Goal: Task Accomplishment & Management: Complete application form

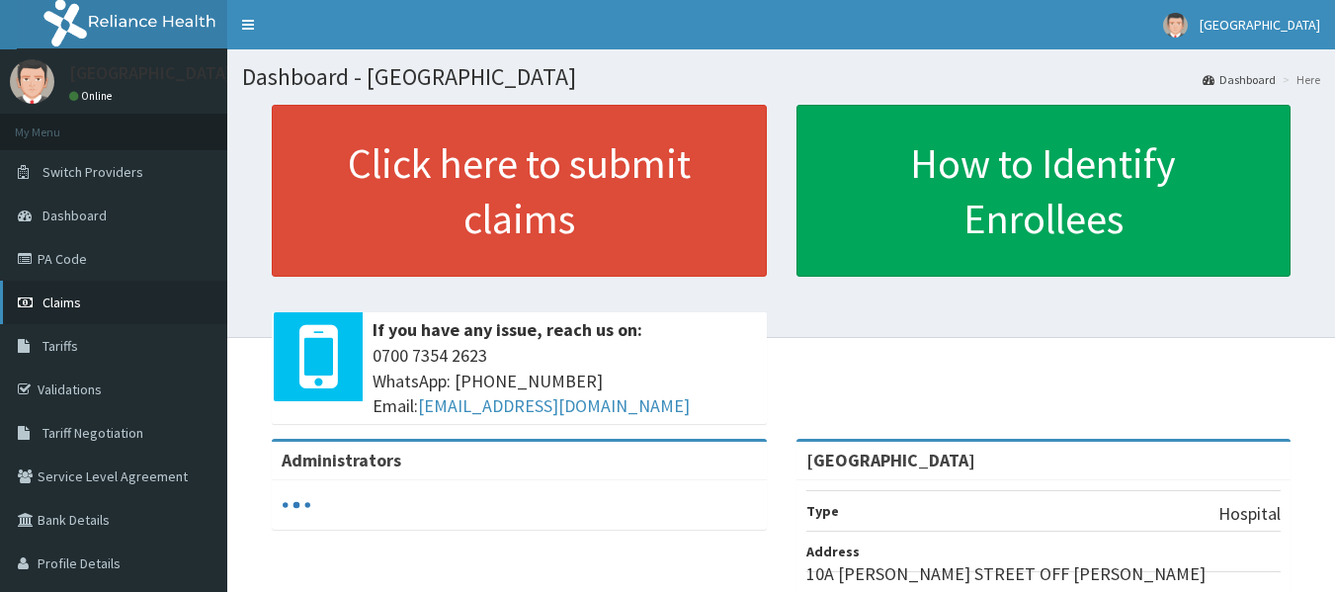
click at [103, 300] on link "Claims" at bounding box center [113, 302] width 227 height 43
click at [85, 311] on link "Claims" at bounding box center [113, 302] width 227 height 43
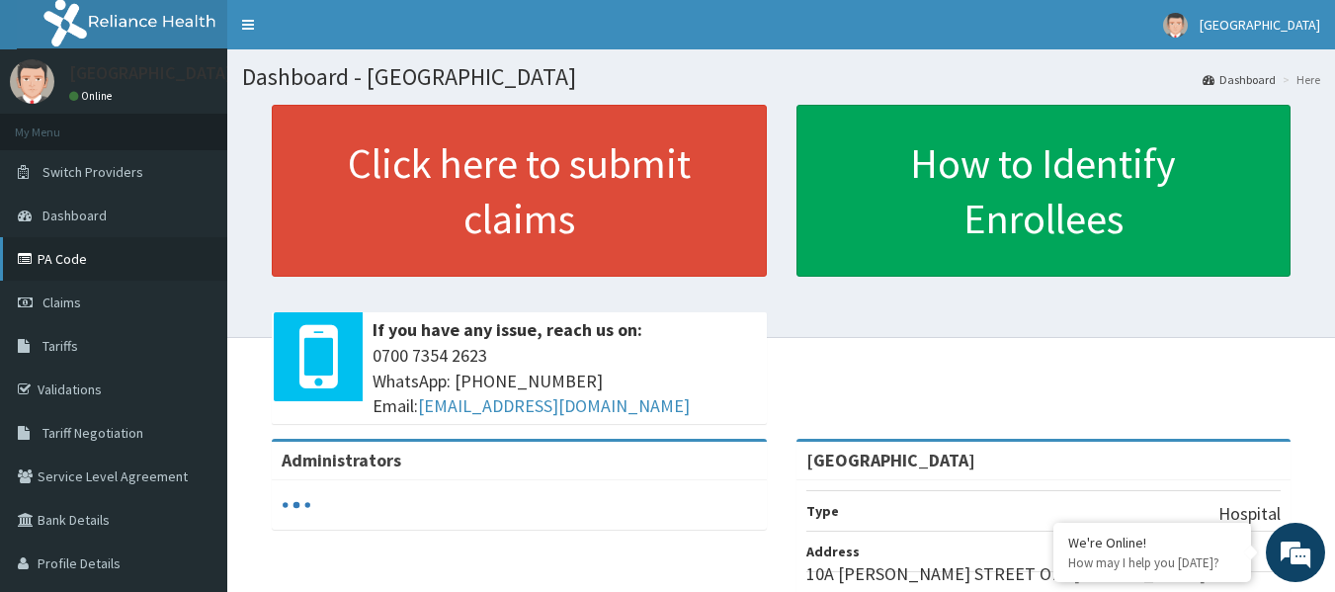
click at [74, 271] on link "PA Code" at bounding box center [113, 258] width 227 height 43
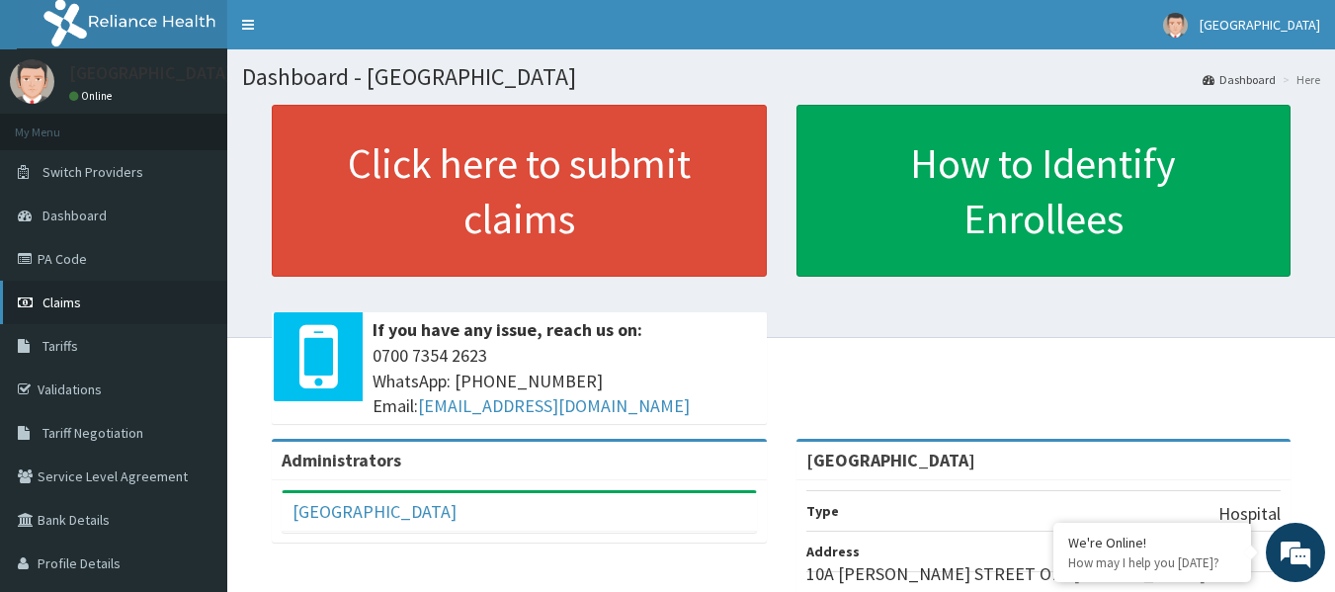
click at [76, 306] on span "Claims" at bounding box center [62, 303] width 39 height 18
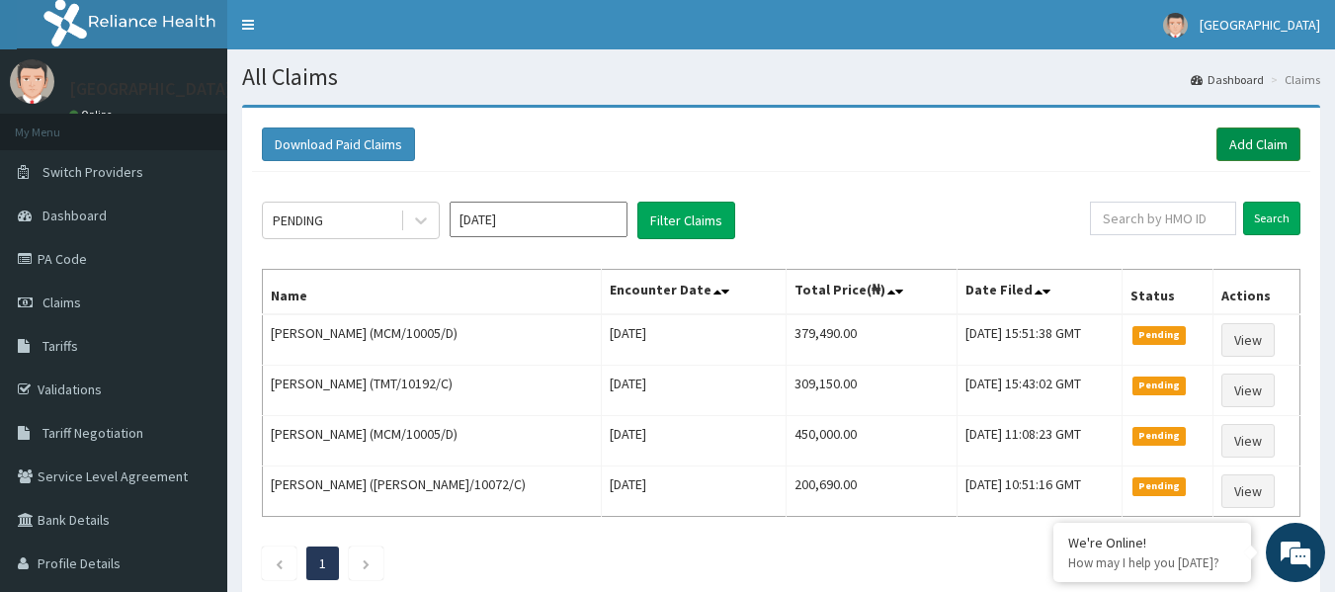
click at [1251, 140] on link "Add Claim" at bounding box center [1259, 145] width 84 height 34
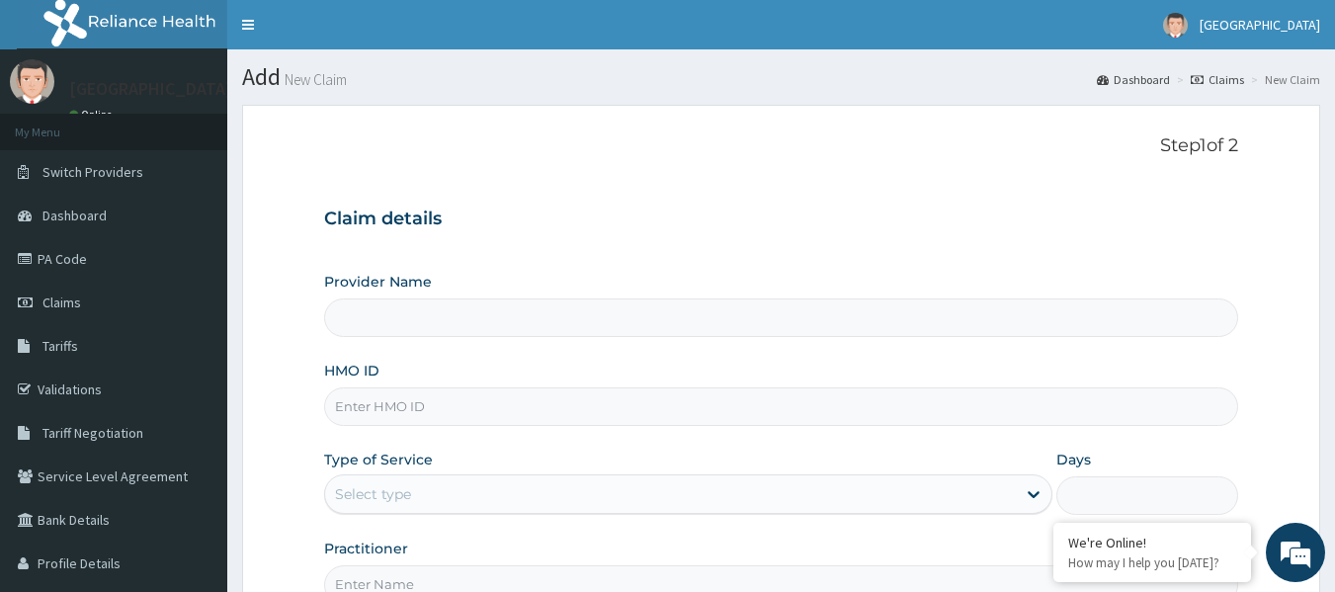
type input "[GEOGRAPHIC_DATA]"
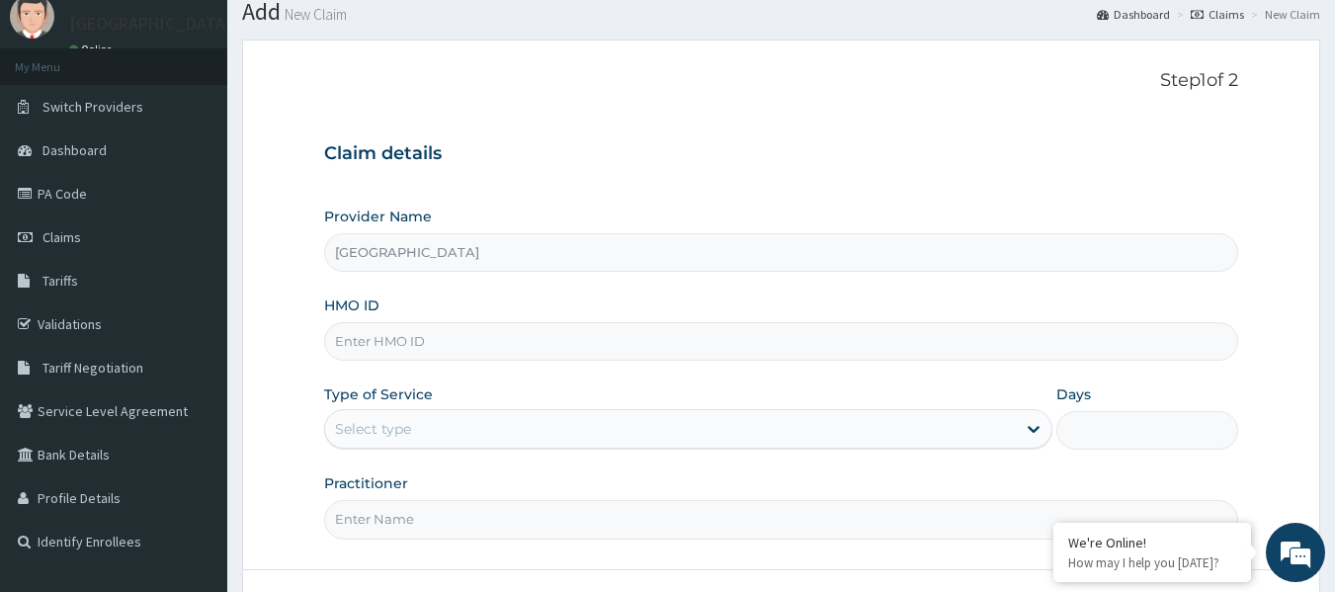
scroll to position [99, 0]
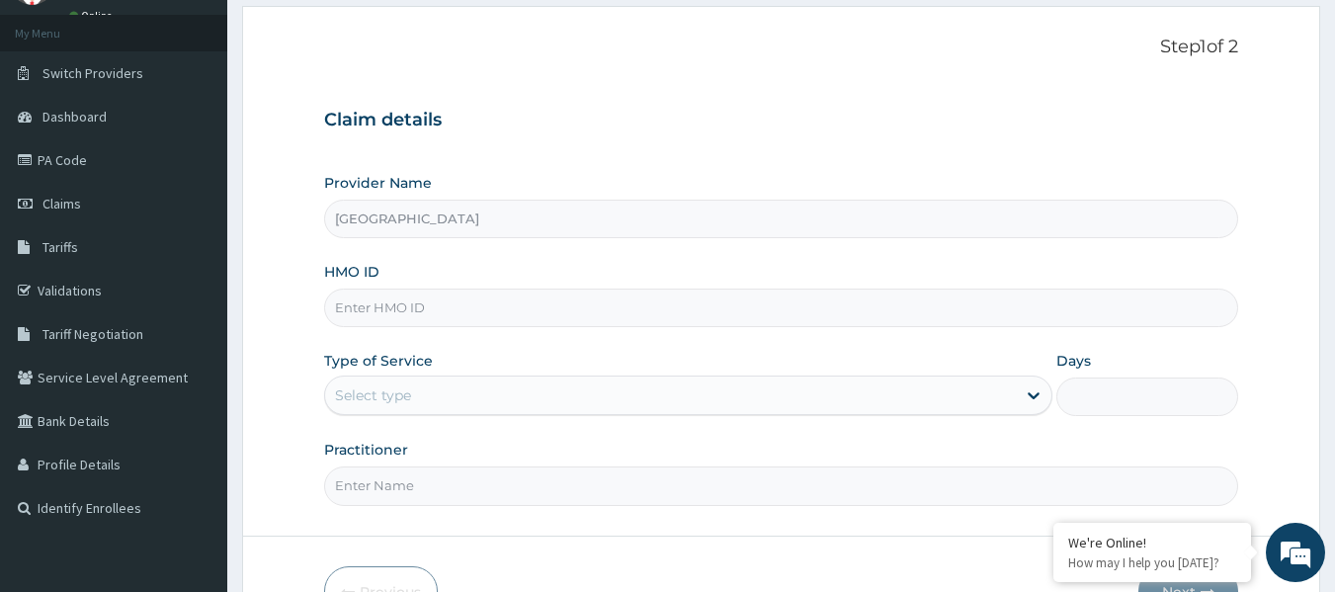
click at [378, 325] on input "HMO ID" at bounding box center [781, 308] width 915 height 39
paste input "MVG/10042/D"
type input "MVG/10042/D"
drag, startPoint x: 470, startPoint y: 403, endPoint x: 470, endPoint y: 416, distance: 12.8
click at [470, 405] on div "Select type" at bounding box center [670, 396] width 691 height 32
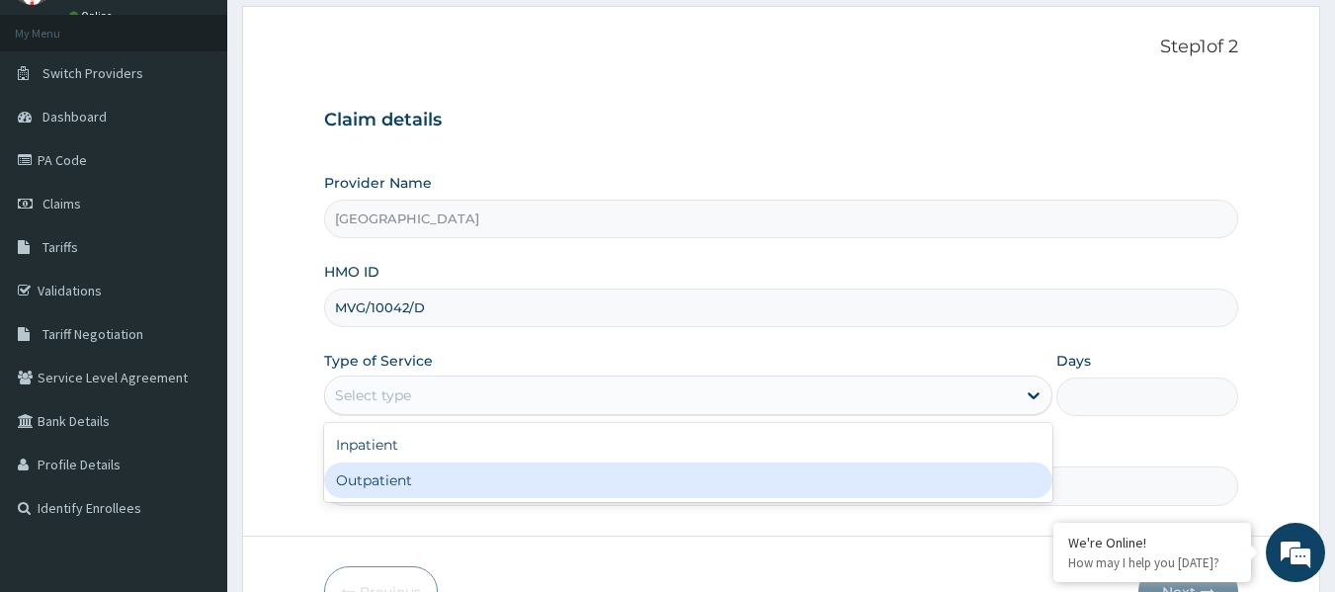
click at [465, 487] on div "Outpatient" at bounding box center [688, 481] width 728 height 36
type input "1"
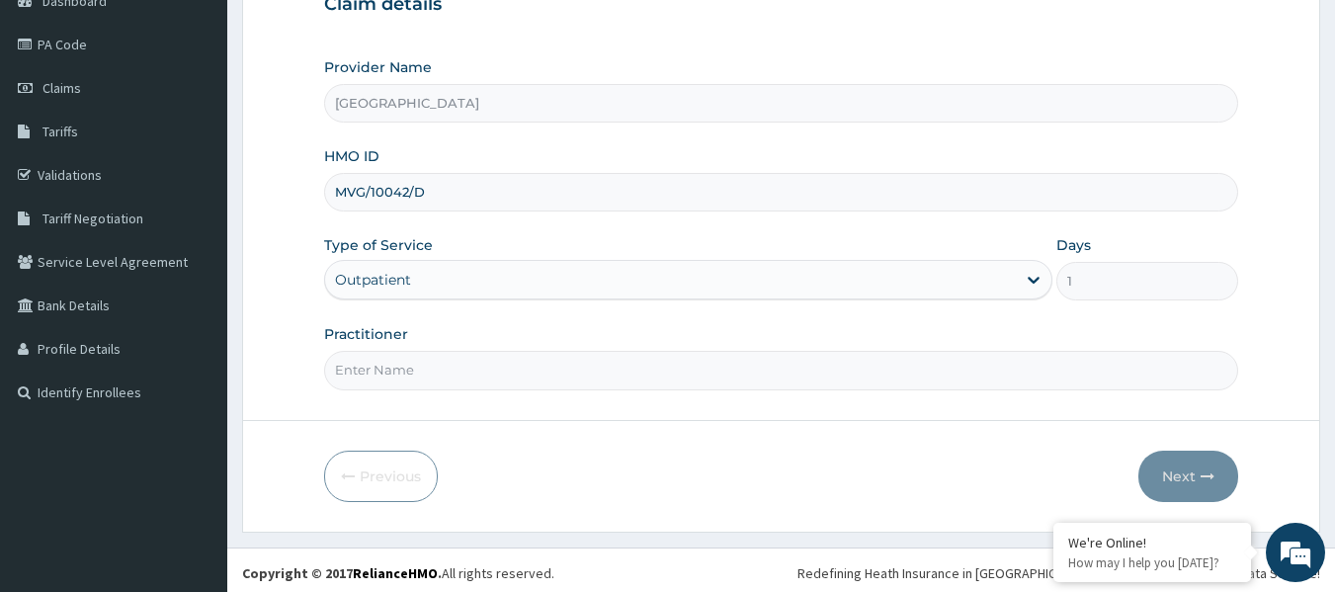
scroll to position [220, 0]
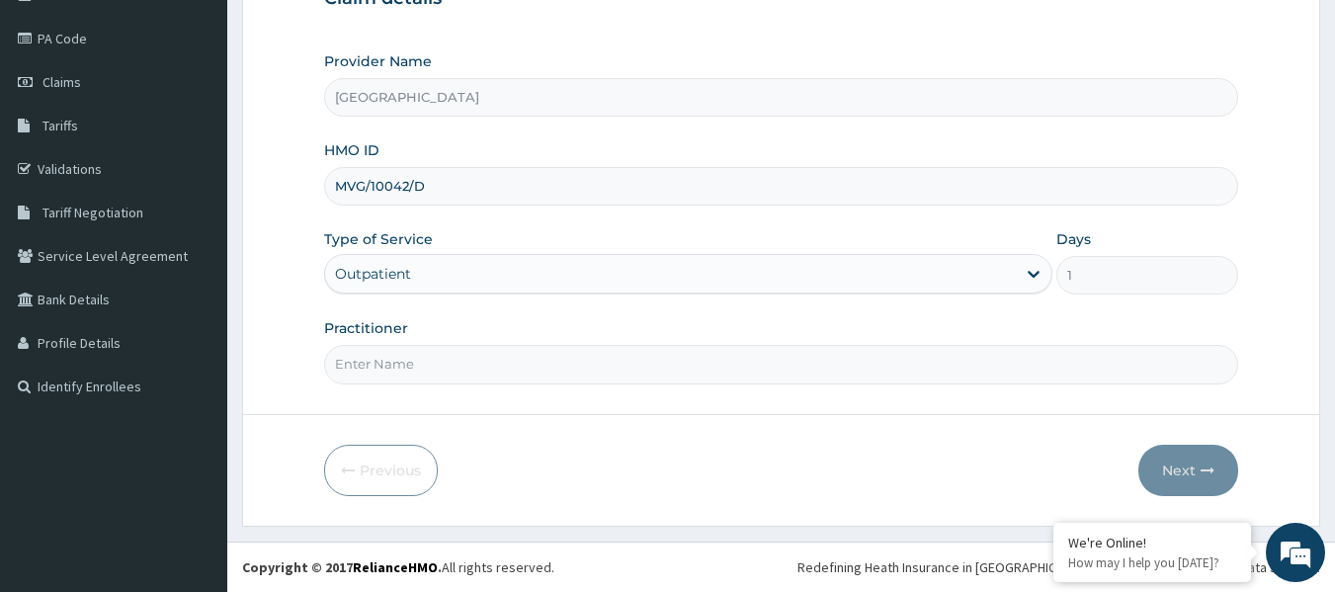
drag, startPoint x: 427, startPoint y: 381, endPoint x: 462, endPoint y: 256, distance: 129.3
click at [432, 357] on input "Practitioner" at bounding box center [781, 364] width 915 height 39
paste input "DR. LEELEE GBENE-KINAKAH"
type input "DR. LEELEE GBENE-KINAKAH"
click at [1190, 482] on button "Next" at bounding box center [1189, 470] width 100 height 51
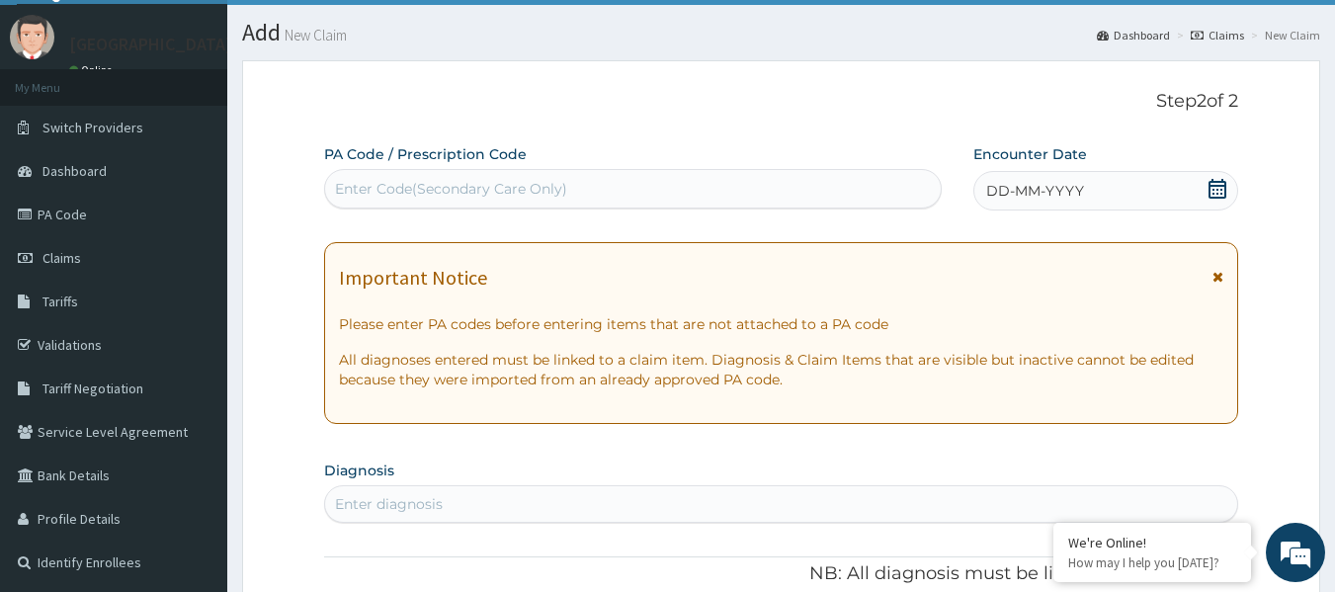
scroll to position [23, 0]
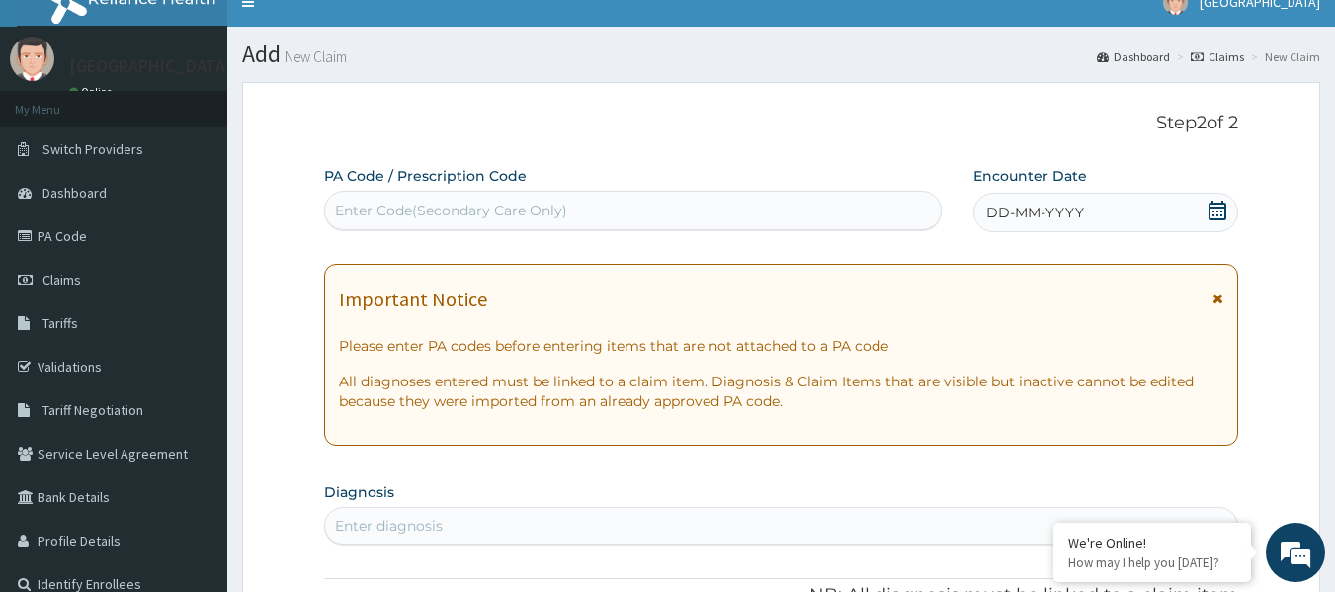
click at [360, 208] on div "Enter Code(Secondary Care Only)" at bounding box center [451, 211] width 232 height 20
paste input "PA/B33B07"
type input "PA/B33B07"
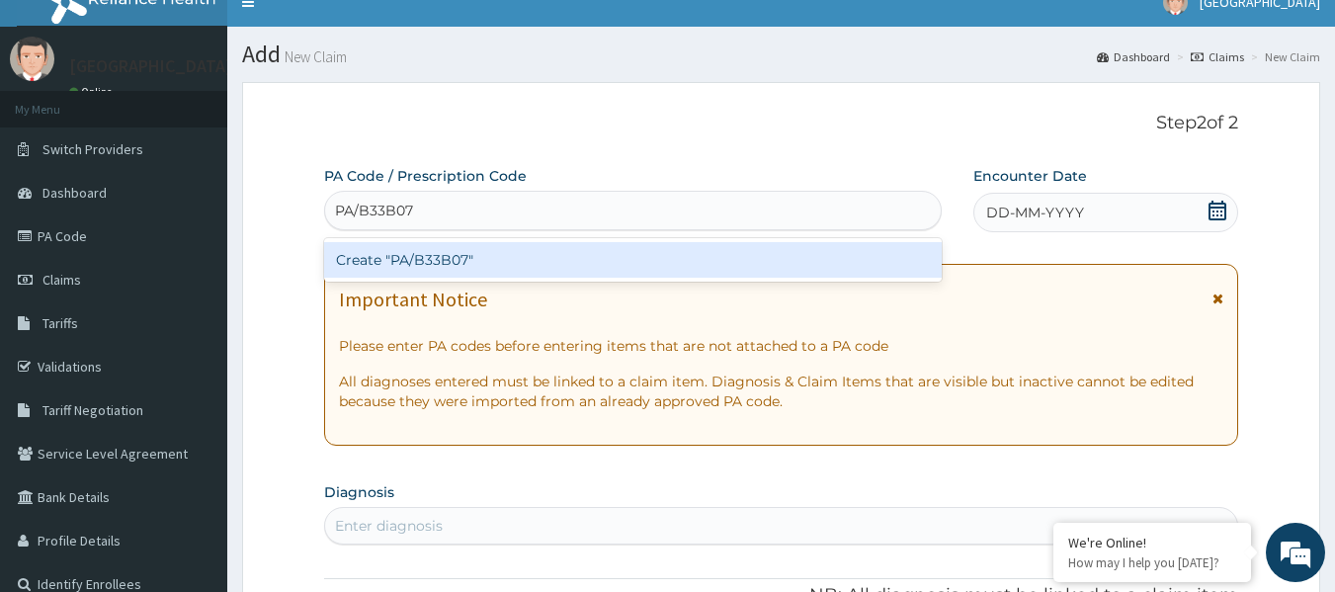
click at [502, 253] on div "Create "PA/B33B07"" at bounding box center [633, 260] width 619 height 36
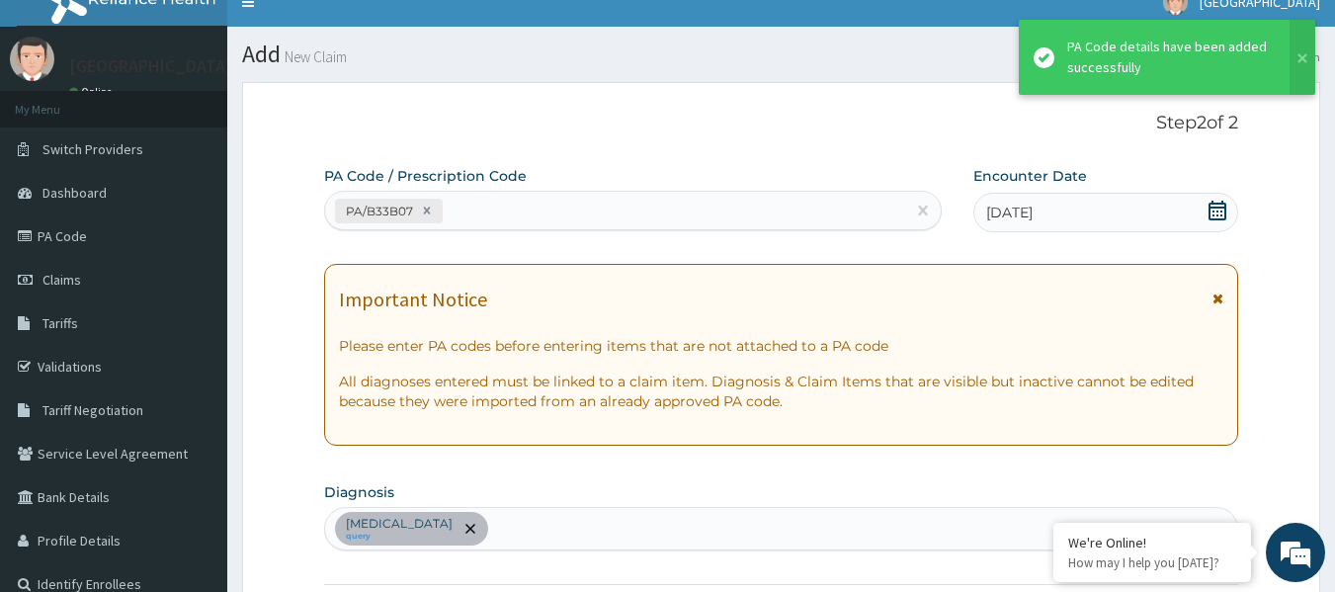
scroll to position [527, 0]
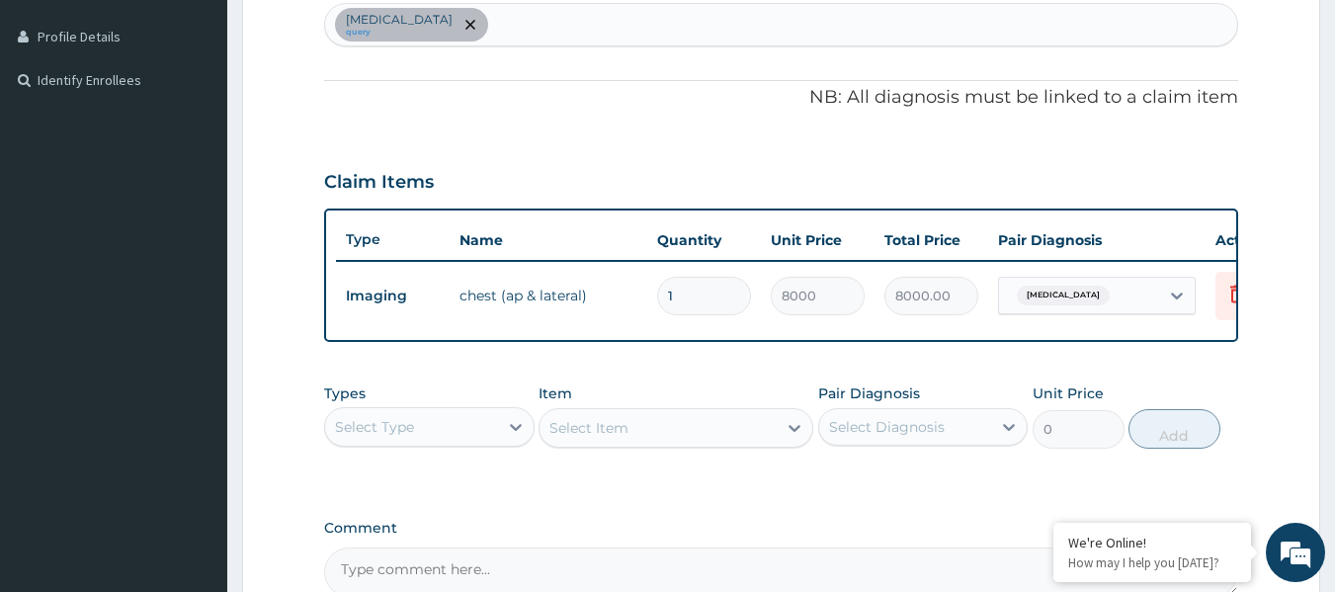
click at [501, 13] on div "Chest pain query" at bounding box center [781, 25] width 913 height 42
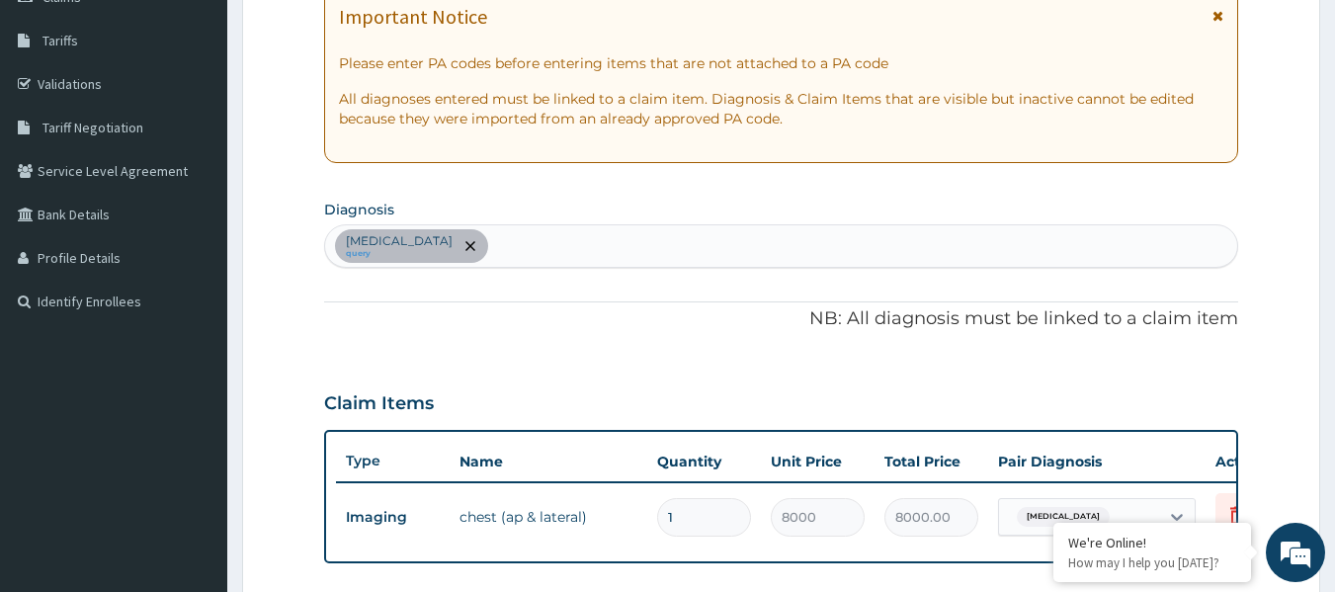
scroll to position [230, 0]
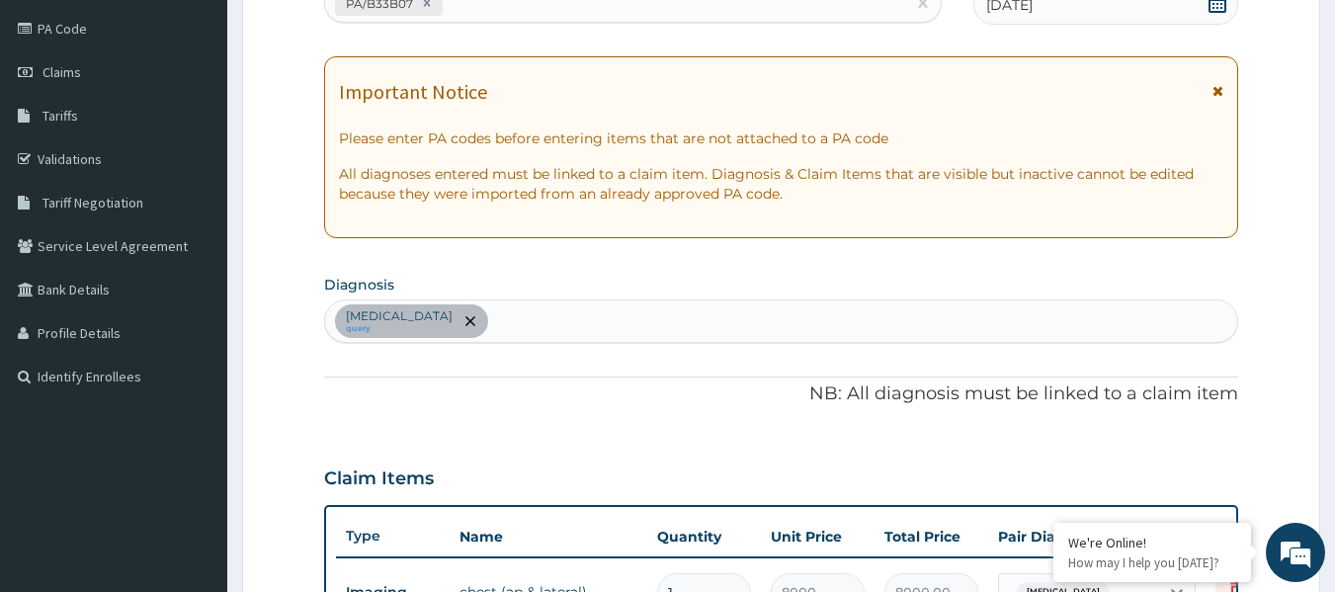
click at [489, 17] on div "PA/B33B07" at bounding box center [615, 3] width 581 height 33
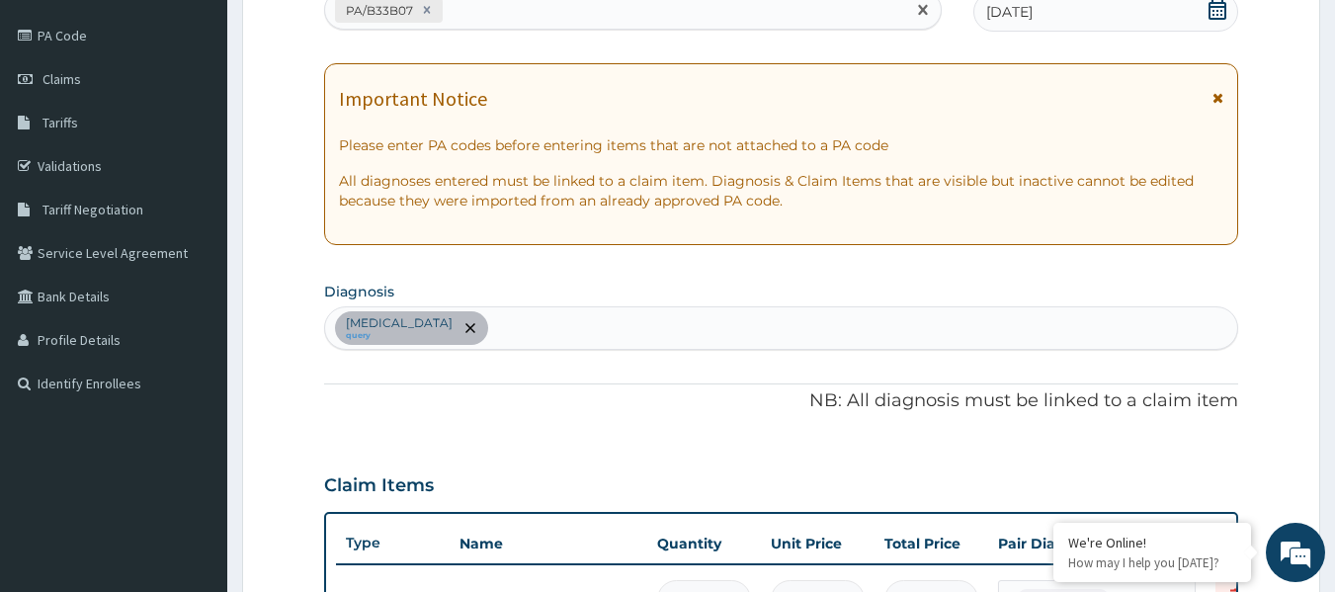
paste input "PA/445396"
type input "PA/445396"
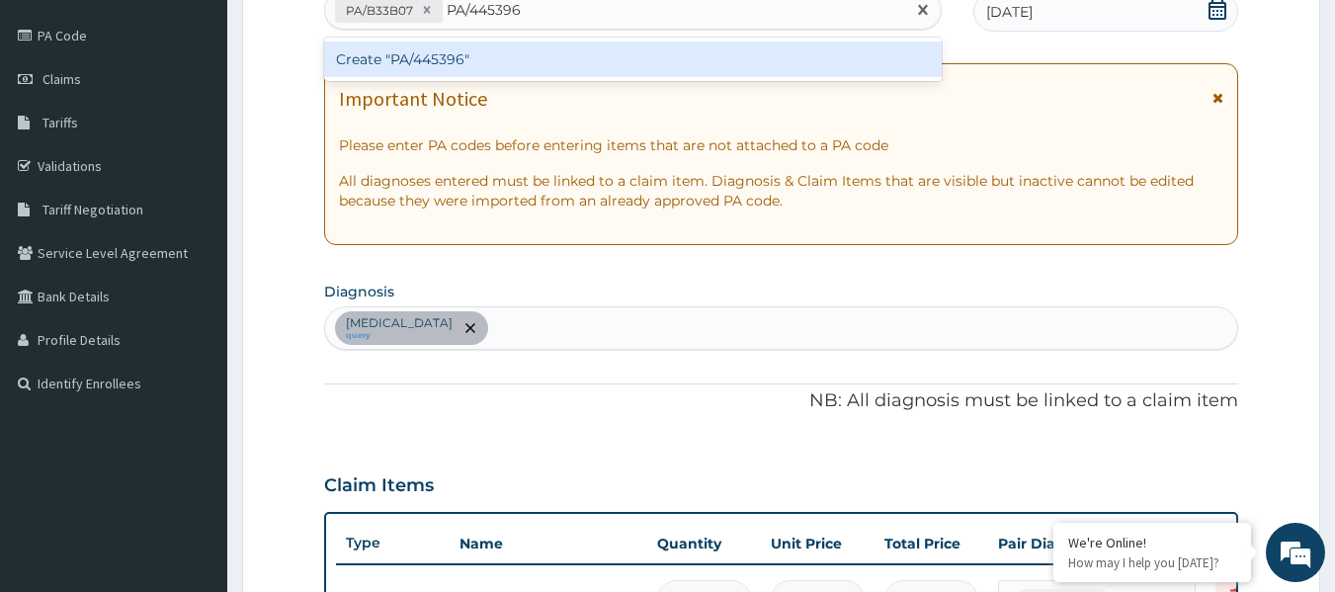
click at [496, 65] on div "Create "PA/445396"" at bounding box center [633, 60] width 619 height 36
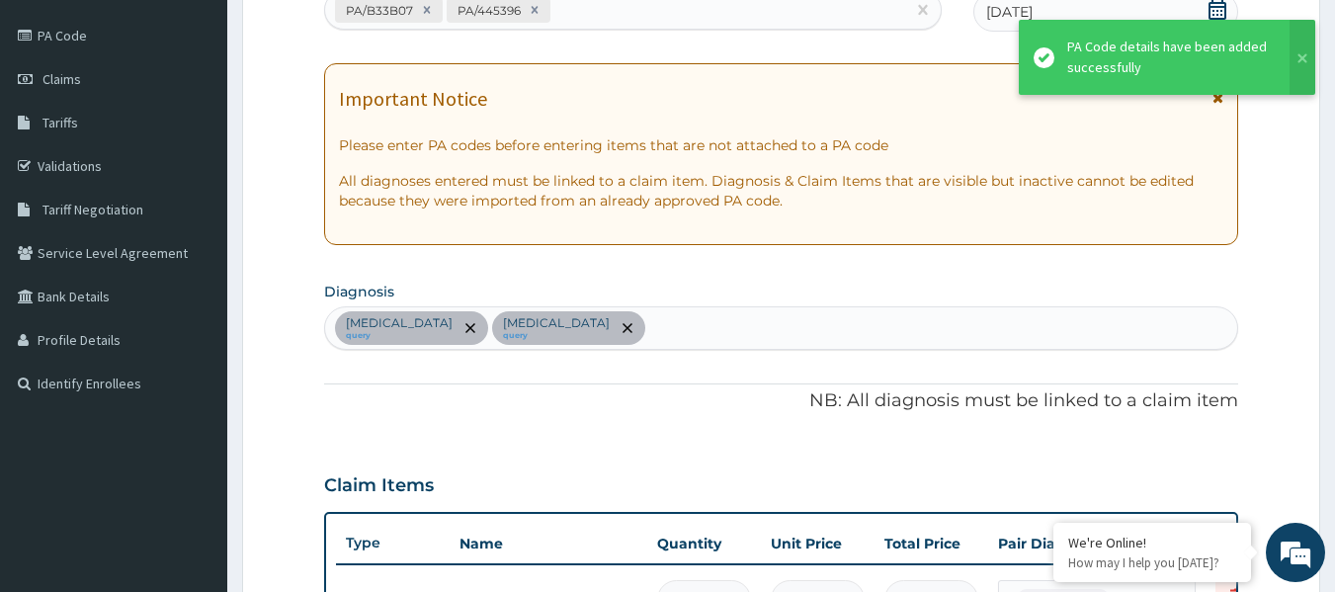
scroll to position [595, 0]
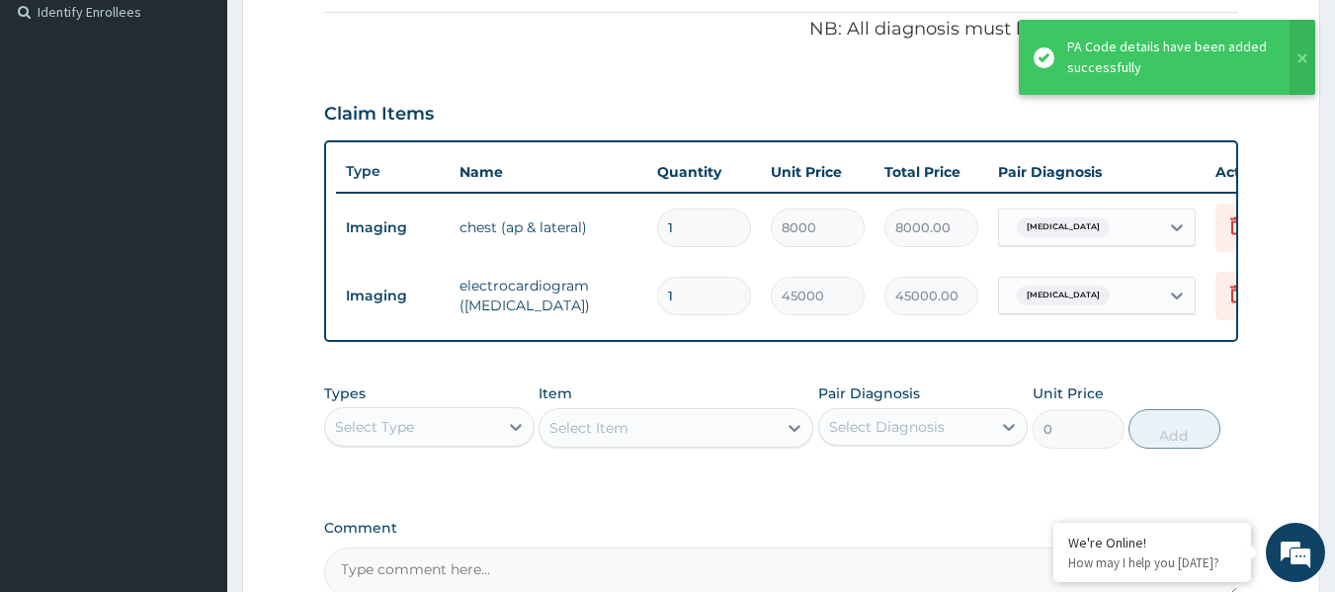
drag, startPoint x: 760, startPoint y: 379, endPoint x: 759, endPoint y: 365, distance: 13.9
click at [759, 379] on div "PA Code / Prescription Code PA/B33B07 PA/445396 Encounter Date 08-10-2025 Impor…" at bounding box center [781, 95] width 915 height 1003
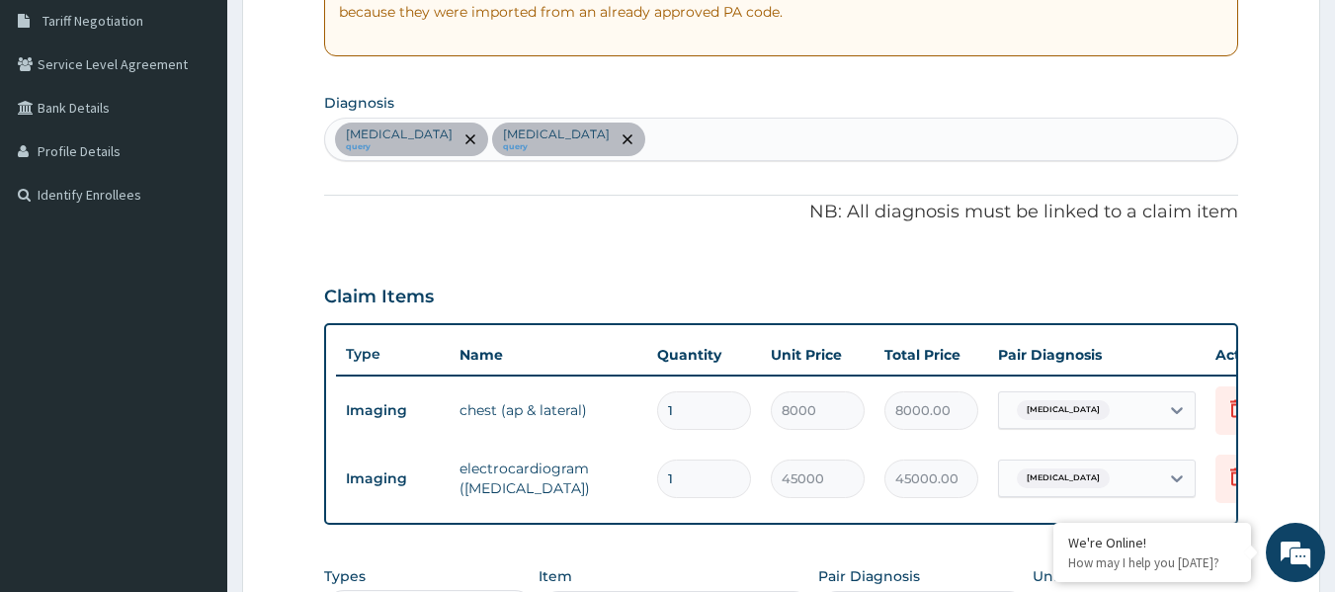
scroll to position [397, 0]
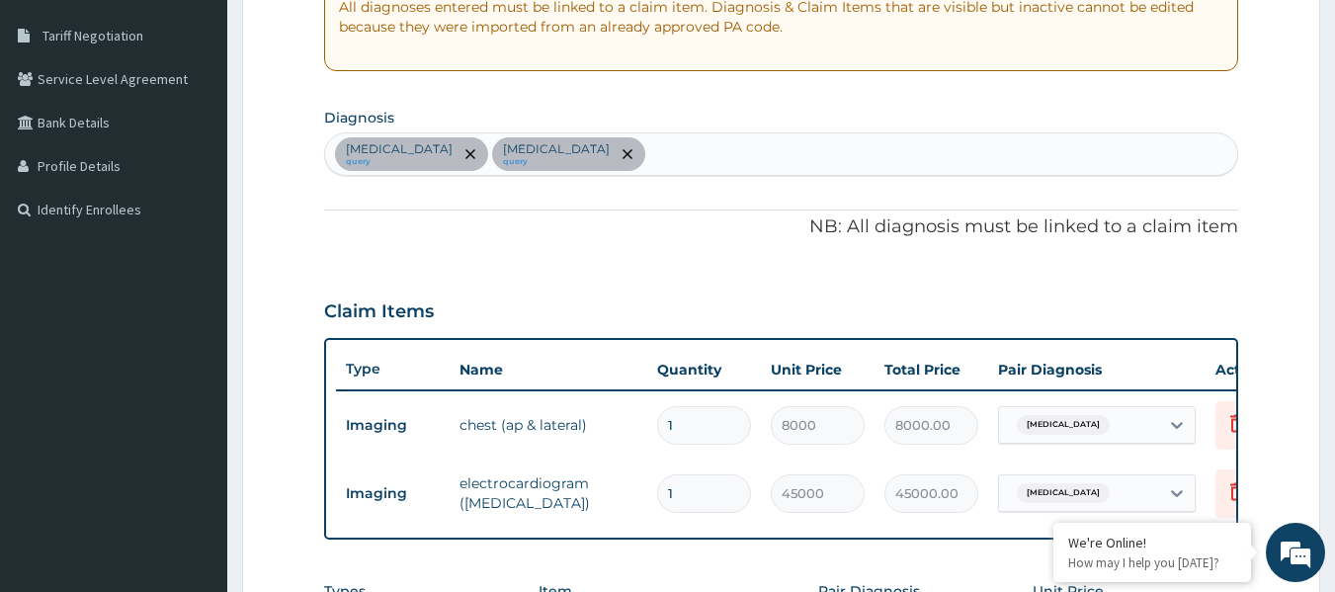
click at [613, 138] on div "Chest pain query Angina pectoris query" at bounding box center [781, 154] width 913 height 42
type input "sepsis"
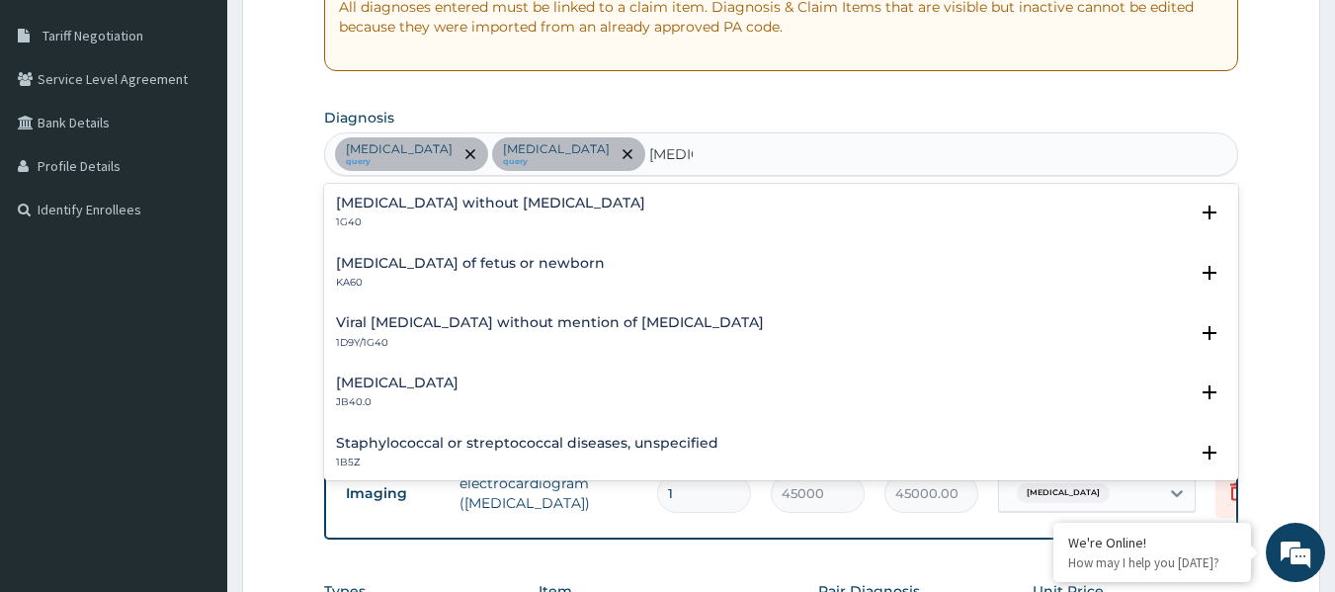
click at [532, 197] on div "Sepsis without septic shock 1G40" at bounding box center [782, 213] width 892 height 35
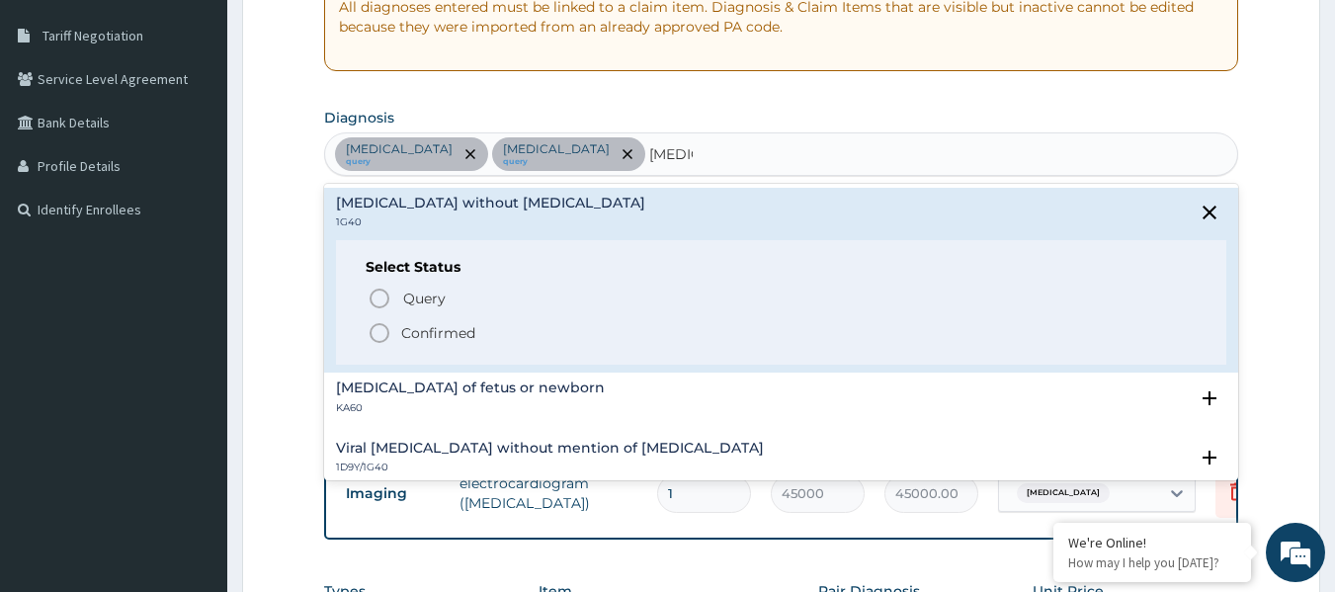
click at [408, 338] on p "Confirmed" at bounding box center [438, 333] width 74 height 20
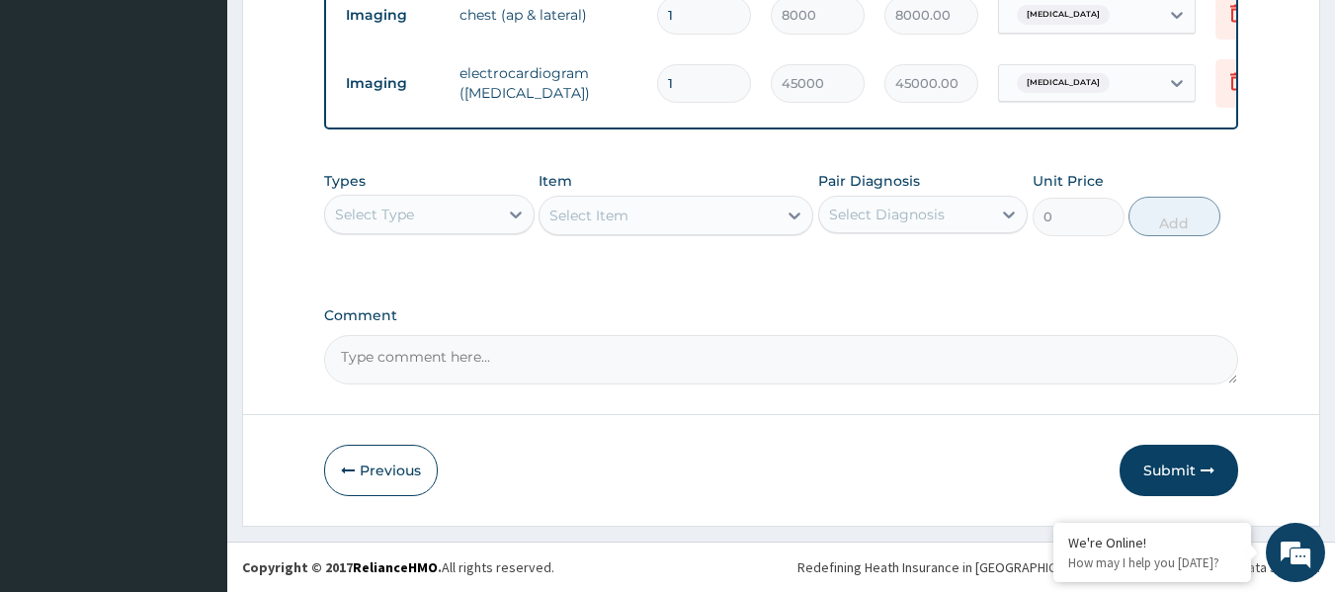
scroll to position [822, 0]
click at [438, 221] on div "Select Type" at bounding box center [411, 215] width 173 height 32
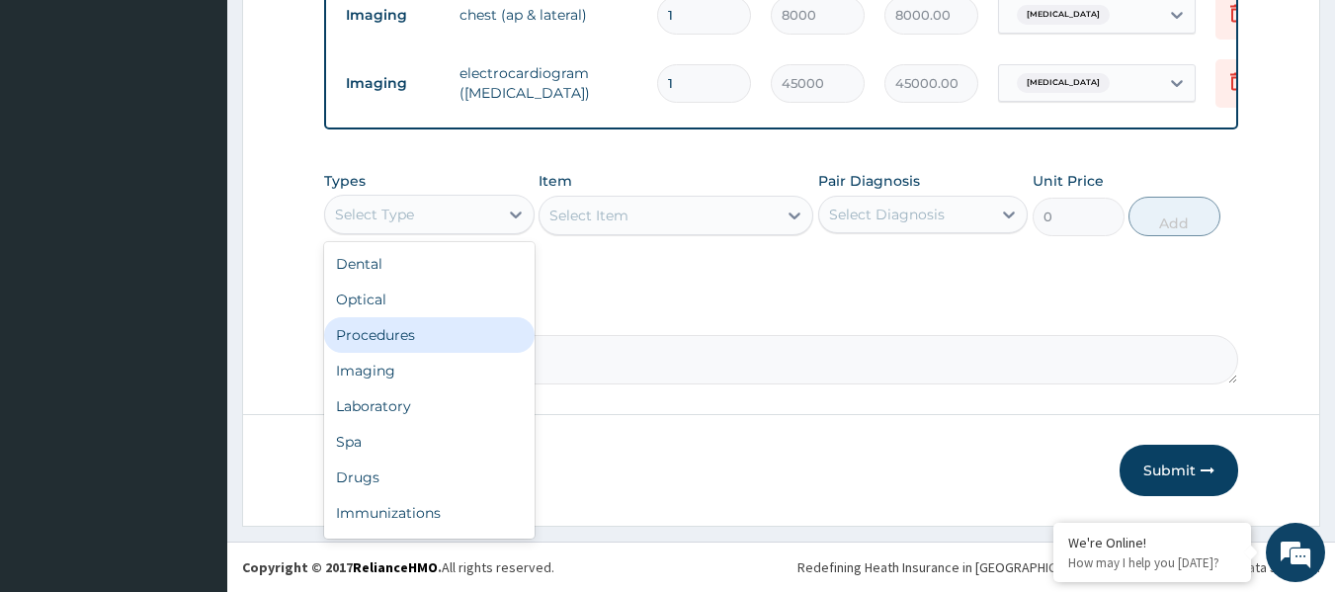
drag, startPoint x: 439, startPoint y: 336, endPoint x: 513, endPoint y: 282, distance: 91.9
click at [439, 335] on div "Procedures" at bounding box center [429, 335] width 211 height 36
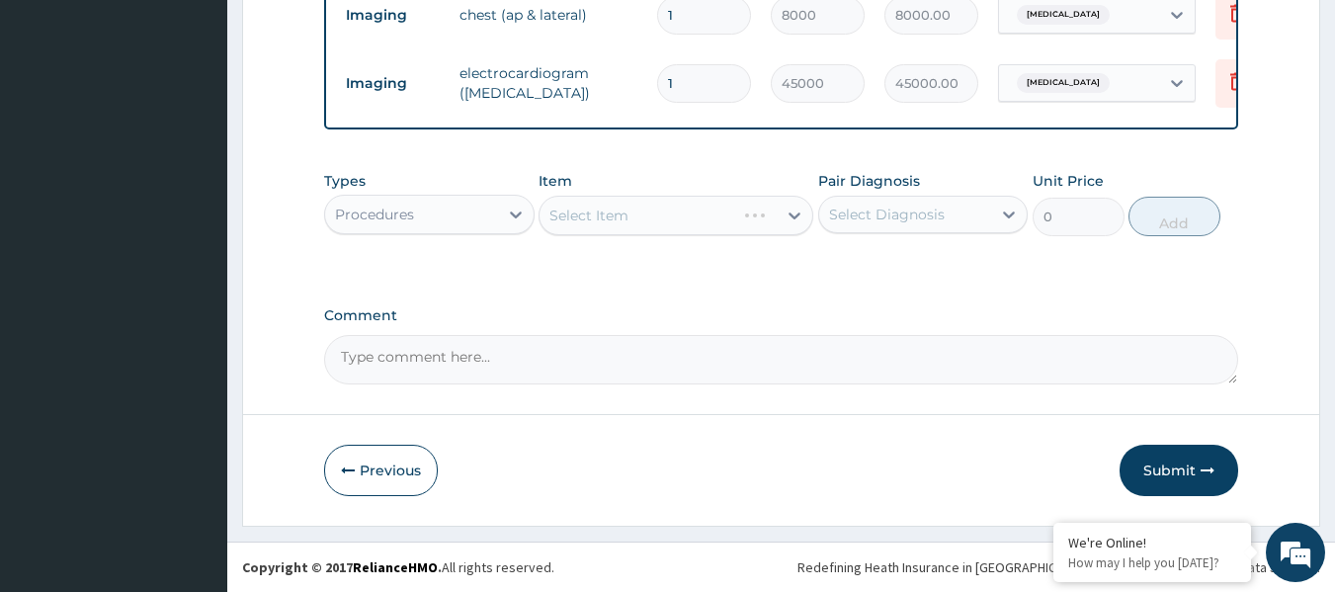
click at [950, 207] on div "Select Diagnosis" at bounding box center [905, 215] width 173 height 32
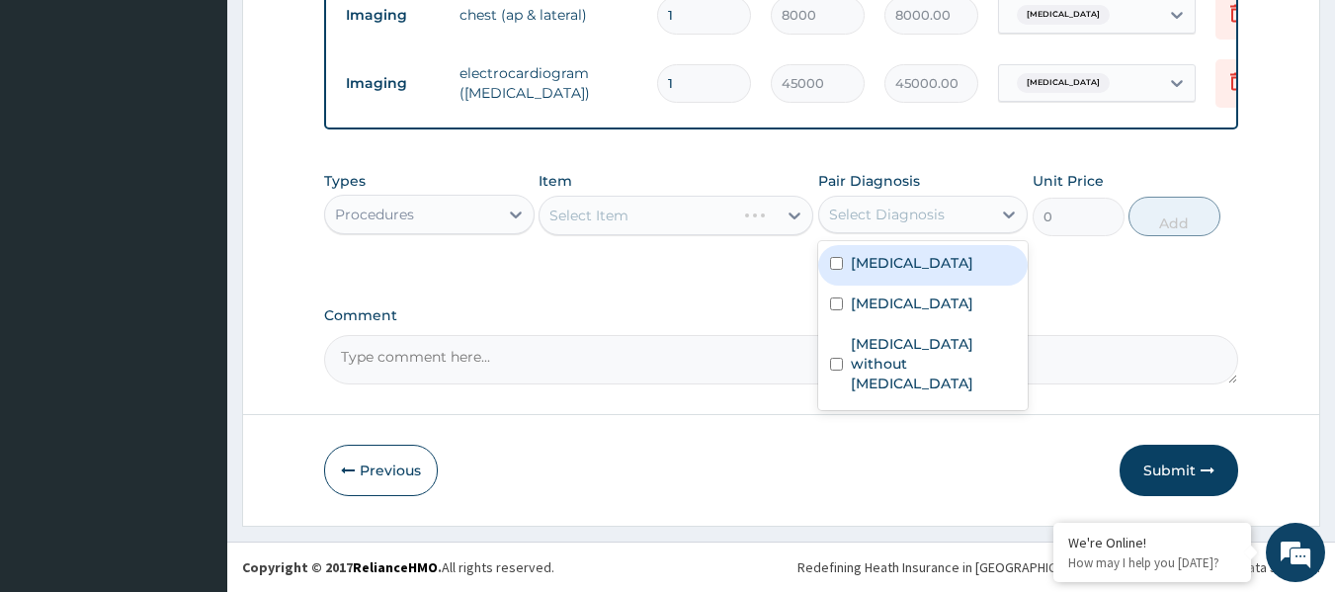
click at [904, 268] on label "Chest pain" at bounding box center [912, 263] width 123 height 20
checkbox input "true"
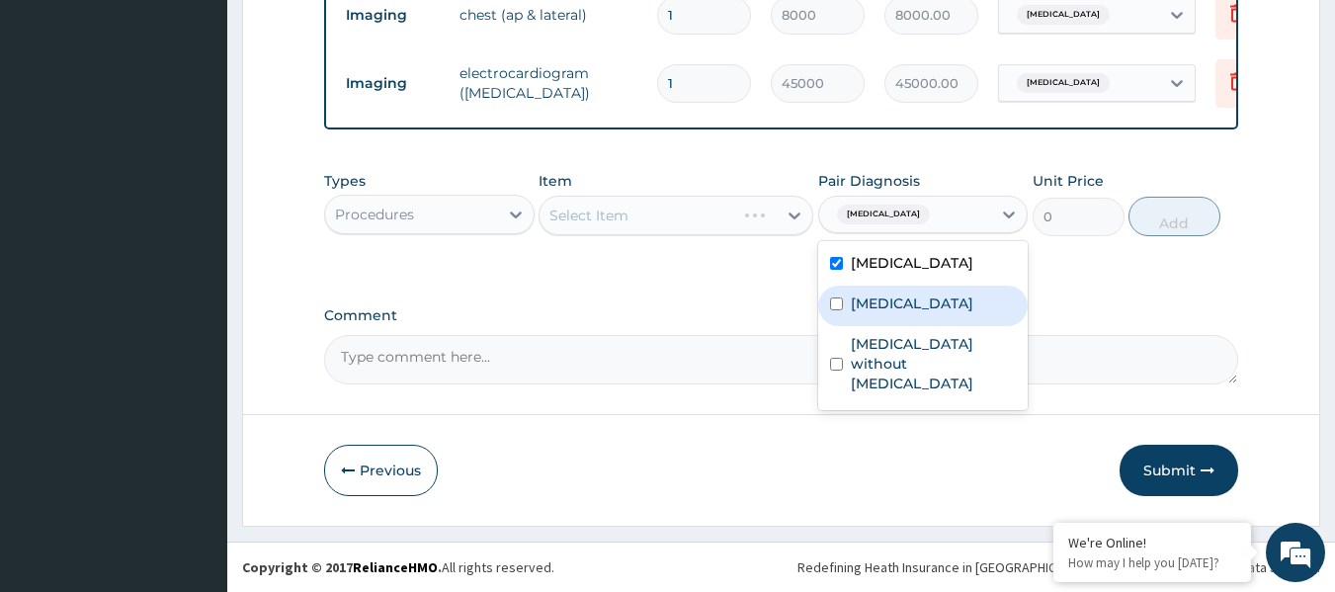
drag, startPoint x: 893, startPoint y: 303, endPoint x: 886, endPoint y: 344, distance: 41.1
click at [893, 308] on label "Angina pectoris" at bounding box center [912, 304] width 123 height 20
checkbox input "true"
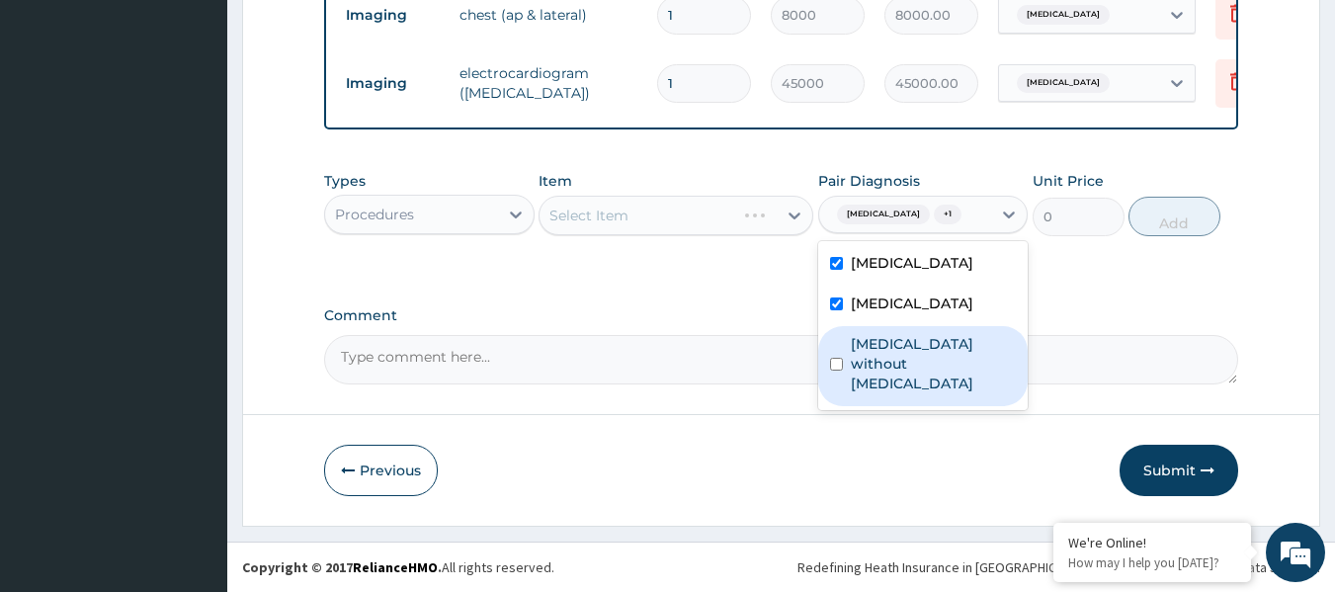
click at [854, 331] on div "[MEDICAL_DATA] without [MEDICAL_DATA]" at bounding box center [923, 366] width 211 height 80
checkbox input "true"
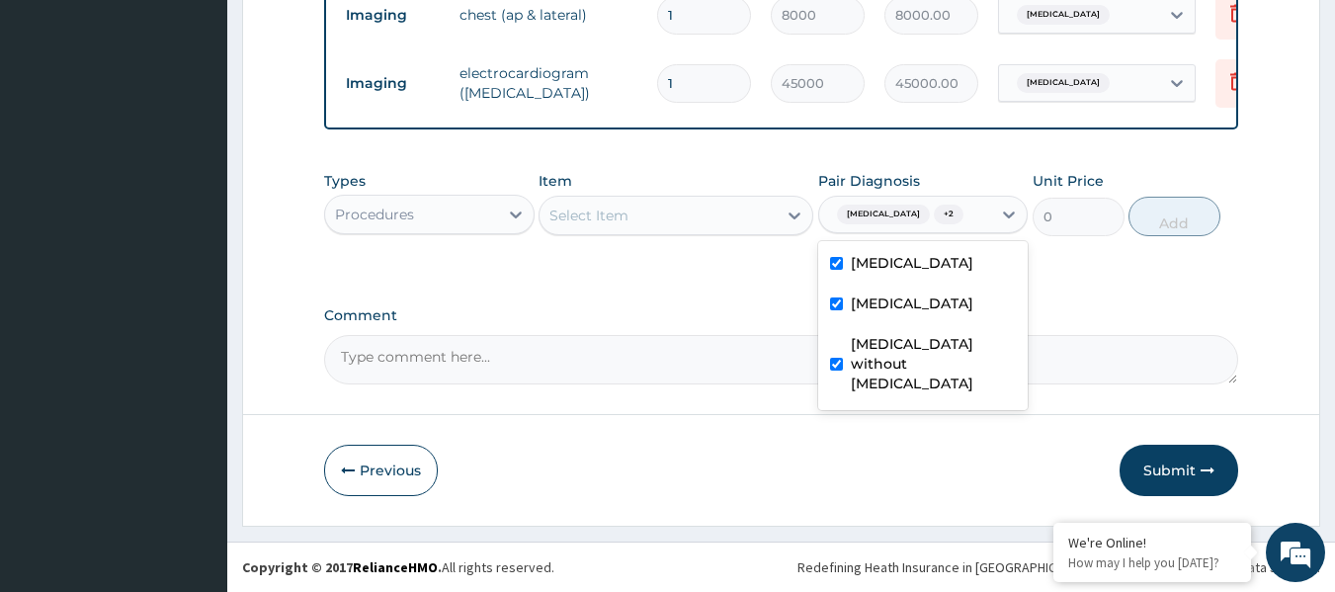
click at [657, 205] on div "Select Item" at bounding box center [658, 216] width 237 height 32
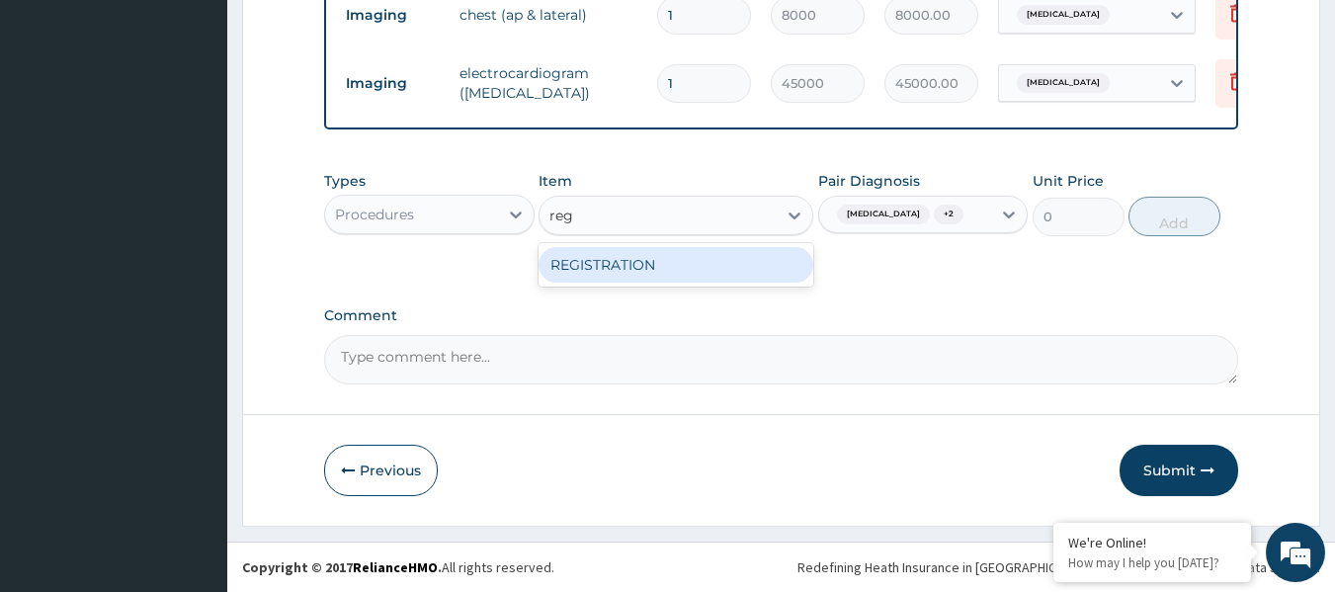
type input "regis"
drag, startPoint x: 676, startPoint y: 268, endPoint x: 709, endPoint y: 279, distance: 34.4
click at [689, 275] on div "REGISTRATION" at bounding box center [676, 265] width 275 height 36
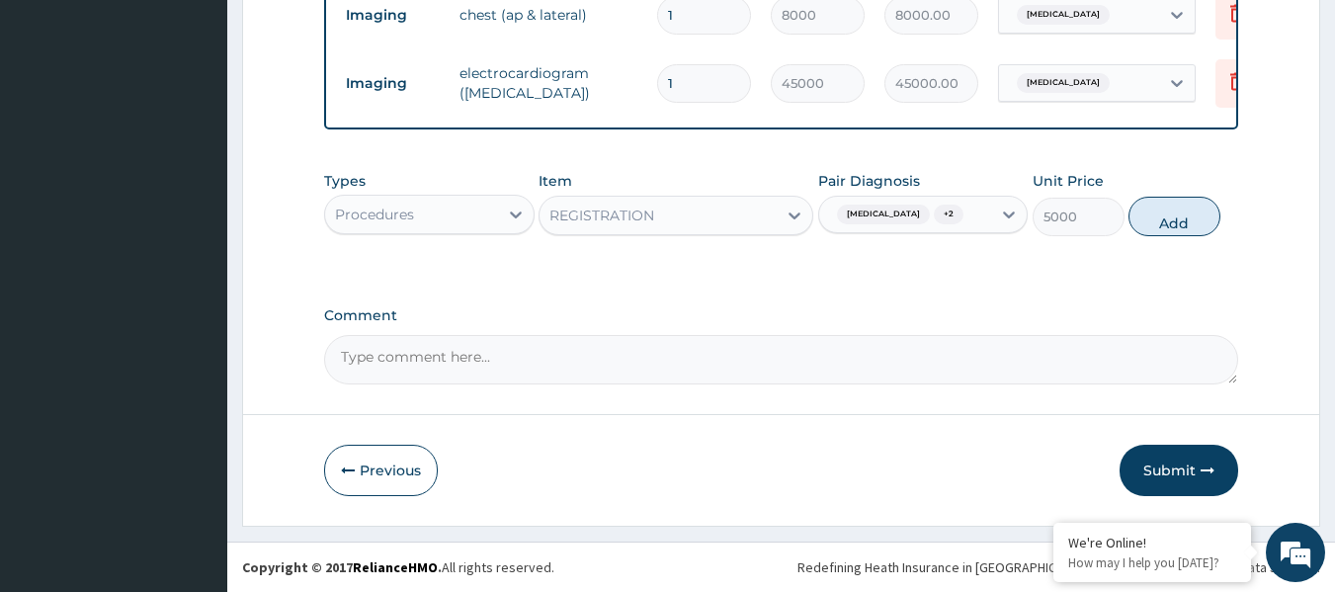
click at [1176, 220] on button "Add" at bounding box center [1175, 217] width 92 height 40
type input "0"
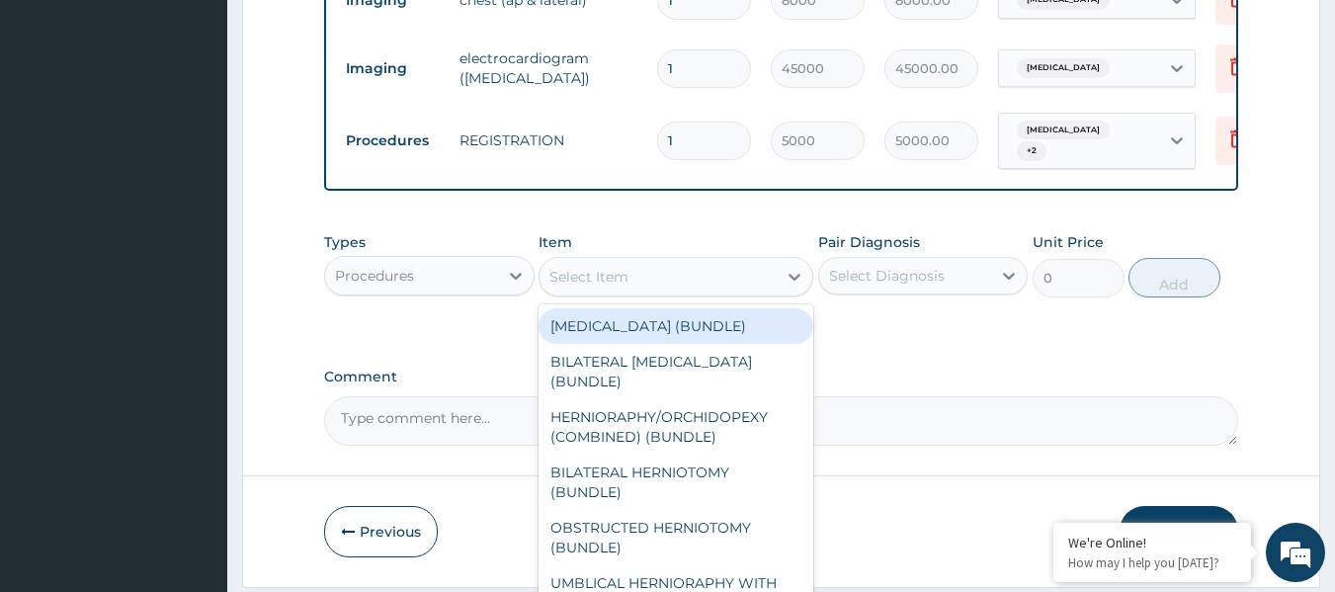
click at [691, 277] on div "Select Item" at bounding box center [658, 277] width 237 height 32
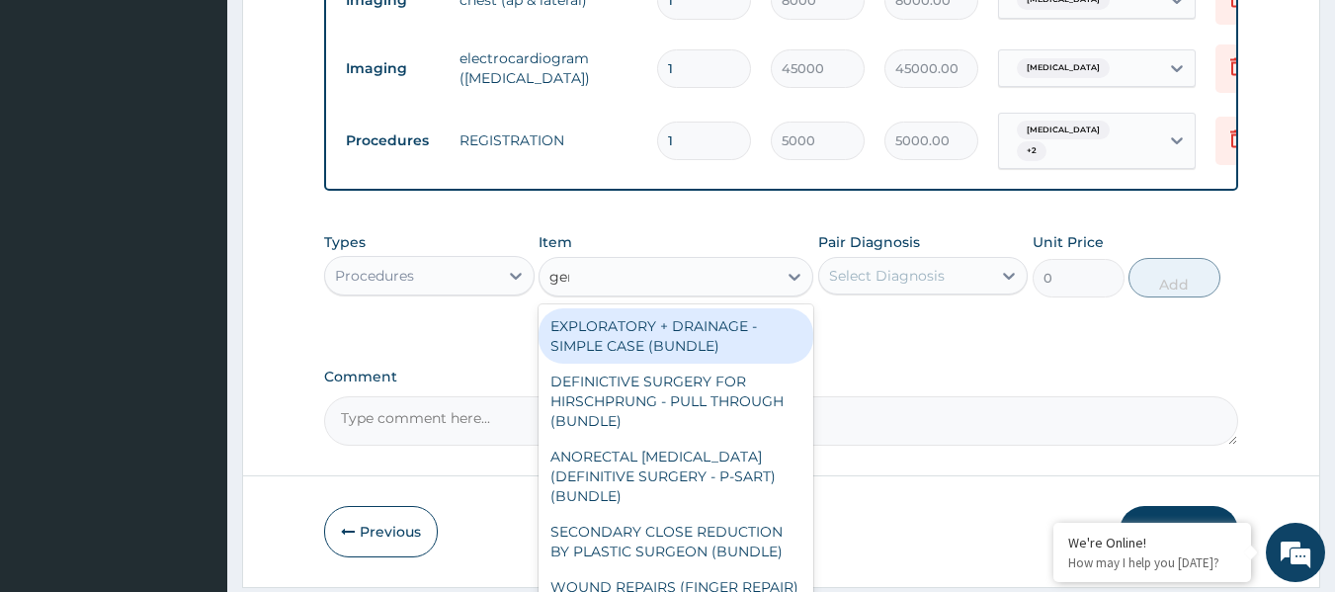
type input "gene"
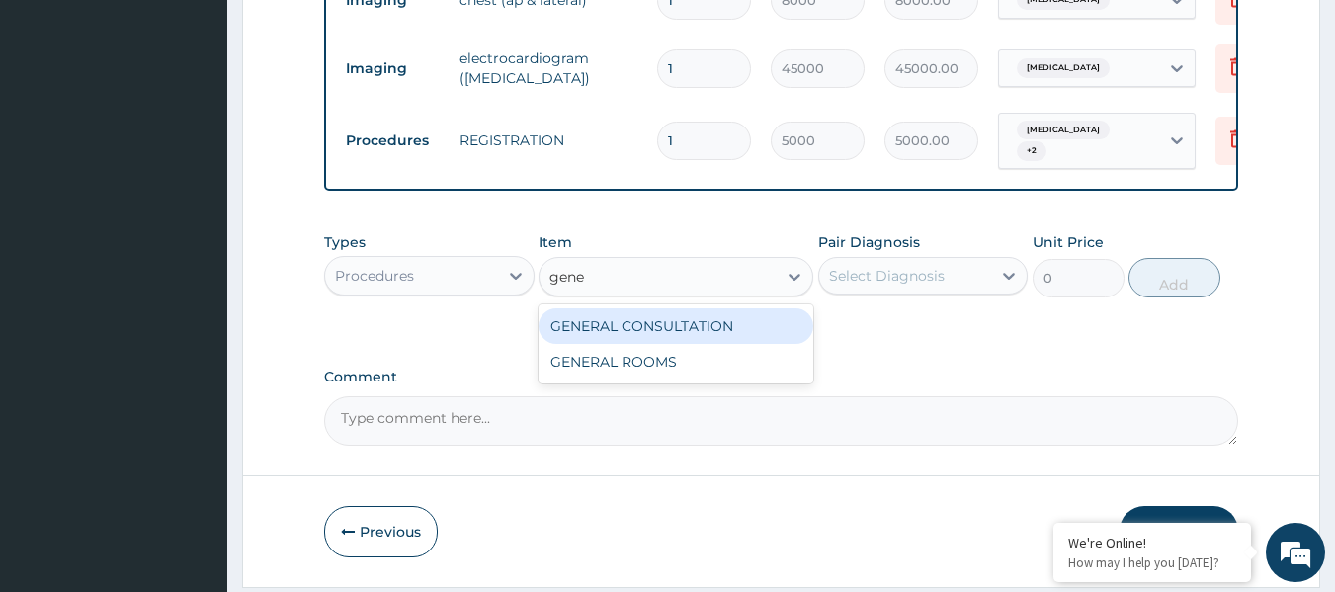
click at [780, 341] on div "GENERAL CONSULTATION" at bounding box center [676, 326] width 275 height 36
type input "8000"
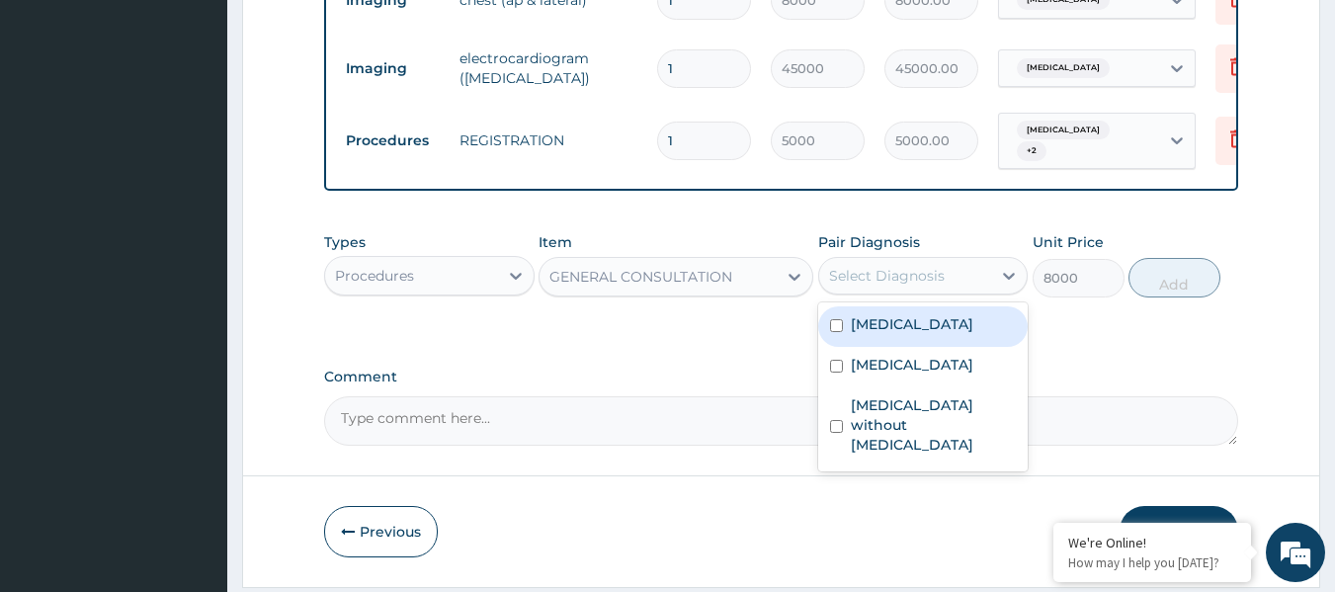
click at [937, 282] on div "Select Diagnosis" at bounding box center [887, 276] width 116 height 20
click at [921, 322] on label "Chest pain" at bounding box center [912, 324] width 123 height 20
checkbox input "true"
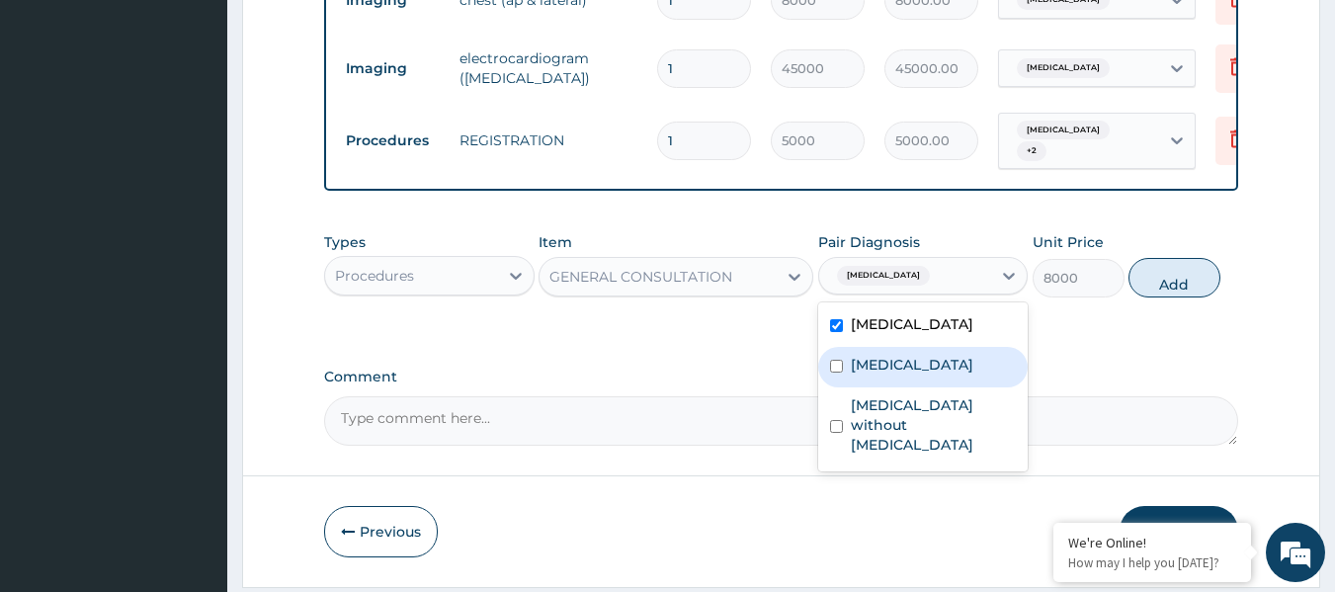
click at [918, 383] on div "Angina pectoris" at bounding box center [923, 367] width 211 height 41
checkbox input "true"
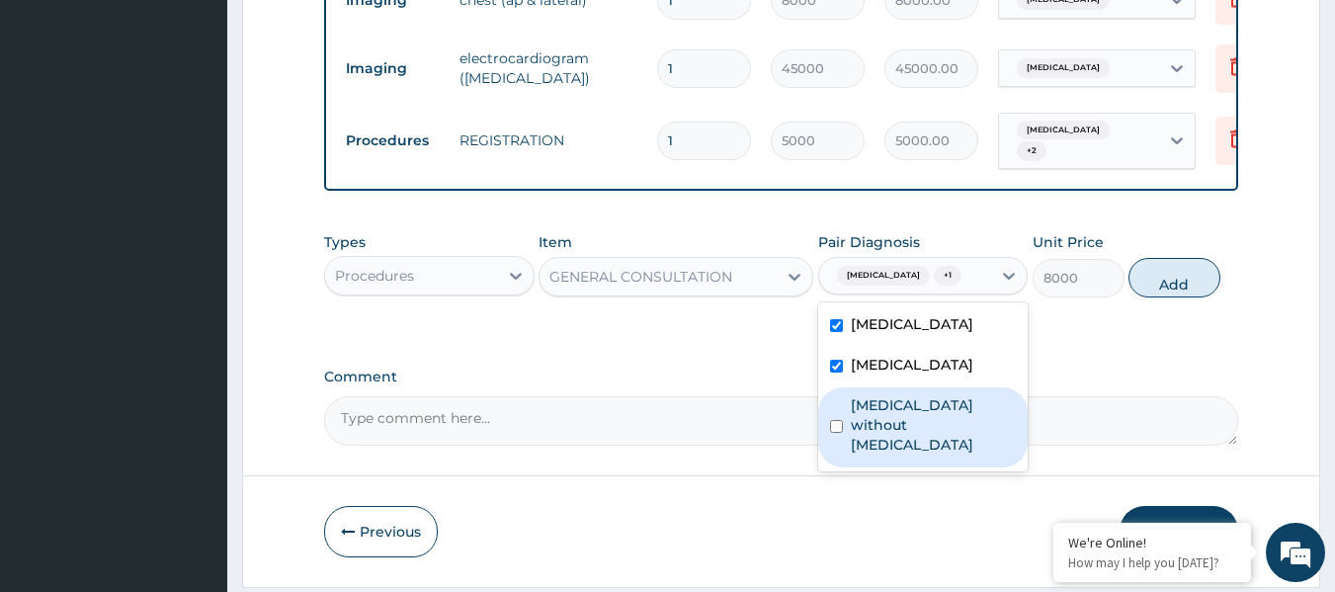
click at [917, 426] on label "[MEDICAL_DATA] without [MEDICAL_DATA]" at bounding box center [934, 424] width 166 height 59
checkbox input "true"
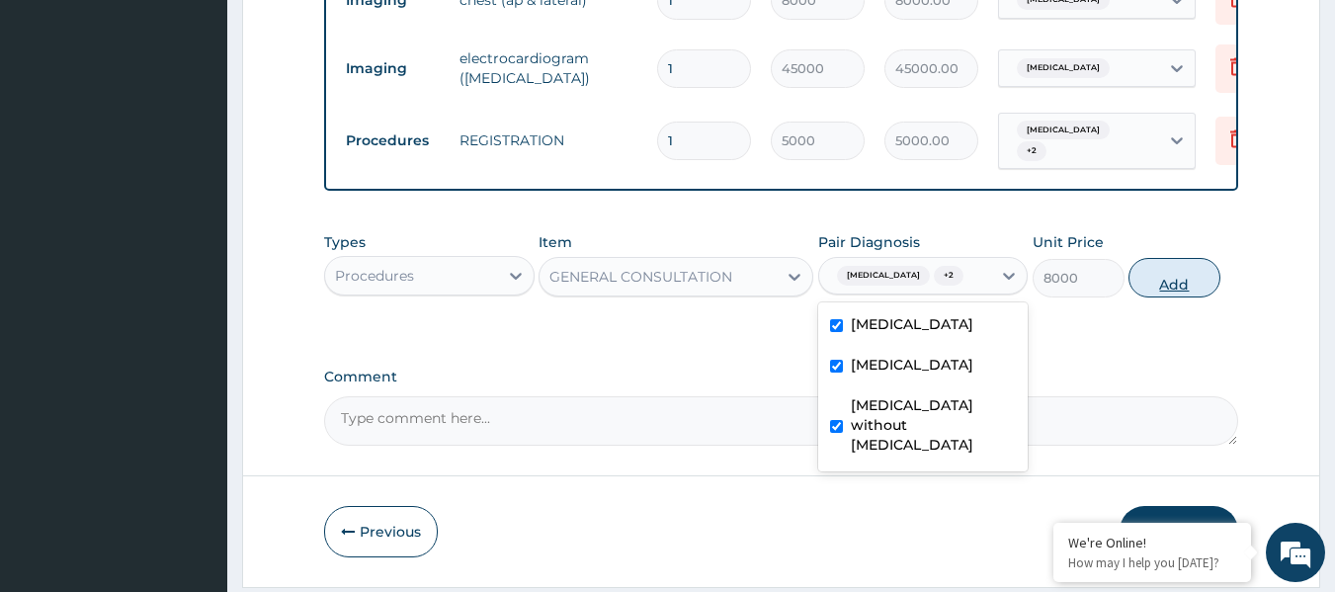
click at [1168, 297] on button "Add" at bounding box center [1175, 278] width 92 height 40
type input "0"
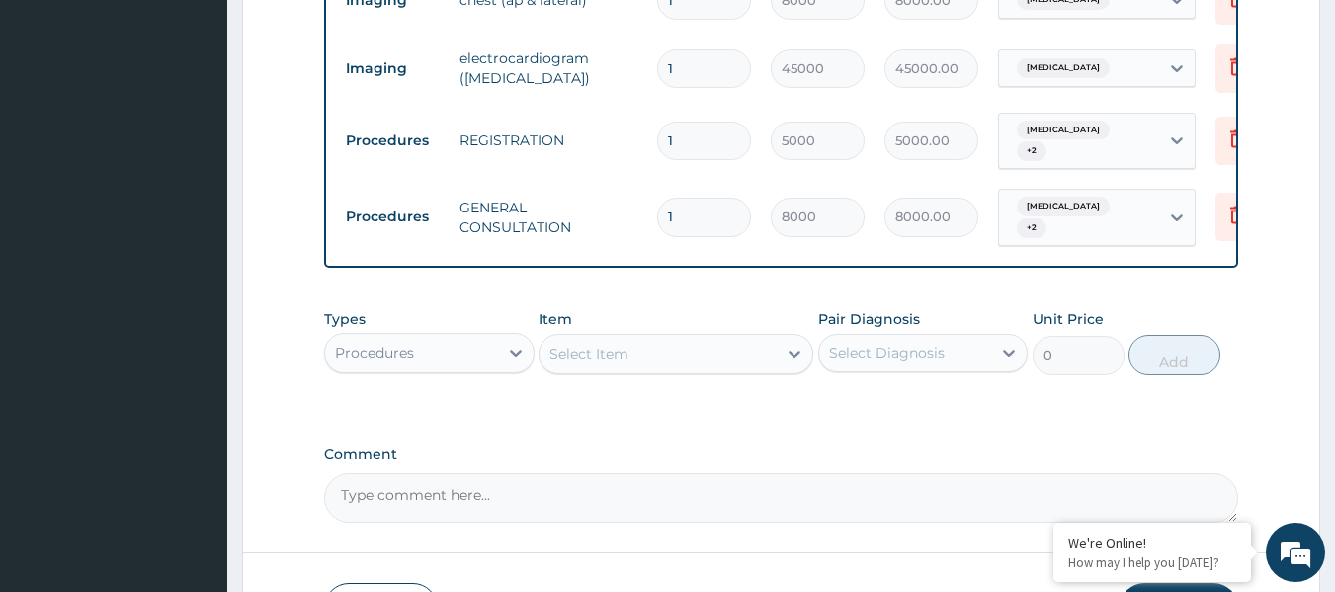
click at [477, 360] on div "Procedures" at bounding box center [411, 353] width 173 height 32
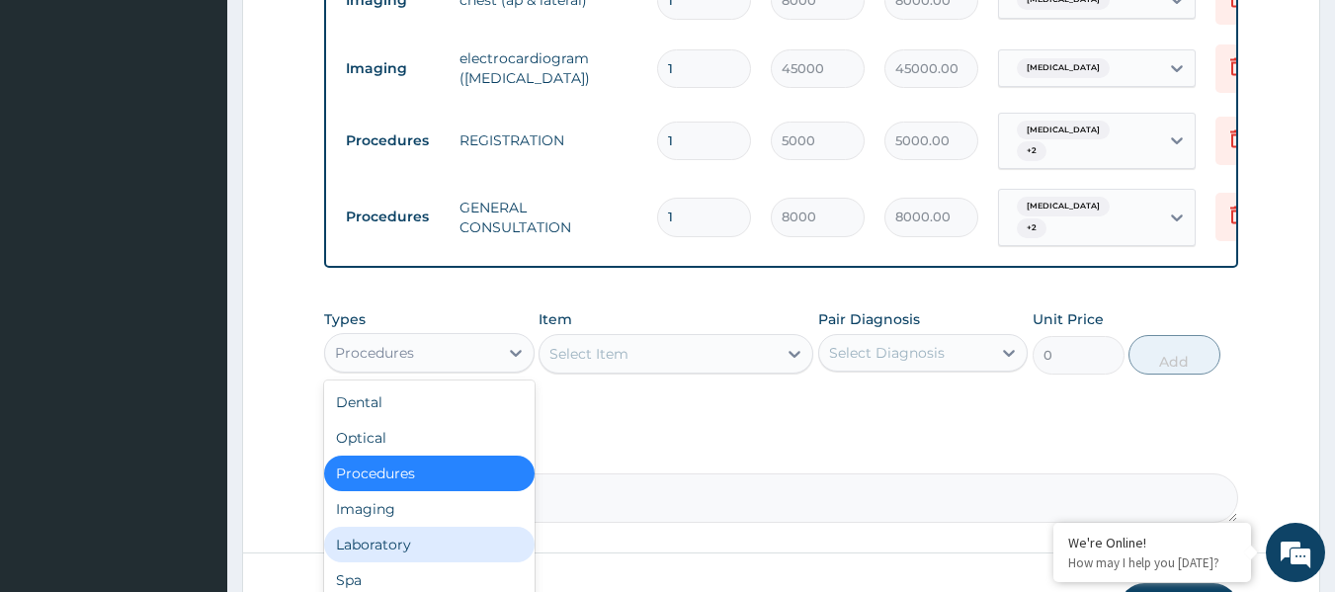
drag, startPoint x: 430, startPoint y: 536, endPoint x: 489, endPoint y: 495, distance: 71.8
click at [431, 534] on div "Laboratory" at bounding box center [429, 545] width 211 height 36
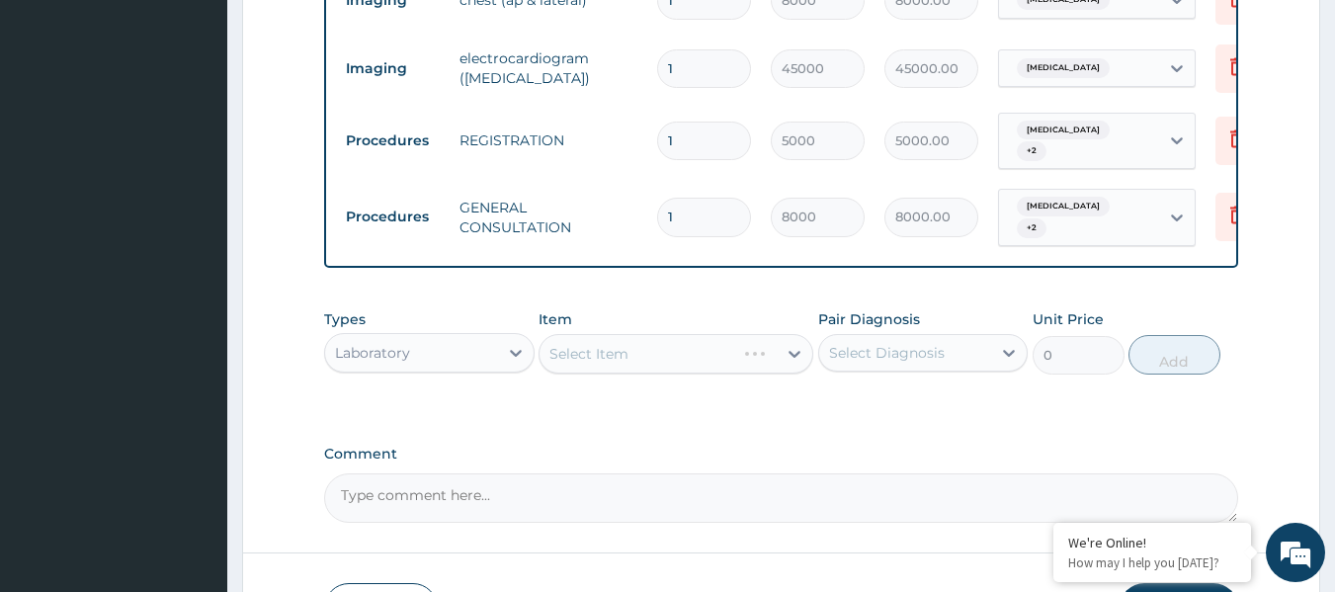
click at [957, 364] on div "Select Diagnosis" at bounding box center [905, 353] width 173 height 32
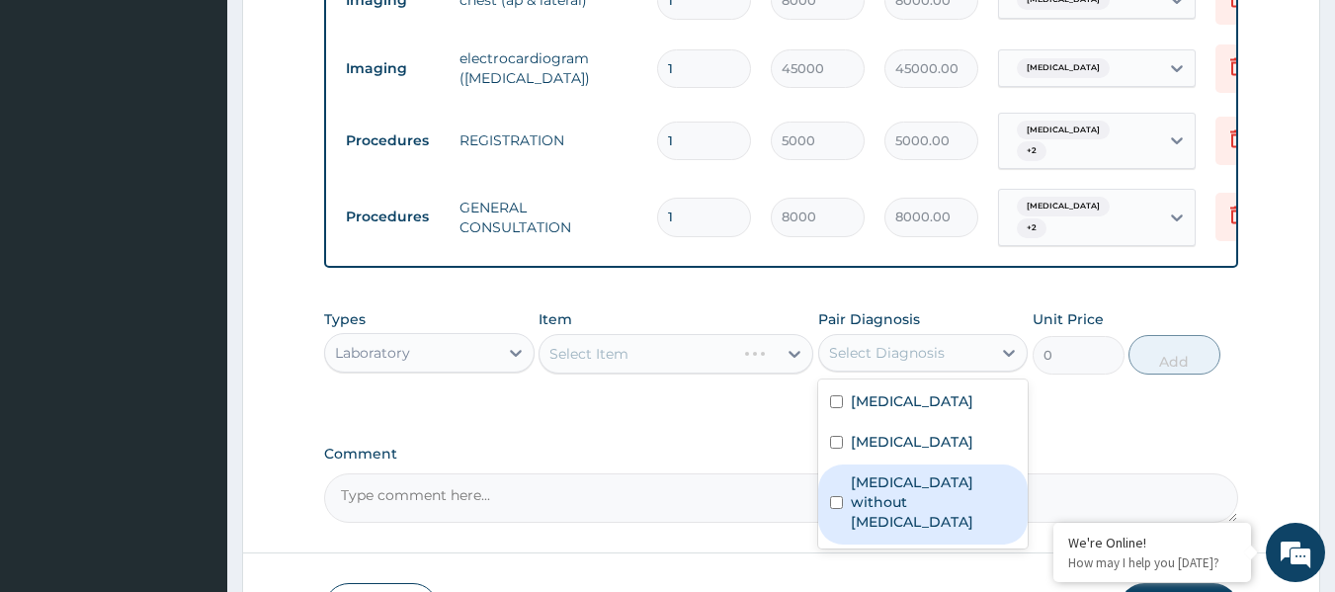
click at [939, 496] on label "[MEDICAL_DATA] without [MEDICAL_DATA]" at bounding box center [934, 501] width 166 height 59
checkbox input "true"
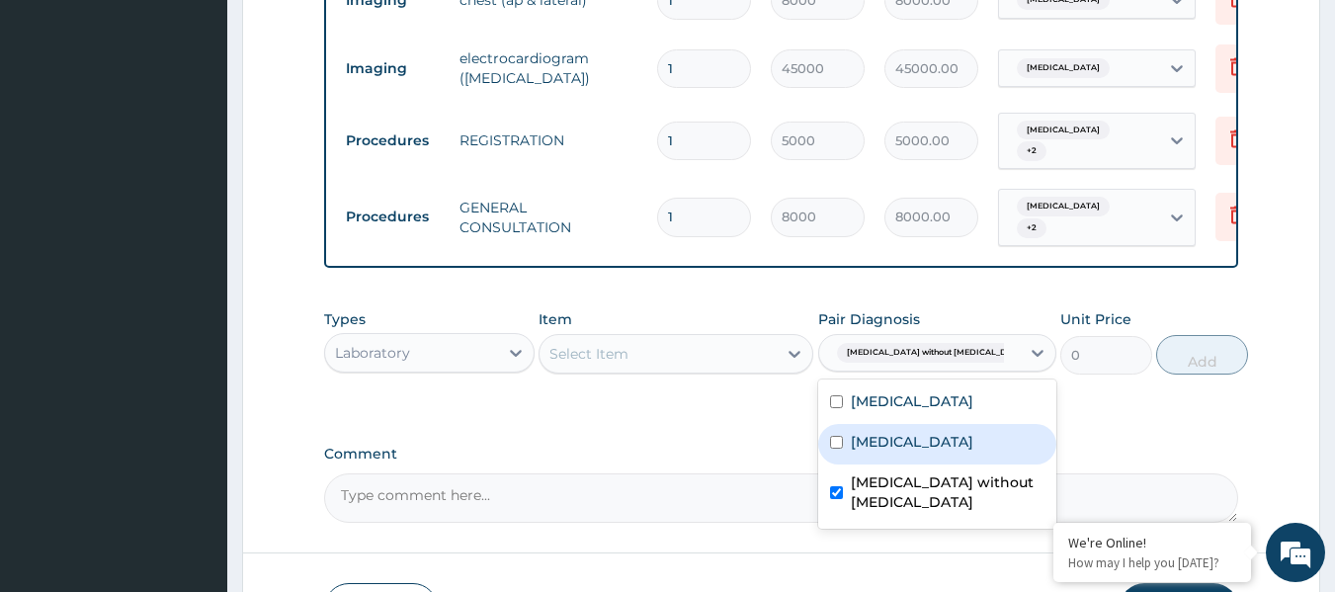
click at [653, 360] on div "Select Item" at bounding box center [658, 354] width 237 height 32
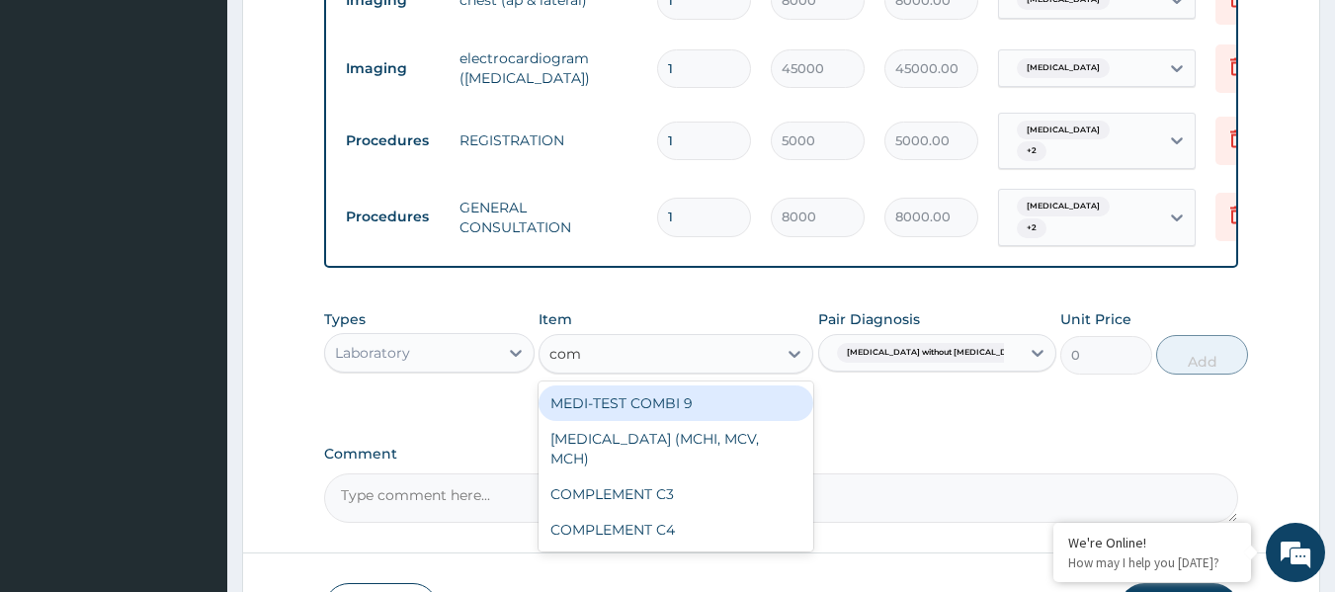
type input "compl"
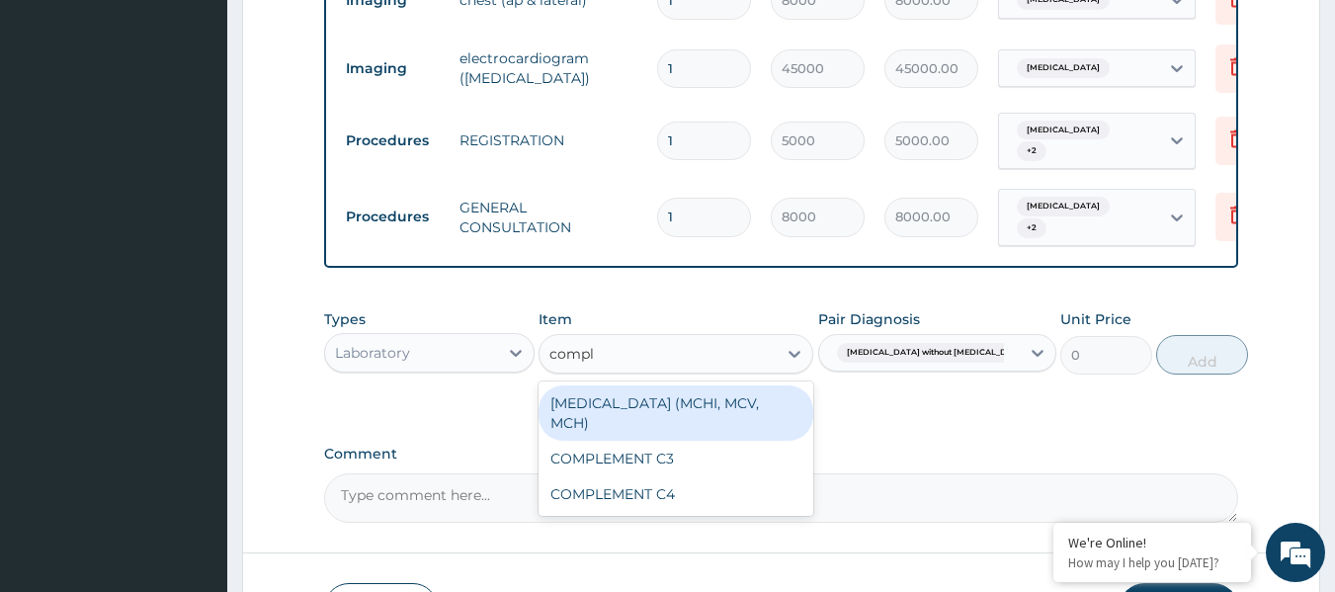
drag, startPoint x: 732, startPoint y: 424, endPoint x: 751, endPoint y: 416, distance: 20.4
click at [733, 424] on div "[MEDICAL_DATA] (MCHI, MCV, MCH)" at bounding box center [676, 412] width 275 height 55
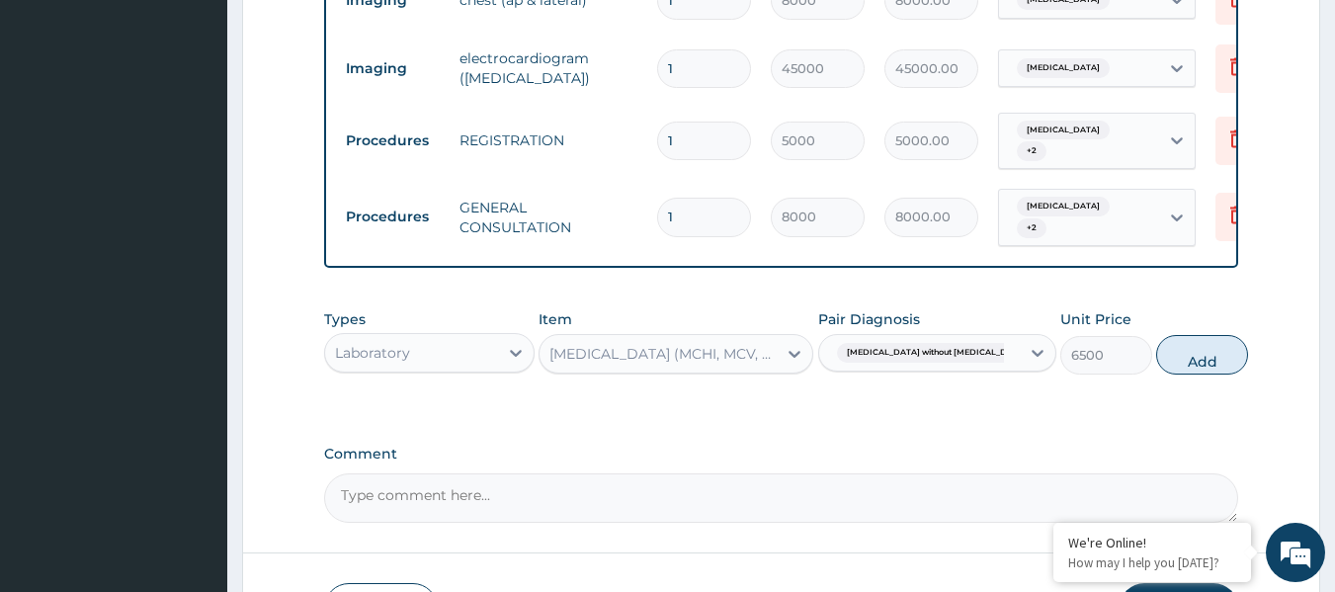
click at [1172, 376] on div "Types Laboratory Item COMPLETE BLOOD COUNT (MCHI, MCV, MCH) Pair Diagnosis Seps…" at bounding box center [781, 341] width 915 height 85
drag, startPoint x: 1169, startPoint y: 360, endPoint x: 1131, endPoint y: 354, distance: 39.0
click at [1168, 359] on button "Add" at bounding box center [1202, 355] width 92 height 40
type input "0"
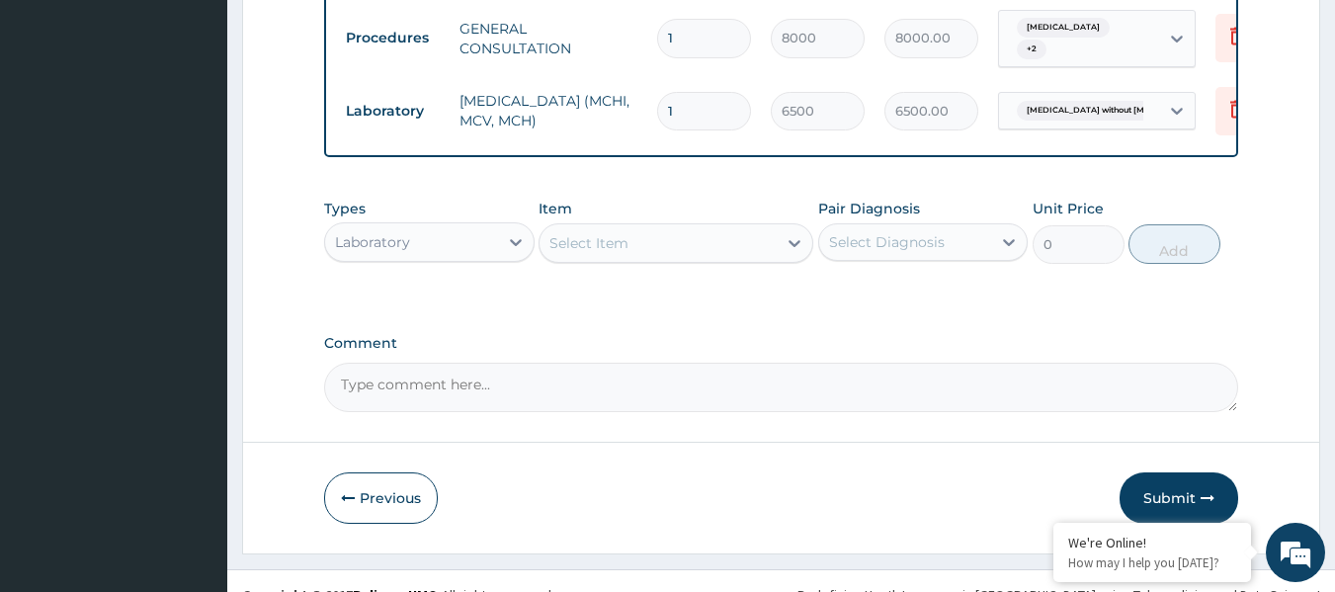
scroll to position [1020, 0]
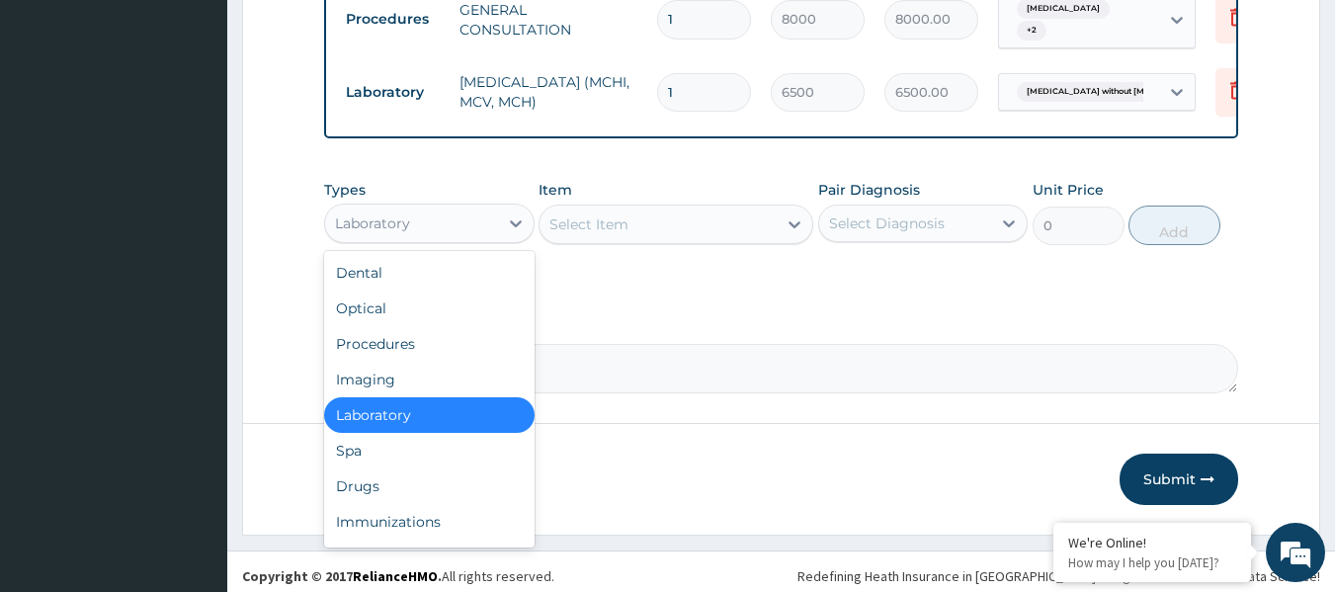
click at [495, 239] on div "Laboratory" at bounding box center [411, 224] width 173 height 32
click at [443, 490] on div "Drugs" at bounding box center [429, 487] width 211 height 36
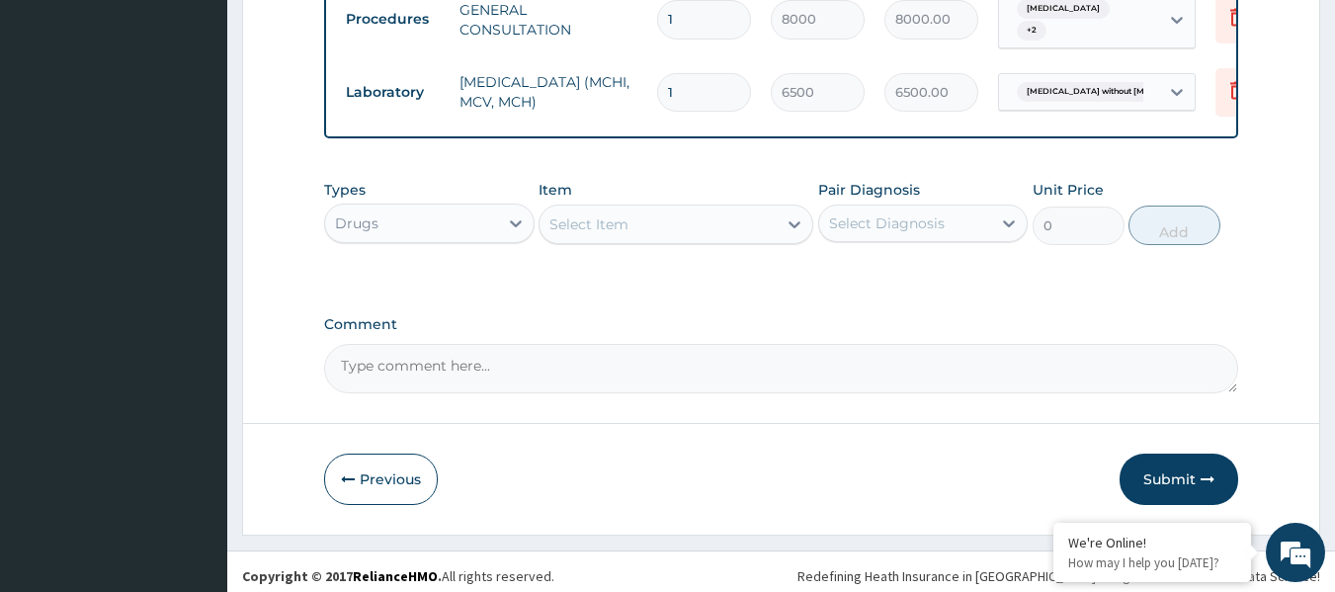
click at [600, 234] on div "Select Item" at bounding box center [589, 224] width 79 height 20
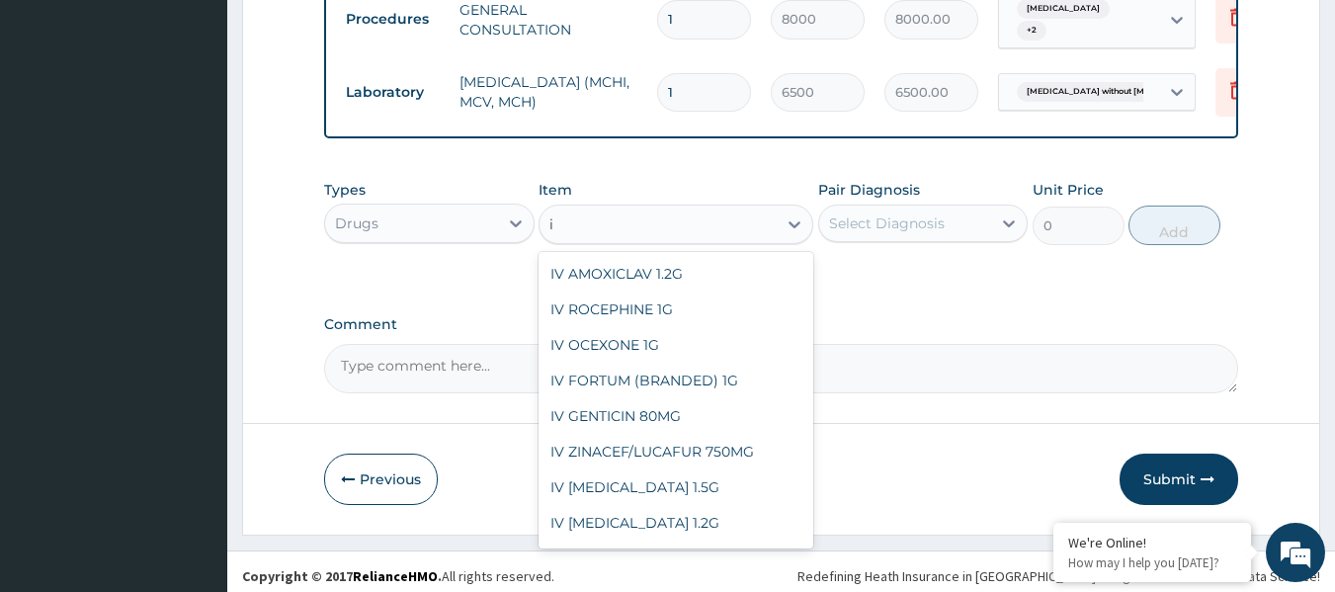
type input "i"
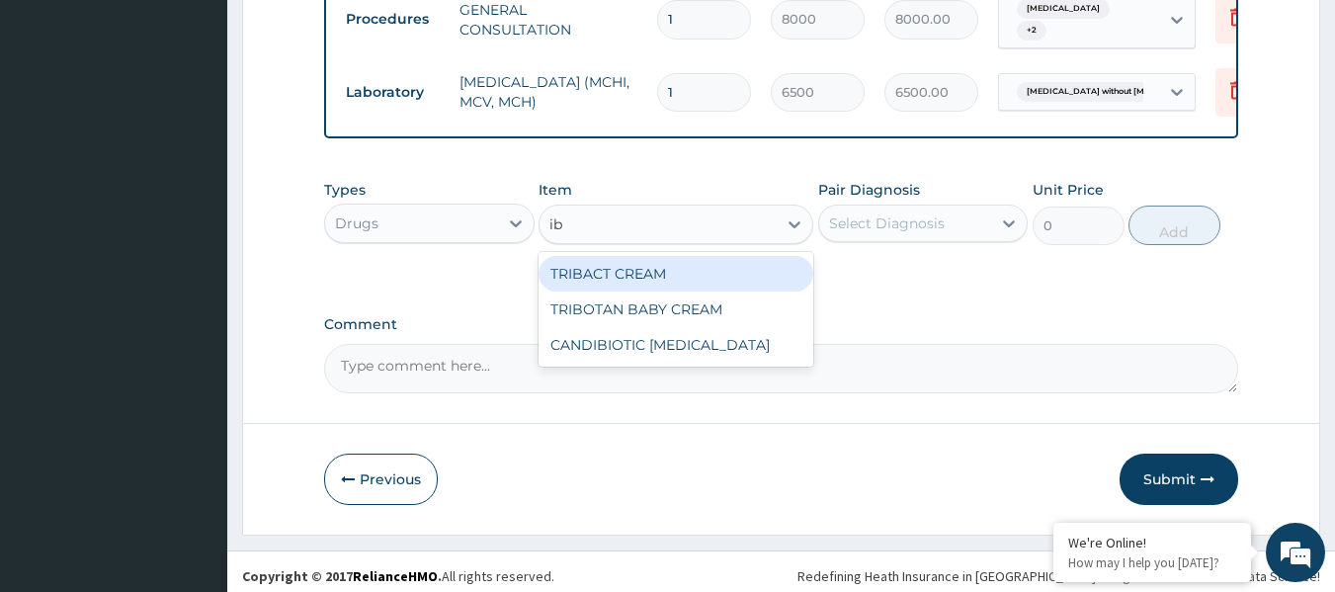
type input "i"
type input "brust"
drag, startPoint x: 715, startPoint y: 276, endPoint x: 794, endPoint y: 254, distance: 82.0
click at [725, 269] on div "TABS BRUSTAN N 400MG" at bounding box center [676, 274] width 275 height 36
type input "200"
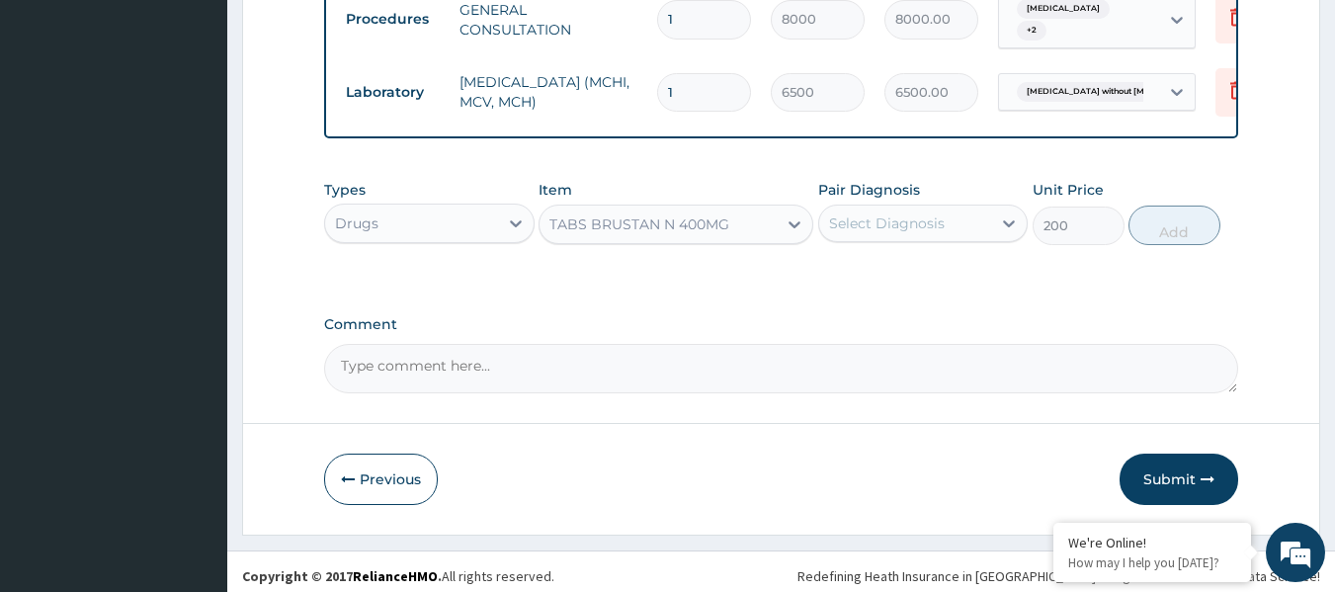
click at [918, 233] on div "Select Diagnosis" at bounding box center [887, 224] width 116 height 20
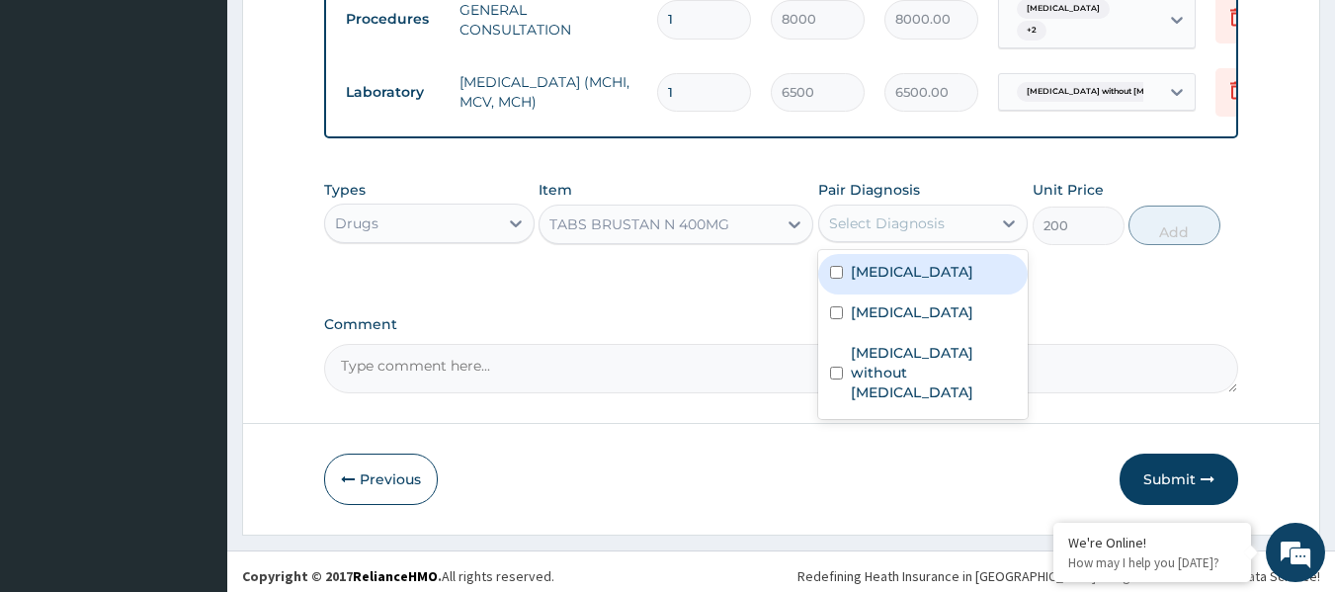
click at [951, 289] on div "Chest pain" at bounding box center [923, 274] width 211 height 41
checkbox input "true"
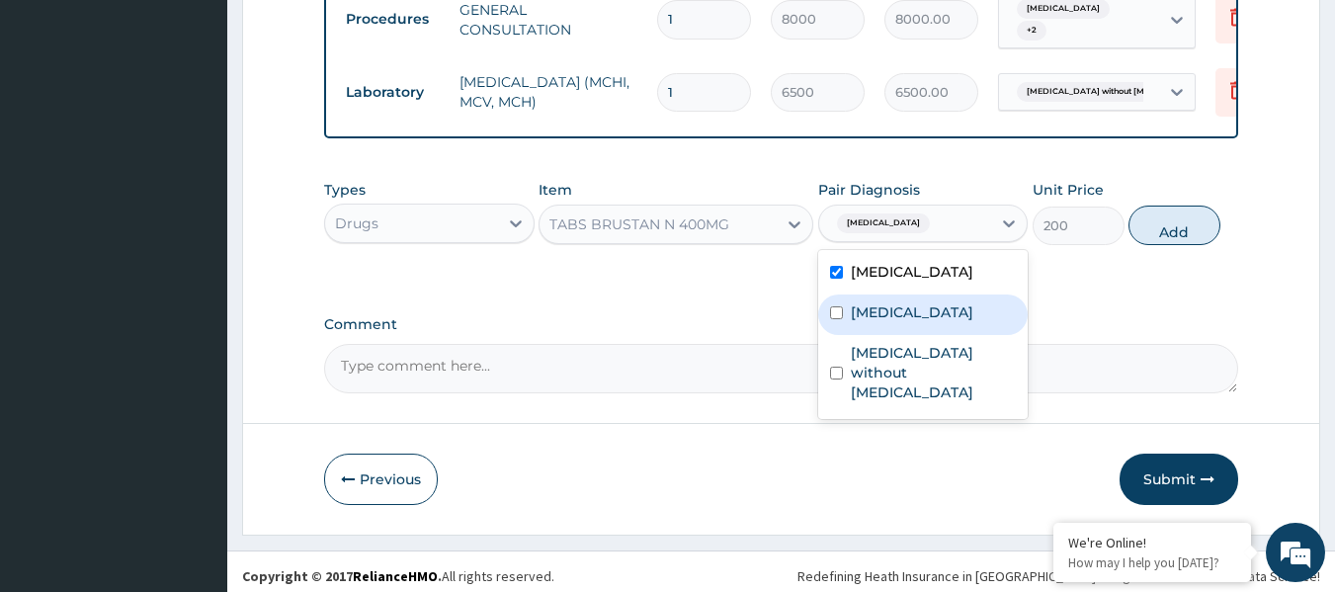
click at [949, 317] on label "Angina pectoris" at bounding box center [912, 312] width 123 height 20
checkbox input "true"
click at [1170, 237] on button "Add" at bounding box center [1175, 226] width 92 height 40
type input "0"
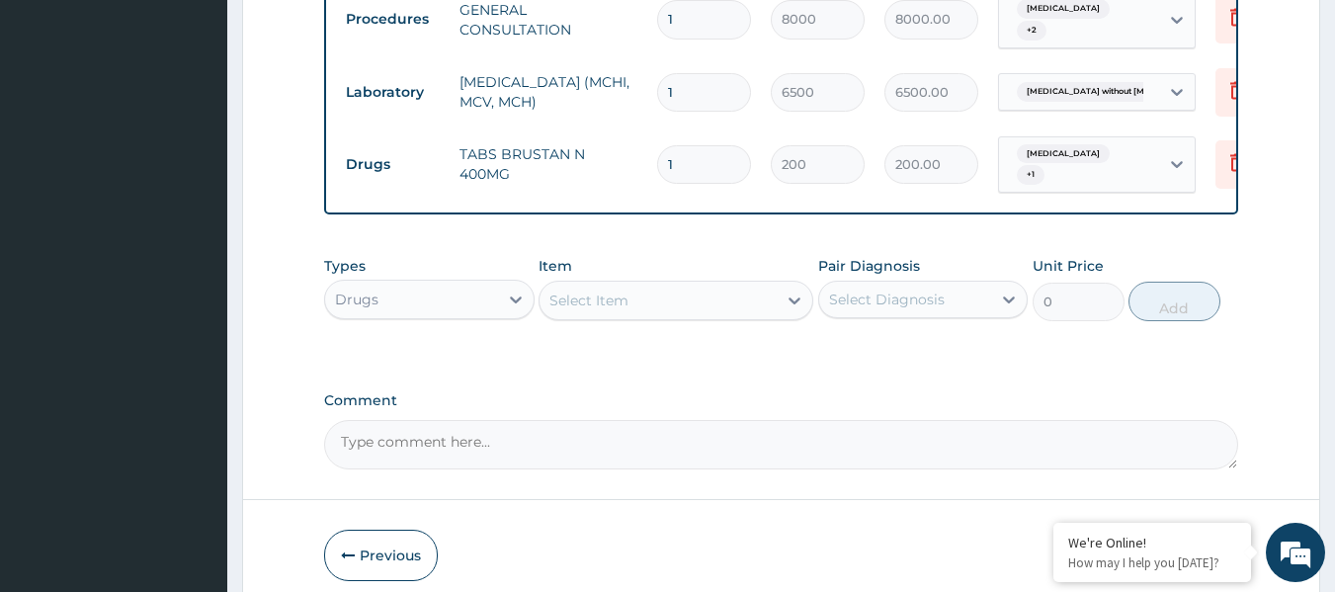
drag, startPoint x: 688, startPoint y: 151, endPoint x: 600, endPoint y: 135, distance: 89.4
click at [613, 139] on tr "Drugs TABS BRUSTAN N 400MG 1 200 200.00 Chest pain + 1 Delete" at bounding box center [820, 165] width 969 height 77
type input "6"
type input "1200.00"
type input "6"
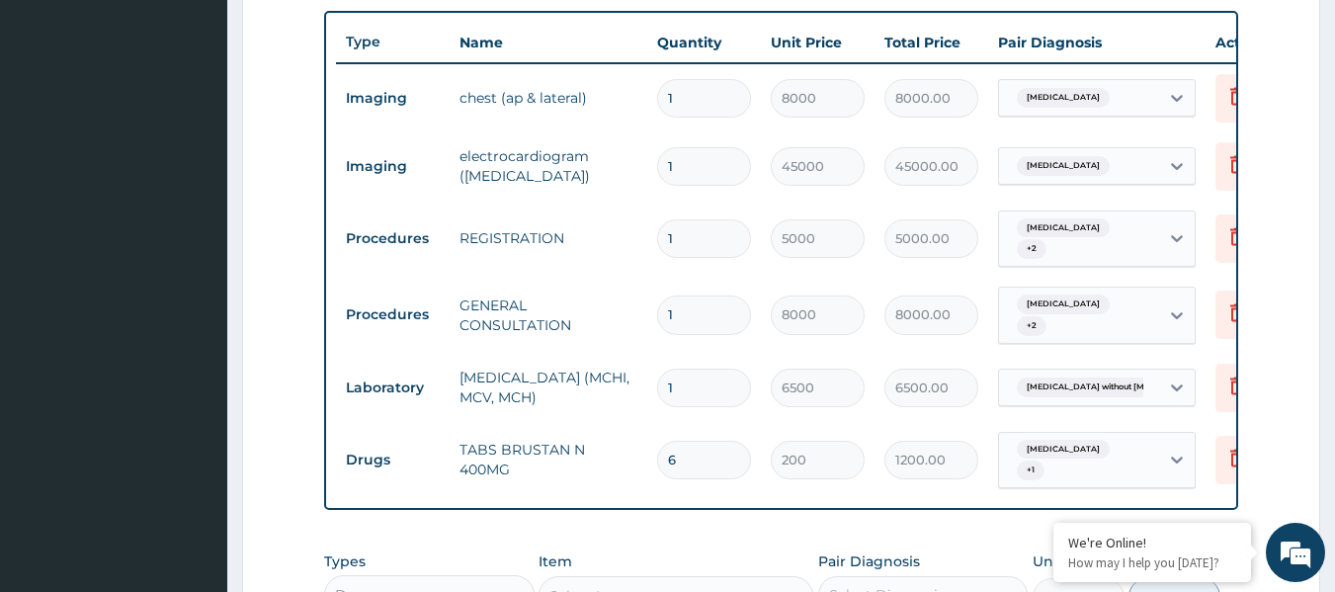
scroll to position [724, 0]
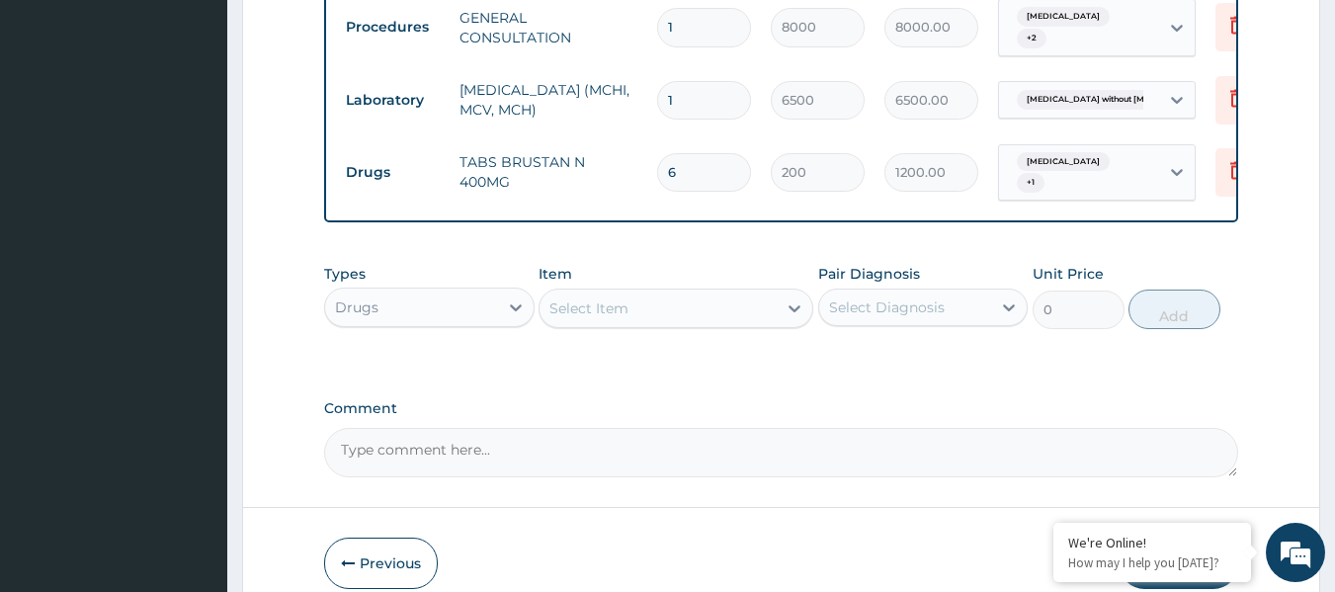
scroll to position [1106, 0]
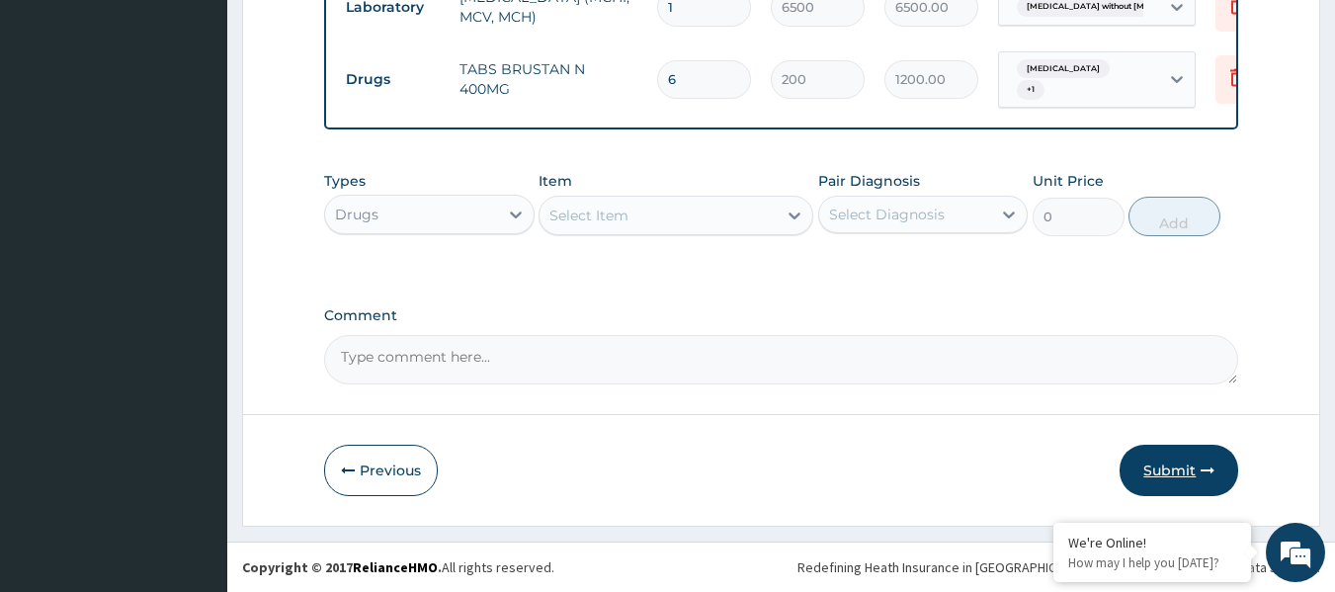
click at [1157, 468] on button "Submit" at bounding box center [1179, 470] width 119 height 51
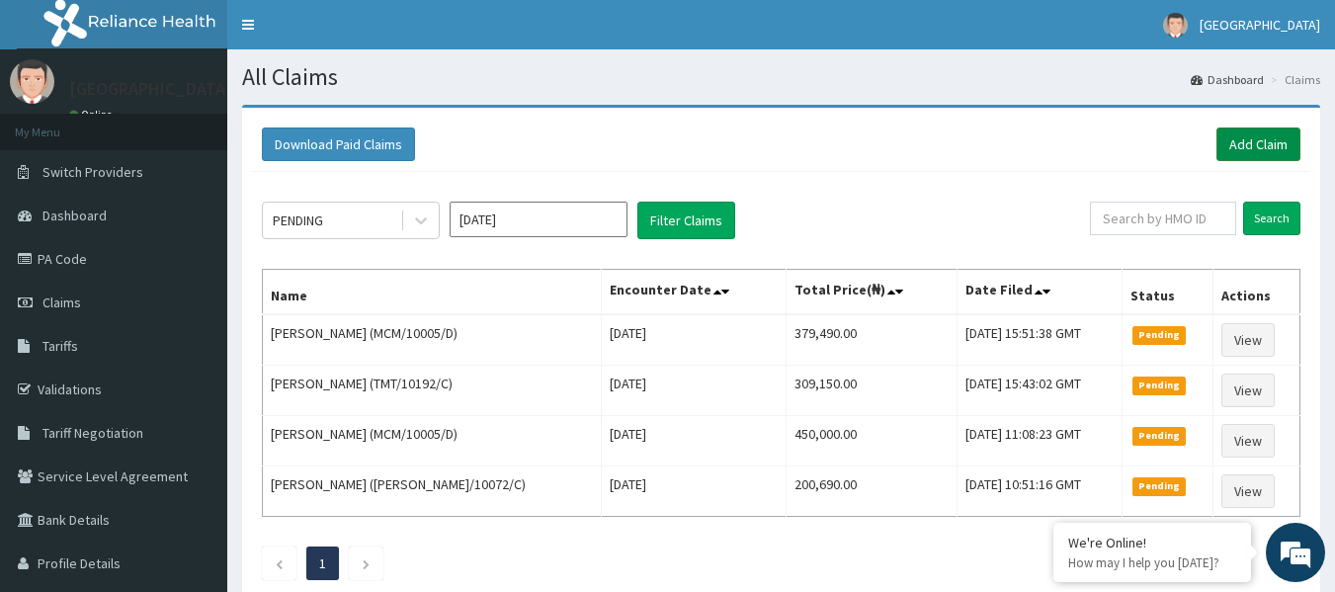
click at [1247, 145] on link "Add Claim" at bounding box center [1259, 145] width 84 height 34
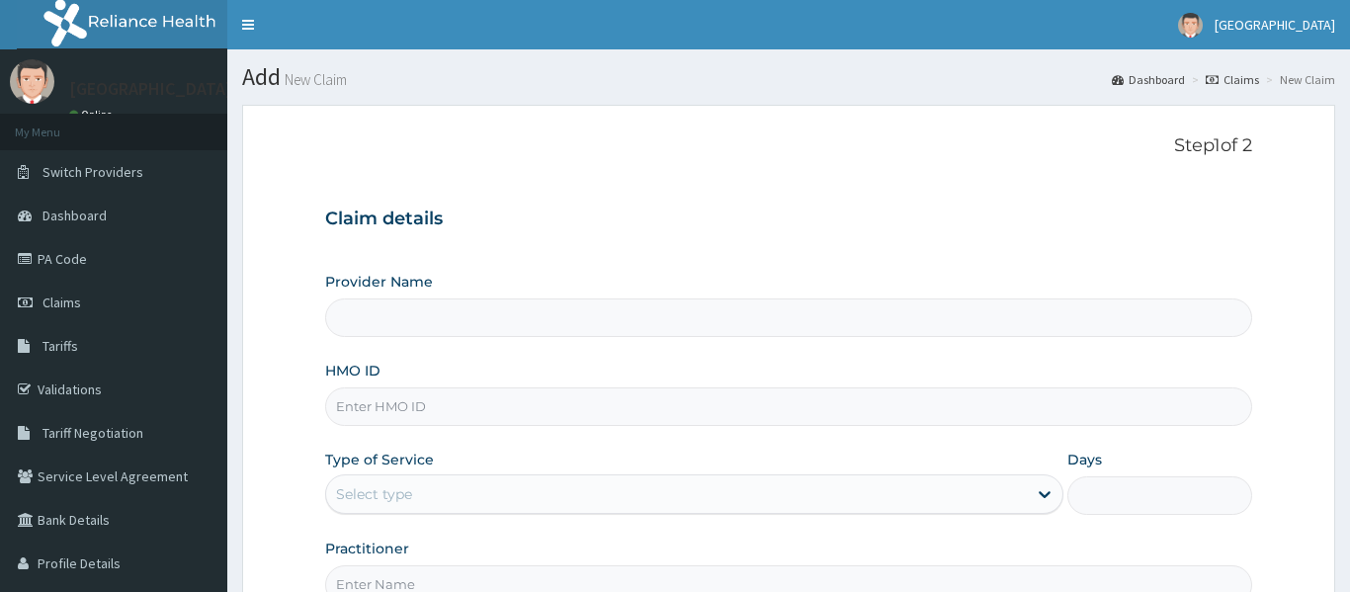
click at [355, 423] on input "HMO ID" at bounding box center [788, 406] width 927 height 39
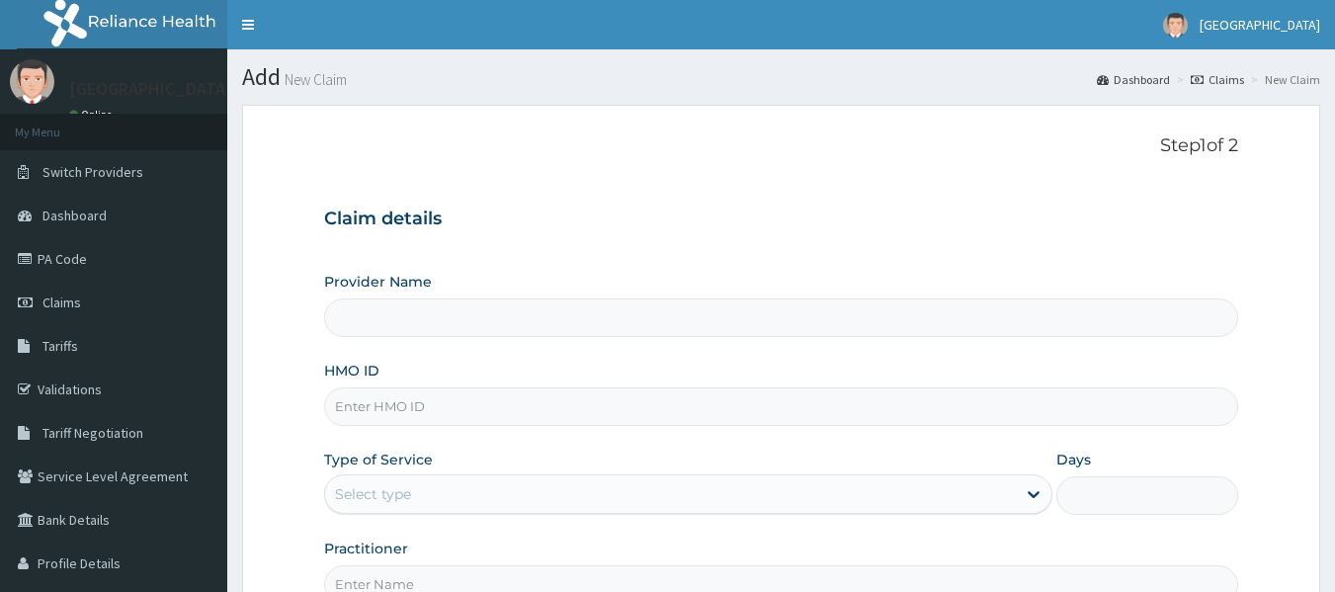
paste input "TMT/10192/C"
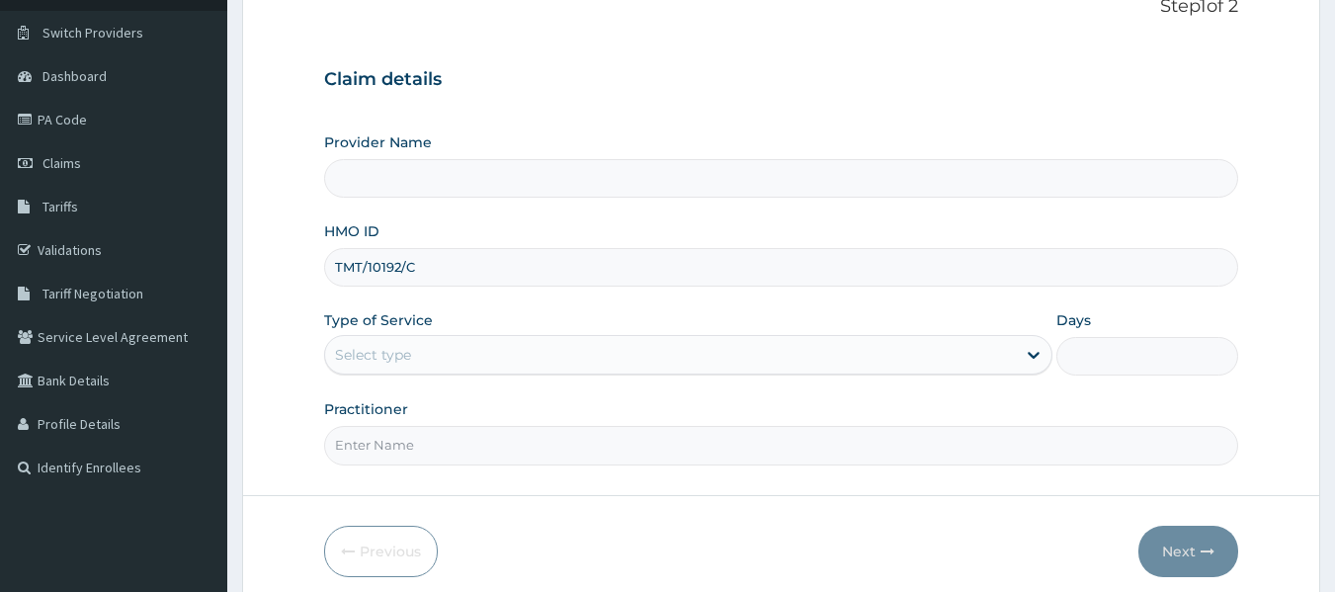
scroll to position [220, 0]
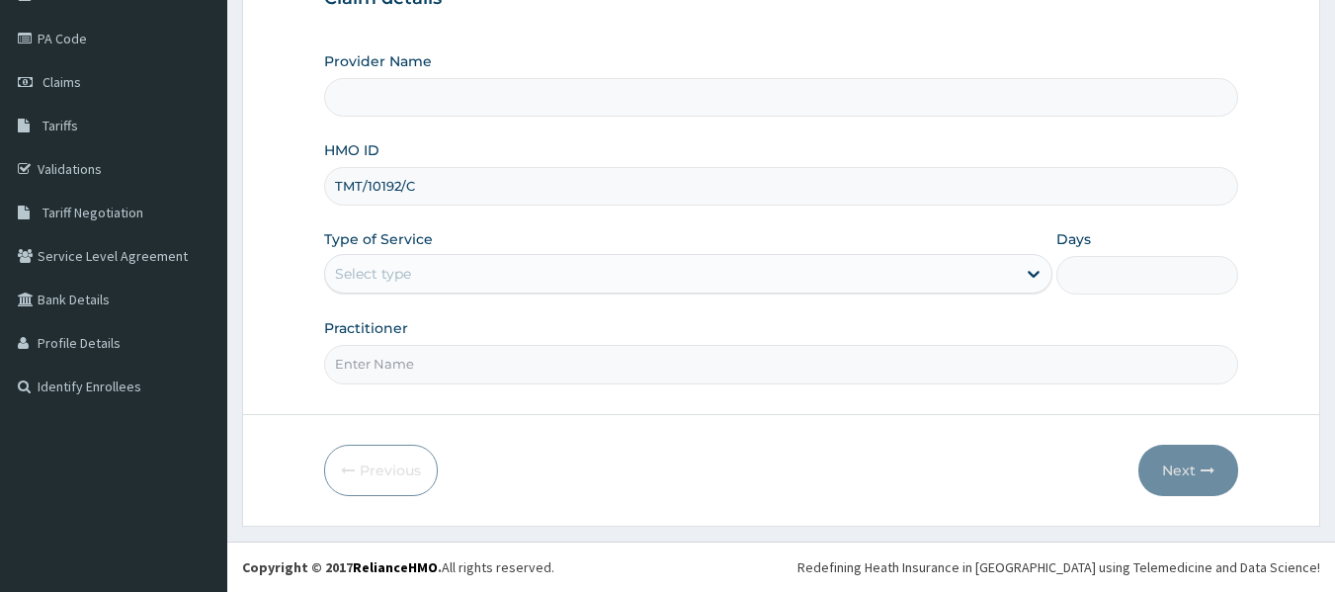
type input "TMT/10192/C"
click at [451, 272] on div "Select type" at bounding box center [670, 274] width 691 height 32
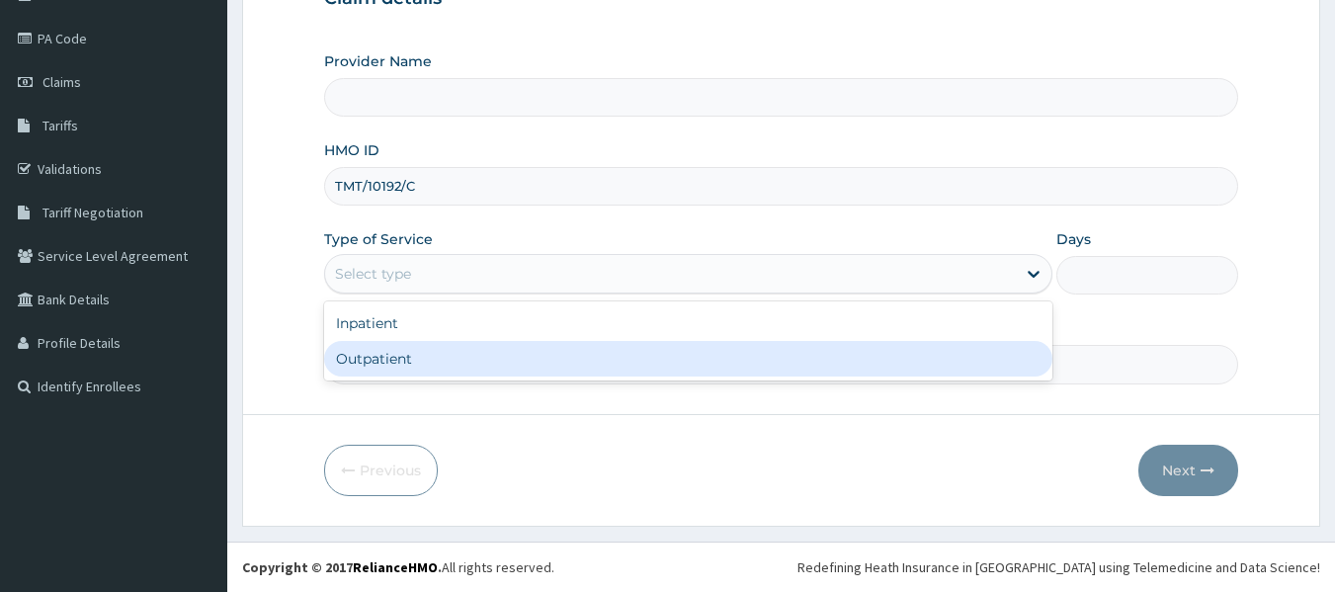
click at [413, 357] on div "Outpatient" at bounding box center [688, 359] width 728 height 36
type input "1"
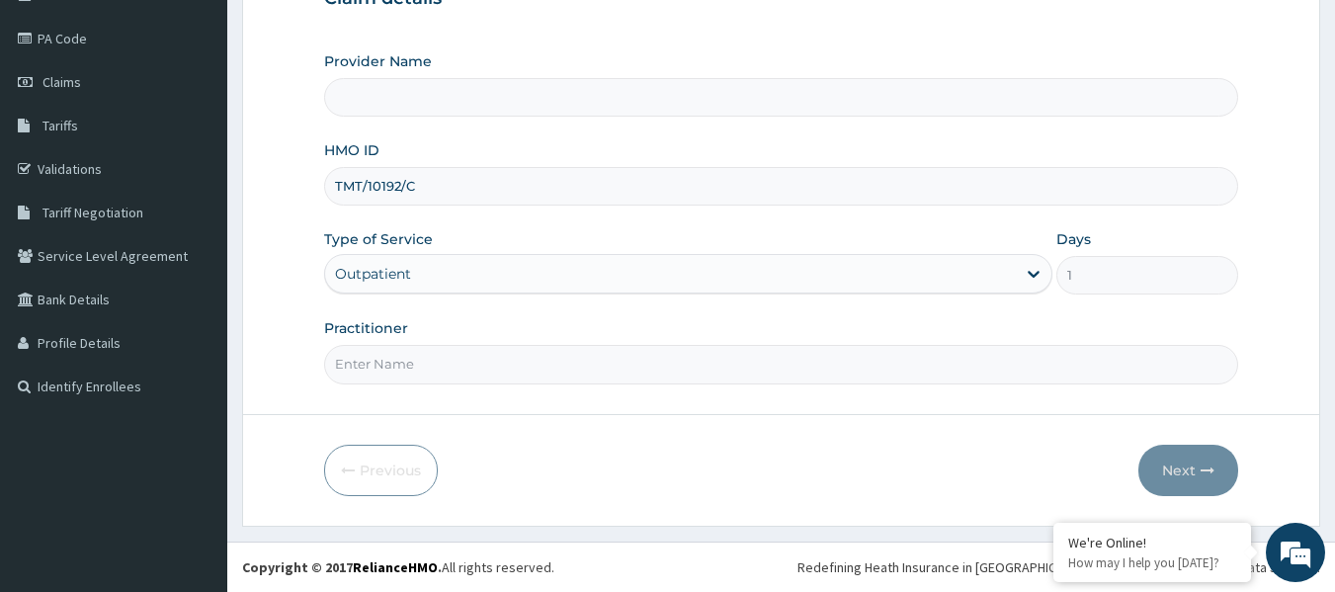
type input "[GEOGRAPHIC_DATA]"
click at [412, 383] on input "Practitioner" at bounding box center [781, 364] width 915 height 39
paste input "UCHEAWAJI SILAS ENEYO"
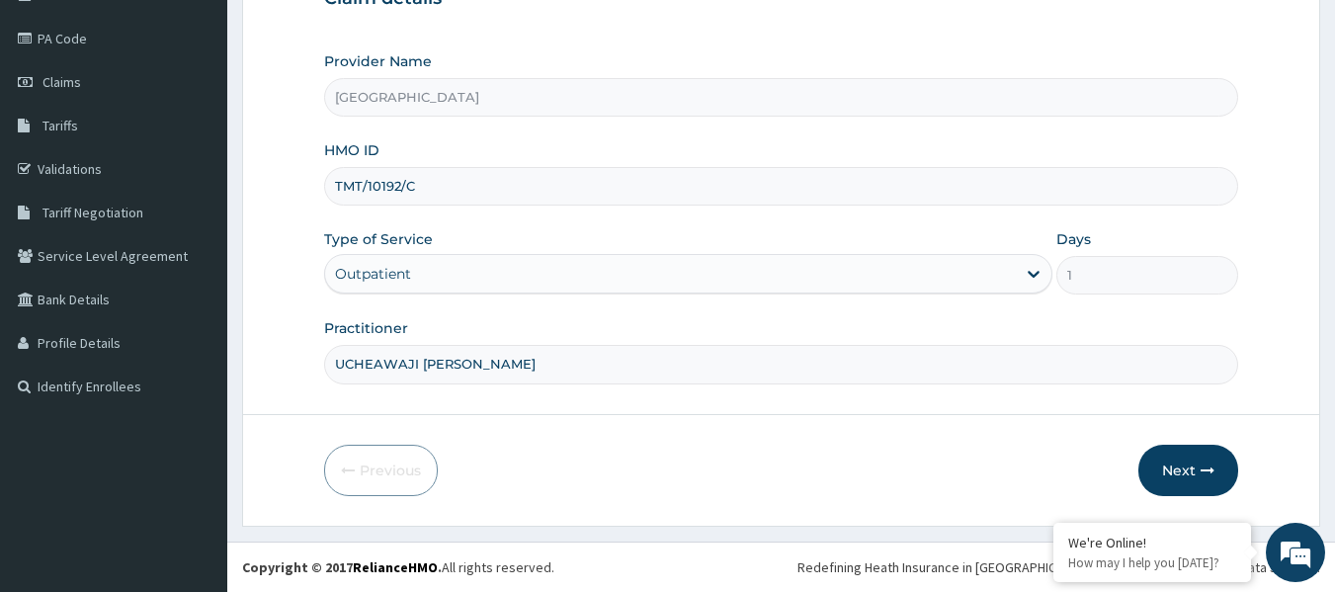
type input "UCHEAWAJI SILAS ENEYO"
click at [695, 412] on form "Step 1 of 2 Claim details Provider Name Tehilah Children Hospital HMO ID TMT/10…" at bounding box center [781, 204] width 1078 height 641
click at [1198, 462] on button "Next" at bounding box center [1189, 470] width 100 height 51
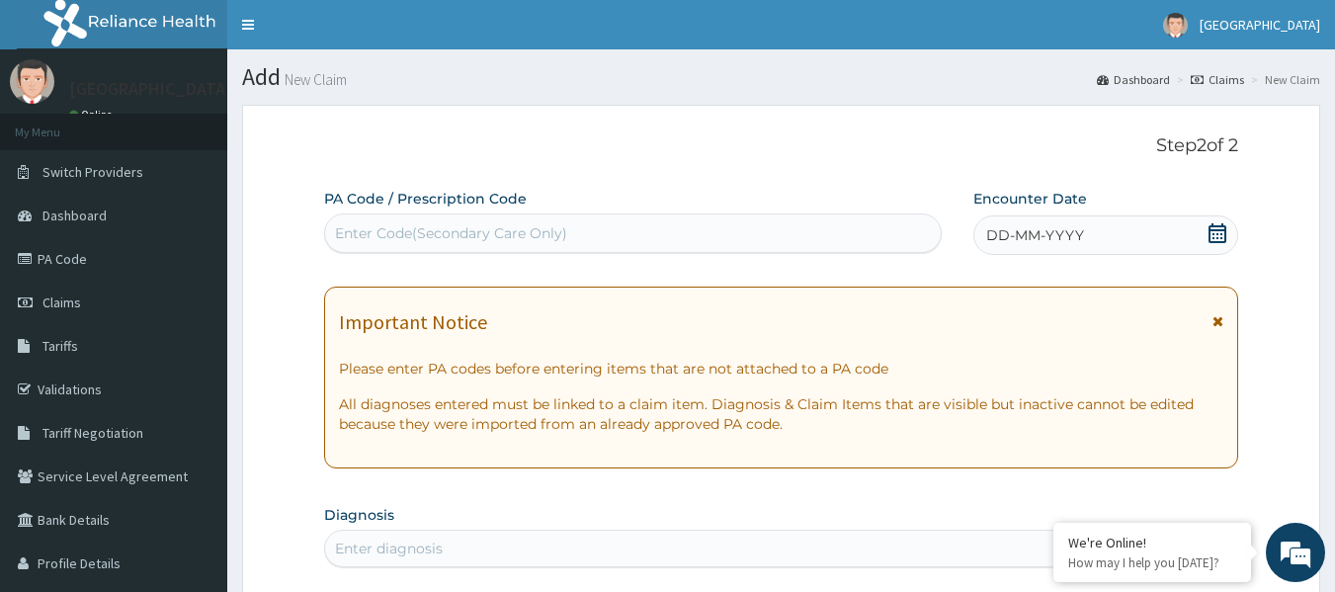
click at [421, 237] on div "Enter Code(Secondary Care Only)" at bounding box center [451, 233] width 232 height 20
paste input "PA/CE1FFB"
type input "PA/CE1FFB"
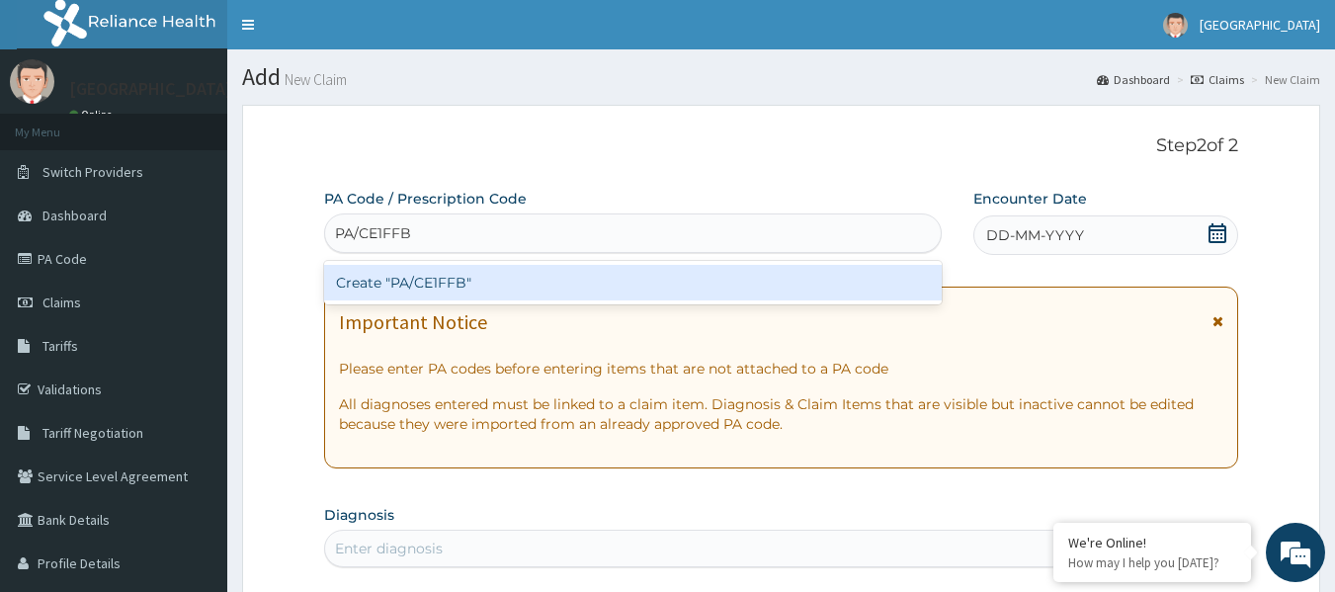
click at [542, 282] on div "Create "PA/CE1FFB"" at bounding box center [633, 283] width 619 height 36
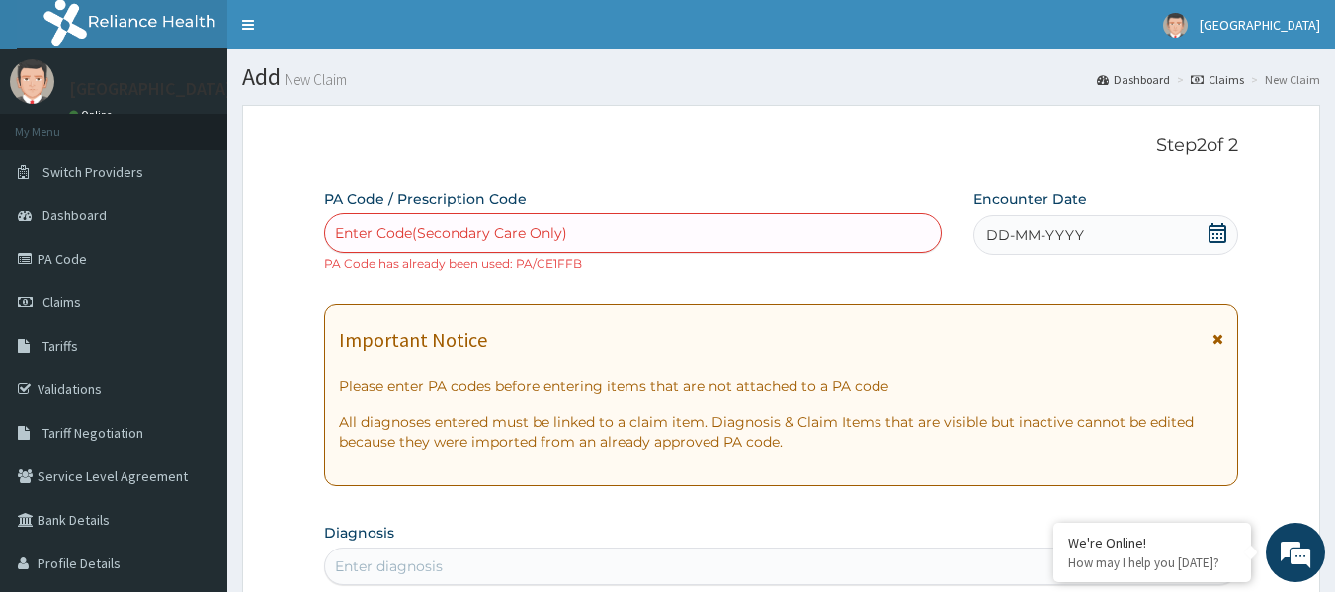
click at [417, 238] on div "Enter Code(Secondary Care Only)" at bounding box center [451, 233] width 232 height 20
paste input "PA/83DE1D"
type input "PA/83DE1D"
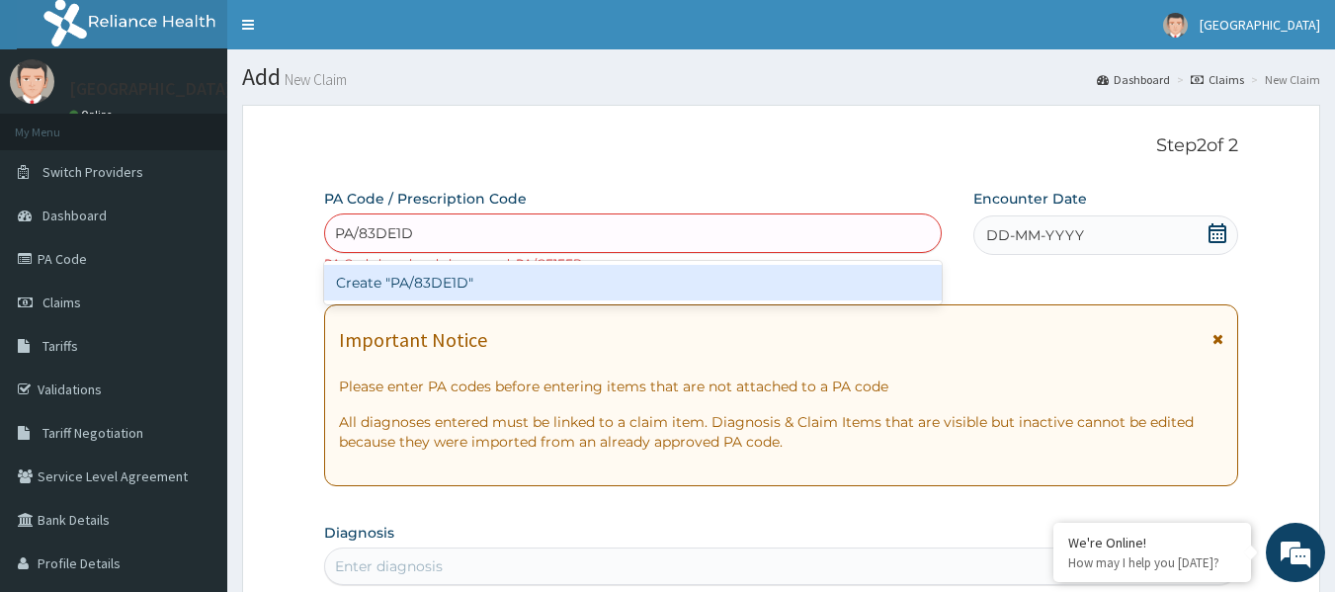
click at [502, 271] on div "Create "PA/83DE1D"" at bounding box center [633, 283] width 619 height 36
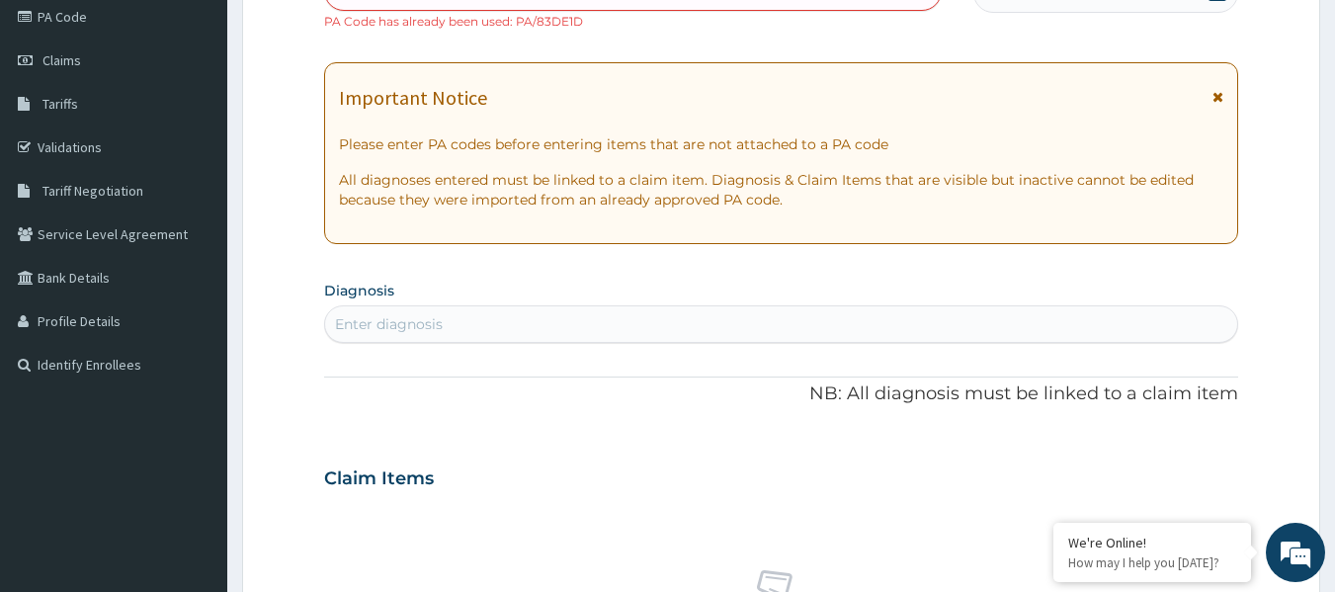
scroll to position [198, 0]
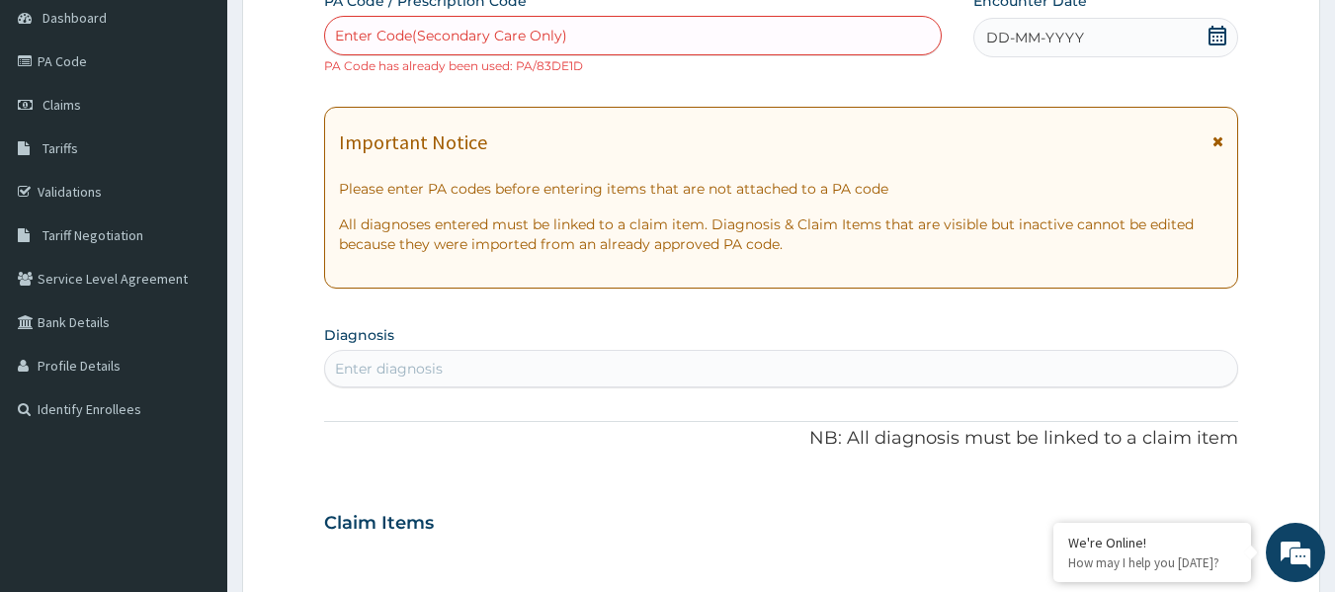
click at [1208, 37] on icon at bounding box center [1218, 36] width 20 height 20
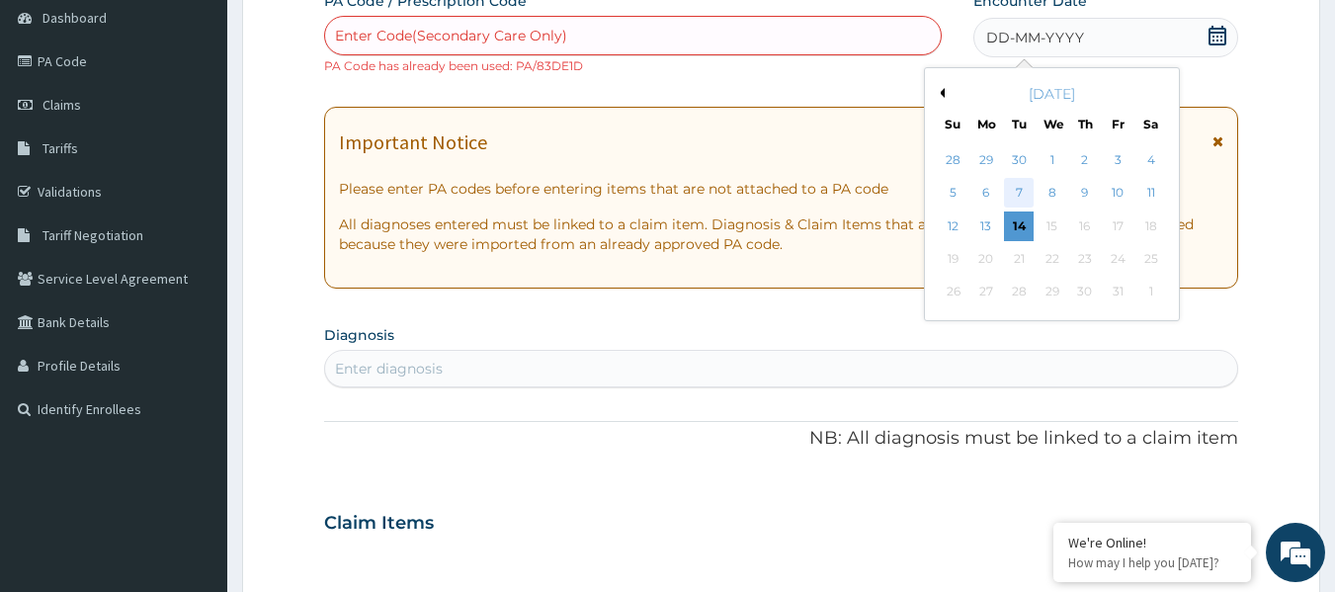
click at [1020, 188] on div "7" at bounding box center [1020, 194] width 30 height 30
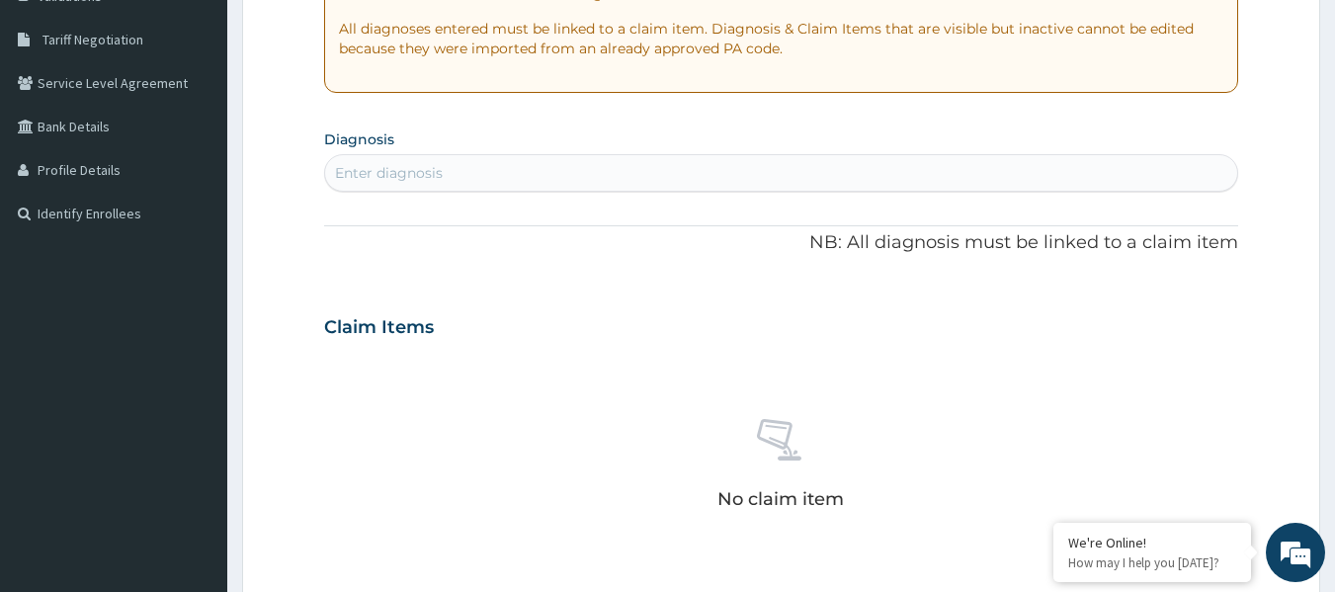
scroll to position [395, 0]
click at [441, 161] on div "Enter diagnosis" at bounding box center [389, 171] width 108 height 20
type input "sepsis"
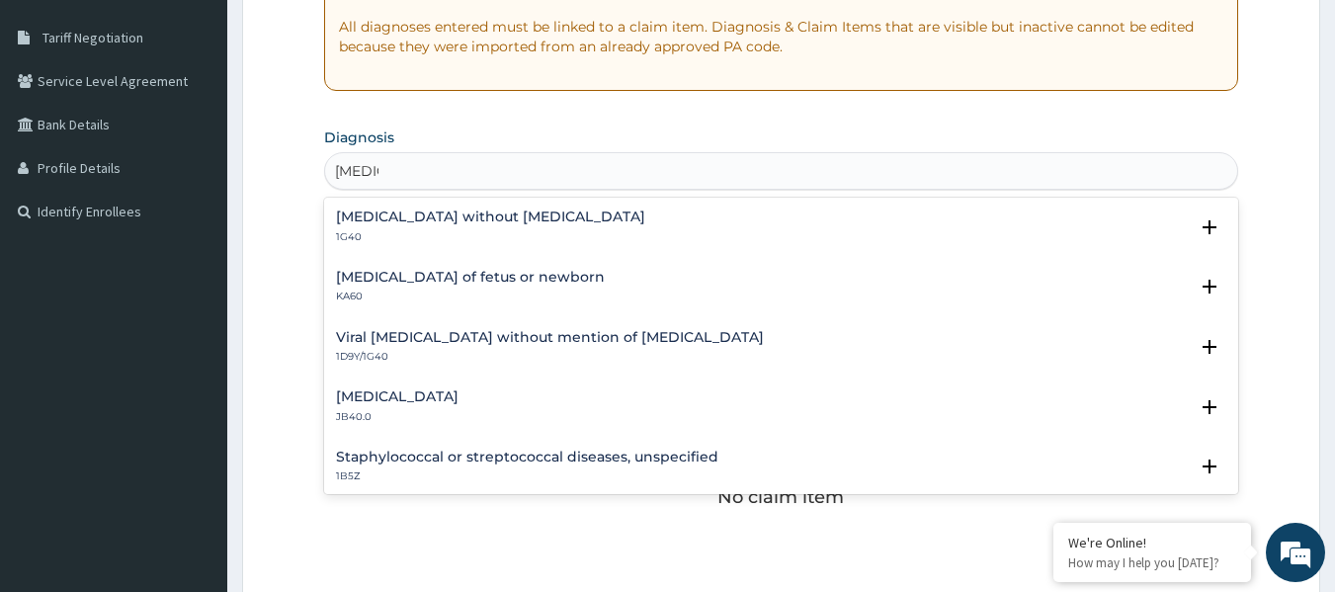
click at [397, 218] on h4 "[MEDICAL_DATA] without [MEDICAL_DATA]" at bounding box center [490, 217] width 309 height 15
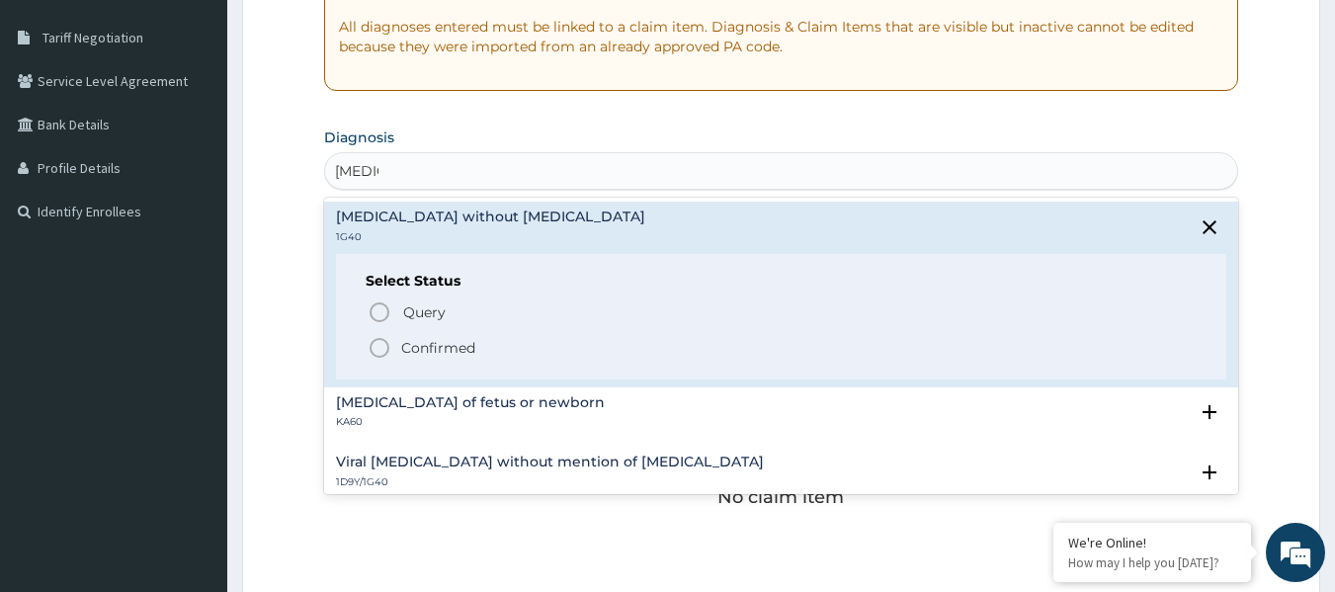
click at [424, 352] on p "Confirmed" at bounding box center [438, 348] width 74 height 20
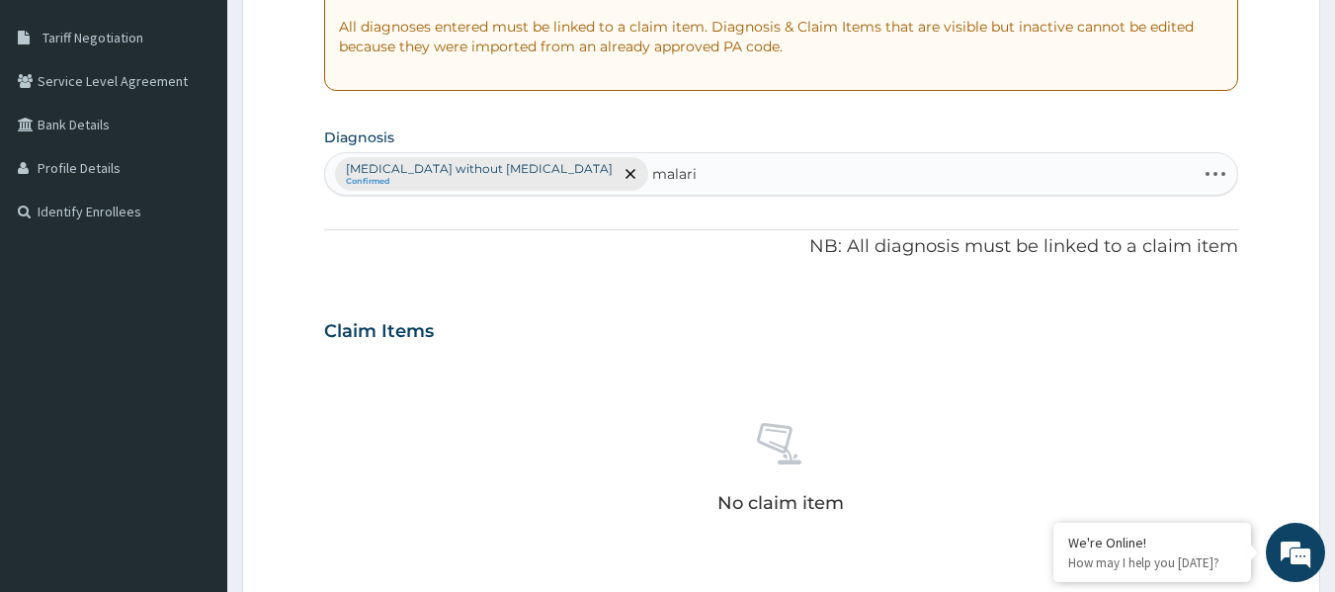
type input "[MEDICAL_DATA]"
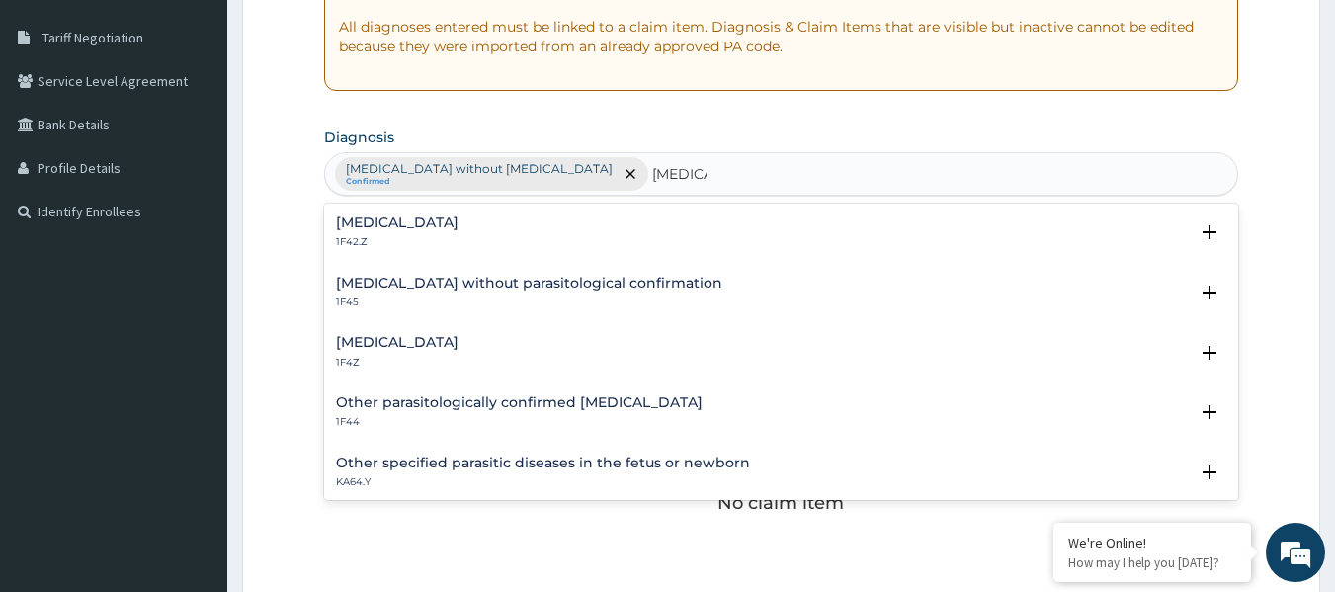
click at [459, 227] on h4 "[MEDICAL_DATA]" at bounding box center [397, 222] width 123 height 15
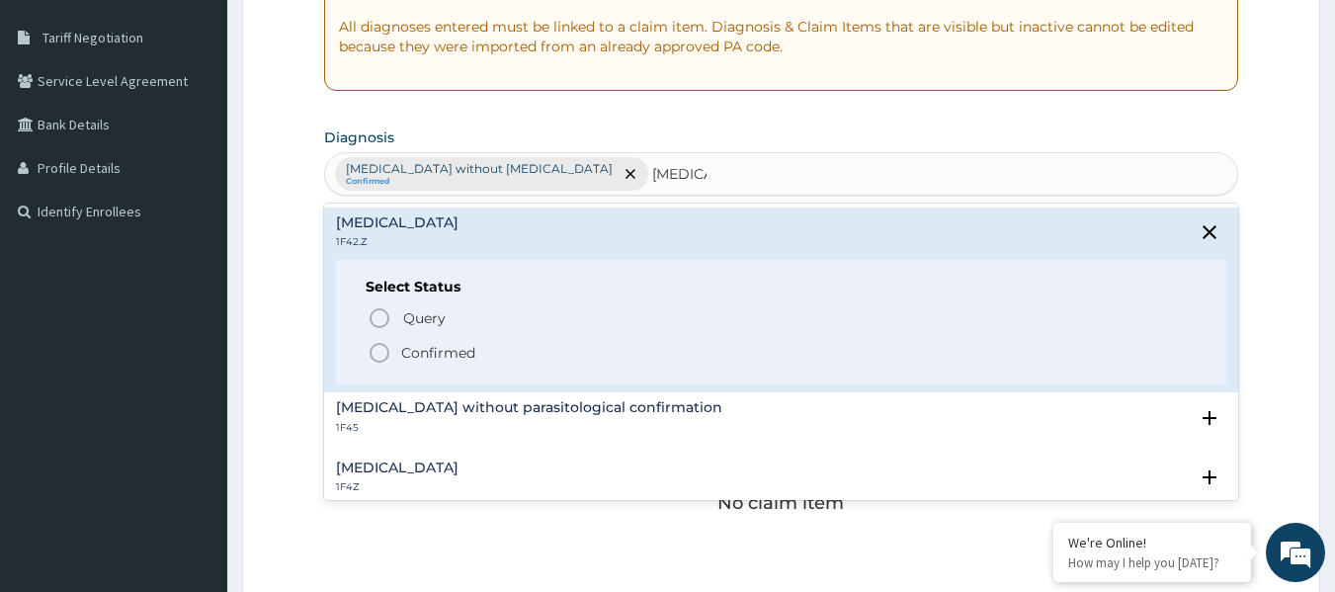
click at [386, 357] on circle "status option filled" at bounding box center [380, 353] width 18 height 18
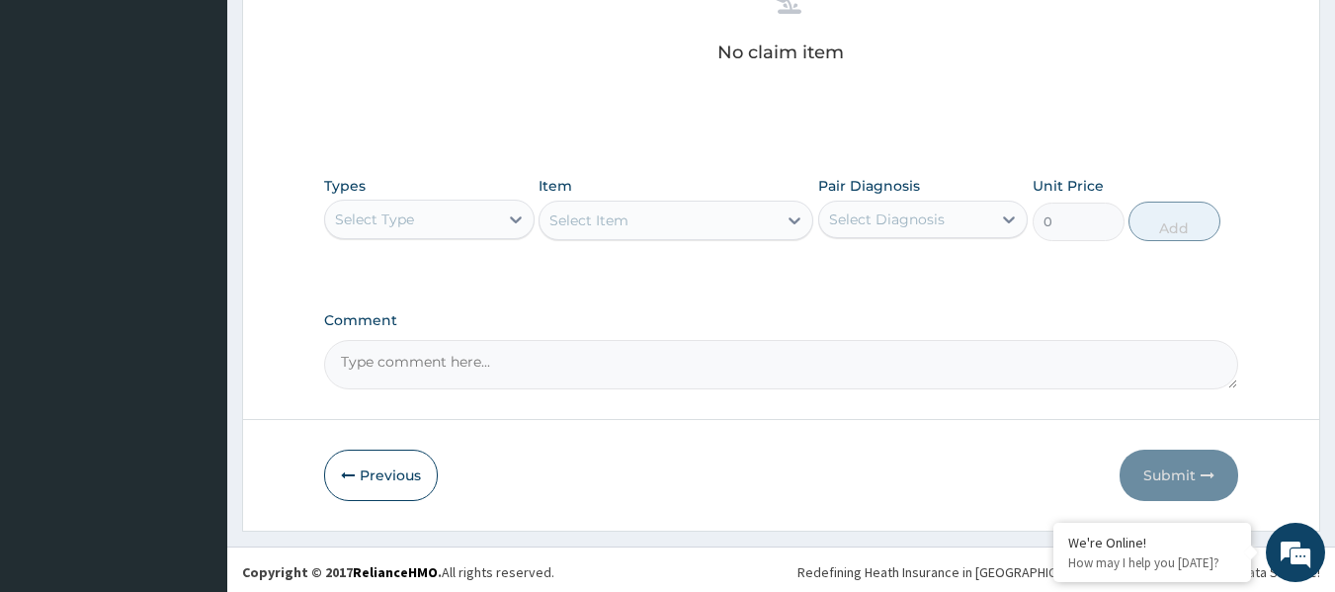
scroll to position [851, 0]
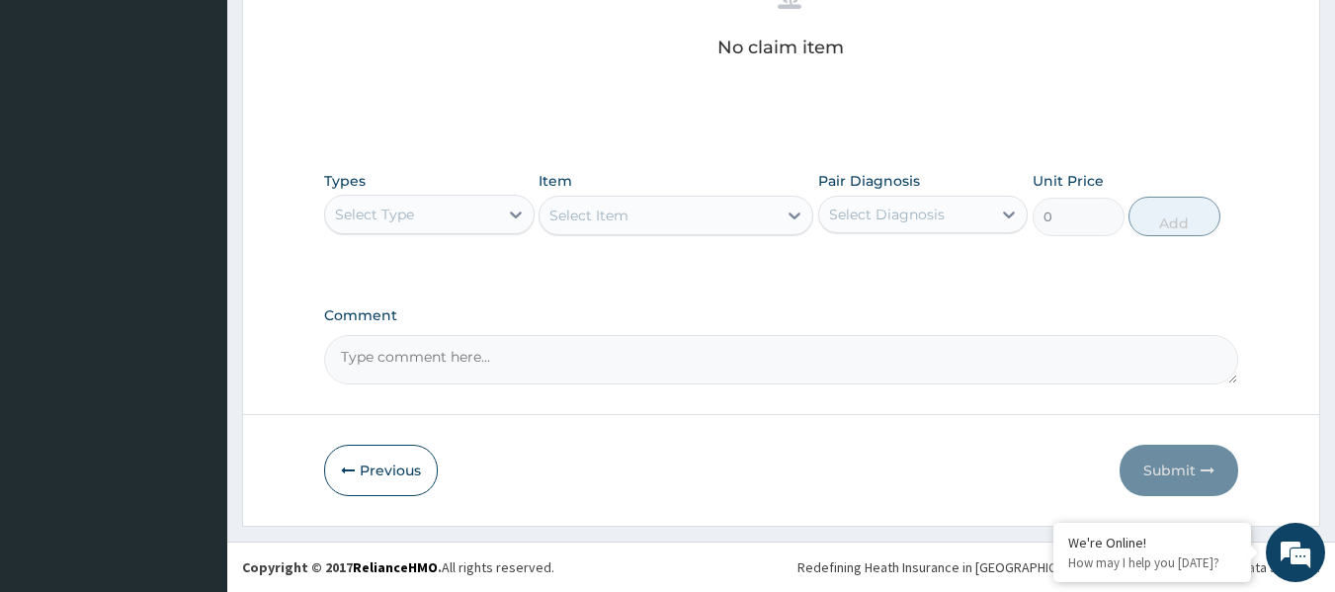
click at [460, 214] on div "Select Type" at bounding box center [411, 215] width 173 height 32
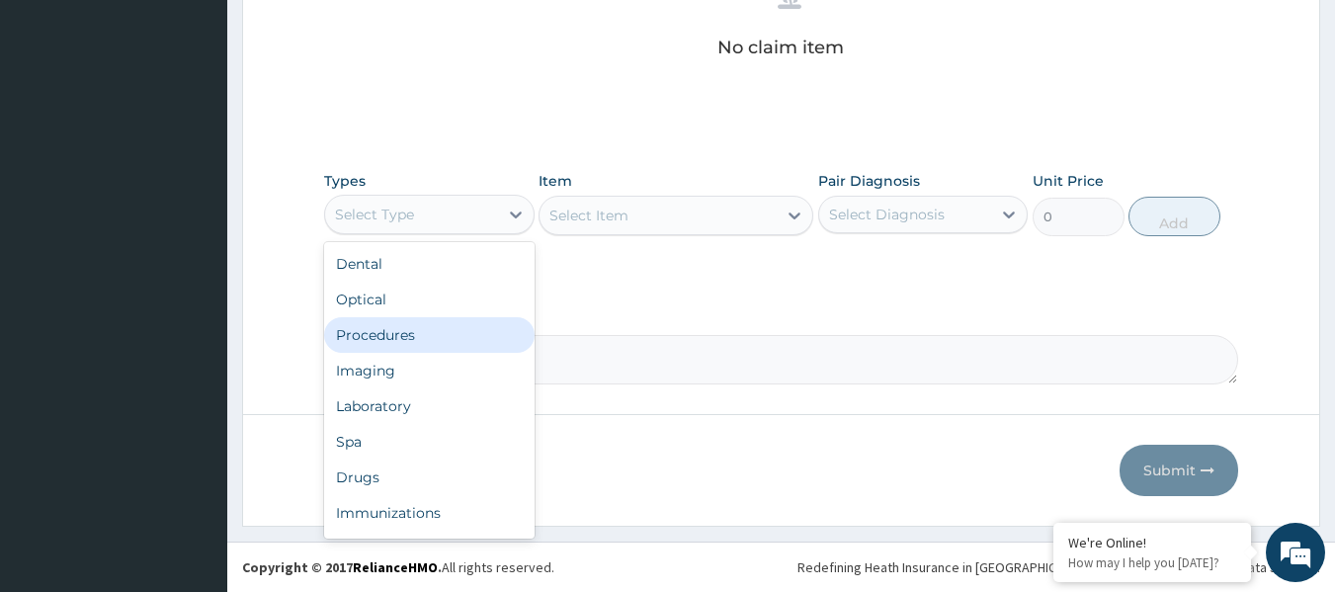
drag, startPoint x: 440, startPoint y: 343, endPoint x: 482, endPoint y: 309, distance: 54.2
click at [441, 339] on div "Procedures" at bounding box center [429, 335] width 211 height 36
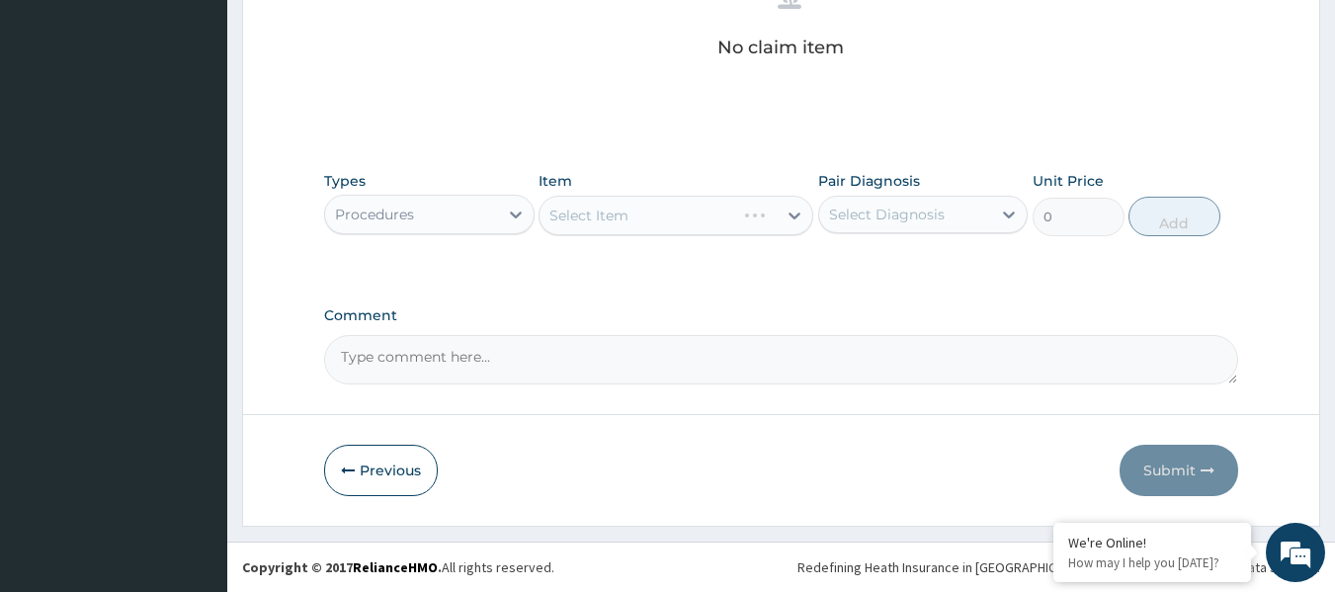
click at [947, 190] on div "Pair Diagnosis Select Diagnosis" at bounding box center [923, 203] width 211 height 65
click at [938, 220] on div "Select Diagnosis" at bounding box center [887, 215] width 116 height 20
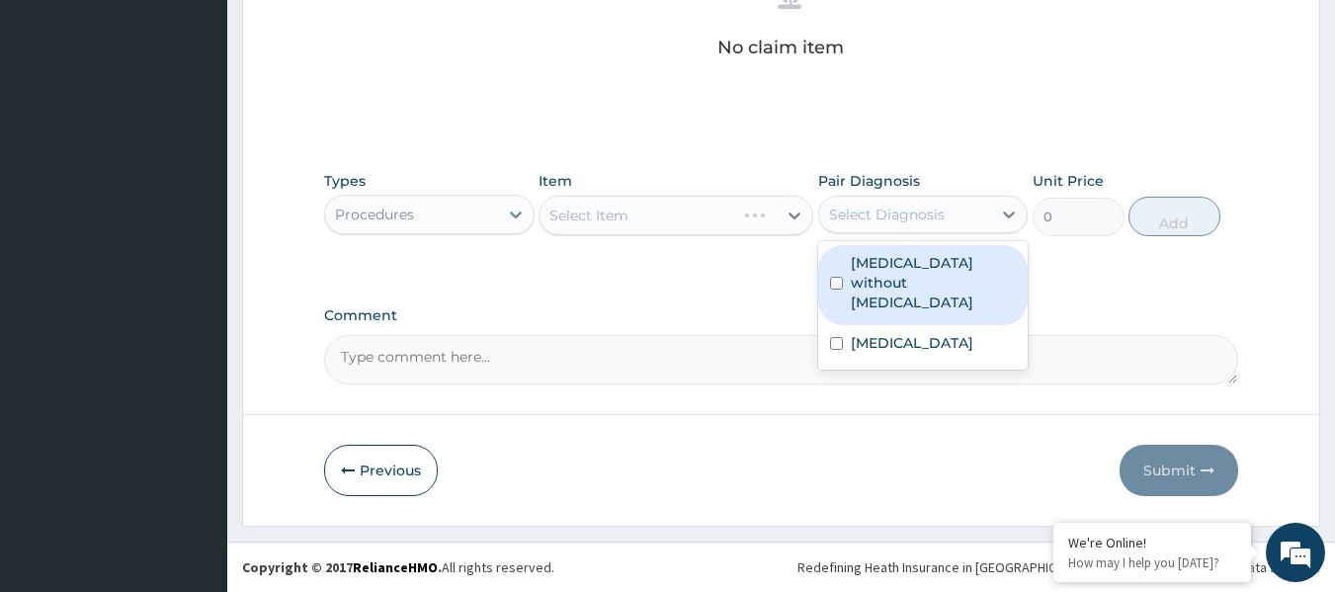
click at [910, 278] on label "[MEDICAL_DATA] without [MEDICAL_DATA]" at bounding box center [934, 282] width 166 height 59
checkbox input "true"
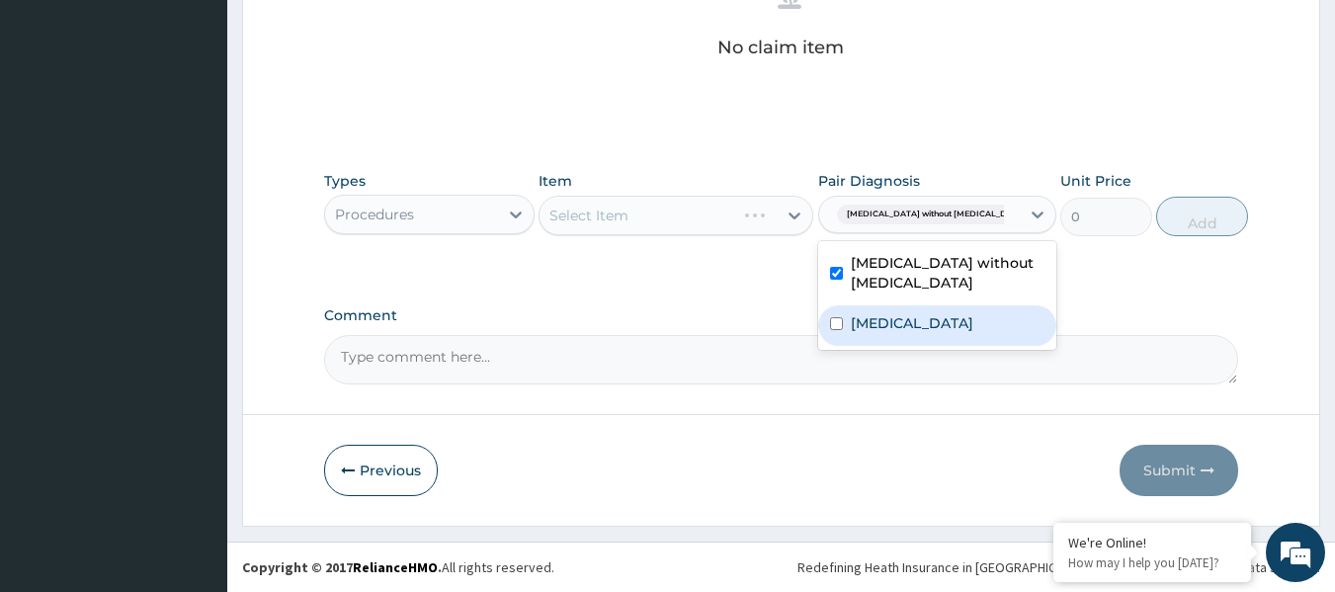
click at [893, 333] on label "[MEDICAL_DATA]" at bounding box center [912, 323] width 123 height 20
checkbox input "true"
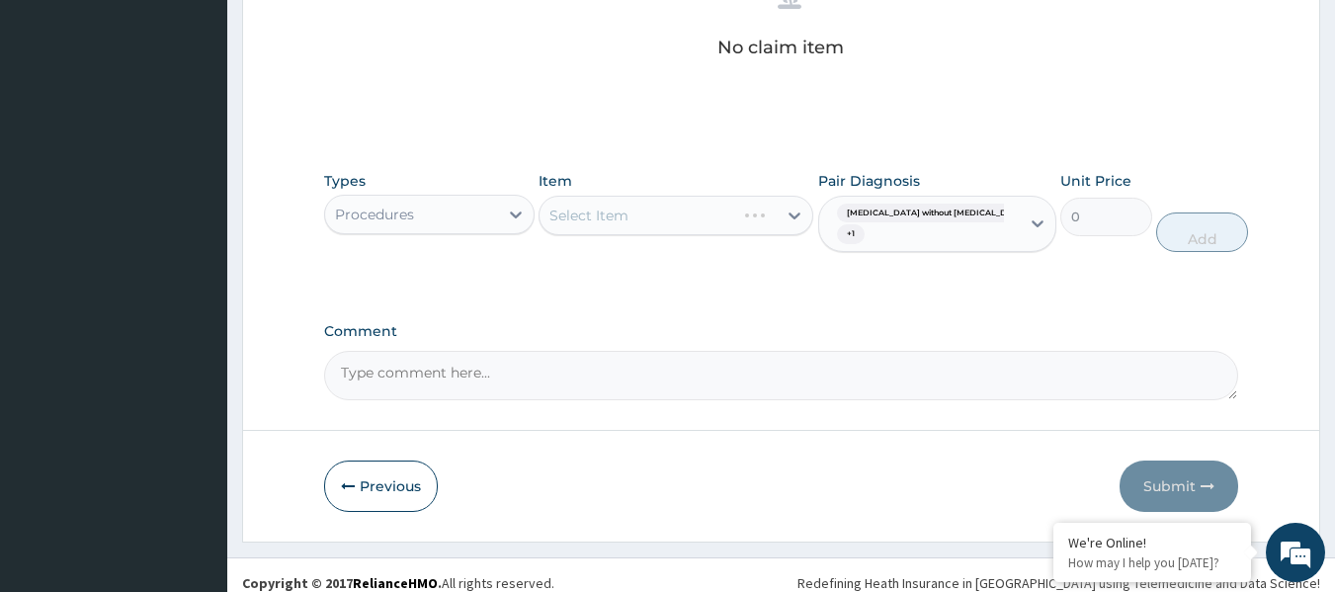
click at [696, 230] on div "Select Item" at bounding box center [676, 216] width 275 height 40
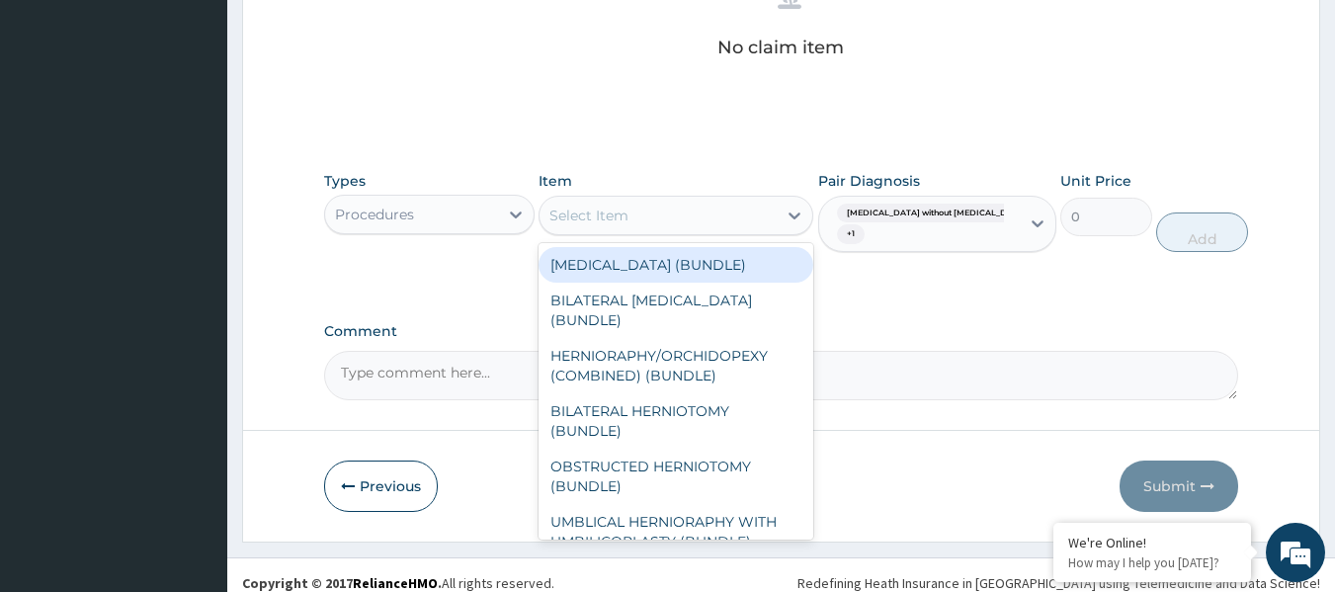
click at [693, 226] on div "Select Item" at bounding box center [658, 216] width 237 height 32
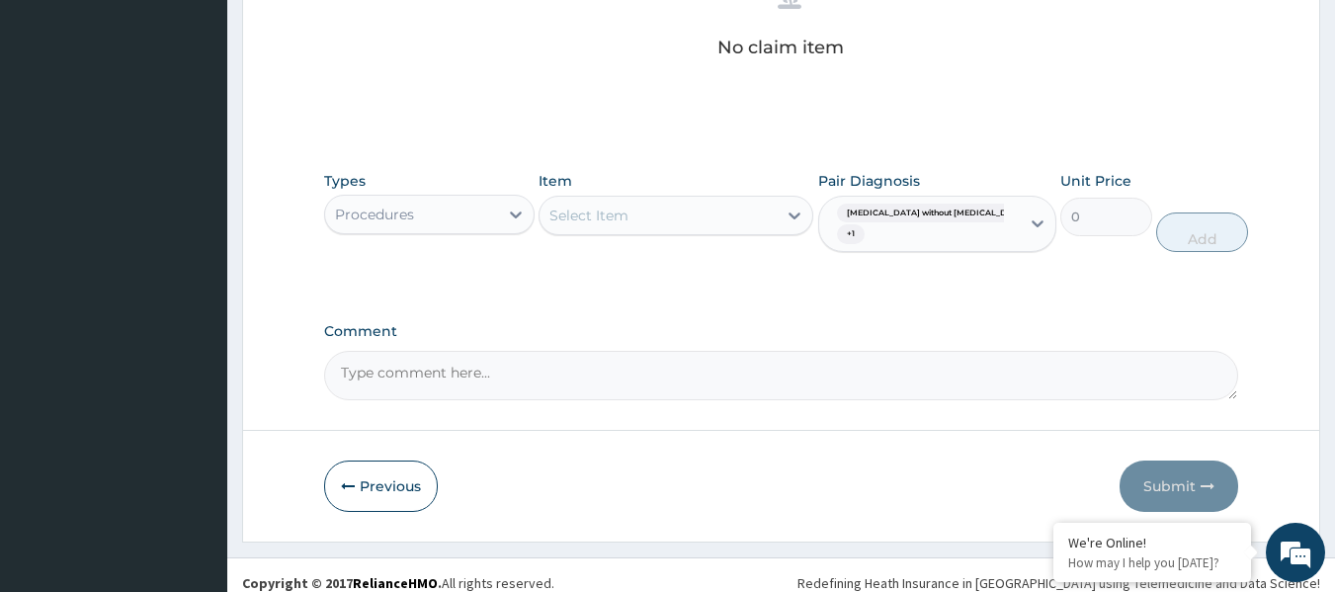
click at [693, 226] on div "Select Item" at bounding box center [658, 216] width 237 height 32
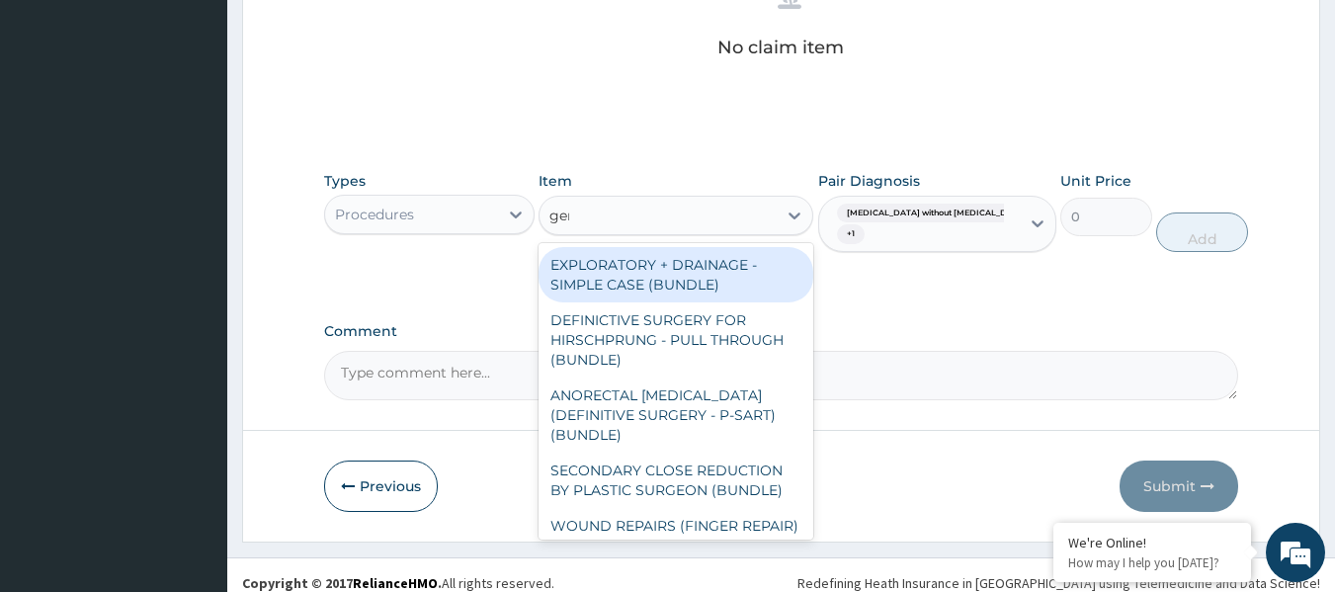
type input "gene"
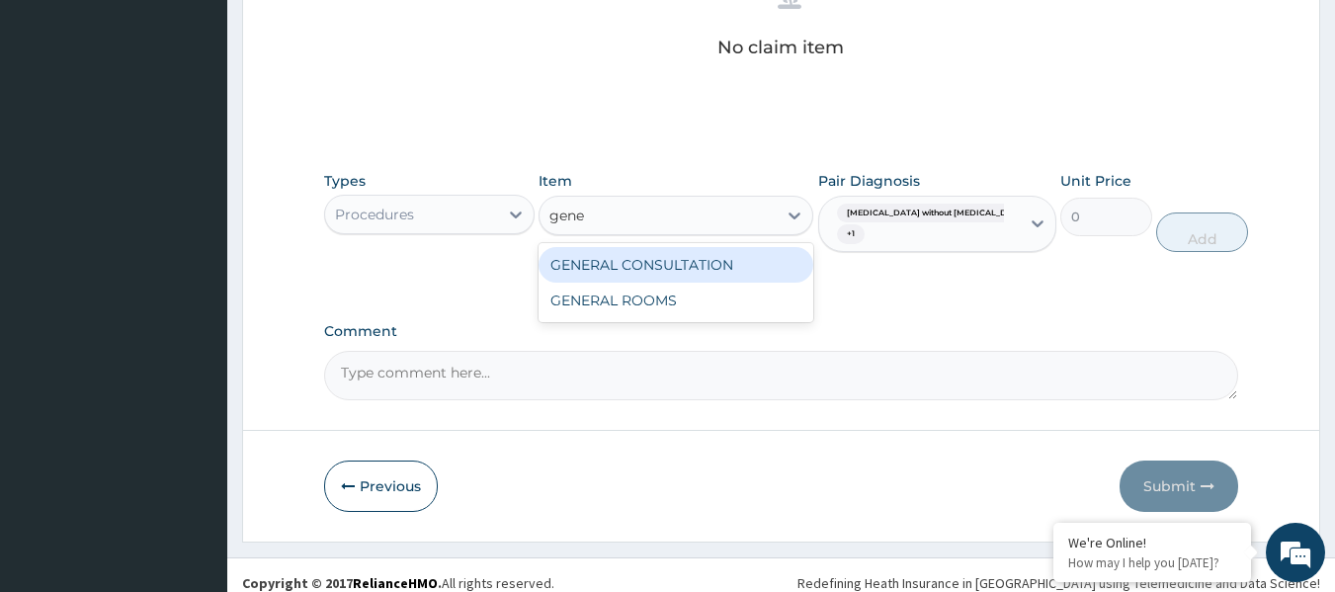
click at [726, 273] on div "GENERAL CONSULTATION" at bounding box center [676, 265] width 275 height 36
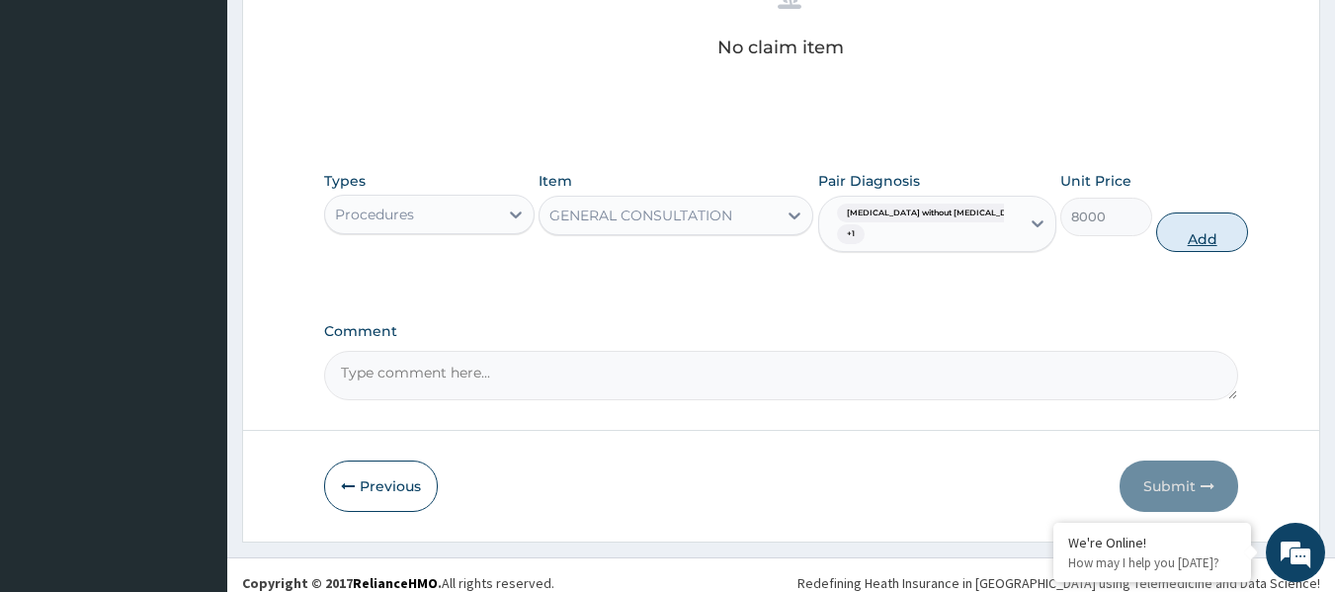
click at [1175, 240] on button "Add" at bounding box center [1202, 233] width 92 height 40
type input "0"
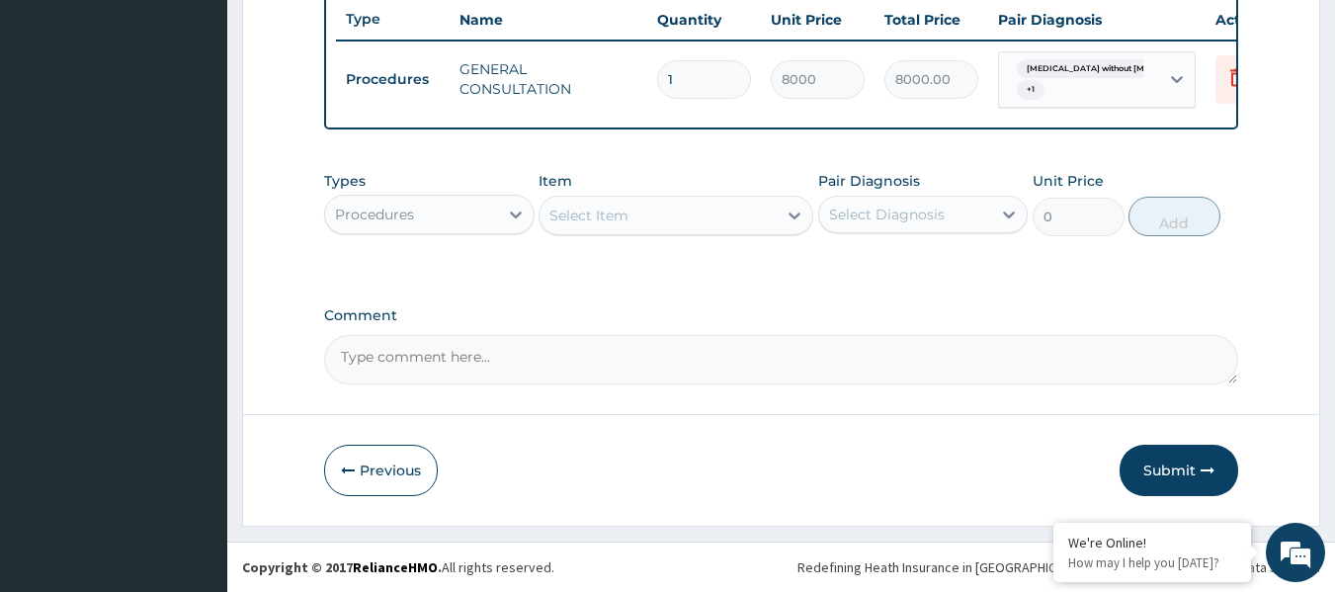
scroll to position [780, 0]
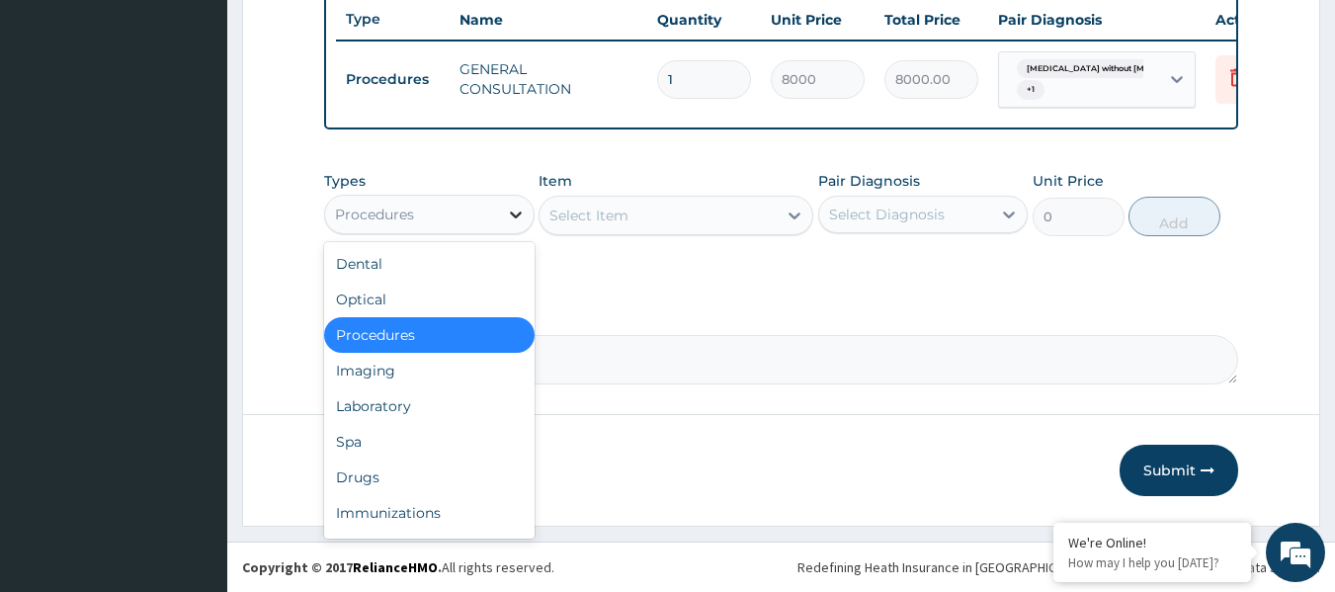
click at [500, 214] on div at bounding box center [516, 215] width 36 height 36
click at [432, 404] on div "Laboratory" at bounding box center [429, 406] width 211 height 36
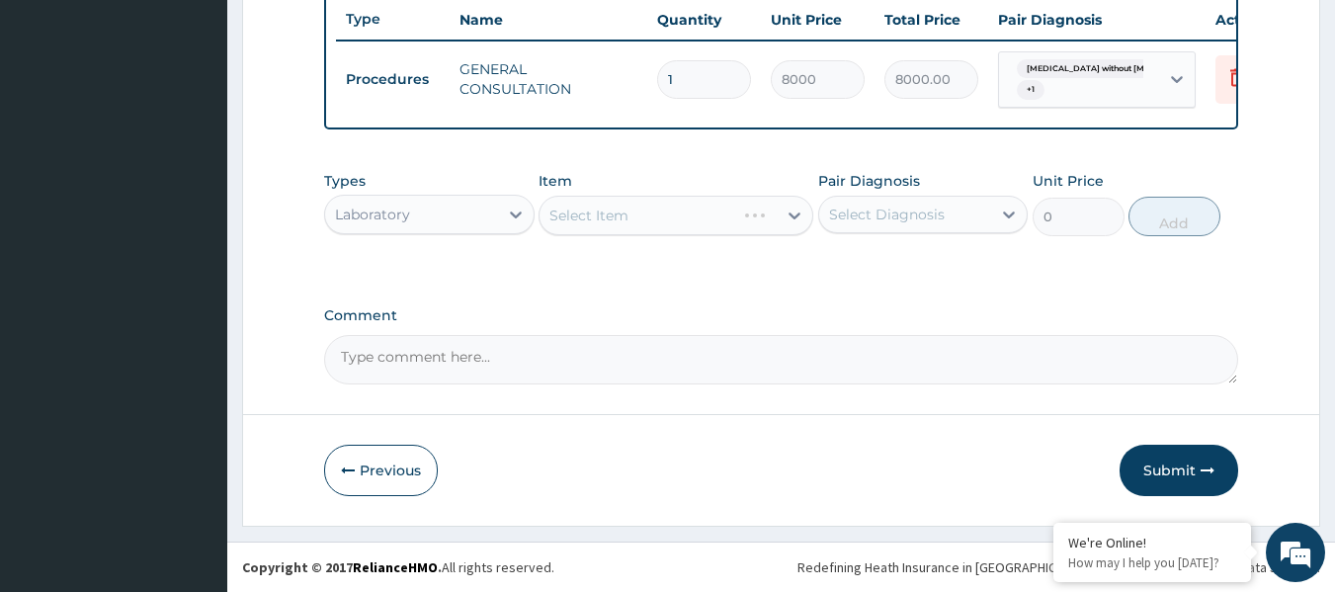
click at [945, 217] on div "Select Diagnosis" at bounding box center [905, 215] width 173 height 32
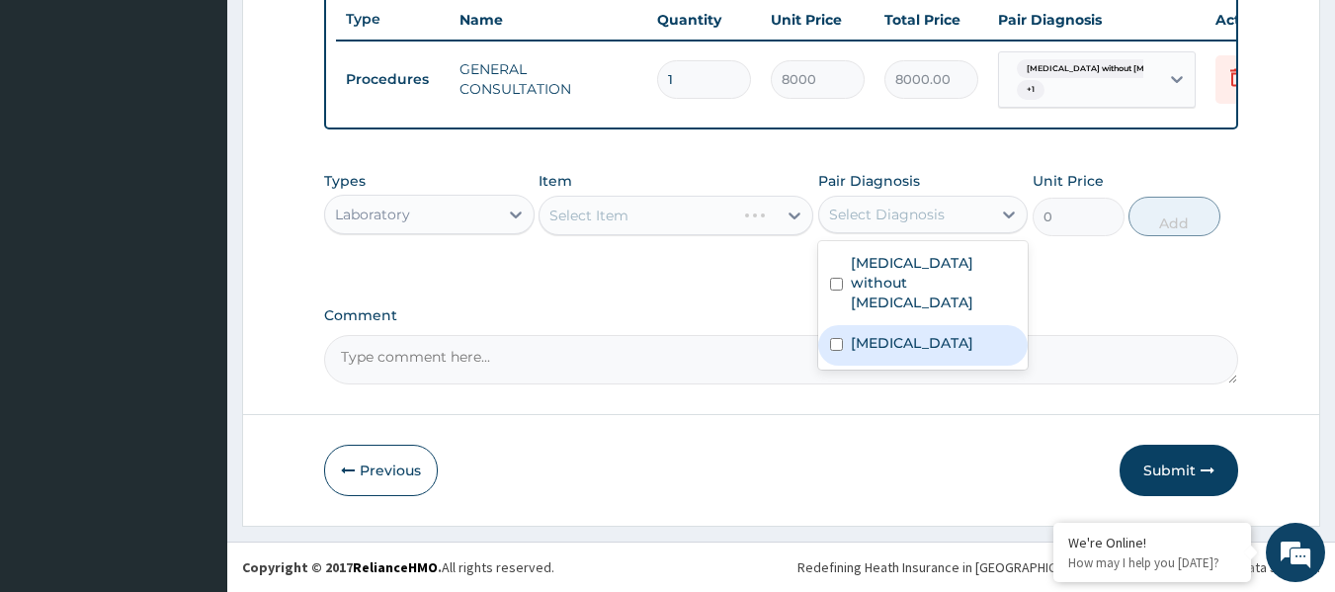
drag, startPoint x: 912, startPoint y: 346, endPoint x: 880, endPoint y: 318, distance: 42.8
click at [907, 341] on label "[MEDICAL_DATA]" at bounding box center [912, 343] width 123 height 20
checkbox input "true"
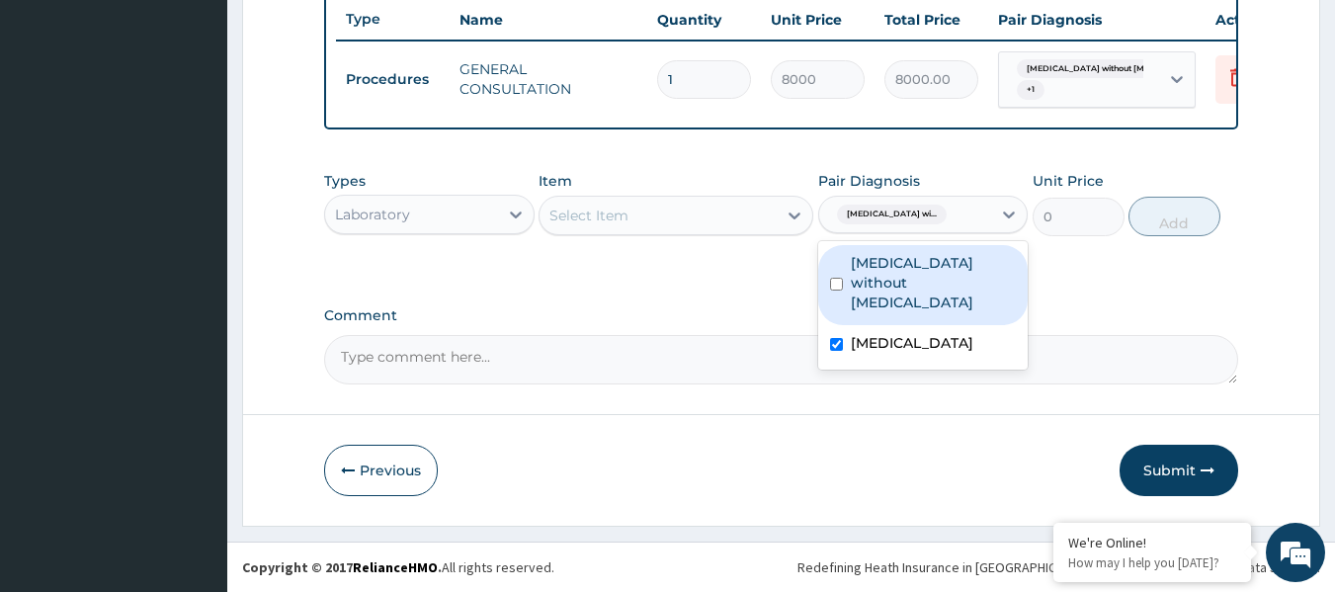
click at [642, 209] on div "Select Item" at bounding box center [658, 216] width 237 height 32
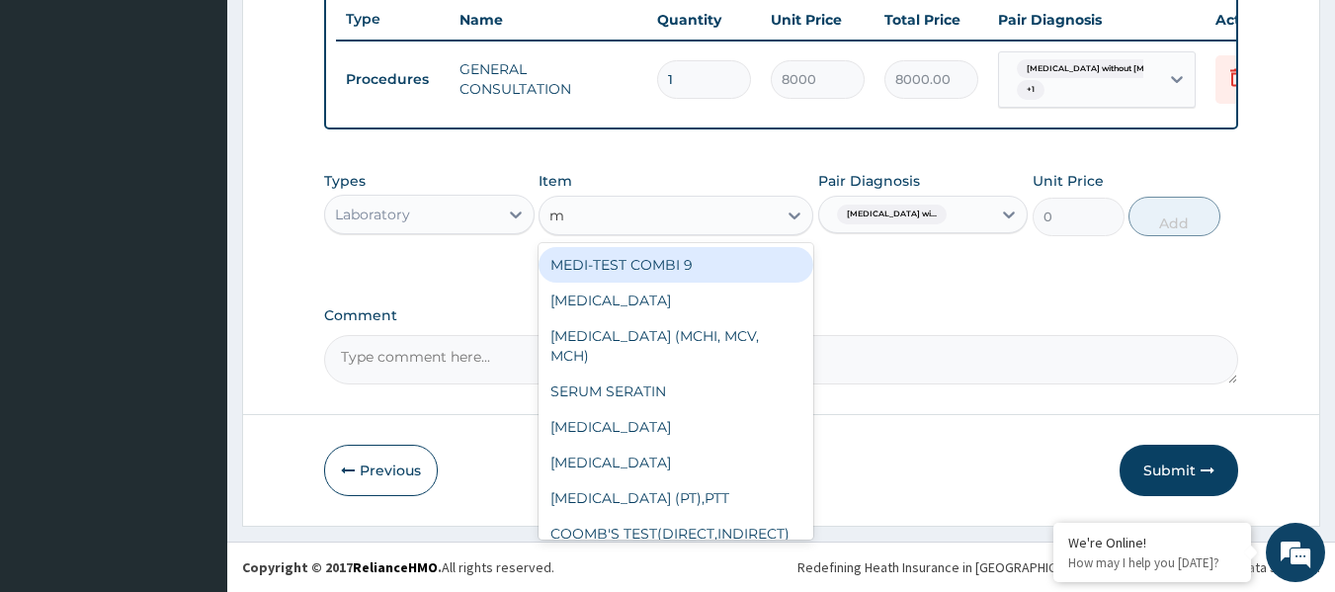
type input "mp"
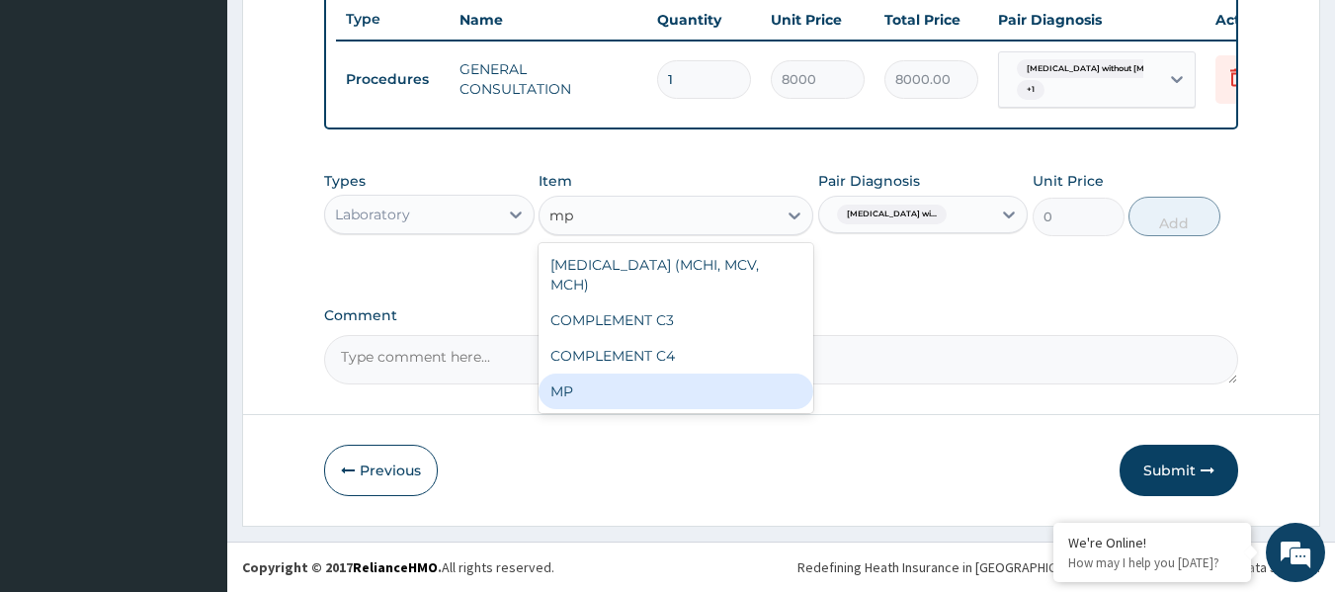
click at [718, 389] on div "MP" at bounding box center [676, 392] width 275 height 36
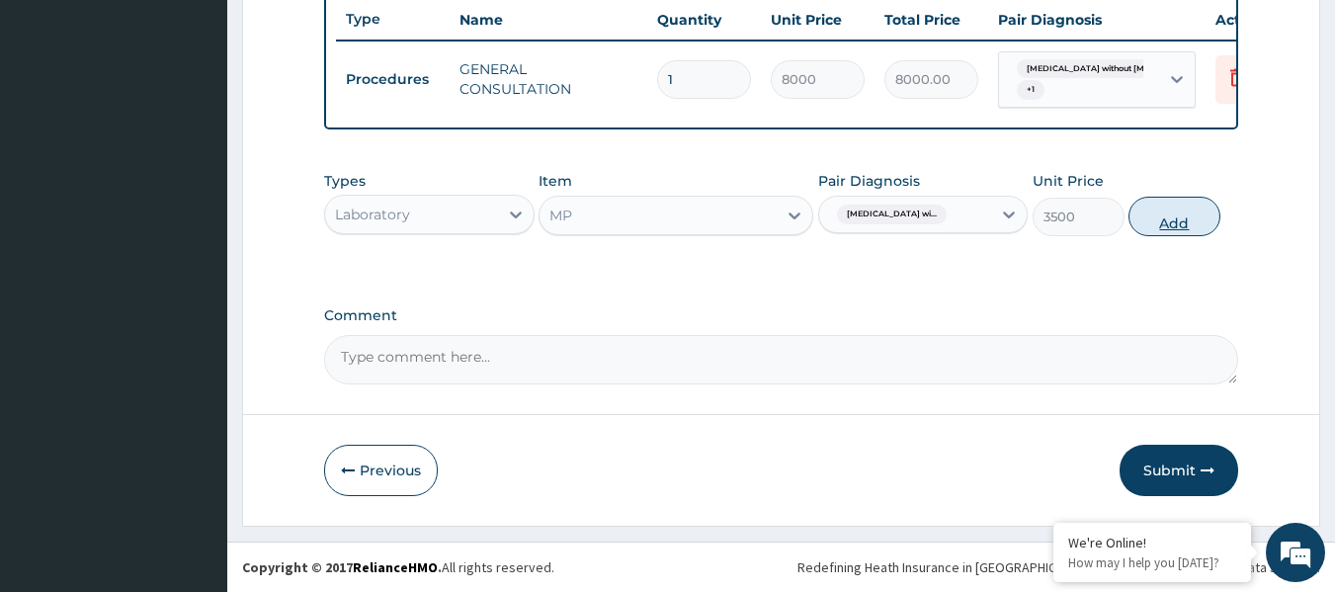
click at [1173, 225] on button "Add" at bounding box center [1175, 217] width 92 height 40
type input "0"
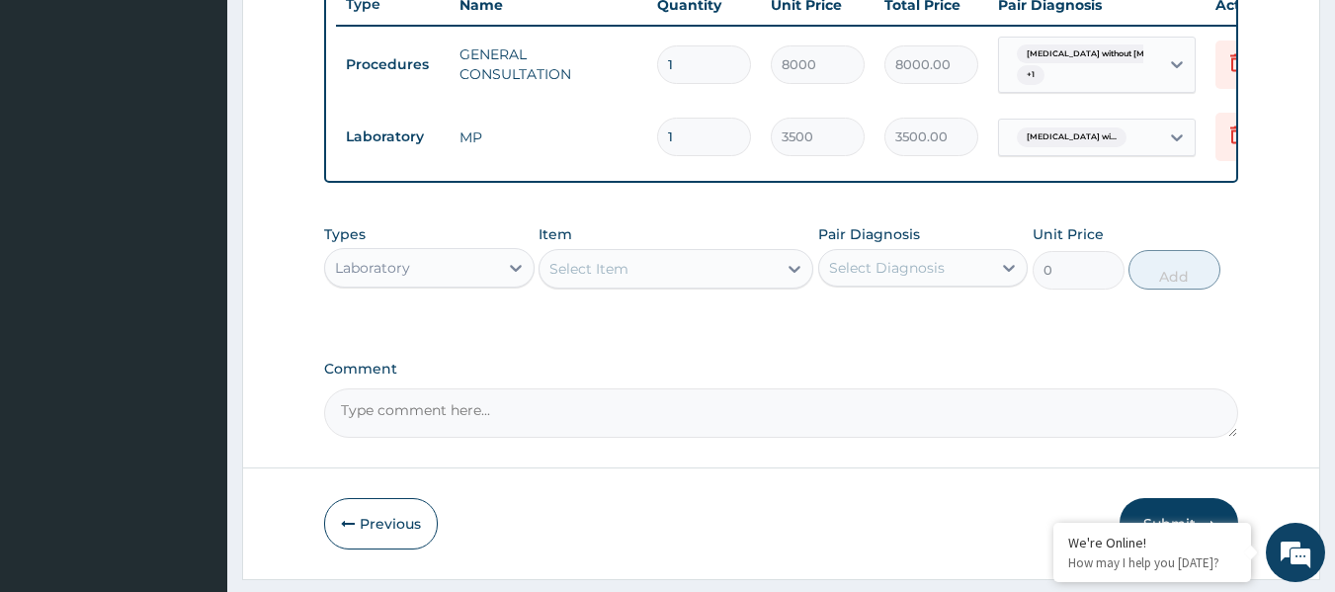
click at [575, 274] on div "Select Item" at bounding box center [589, 269] width 79 height 20
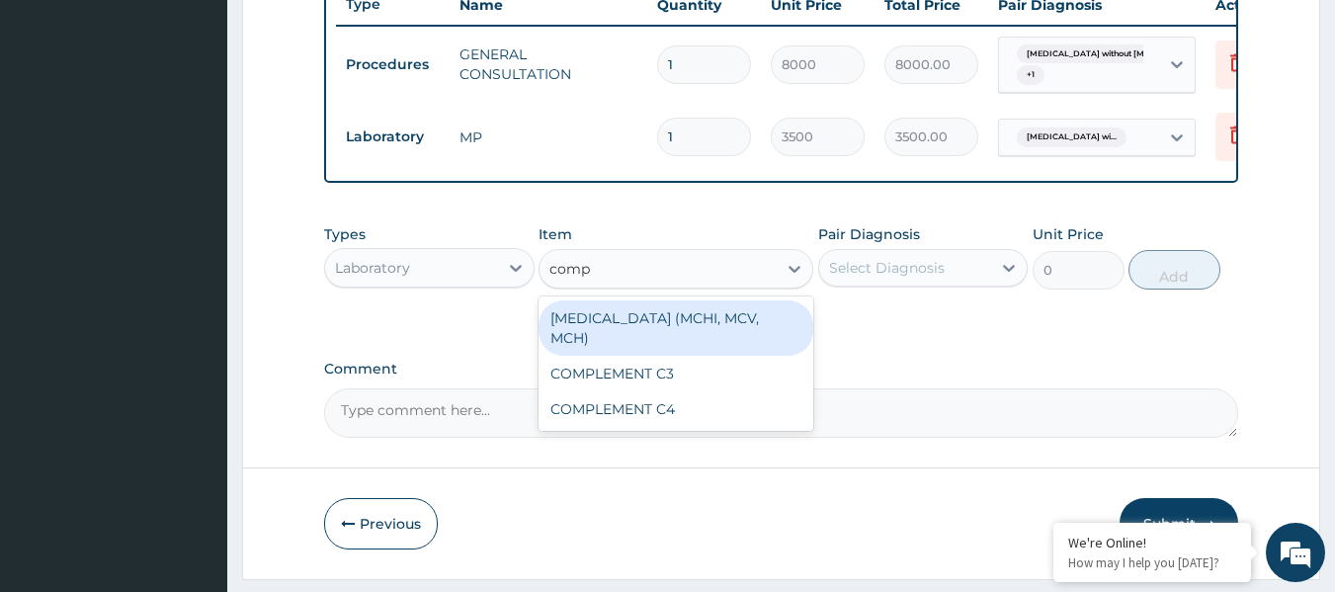
type input "compl"
click at [693, 356] on div "[MEDICAL_DATA] (MCHI, MCV, MCH)" at bounding box center [676, 327] width 275 height 55
type input "6500"
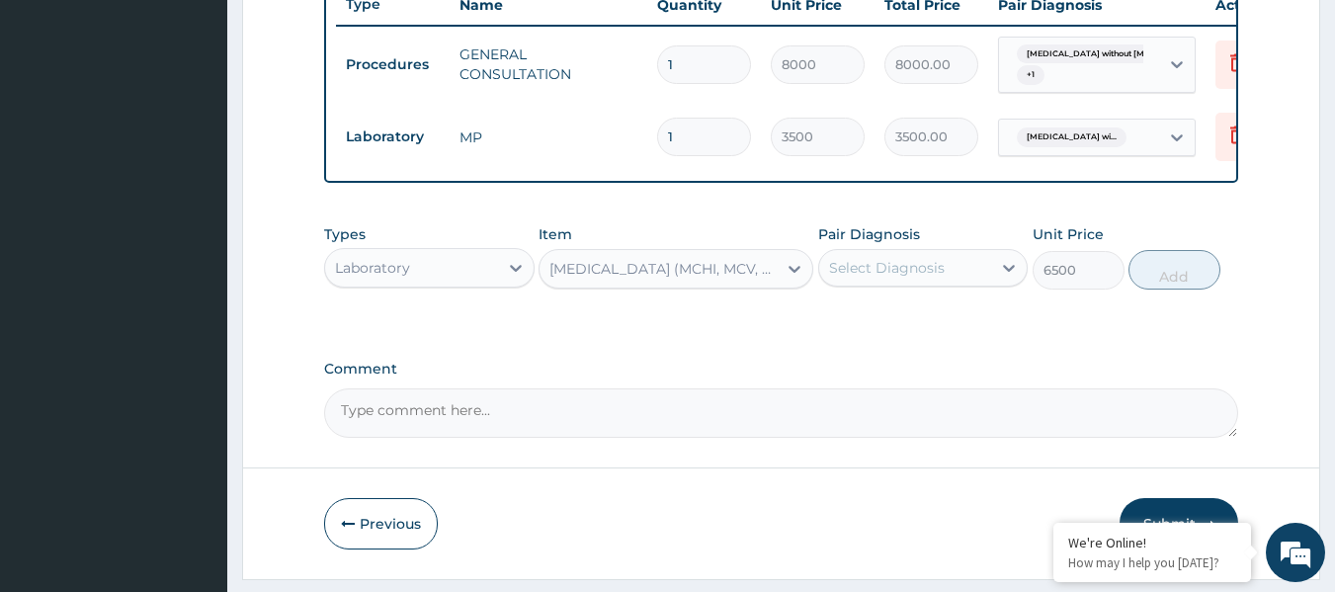
click at [907, 284] on div "Select Diagnosis" at bounding box center [905, 268] width 173 height 32
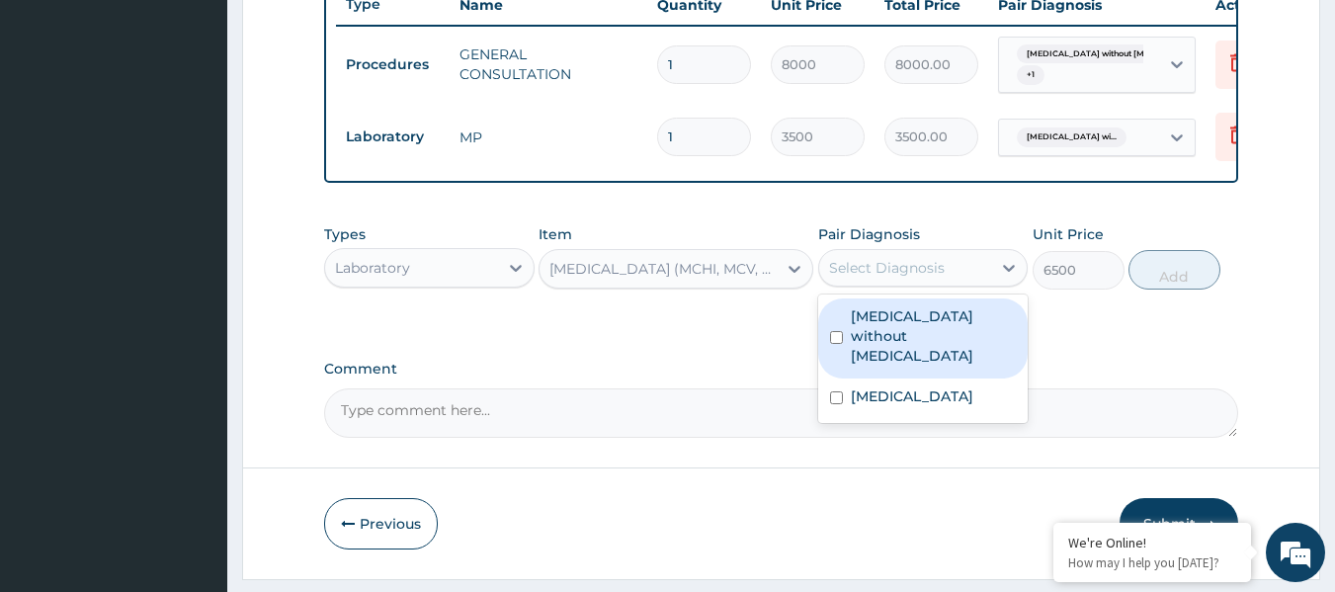
drag, startPoint x: 928, startPoint y: 358, endPoint x: 930, endPoint y: 346, distance: 12.0
click at [924, 353] on label "[MEDICAL_DATA] without [MEDICAL_DATA]" at bounding box center [934, 335] width 166 height 59
checkbox input "true"
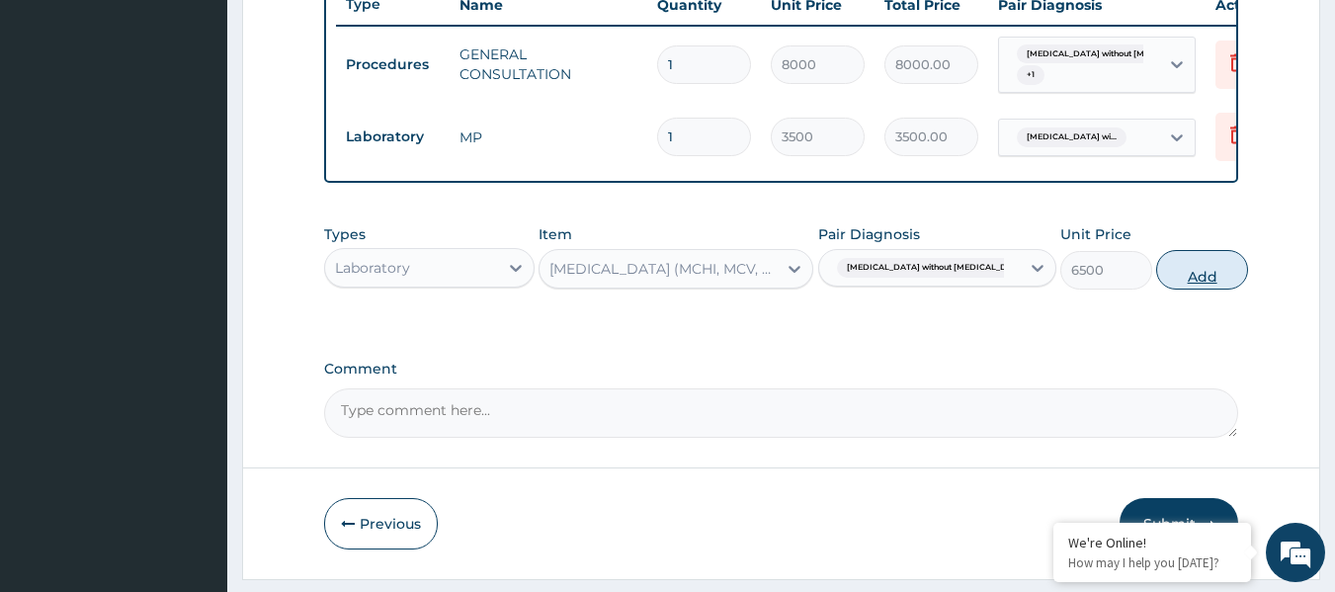
click at [1165, 287] on button "Add" at bounding box center [1202, 270] width 92 height 40
type input "0"
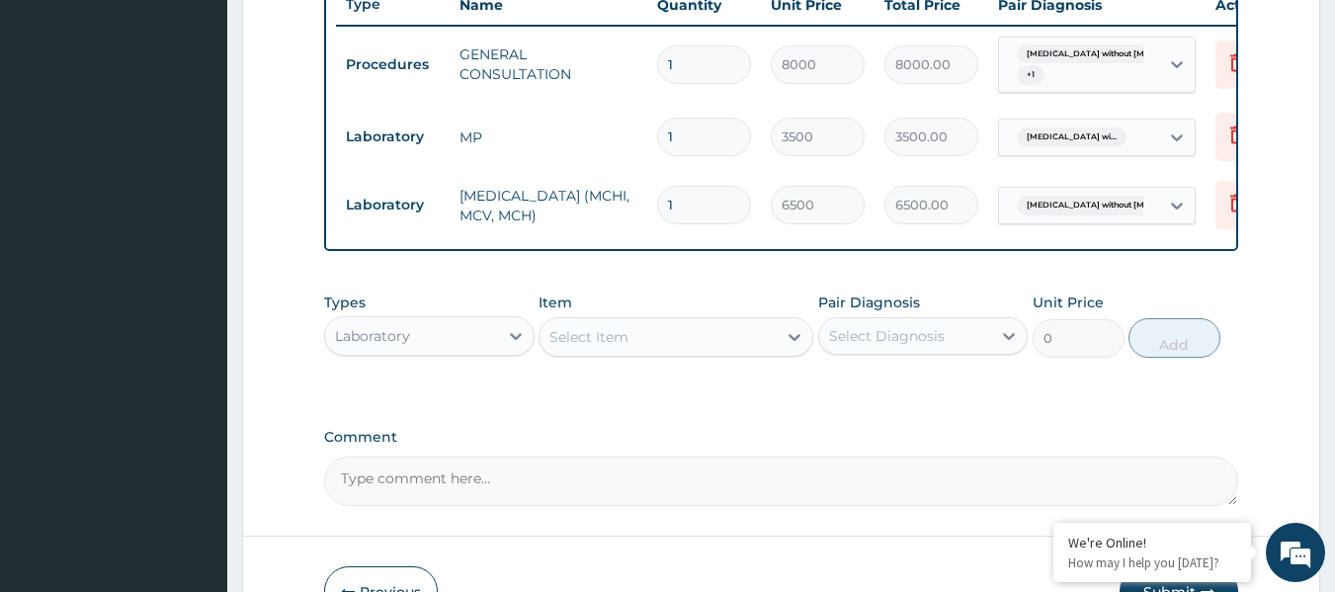
click at [898, 368] on div "Types Laboratory Item Select Item Pair Diagnosis Select Diagnosis Unit Price 0 …" at bounding box center [781, 325] width 915 height 85
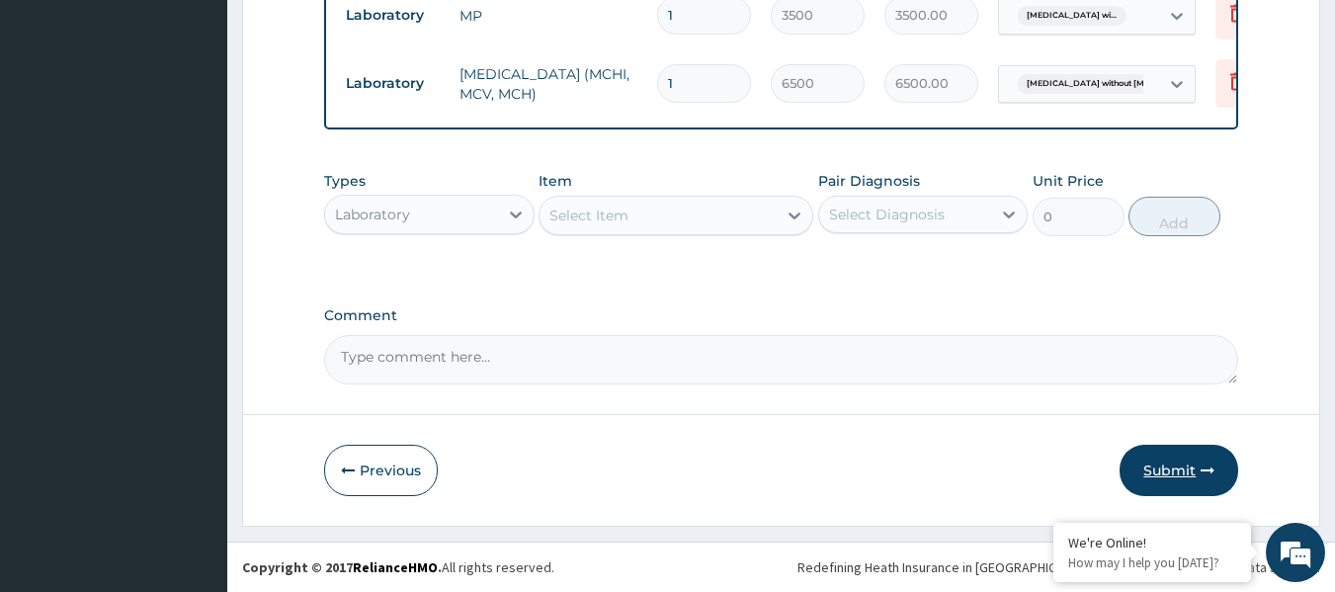
click at [1193, 481] on button "Submit" at bounding box center [1179, 470] width 119 height 51
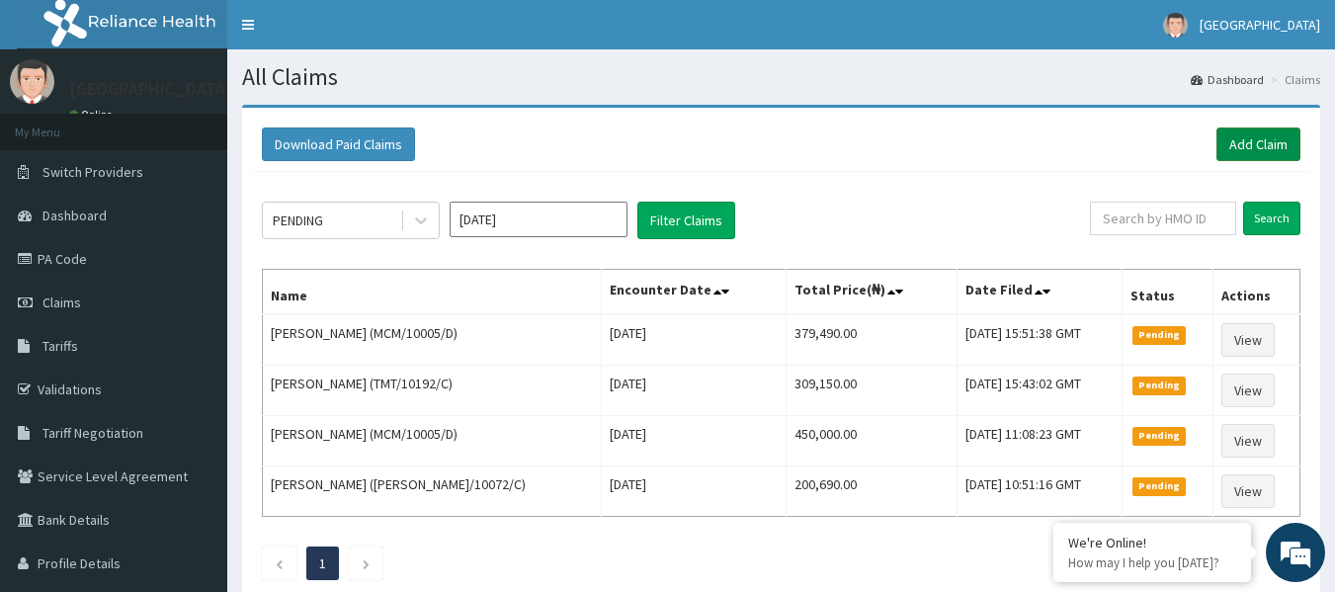
click at [1280, 142] on link "Add Claim" at bounding box center [1259, 145] width 84 height 34
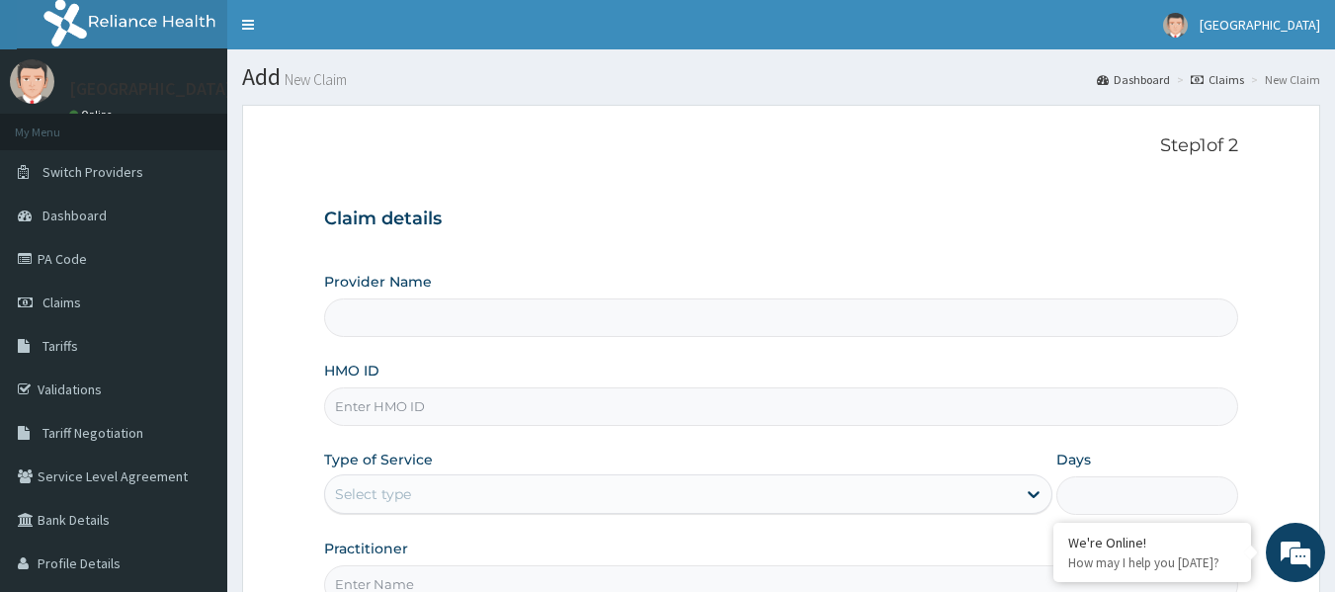
type input "[GEOGRAPHIC_DATA]"
click at [380, 416] on input "HMO ID" at bounding box center [781, 406] width 915 height 39
paste input "MVG/10042/D"
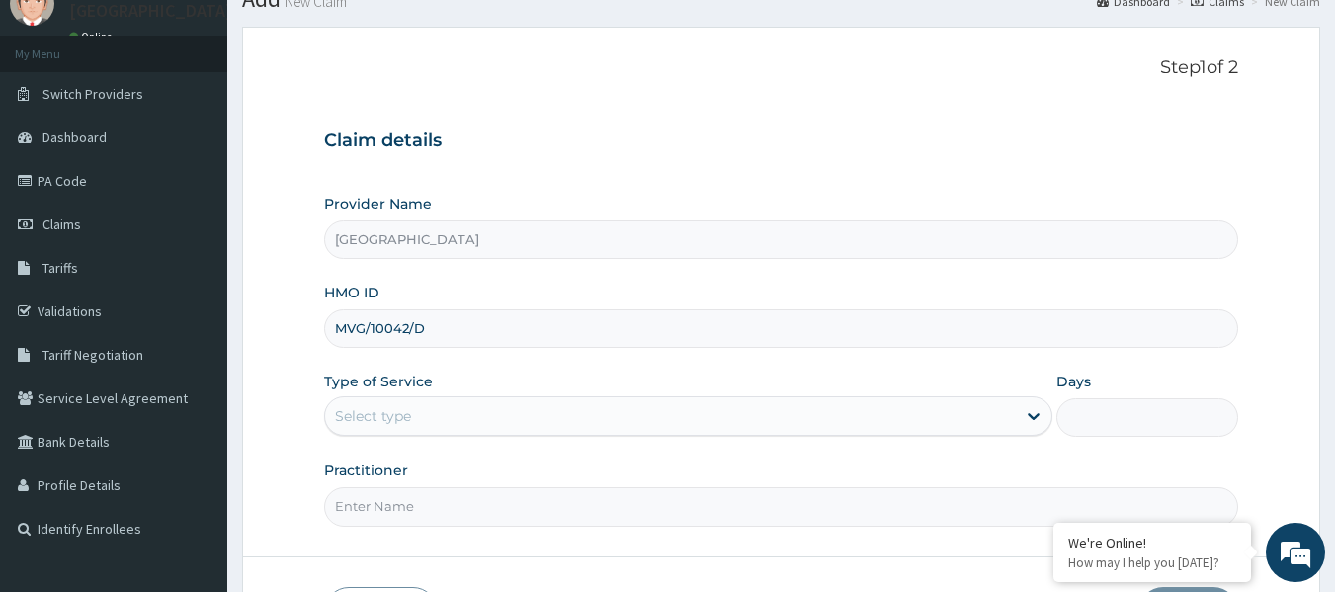
scroll to position [198, 0]
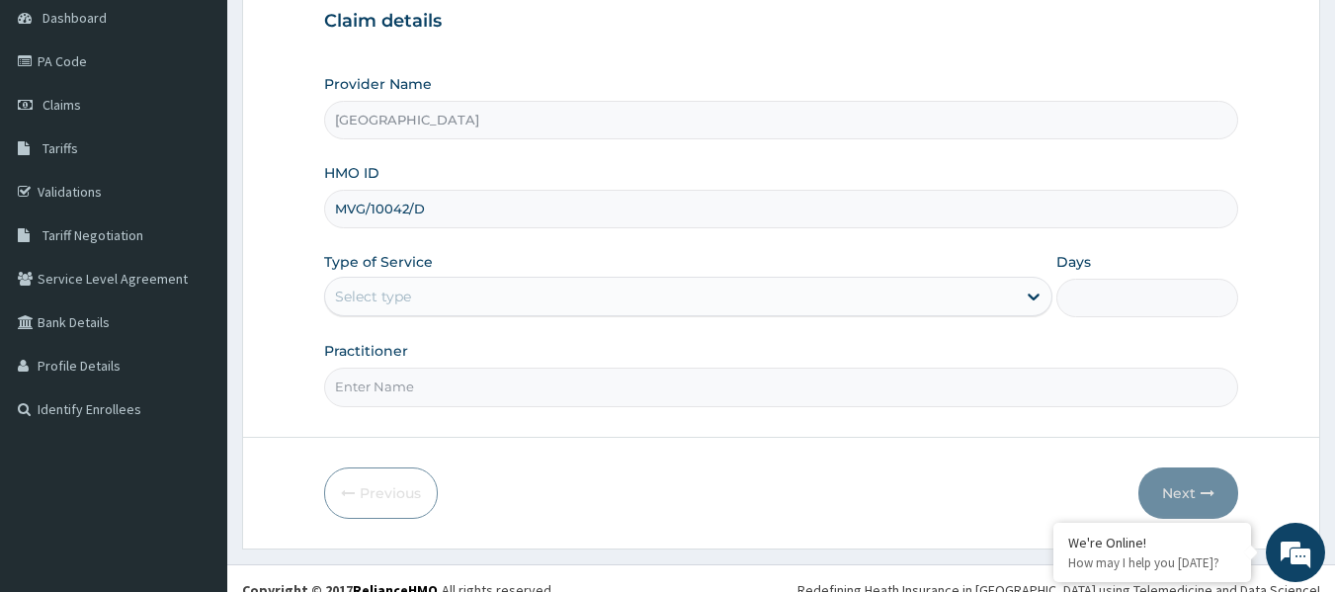
type input "MVG/10042/D"
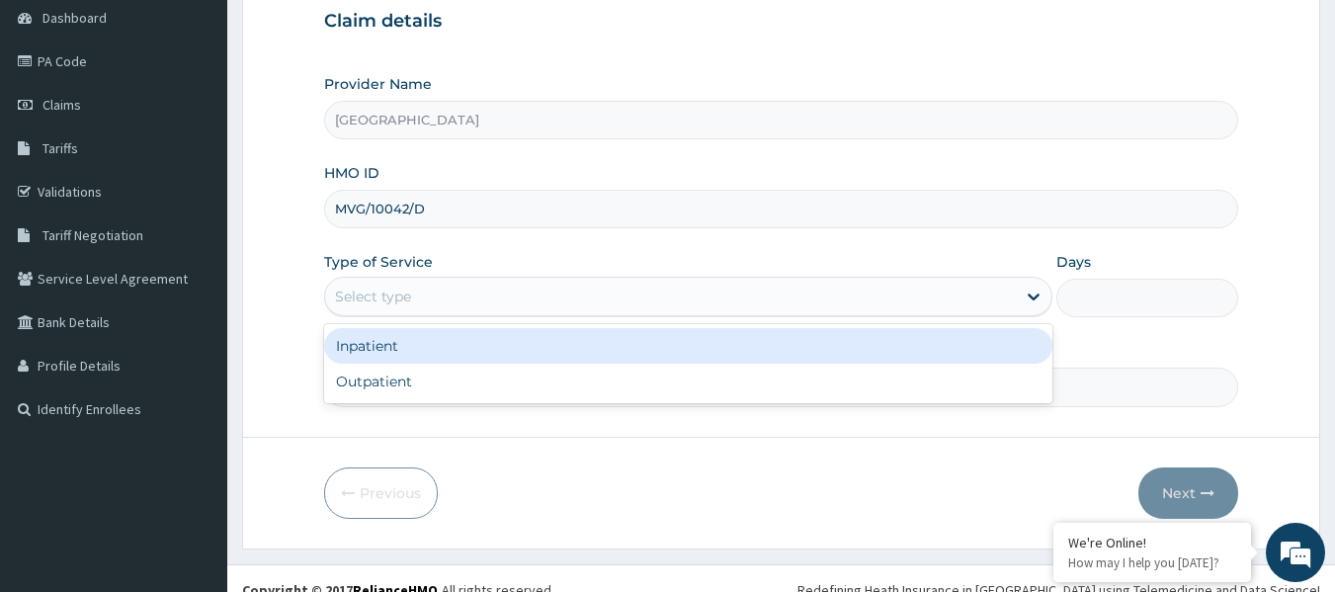
click at [477, 278] on div "Select type" at bounding box center [688, 297] width 728 height 40
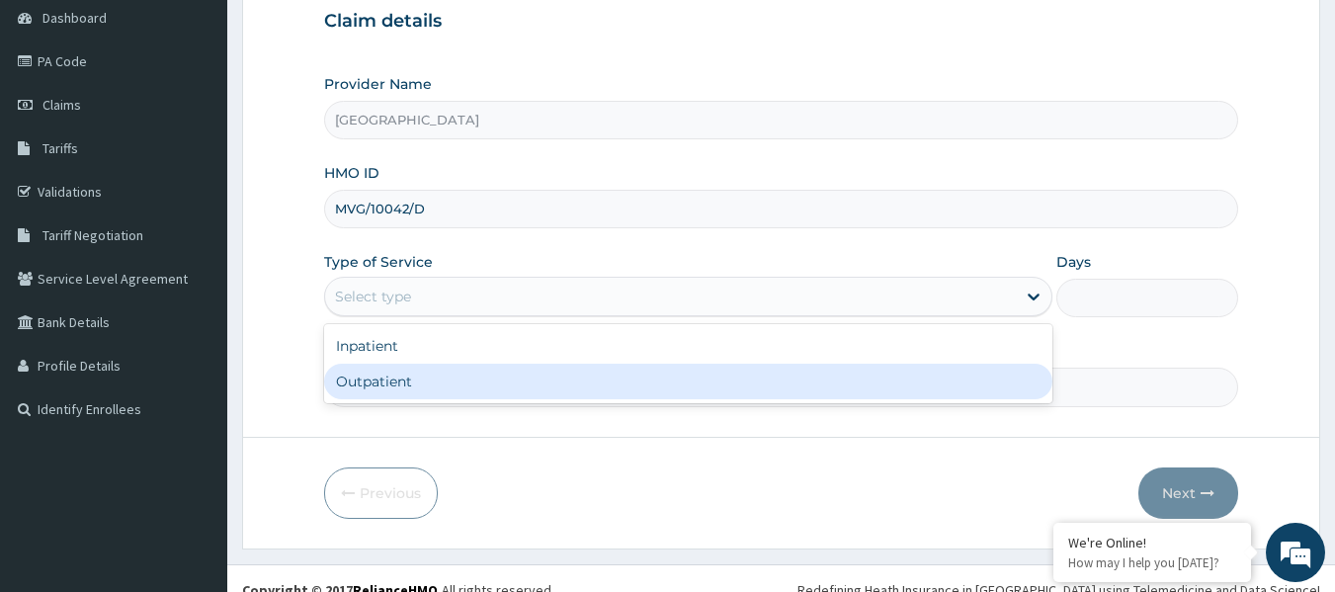
click at [434, 385] on div "Outpatient" at bounding box center [688, 382] width 728 height 36
type input "1"
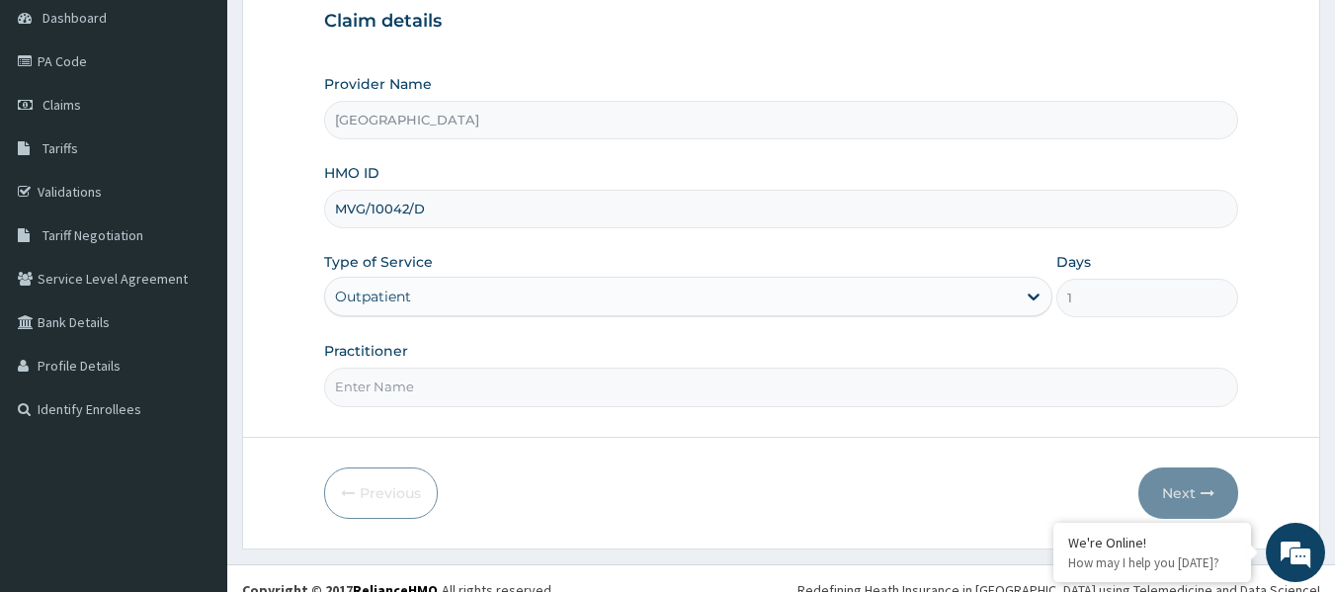
click at [444, 371] on input "Practitioner" at bounding box center [781, 387] width 915 height 39
click at [396, 402] on input "Practitioner" at bounding box center [781, 387] width 915 height 39
paste input "DR. VICTOR AKANINWO"
type input "DR. VICTOR AKANINWO"
click at [1186, 500] on button "Next" at bounding box center [1189, 493] width 100 height 51
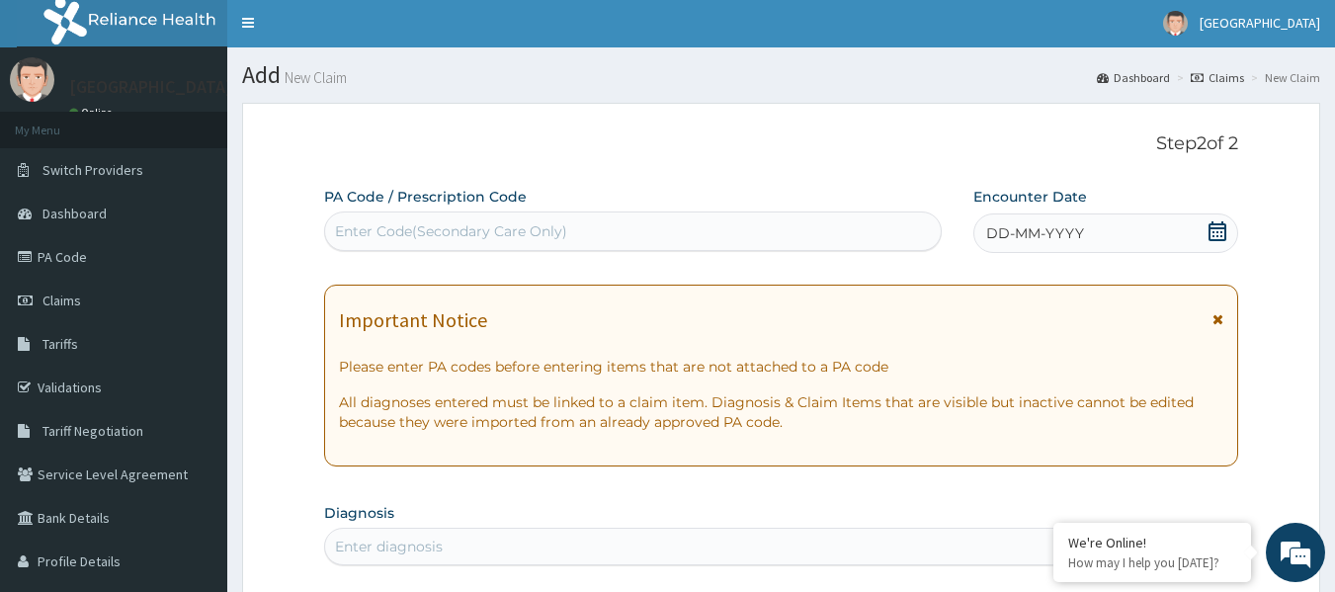
scroll to position [0, 0]
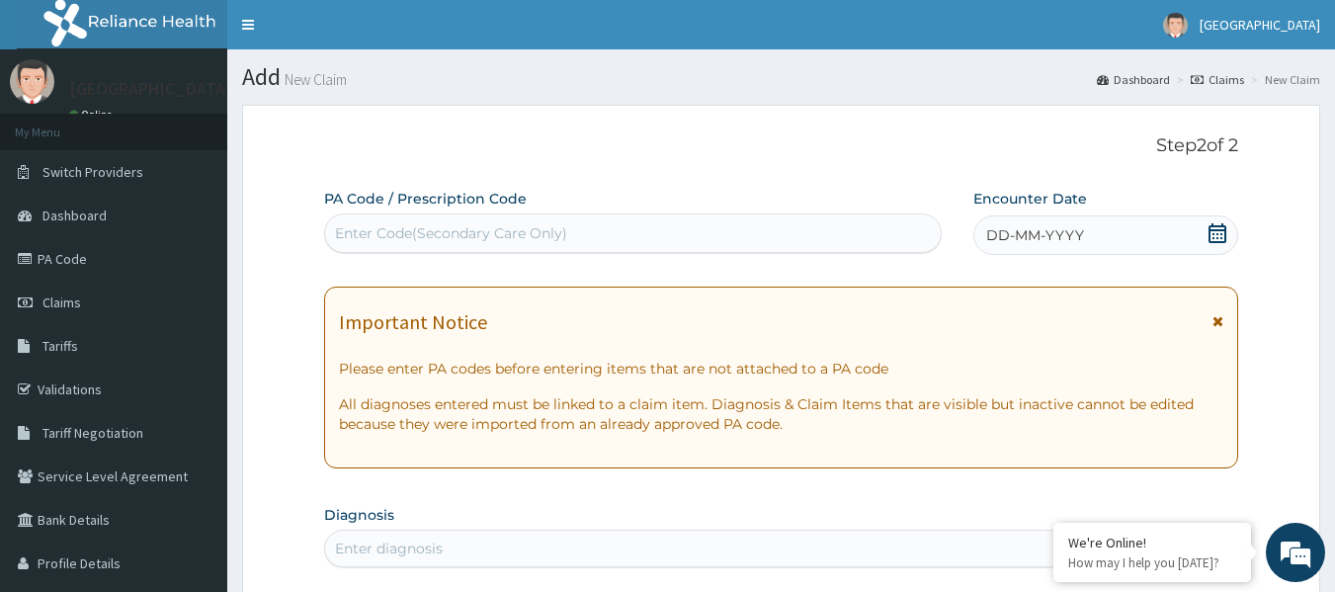
click at [540, 229] on div "Enter Code(Secondary Care Only)" at bounding box center [451, 233] width 232 height 20
paste input "PA/BB9D39"
type input "PA/BB9D39"
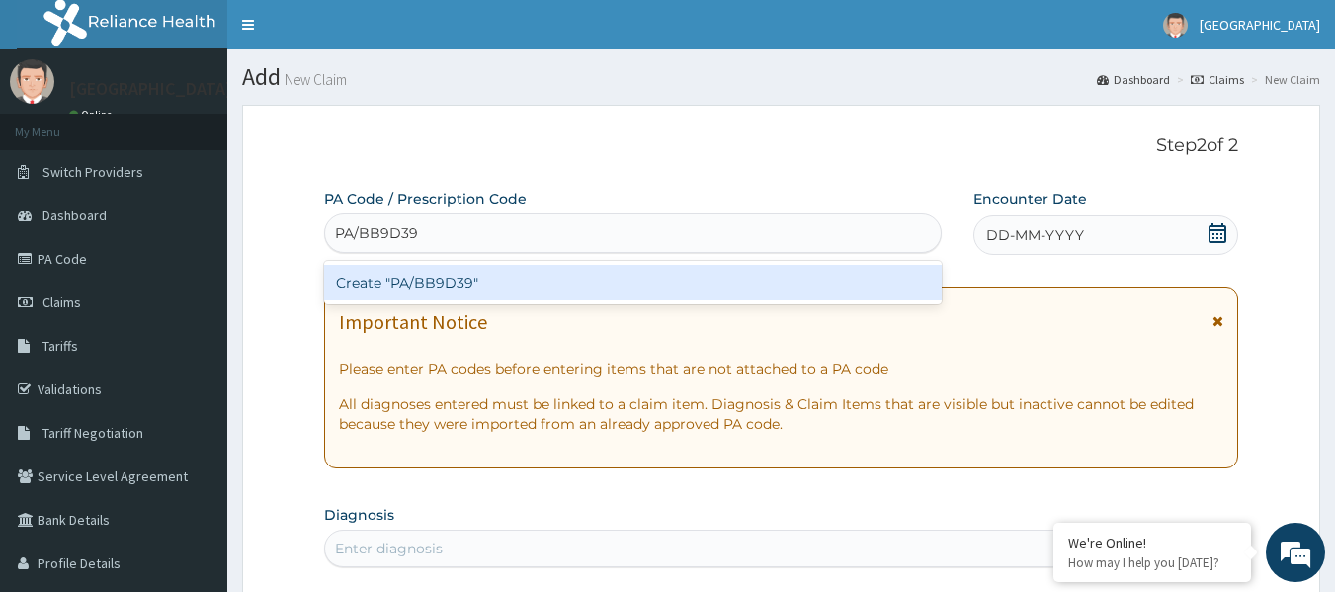
click at [530, 277] on div "Create "PA/BB9D39"" at bounding box center [633, 283] width 619 height 36
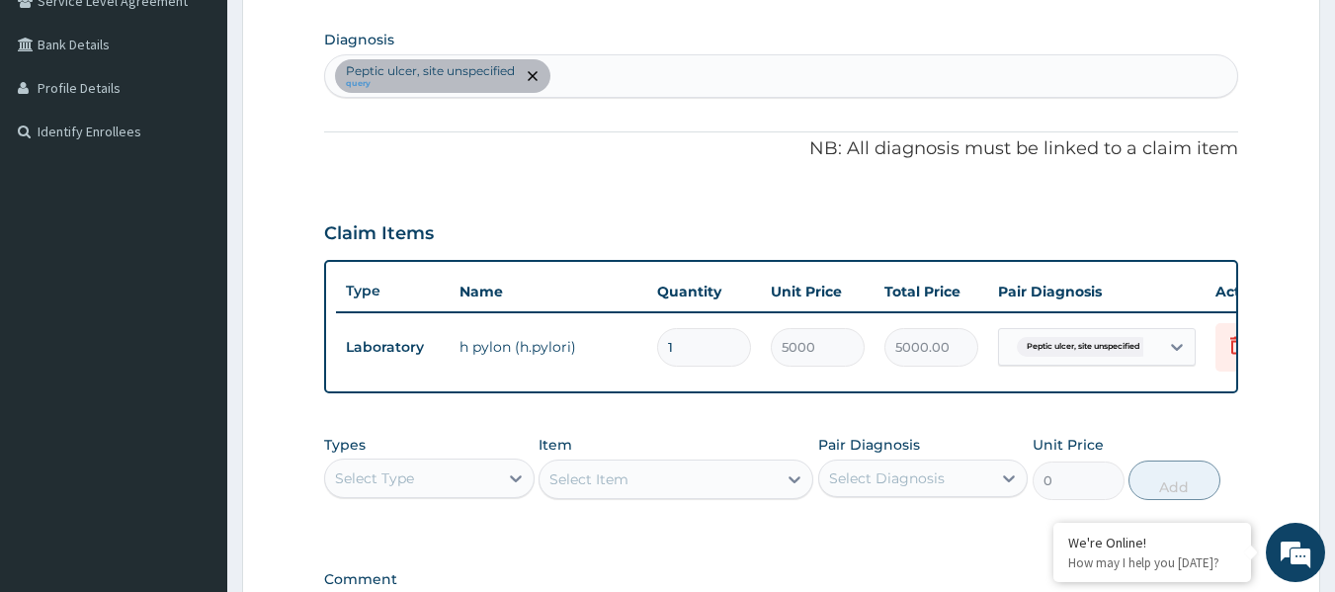
scroll to position [626, 0]
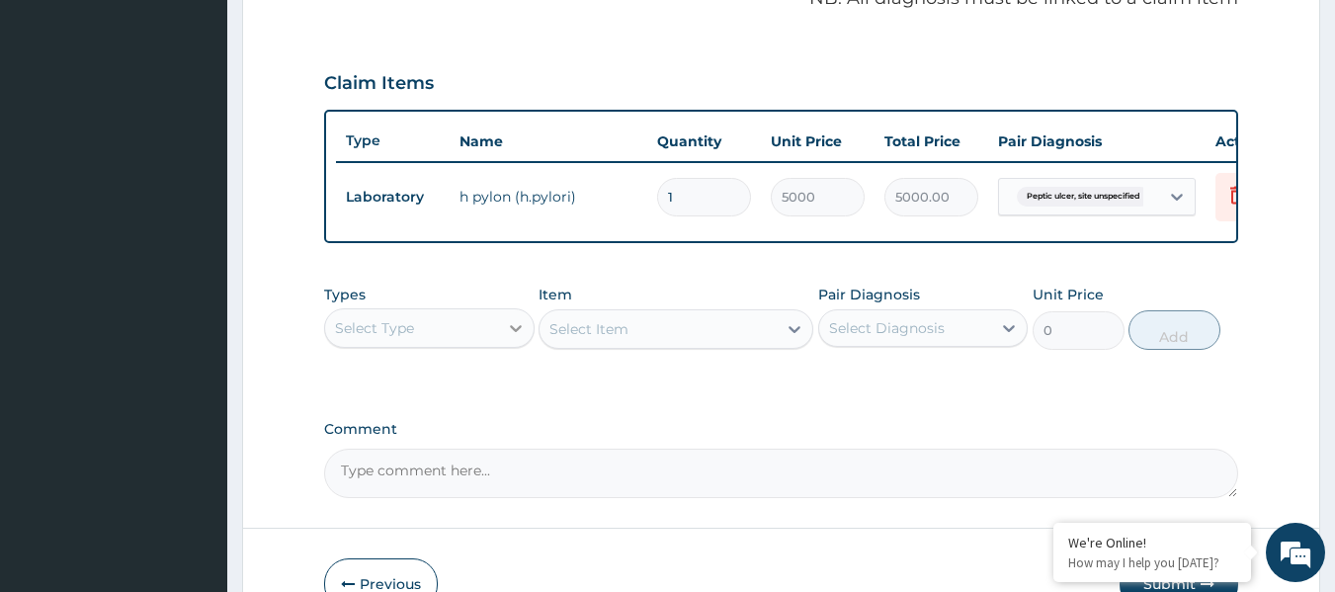
click at [504, 346] on div at bounding box center [516, 328] width 36 height 36
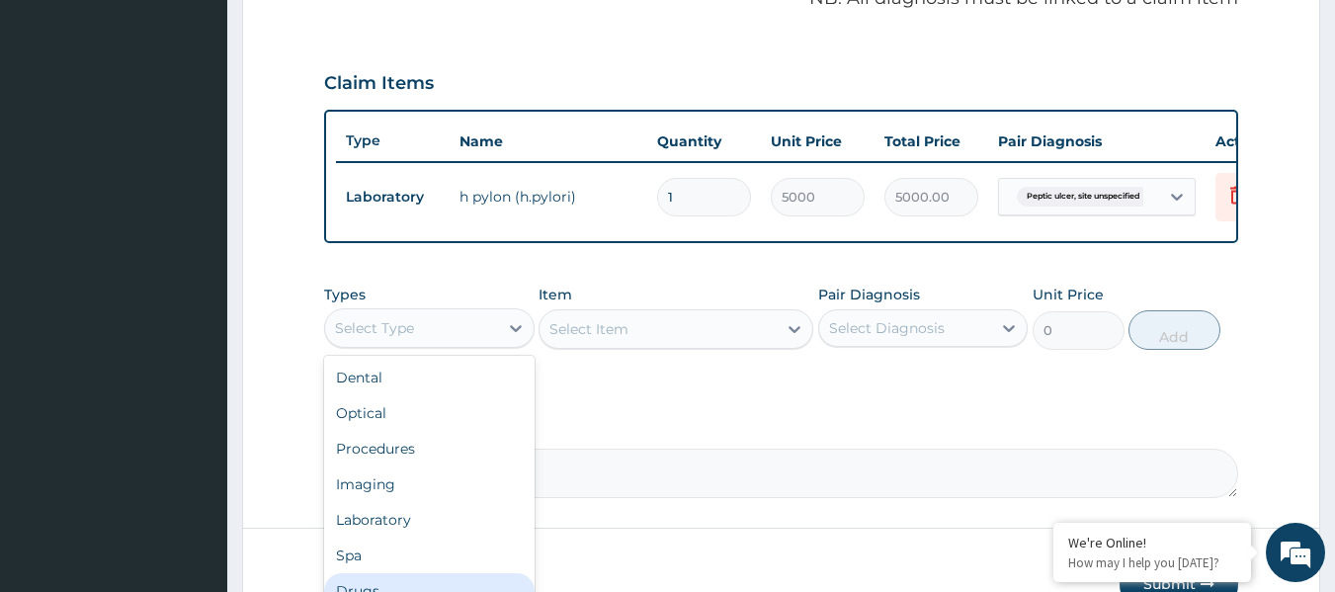
scroll to position [67, 0]
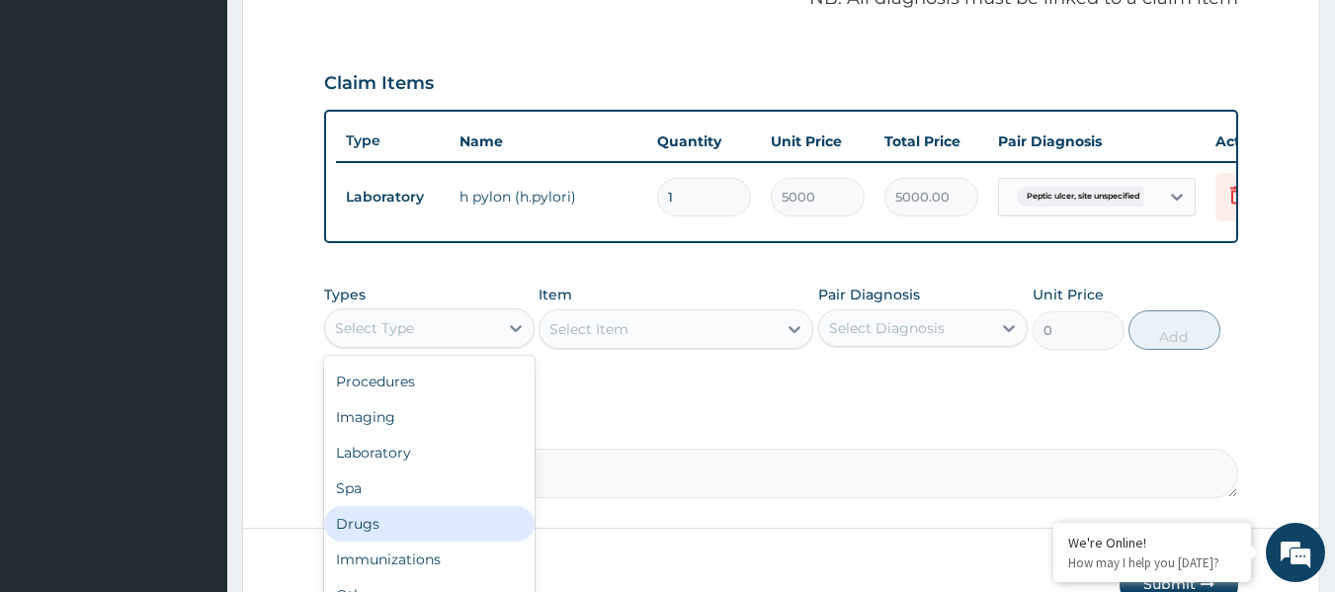
click at [472, 523] on div "Drugs" at bounding box center [429, 524] width 211 height 36
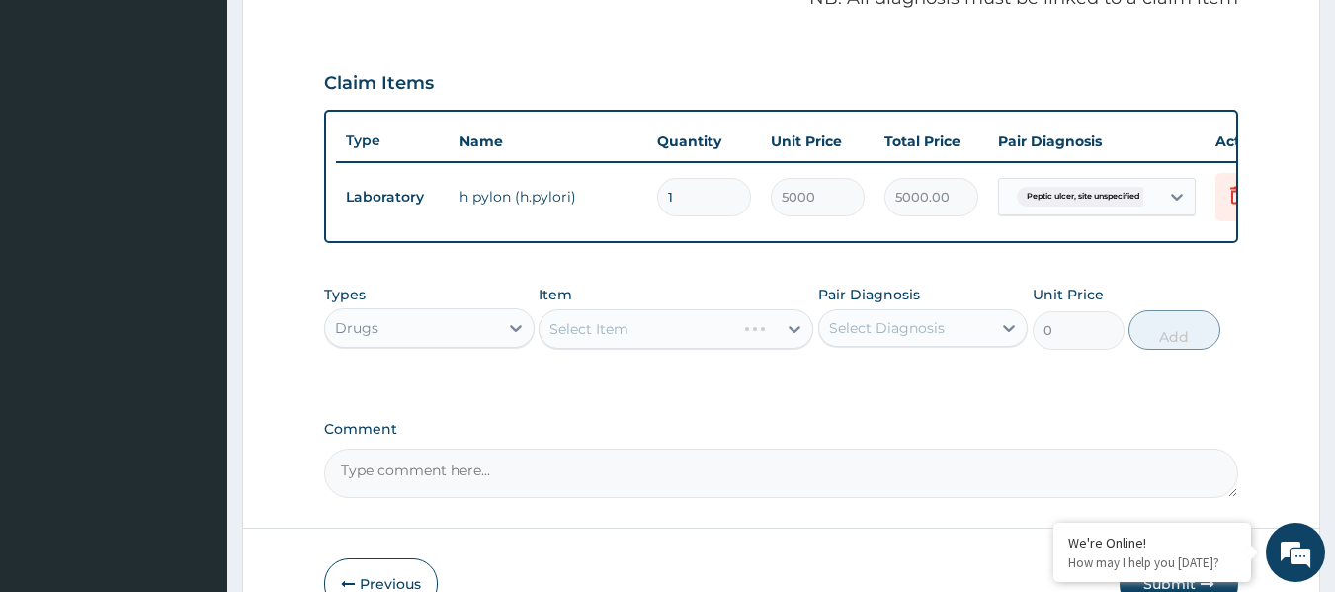
click at [902, 331] on div "Select Diagnosis" at bounding box center [905, 328] width 173 height 32
click at [608, 343] on div "Select Item" at bounding box center [676, 329] width 275 height 40
click at [639, 334] on div "Select Item" at bounding box center [658, 329] width 237 height 32
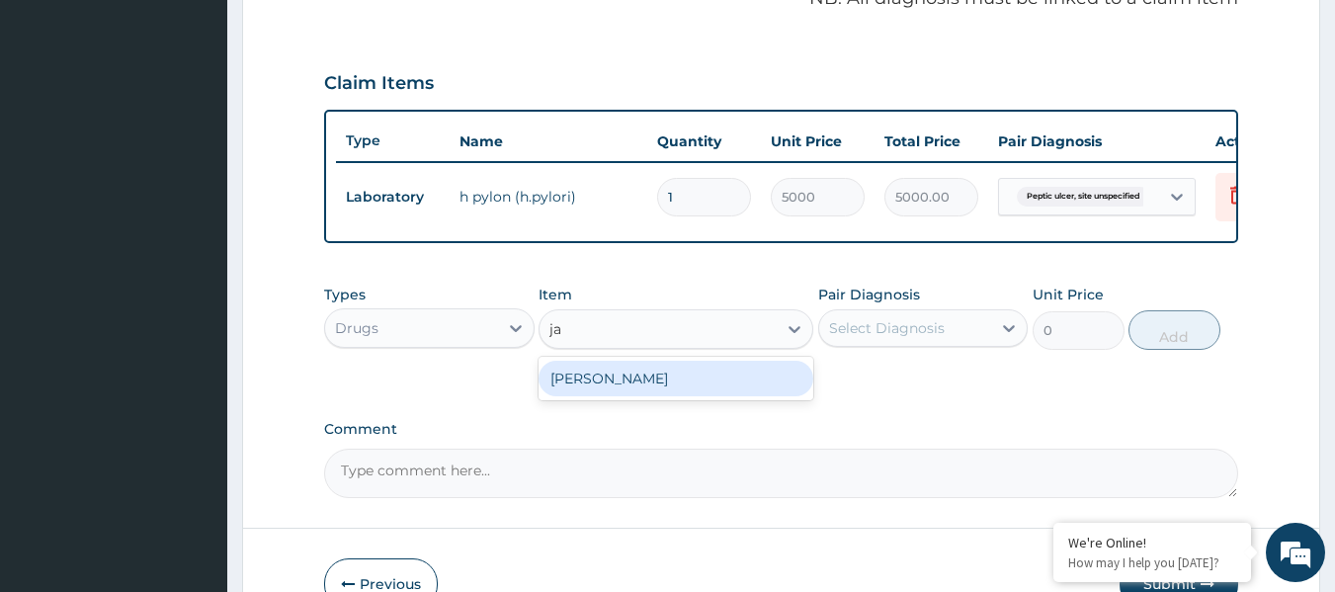
type input "jaw"
click at [701, 394] on div "SYR JAWASIL" at bounding box center [676, 379] width 275 height 36
type input "2200"
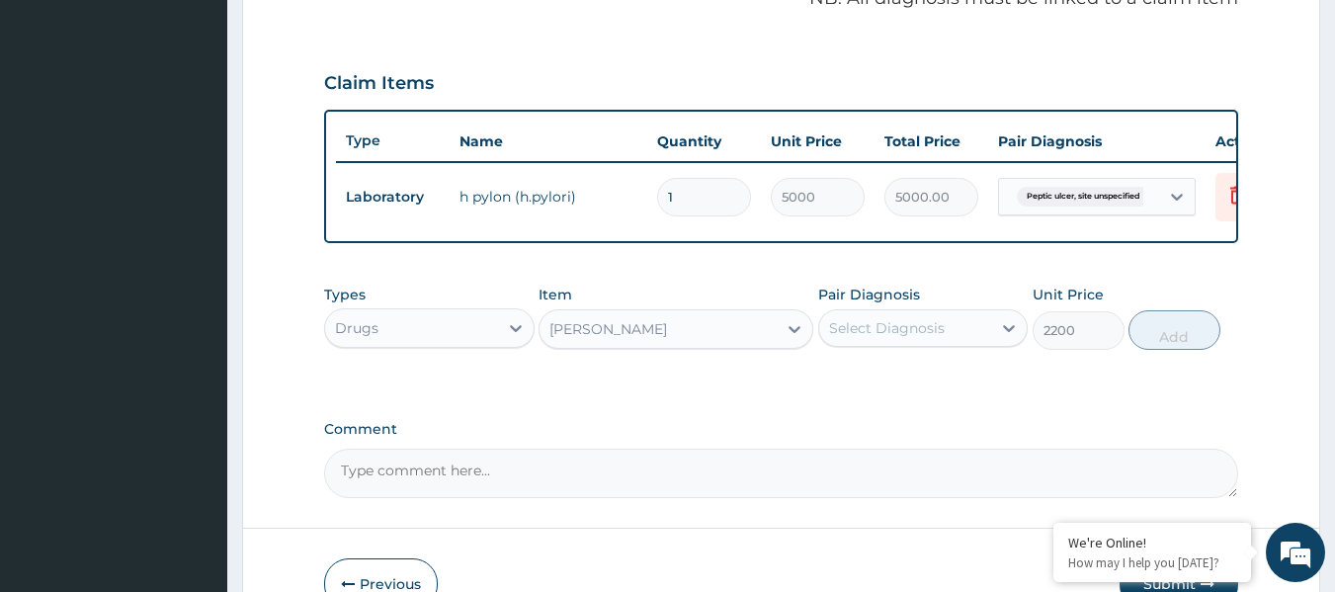
click at [950, 344] on div "Select Diagnosis" at bounding box center [905, 328] width 173 height 32
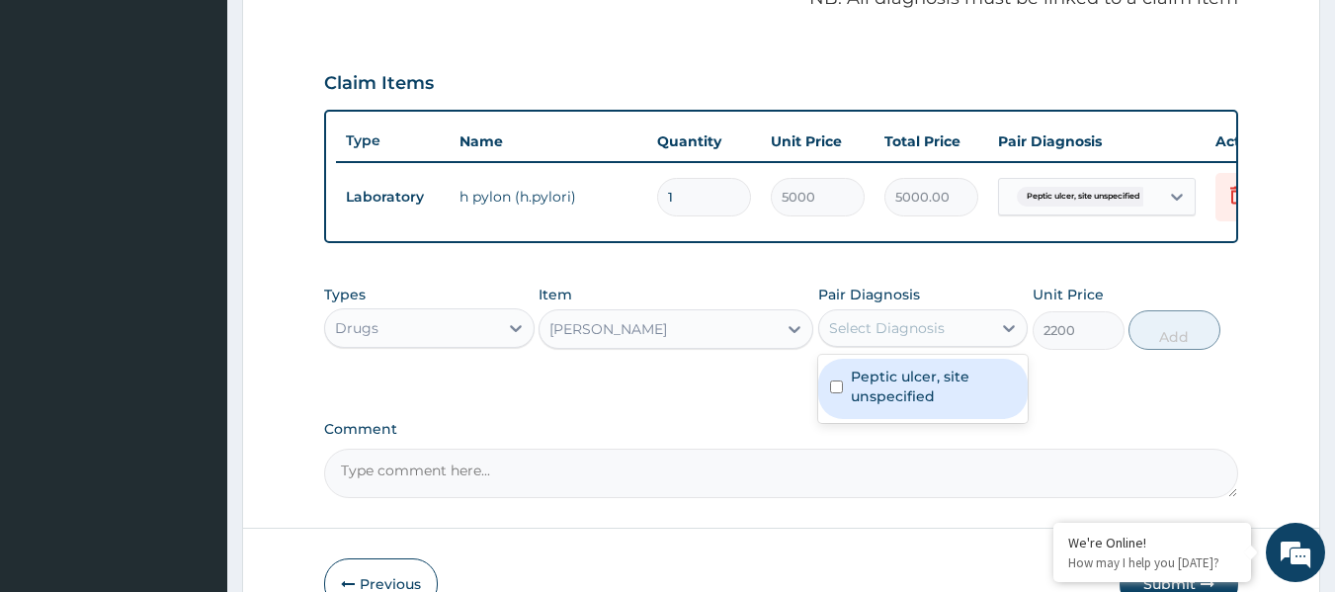
drag, startPoint x: 907, startPoint y: 416, endPoint x: 955, endPoint y: 384, distance: 57.6
click at [909, 406] on label "Peptic ulcer, site unspecified" at bounding box center [934, 387] width 166 height 40
checkbox input "true"
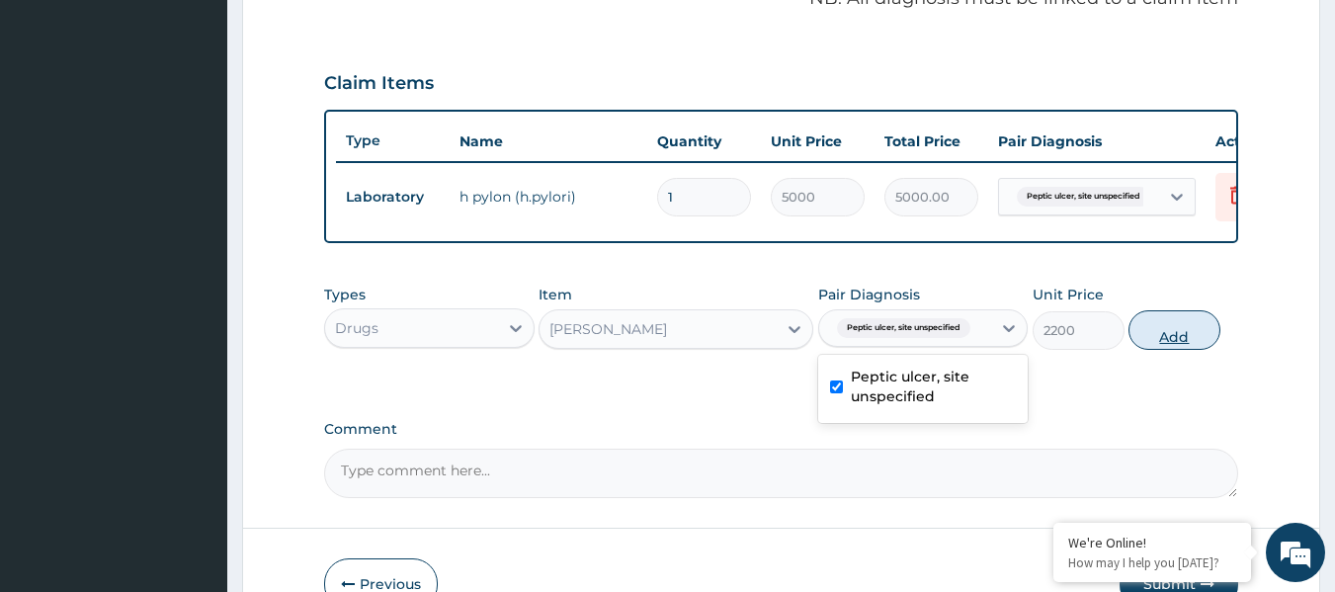
click at [1161, 338] on button "Add" at bounding box center [1175, 330] width 92 height 40
type input "0"
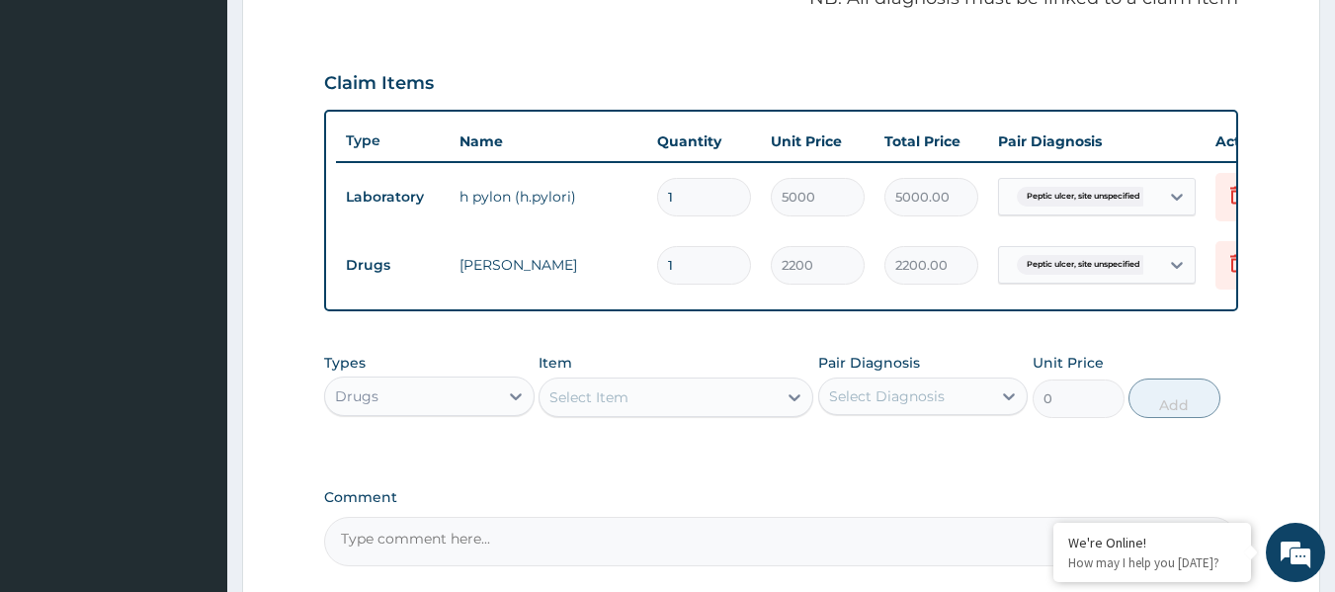
click at [636, 413] on div "Select Item" at bounding box center [658, 398] width 237 height 32
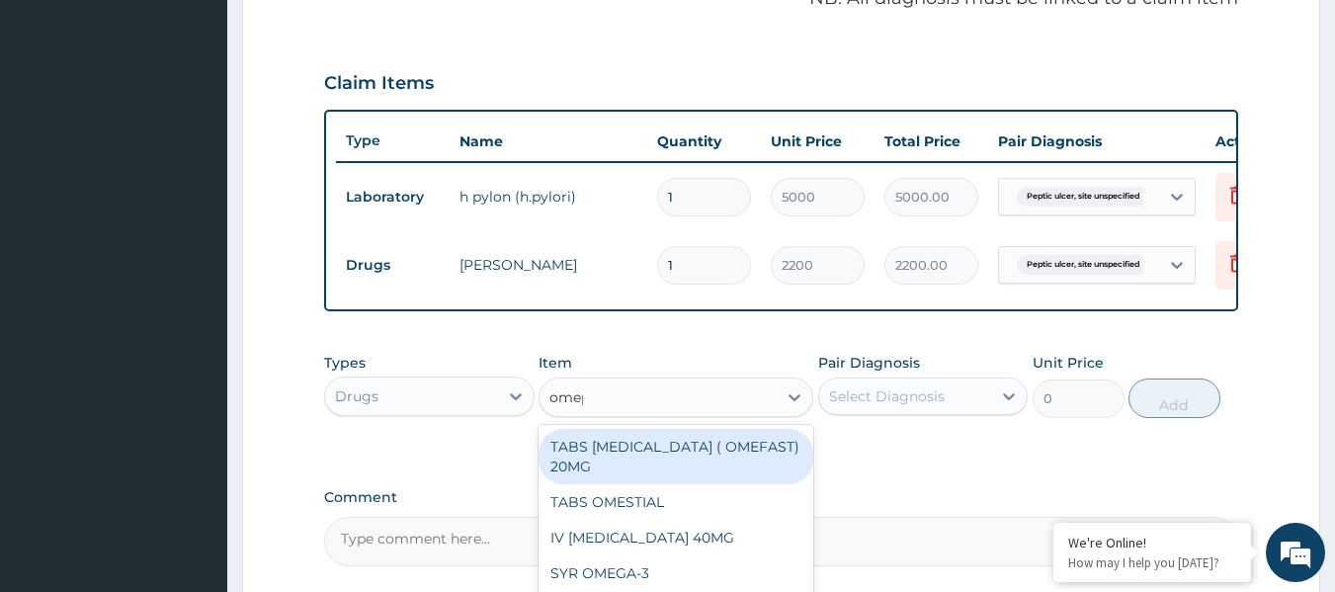
type input "omepr"
click at [759, 475] on div "TABS OMEPRAZOLE ( OMEFAST) 20MG" at bounding box center [676, 456] width 275 height 55
type input "200"
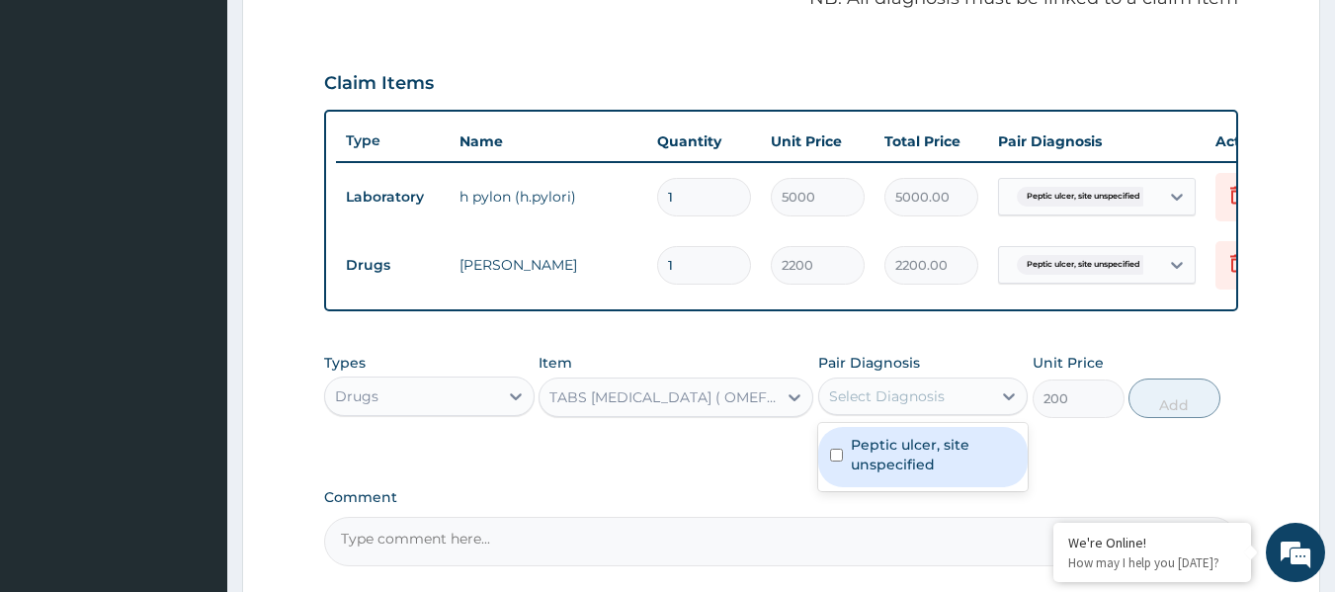
click at [912, 406] on div "Select Diagnosis" at bounding box center [887, 396] width 116 height 20
drag, startPoint x: 899, startPoint y: 492, endPoint x: 930, endPoint y: 454, distance: 49.2
click at [901, 486] on div "Peptic ulcer, site unspecified" at bounding box center [923, 457] width 211 height 60
checkbox input "true"
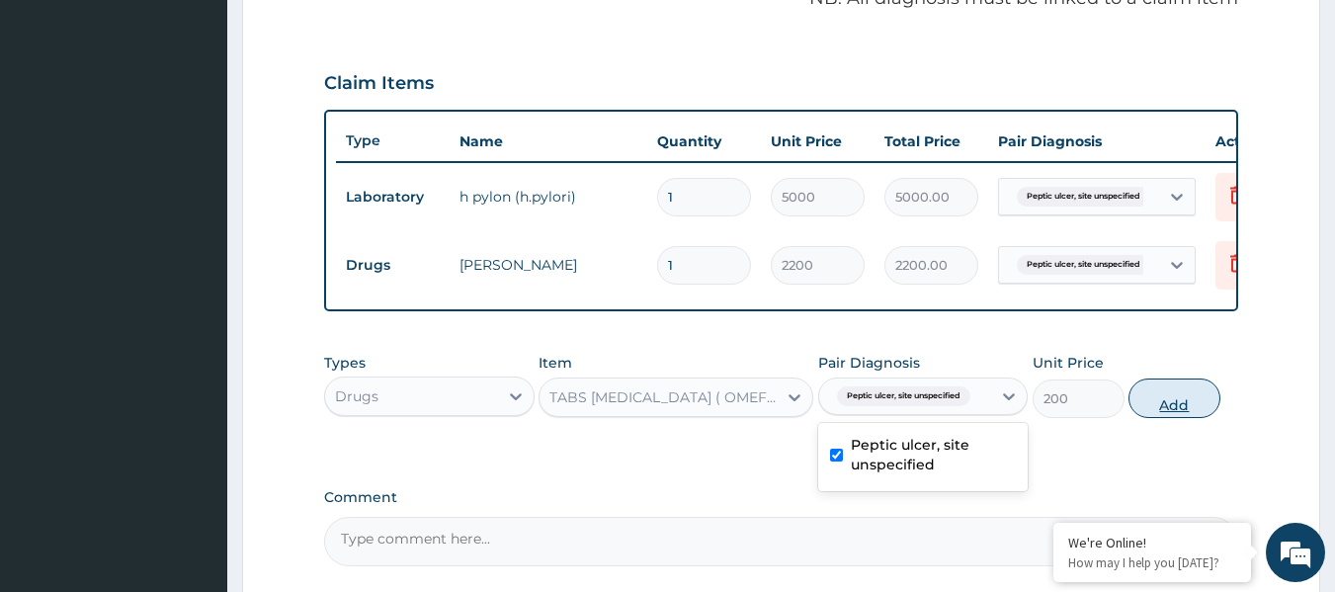
click at [1153, 416] on button "Add" at bounding box center [1175, 399] width 92 height 40
type input "0"
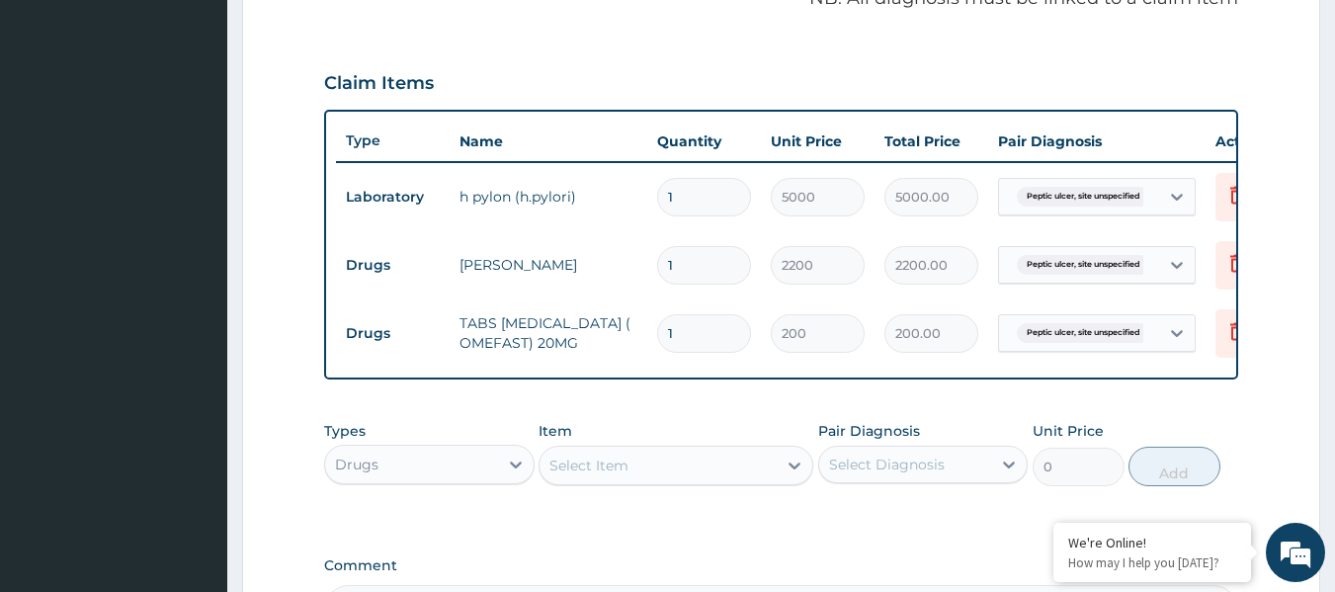
drag, startPoint x: 685, startPoint y: 344, endPoint x: 583, endPoint y: 323, distance: 103.9
click at [594, 324] on tr "Drugs TABS OMEPRAZOLE ( OMEFAST) 20MG 1 200 200.00 Peptic ulcer, site unspecifi…" at bounding box center [820, 333] width 969 height 68
type input "5"
type input "1000.00"
type input "5"
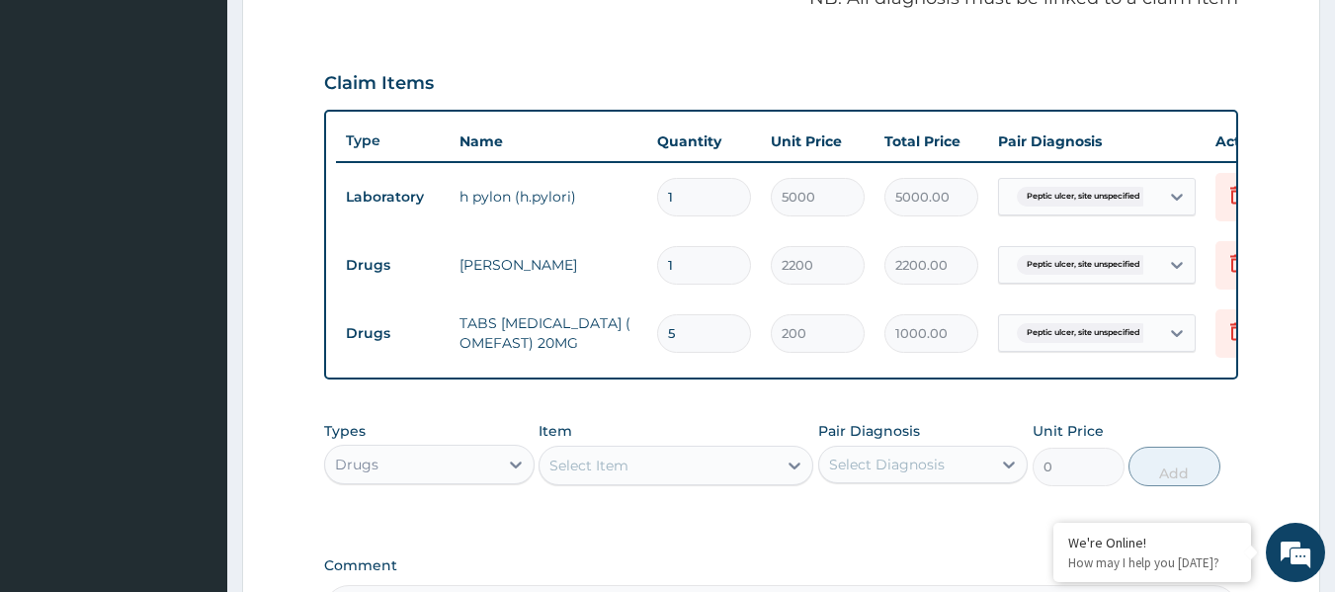
drag, startPoint x: 748, startPoint y: 414, endPoint x: 765, endPoint y: 404, distance: 19.5
click at [752, 412] on div "PA Code / Prescription Code PA/BB9D39 Encounter Date 10-10-2025 Important Notic…" at bounding box center [781, 98] width 915 height 1071
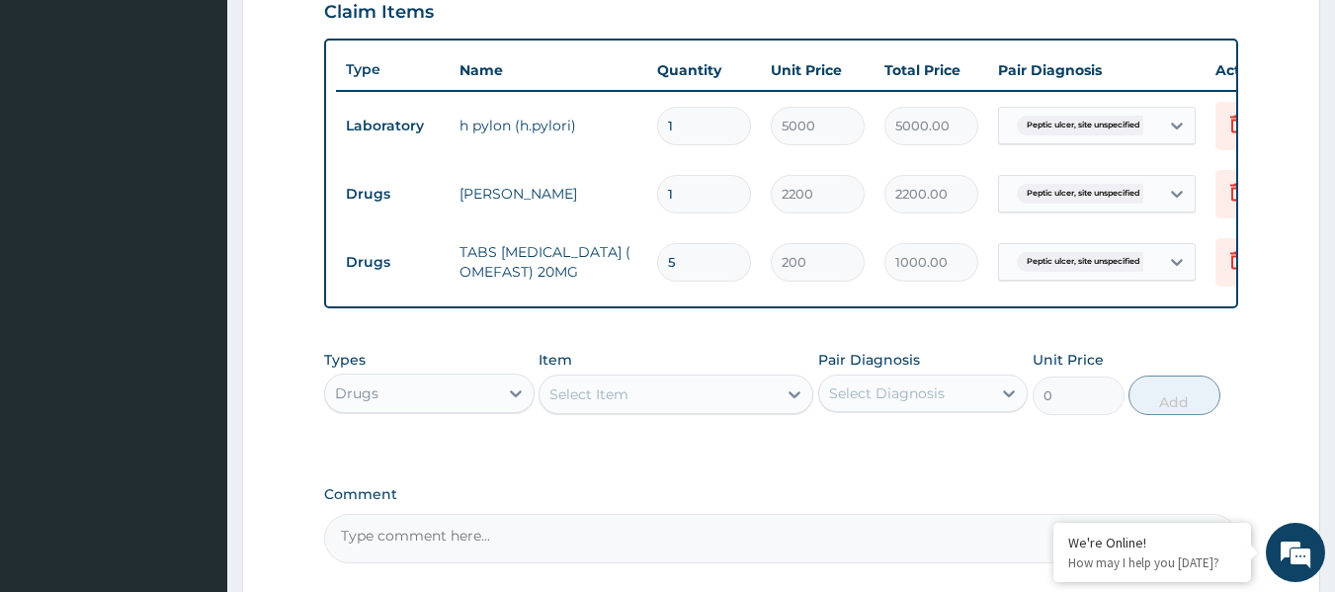
scroll to position [891, 0]
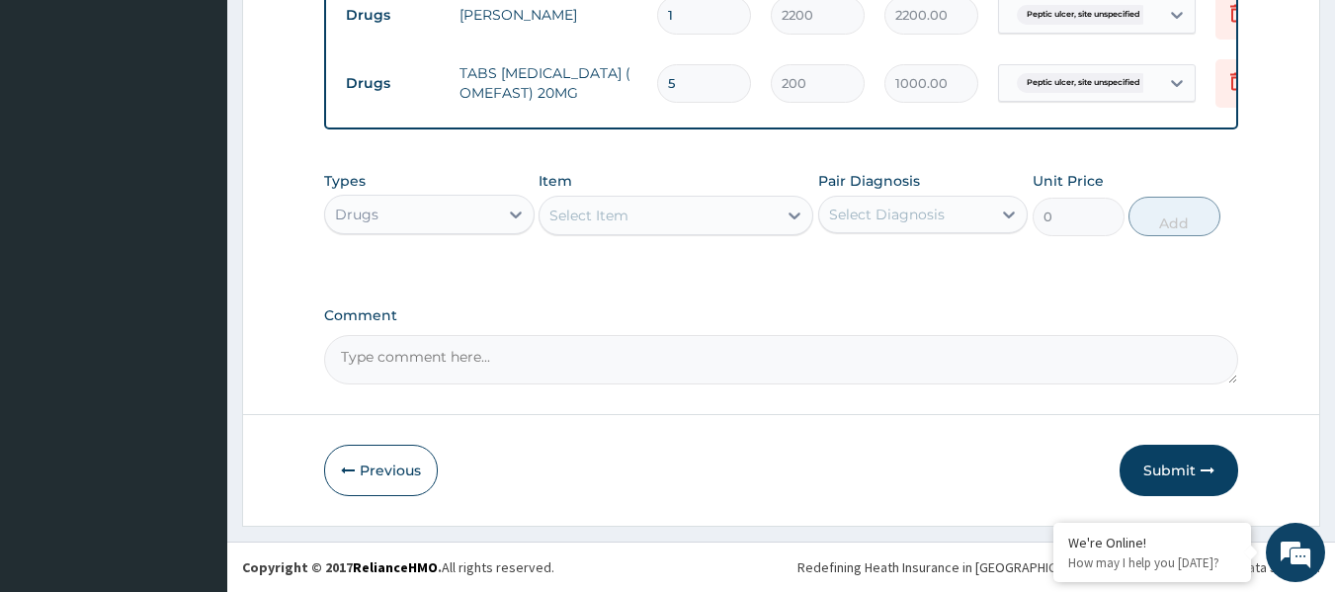
click at [1166, 484] on button "Submit" at bounding box center [1179, 470] width 119 height 51
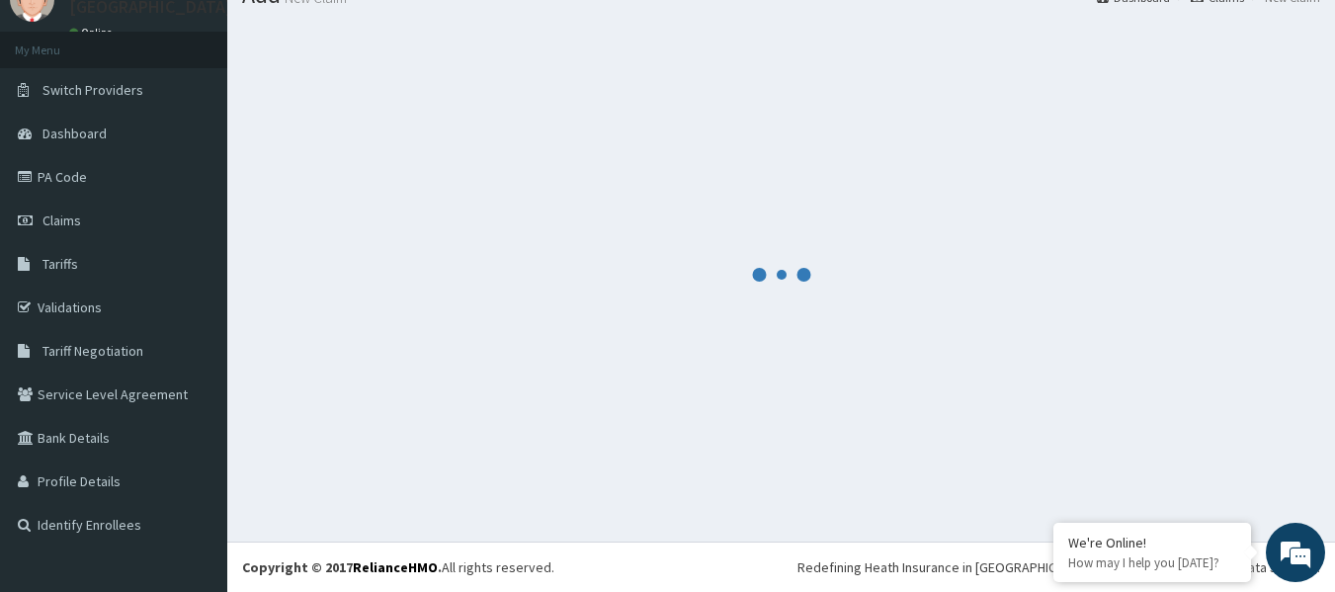
scroll to position [82, 0]
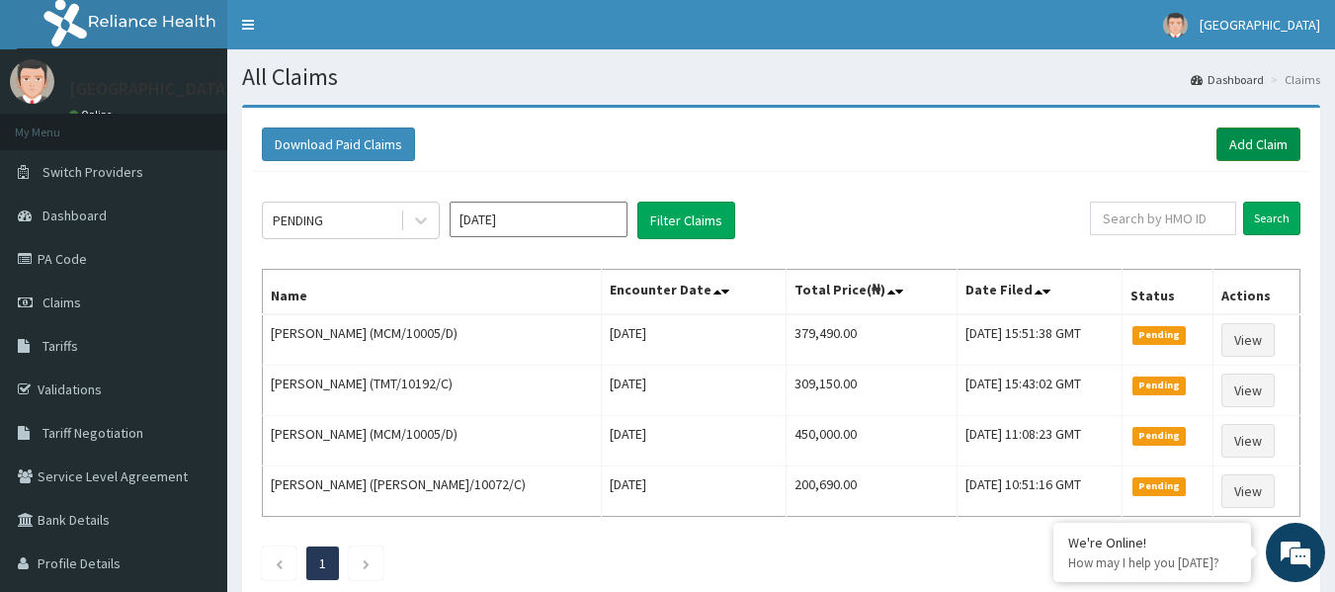
click at [1252, 136] on link "Add Claim" at bounding box center [1259, 145] width 84 height 34
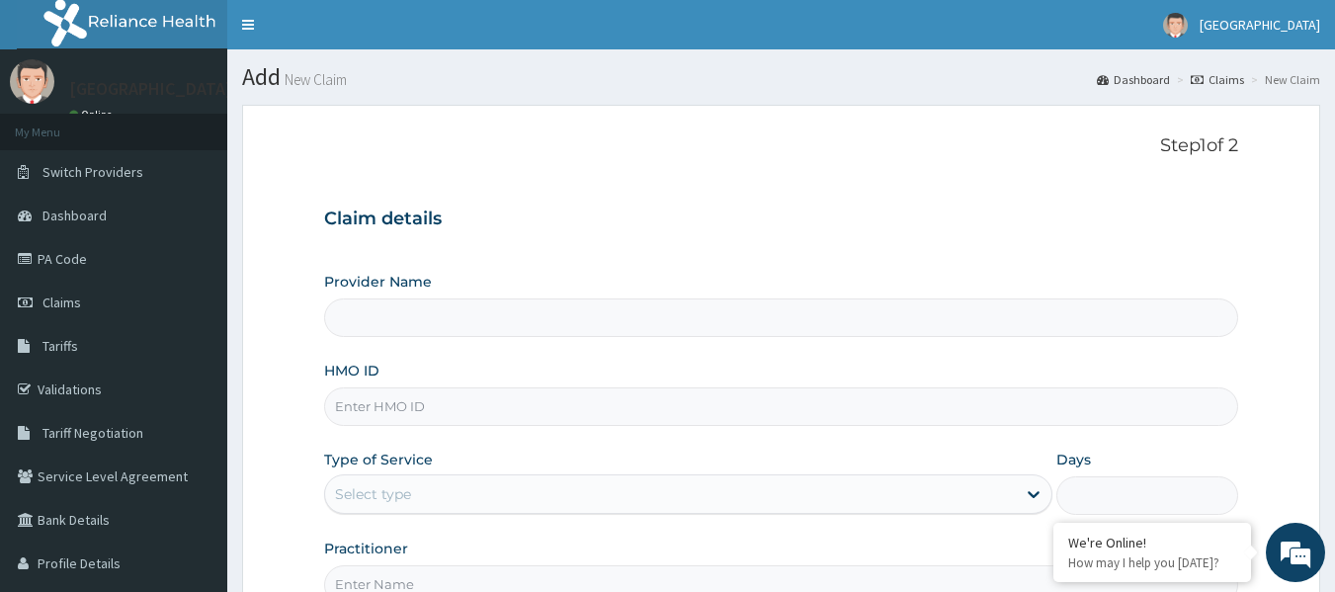
type input "[GEOGRAPHIC_DATA]"
click at [372, 415] on input "HMO ID" at bounding box center [781, 406] width 915 height 39
paste input "GMS/10015/C"
type input "GMS/10015/C"
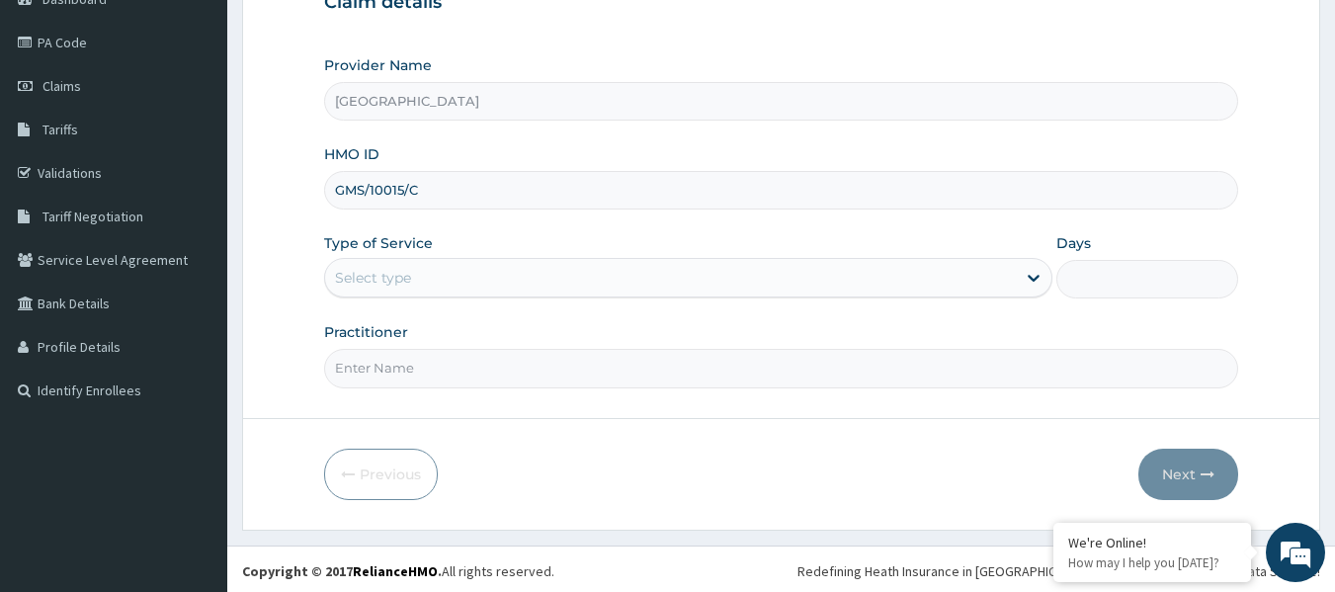
scroll to position [220, 0]
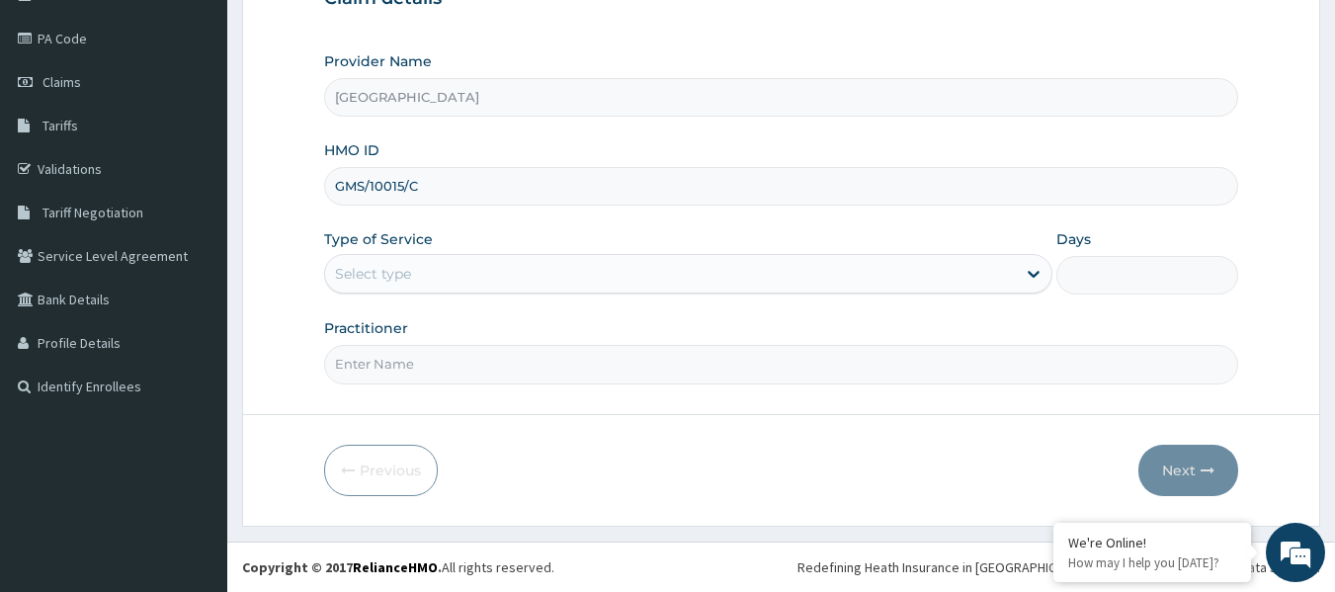
drag, startPoint x: 437, startPoint y: 249, endPoint x: 451, endPoint y: 266, distance: 21.8
click at [437, 248] on div "Type of Service Select type" at bounding box center [688, 261] width 728 height 65
click at [453, 277] on div "Select type" at bounding box center [670, 274] width 691 height 32
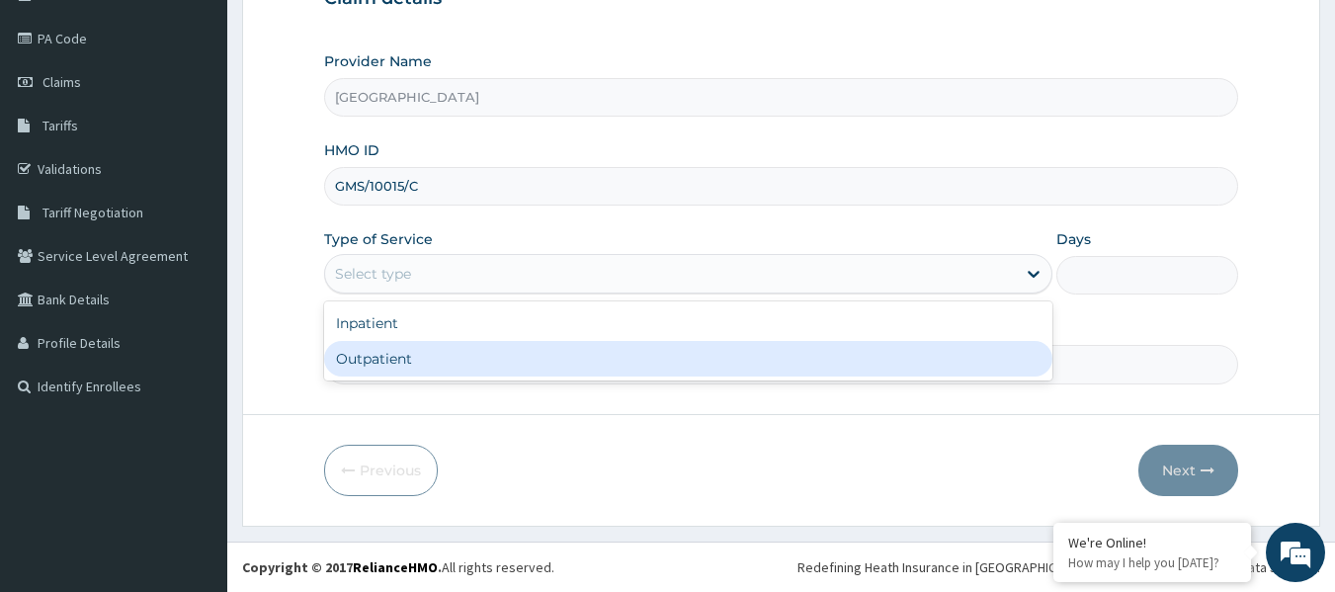
click at [386, 363] on div "Outpatient" at bounding box center [688, 359] width 728 height 36
type input "1"
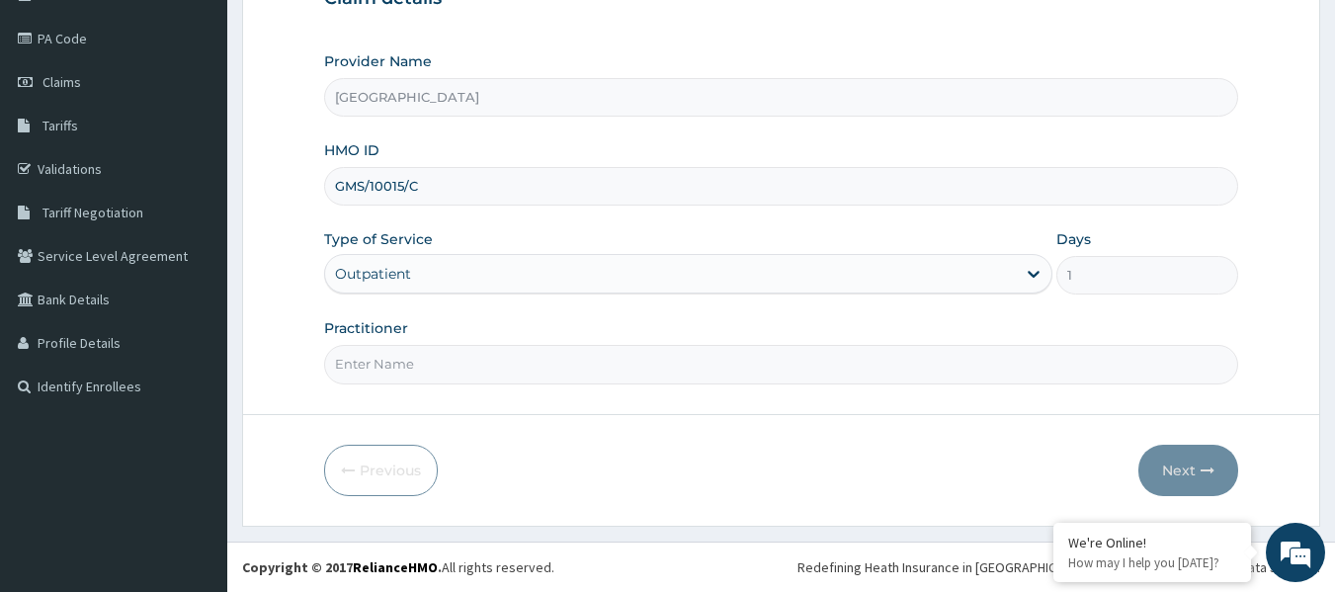
click at [398, 365] on input "Practitioner" at bounding box center [781, 364] width 915 height 39
paste input "MATTHEW AKUMA NNACHI"
type input "MATTHEW AKUMA NNACHI"
click at [1186, 453] on button "Next" at bounding box center [1189, 470] width 100 height 51
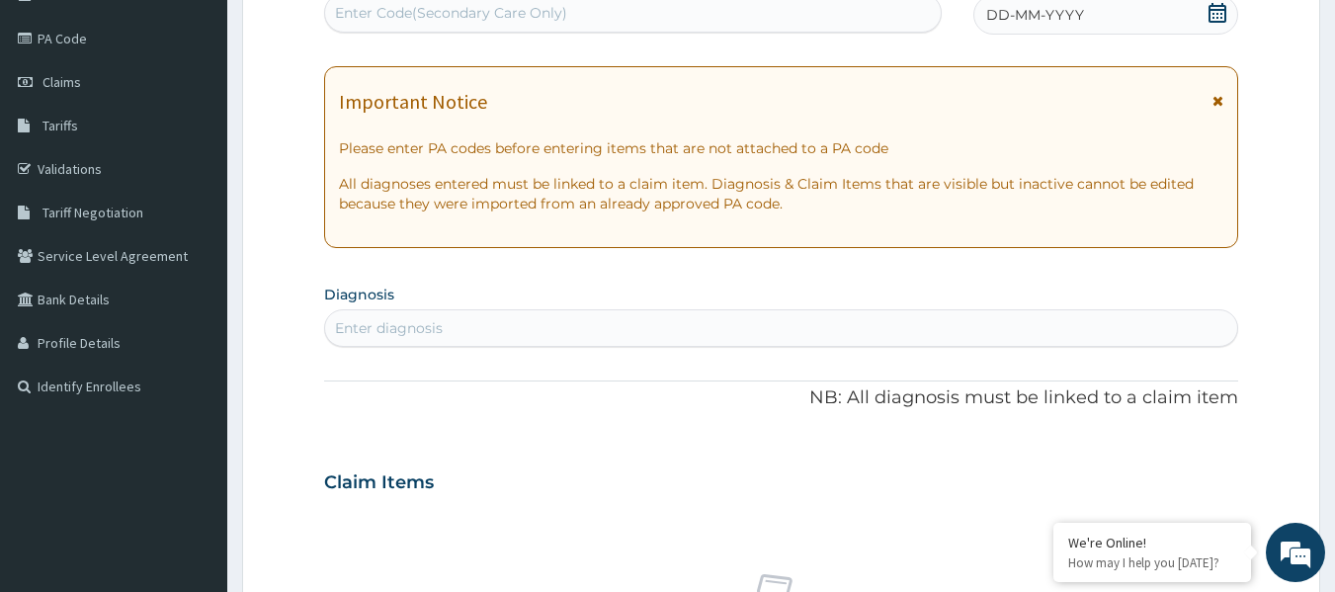
click at [1215, 15] on icon at bounding box center [1218, 13] width 20 height 20
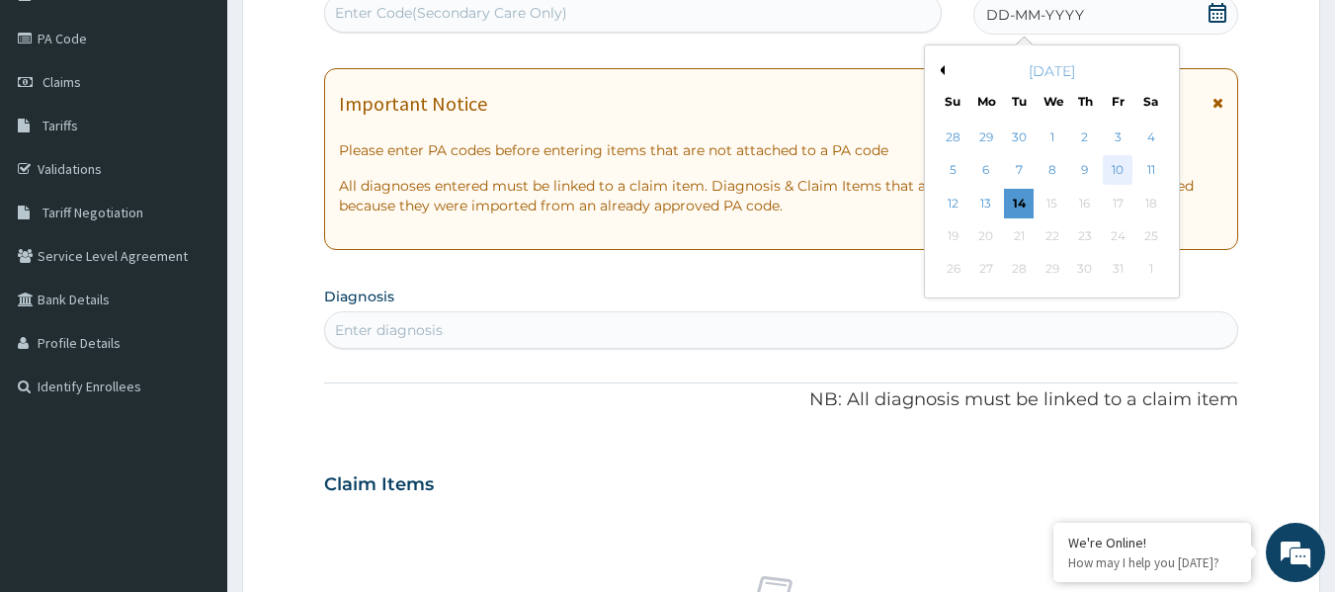
click at [1118, 165] on div "10" at bounding box center [1118, 171] width 30 height 30
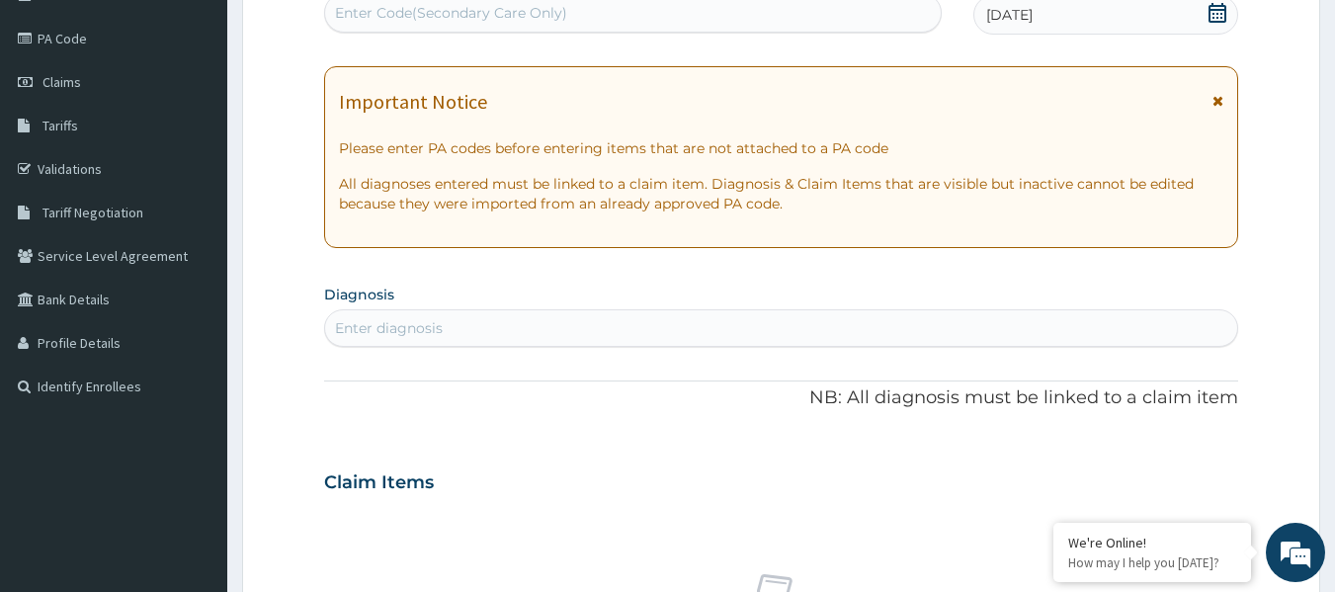
drag, startPoint x: 327, startPoint y: 325, endPoint x: 367, endPoint y: 325, distance: 39.5
click at [334, 324] on div "Enter diagnosis" at bounding box center [781, 328] width 913 height 32
type input "a"
type input "urinary tract"
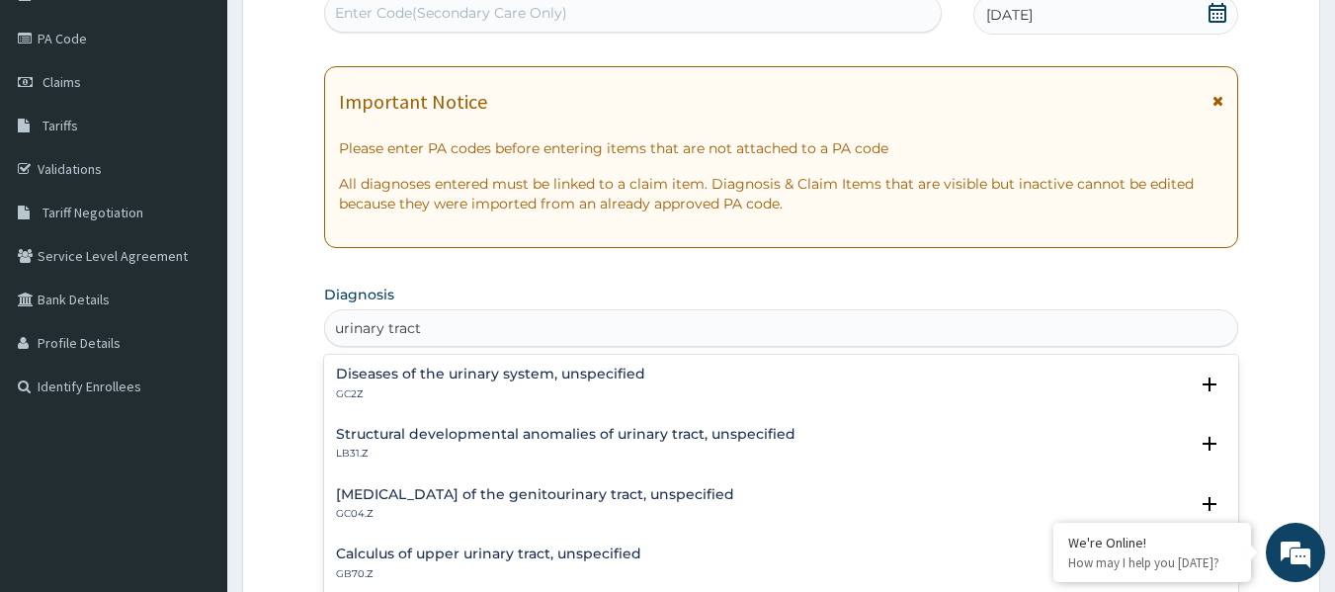
click at [454, 370] on h4 "Diseases of the urinary system, unspecified" at bounding box center [490, 374] width 309 height 15
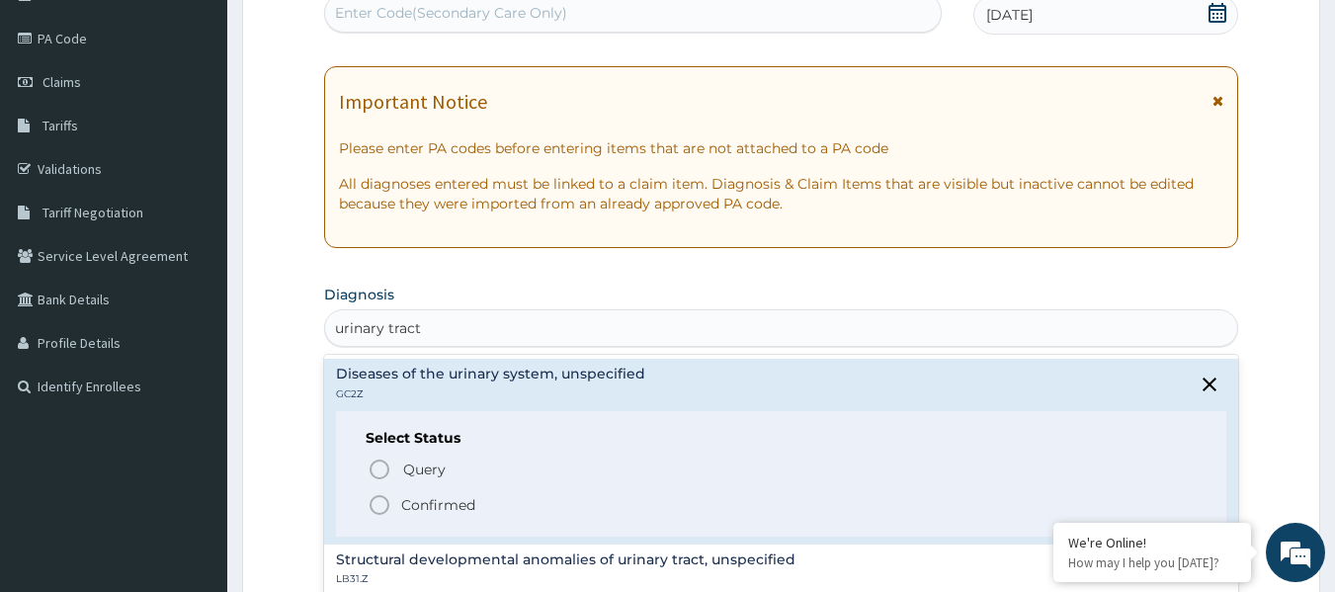
click at [449, 499] on p "Confirmed" at bounding box center [438, 505] width 74 height 20
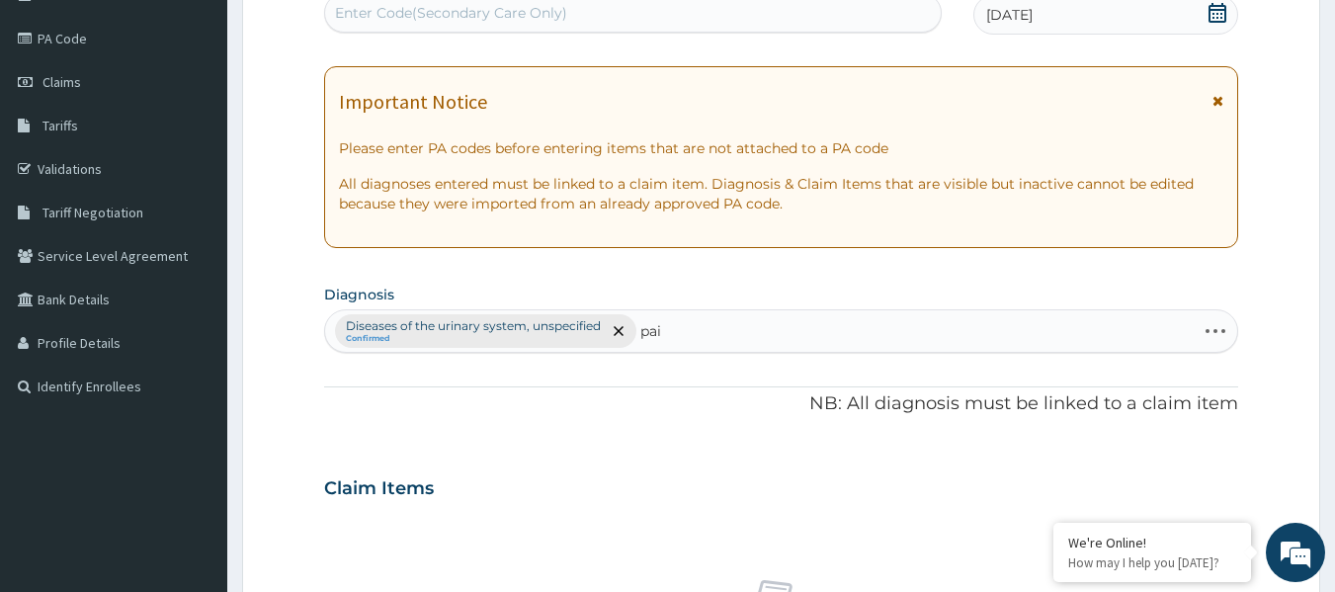
type input "pain"
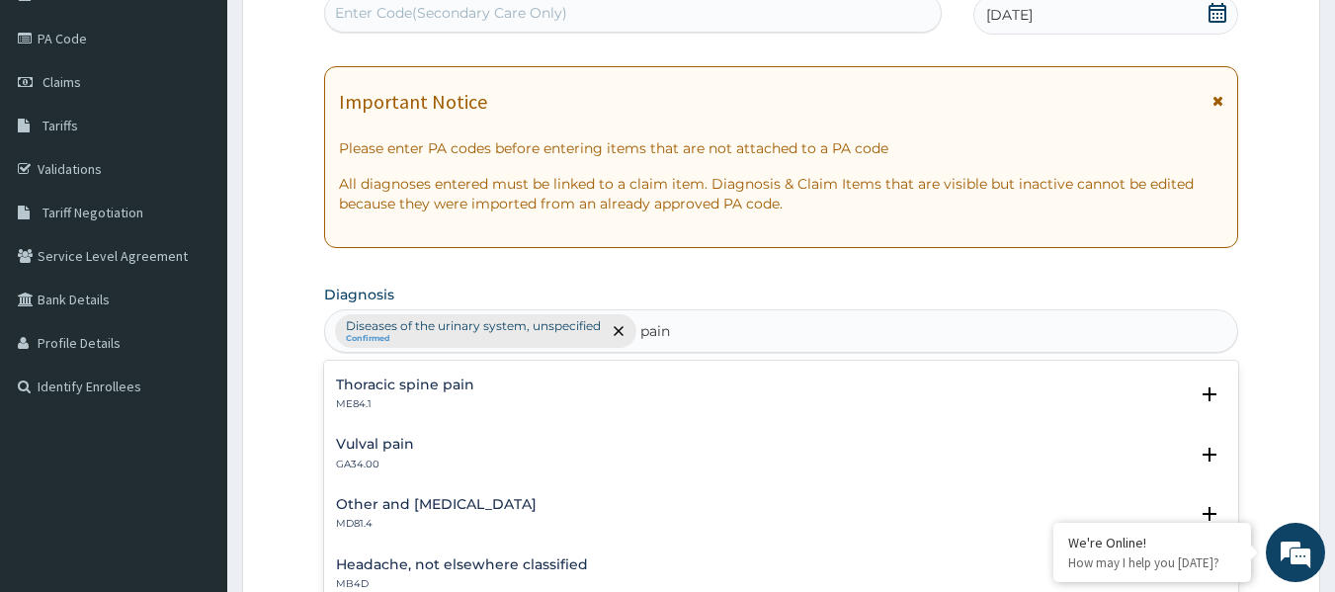
scroll to position [1326, 0]
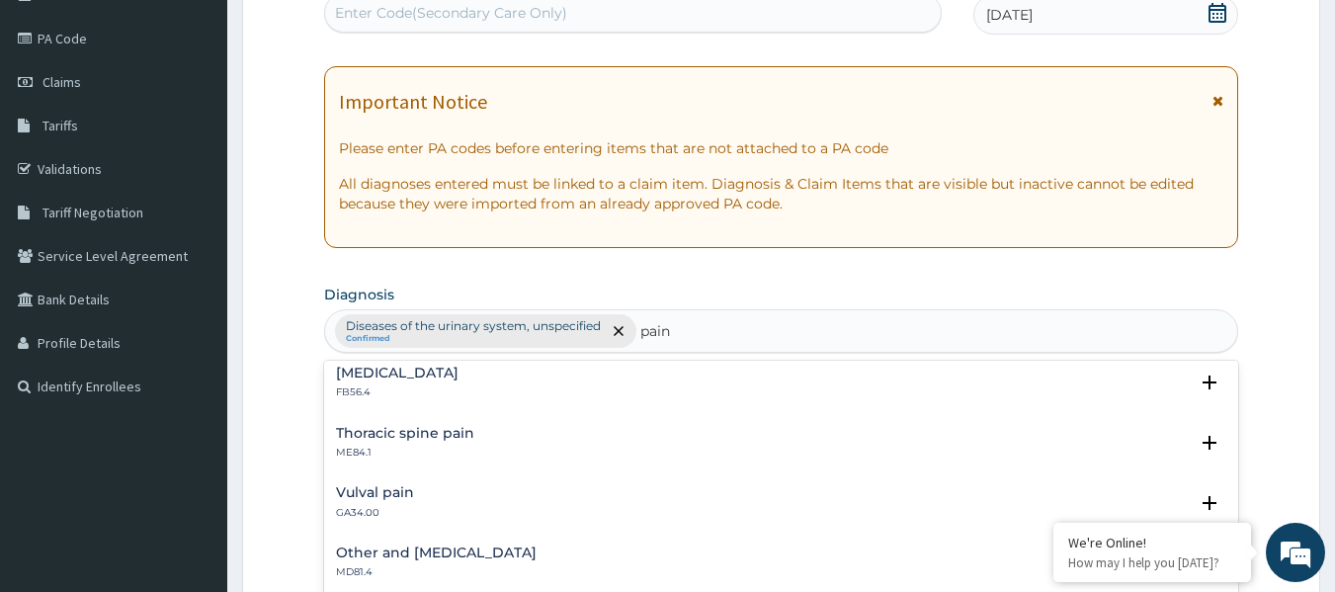
click at [533, 563] on div "Other and unspecified abdominal pain MD81.4" at bounding box center [436, 563] width 201 height 35
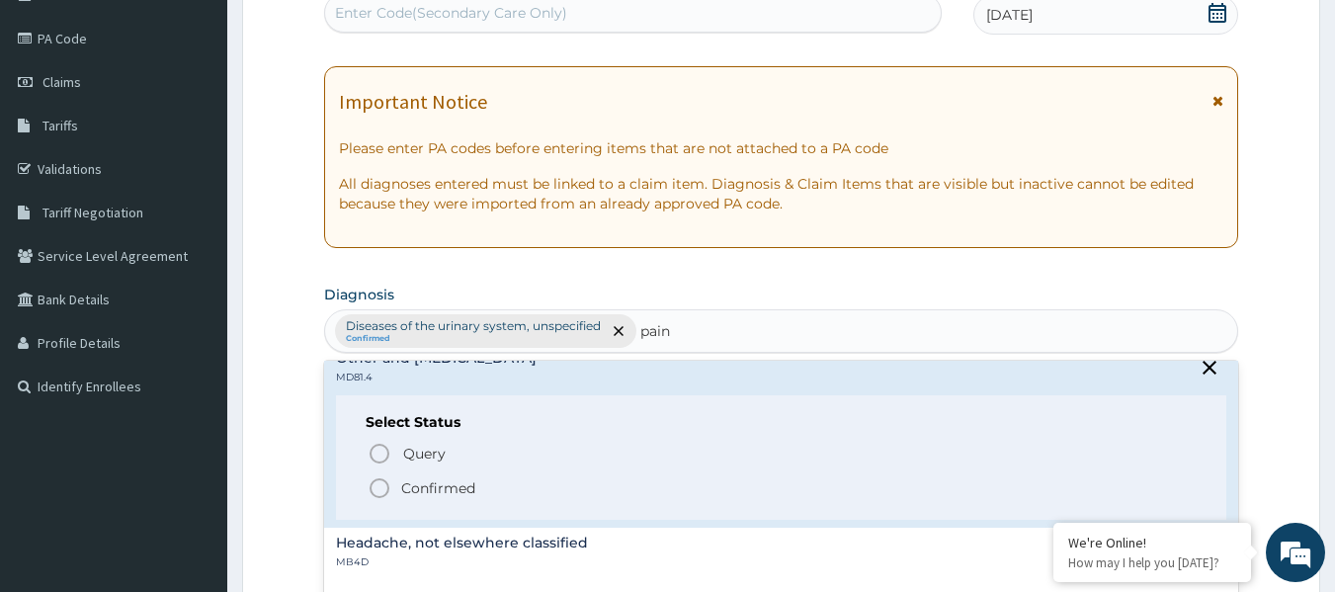
scroll to position [1524, 0]
click at [461, 483] on p "Confirmed" at bounding box center [438, 485] width 74 height 20
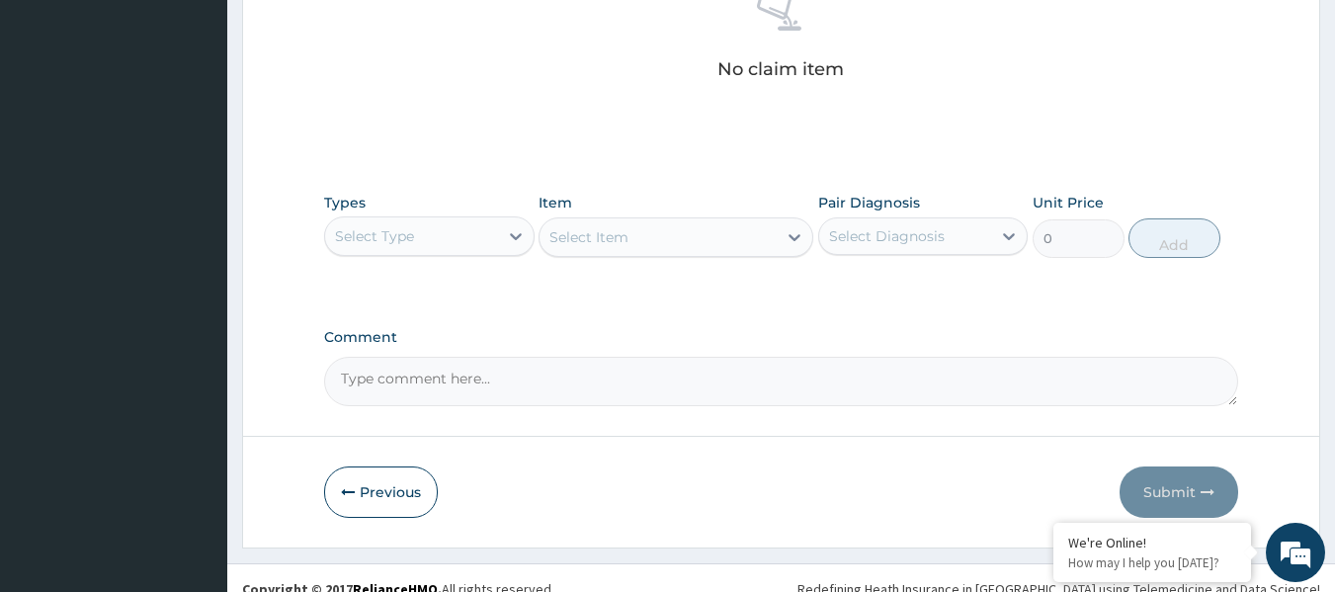
scroll to position [813, 0]
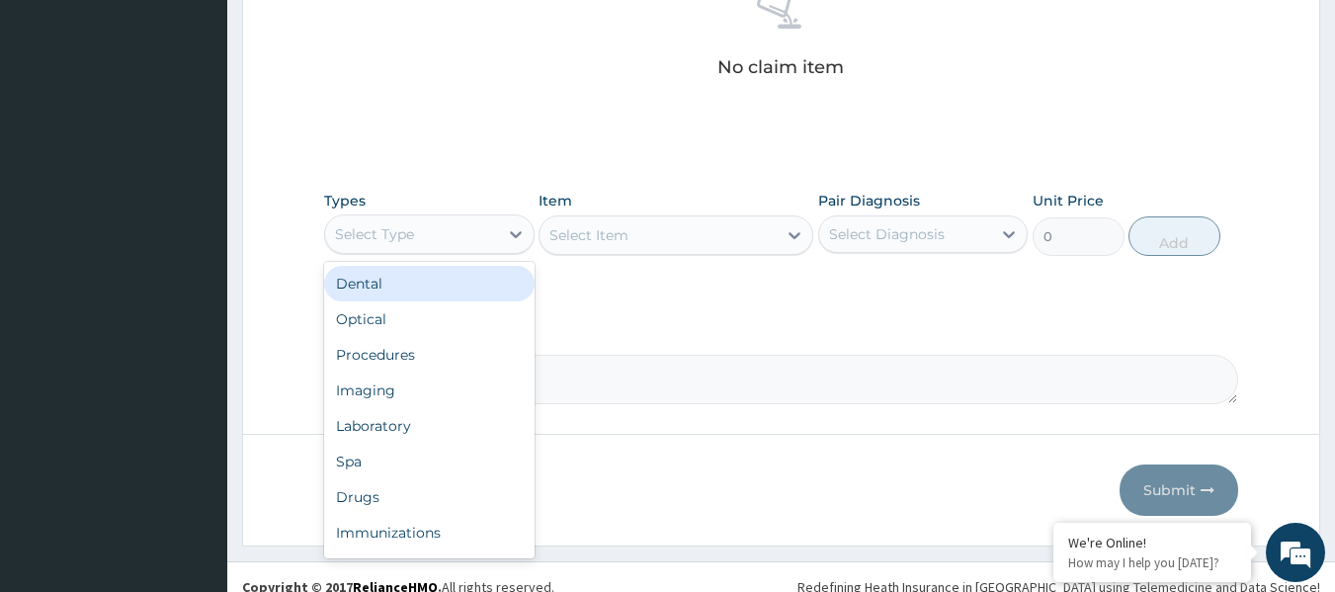
click at [483, 249] on div "Select Type" at bounding box center [429, 234] width 211 height 40
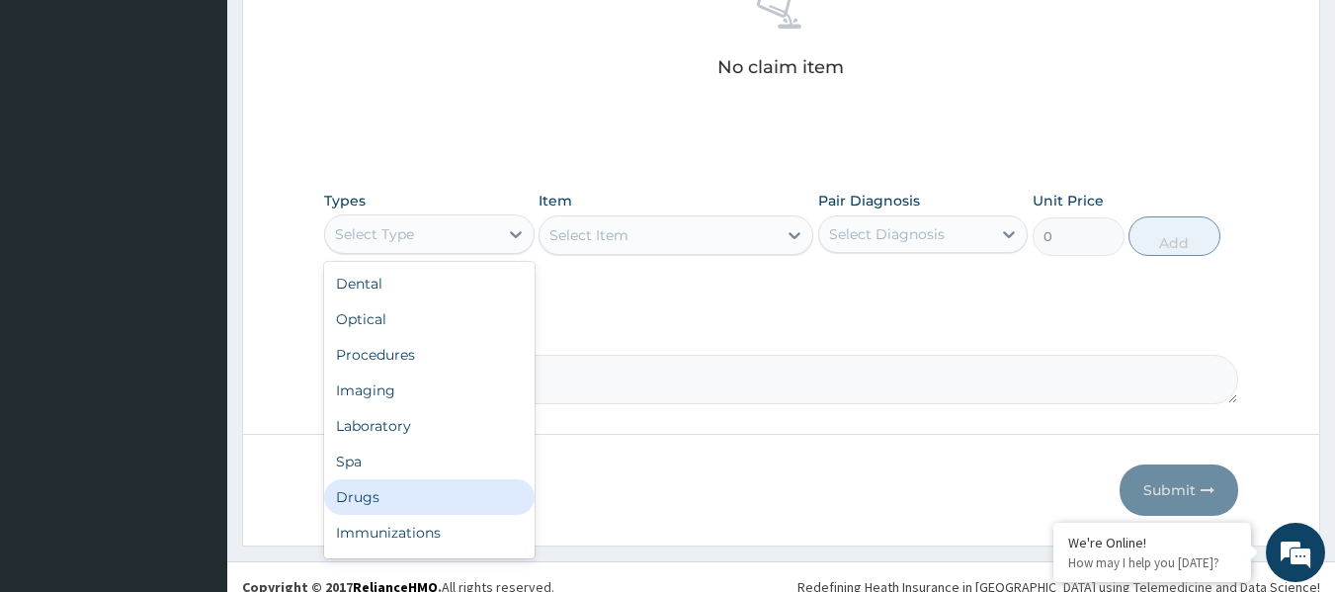
drag, startPoint x: 448, startPoint y: 491, endPoint x: 519, endPoint y: 411, distance: 107.1
click at [448, 490] on div "Drugs" at bounding box center [429, 497] width 211 height 36
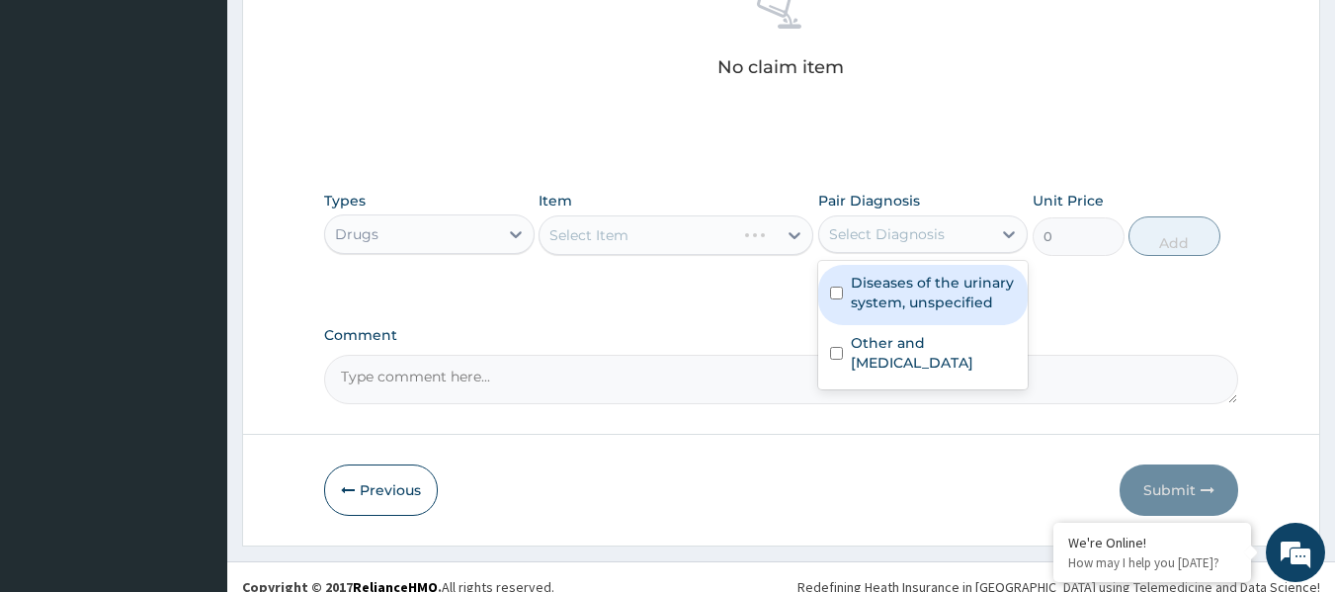
click at [879, 231] on div "Select Diagnosis" at bounding box center [887, 234] width 116 height 20
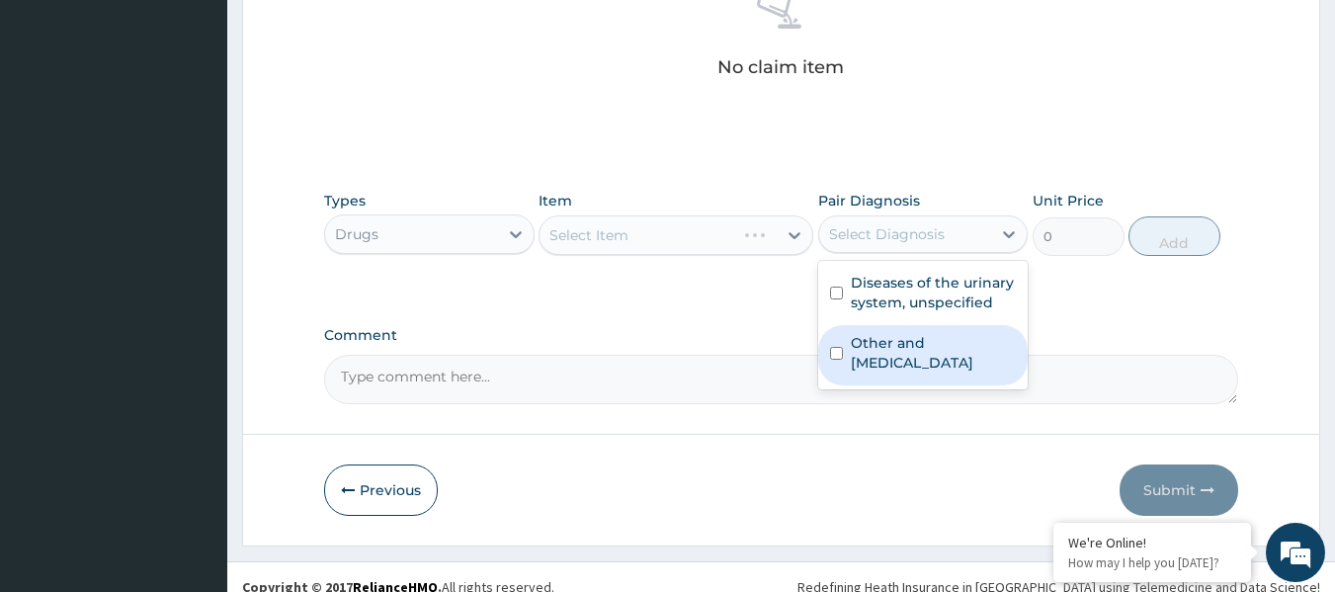
click at [843, 355] on div "Other and unspecified abdominal pain" at bounding box center [923, 355] width 211 height 60
checkbox input "true"
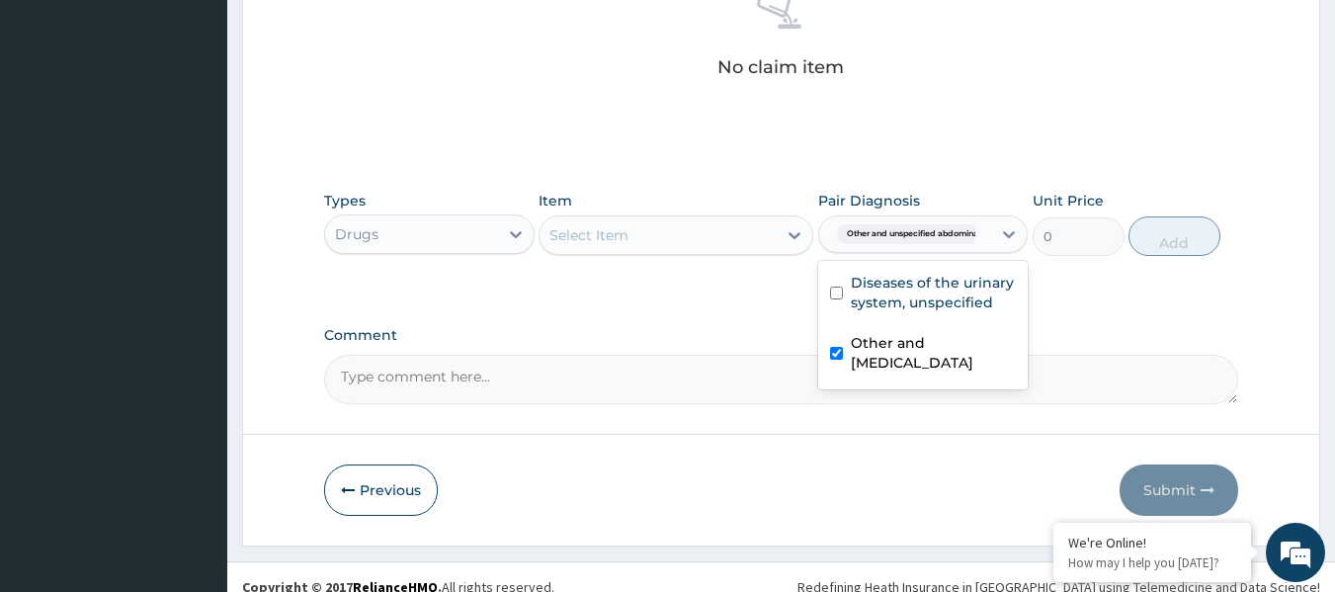
click at [680, 234] on div "Select Item" at bounding box center [658, 235] width 237 height 32
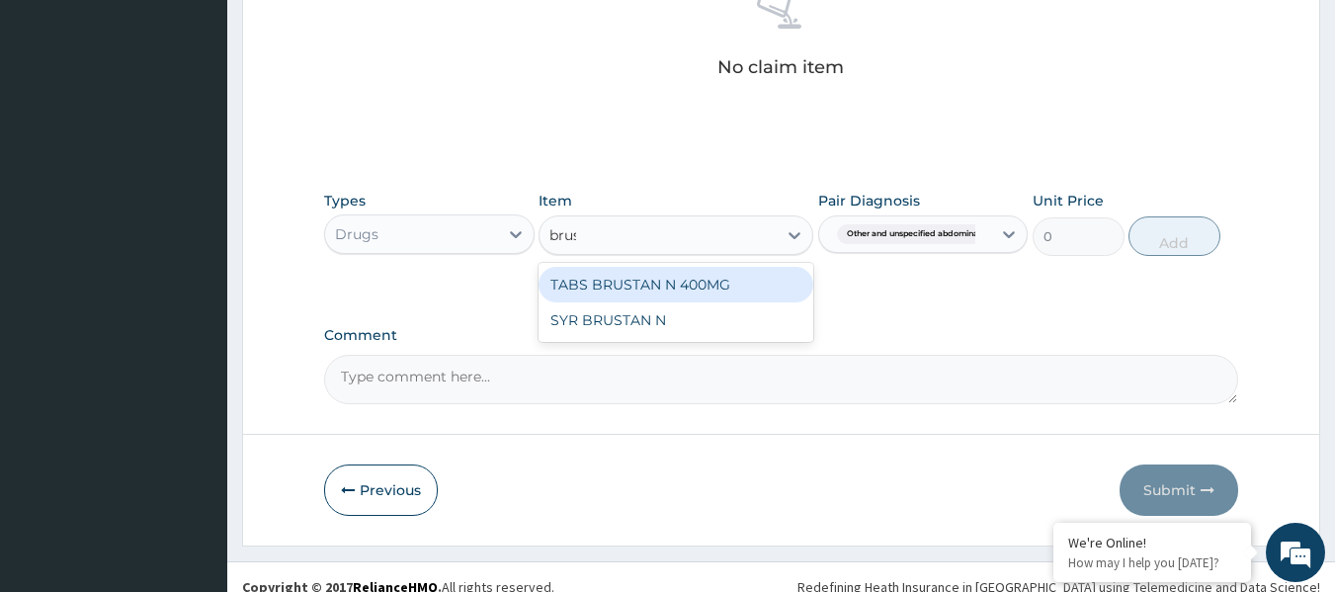
type input "brust"
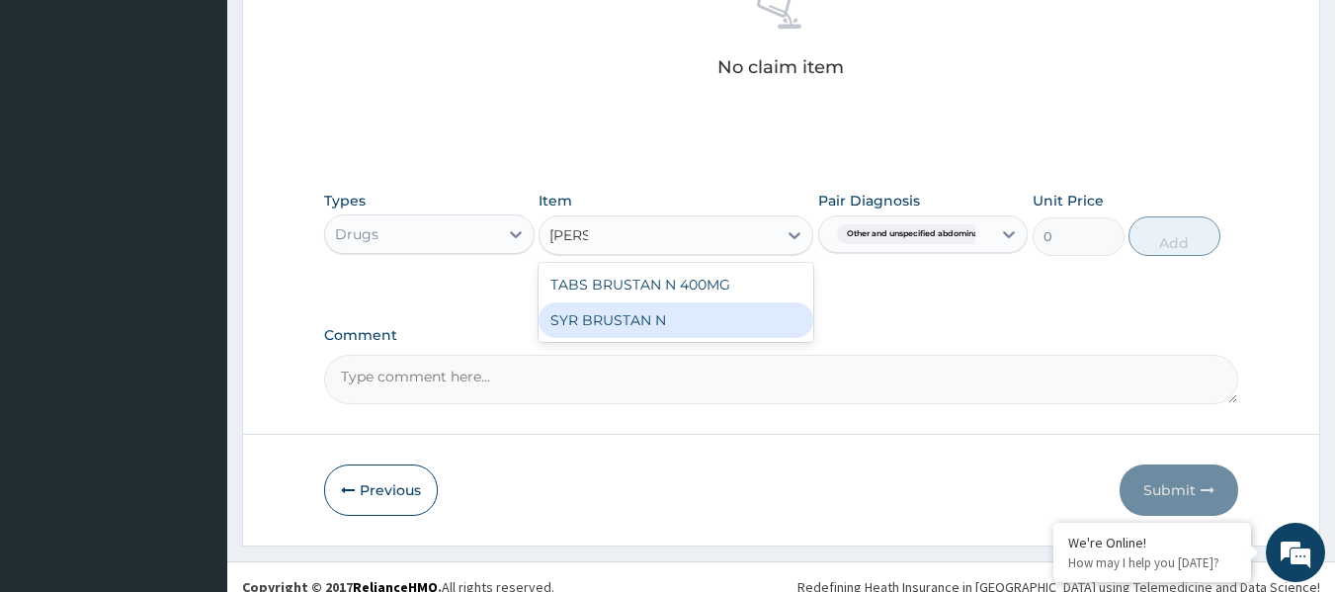
drag, startPoint x: 717, startPoint y: 312, endPoint x: 816, endPoint y: 287, distance: 103.1
click at [720, 312] on div "SYR BRUSTAN N" at bounding box center [676, 320] width 275 height 36
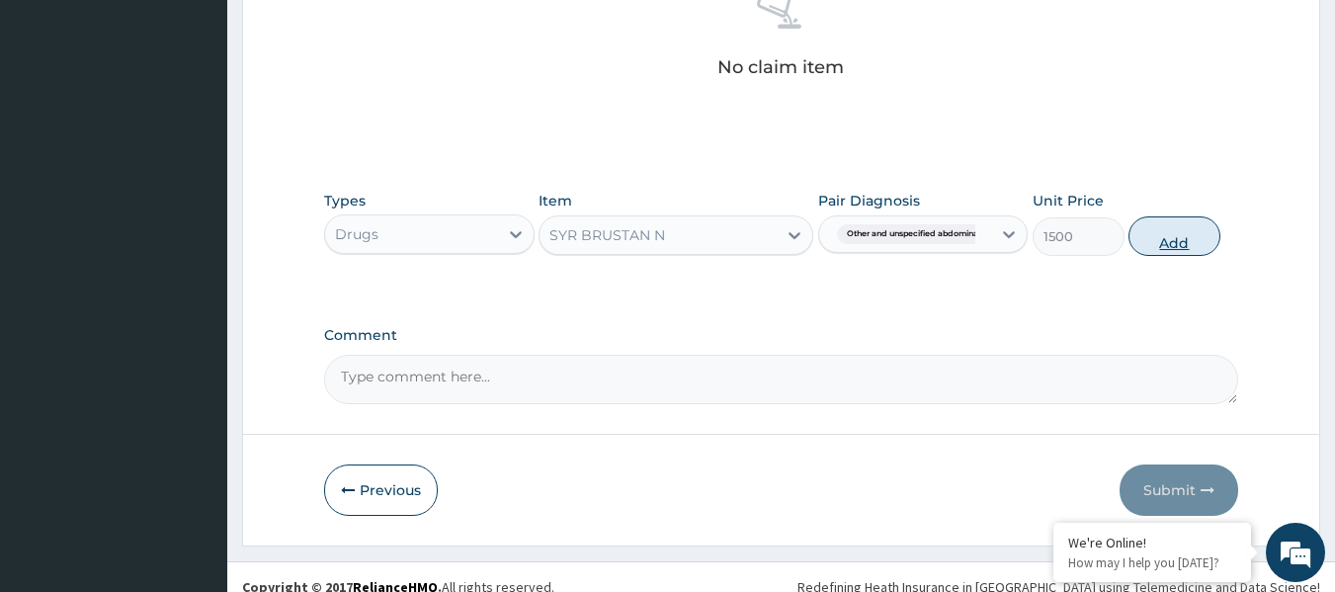
click at [1156, 238] on button "Add" at bounding box center [1175, 236] width 92 height 40
type input "0"
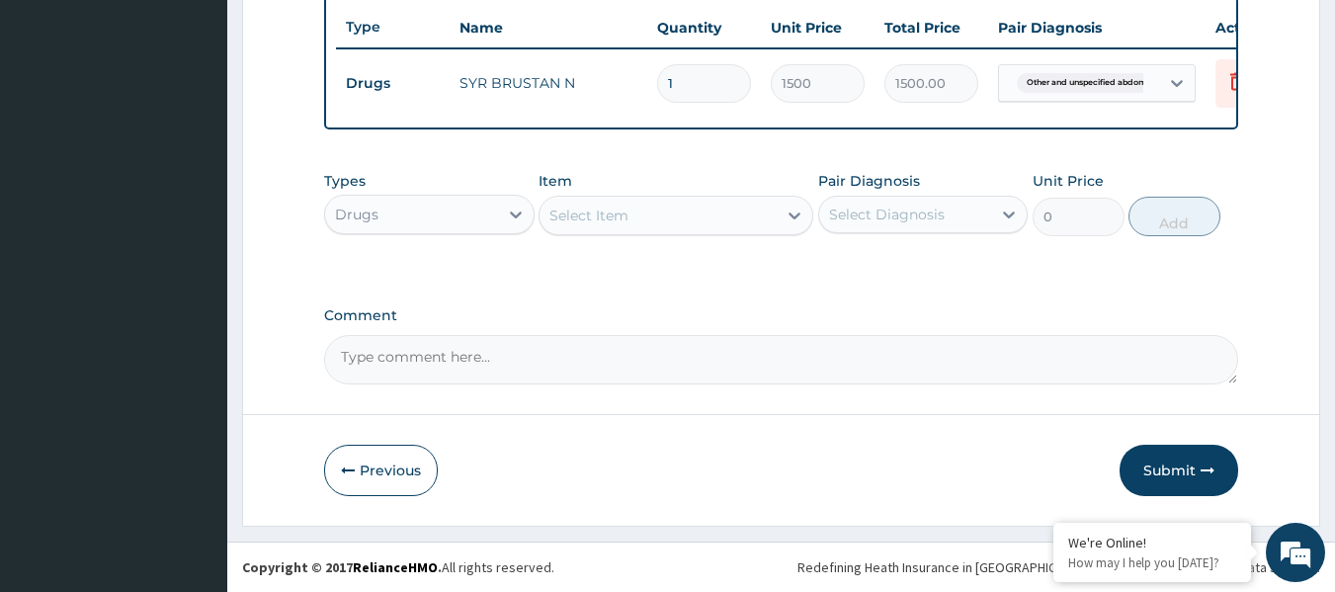
scroll to position [754, 0]
click at [600, 220] on div "Select Item" at bounding box center [589, 216] width 79 height 20
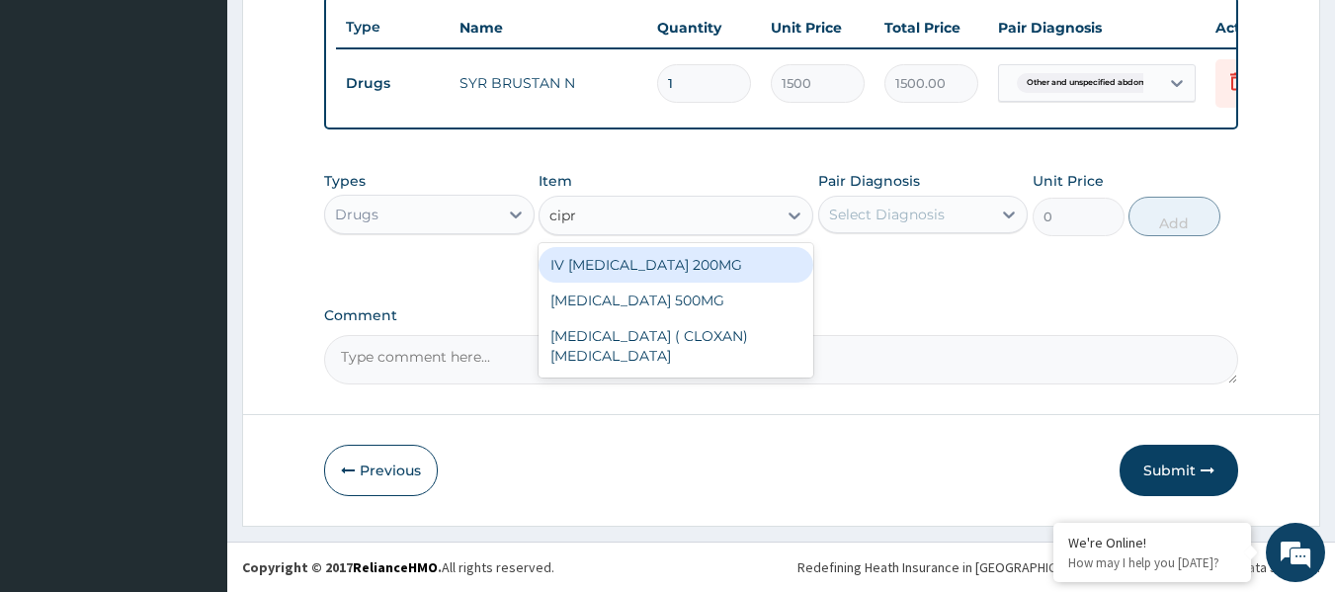
type input "cipro"
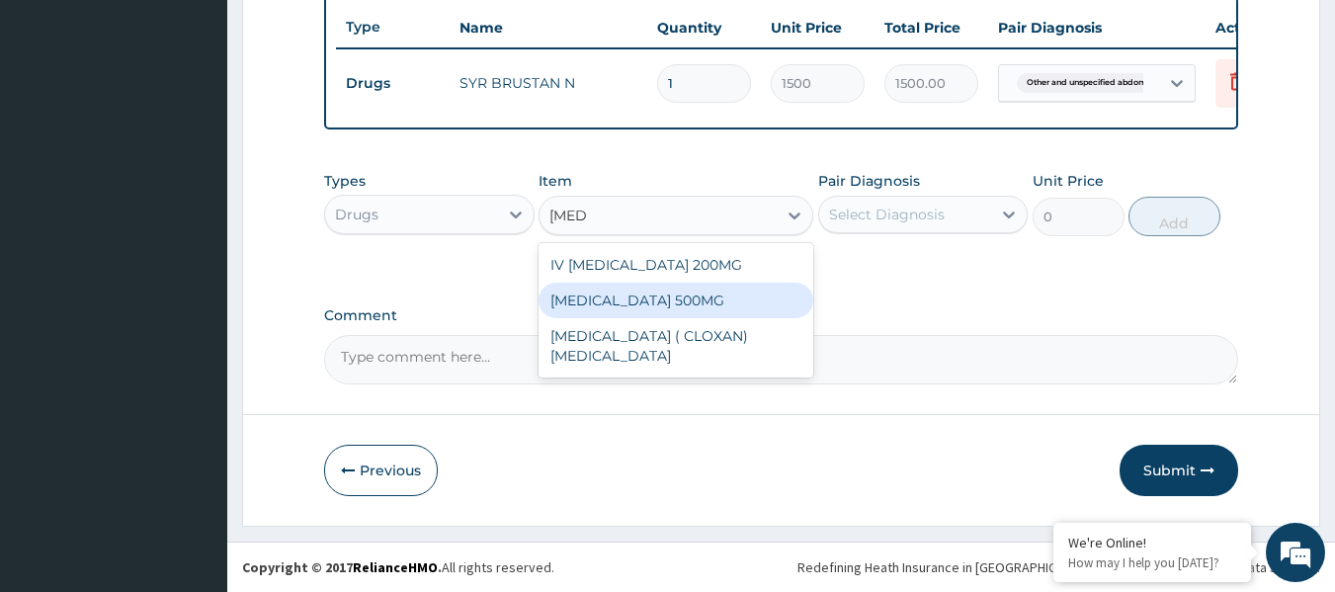
click at [748, 300] on div "CIPROXIN 500MG" at bounding box center [676, 301] width 275 height 36
type input "400"
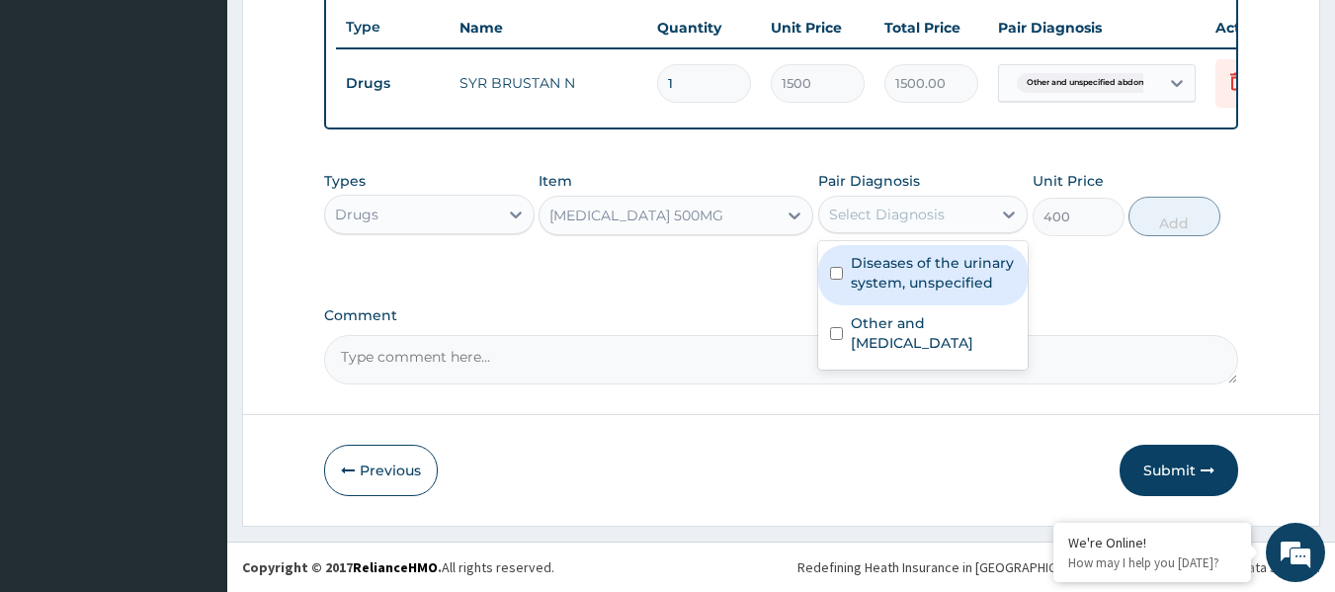
drag, startPoint x: 952, startPoint y: 220, endPoint x: 958, endPoint y: 240, distance: 20.6
click at [953, 219] on div "Select Diagnosis" at bounding box center [905, 215] width 173 height 32
click at [951, 286] on label "Diseases of the urinary system, unspecified" at bounding box center [934, 273] width 166 height 40
checkbox input "true"
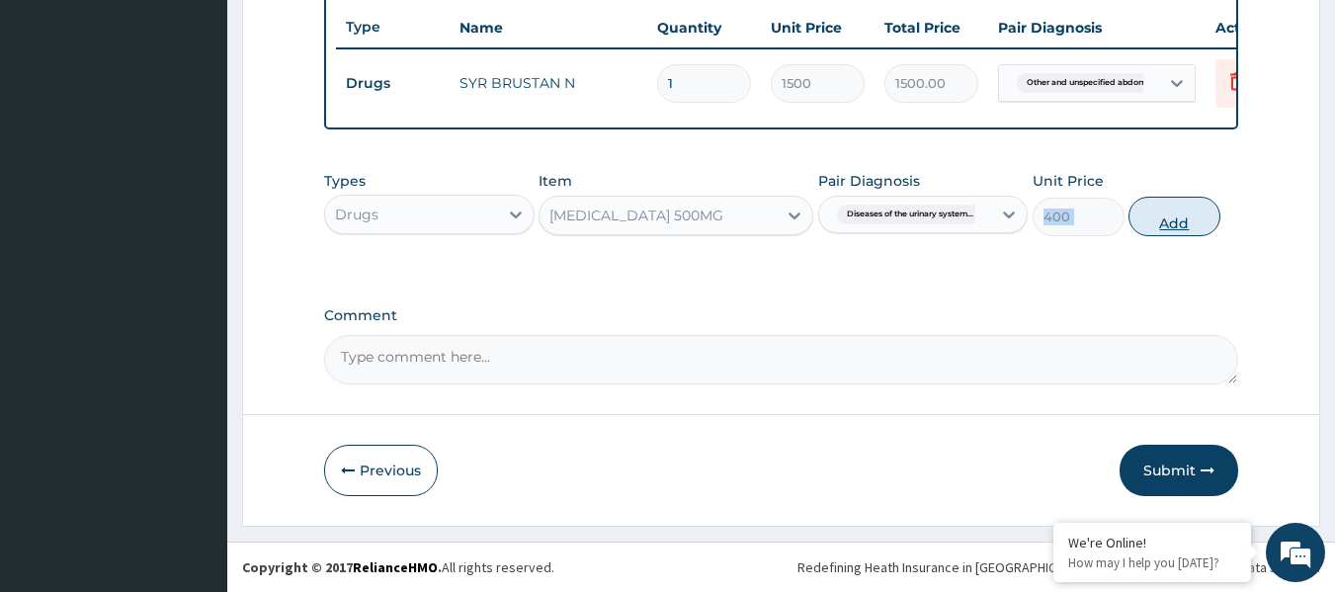
drag, startPoint x: 1125, startPoint y: 213, endPoint x: 1140, endPoint y: 213, distance: 14.8
click at [1139, 213] on div "Types Drugs Item CIPROXIN 500MG Pair Diagnosis Diseases of the urinary system..…" at bounding box center [781, 203] width 915 height 85
drag, startPoint x: 1186, startPoint y: 228, endPoint x: 1022, endPoint y: 191, distance: 168.3
click at [1179, 226] on button "Add" at bounding box center [1175, 217] width 92 height 40
type input "0"
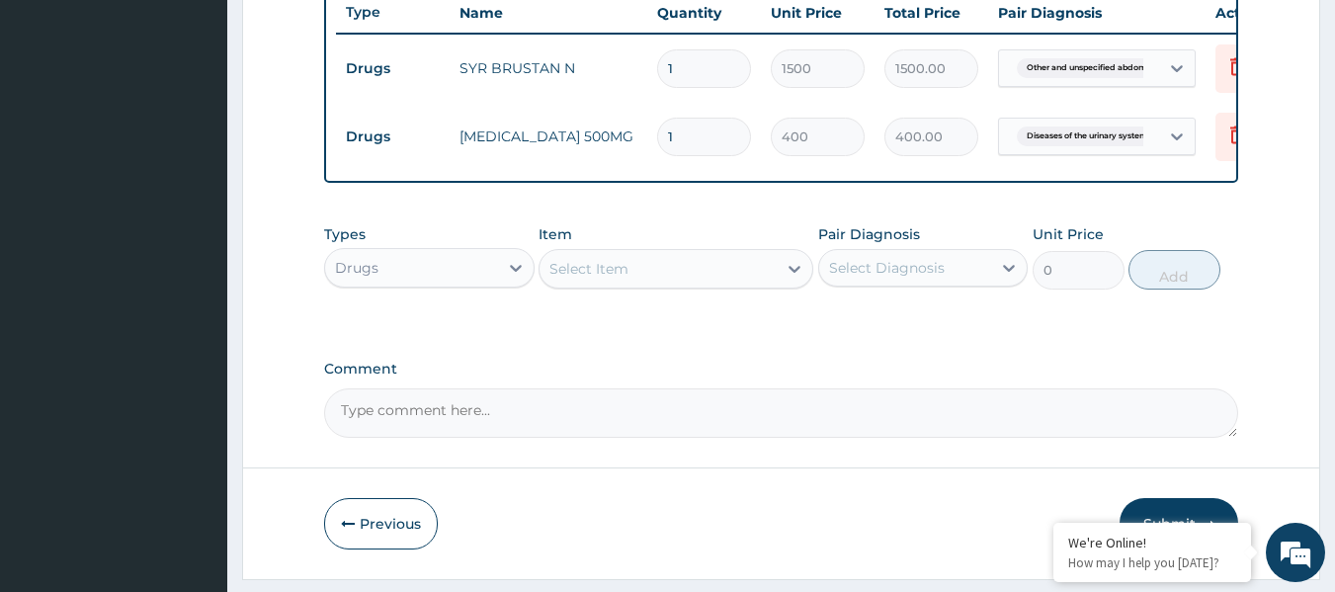
drag, startPoint x: 661, startPoint y: 134, endPoint x: 525, endPoint y: 113, distance: 138.1
click at [553, 118] on tr "Drugs CIPROXIN 500MG 1 400 400.00 Diseases of the urinary system... Delete" at bounding box center [820, 137] width 969 height 68
type input "5"
type input "2000.00"
type input "5"
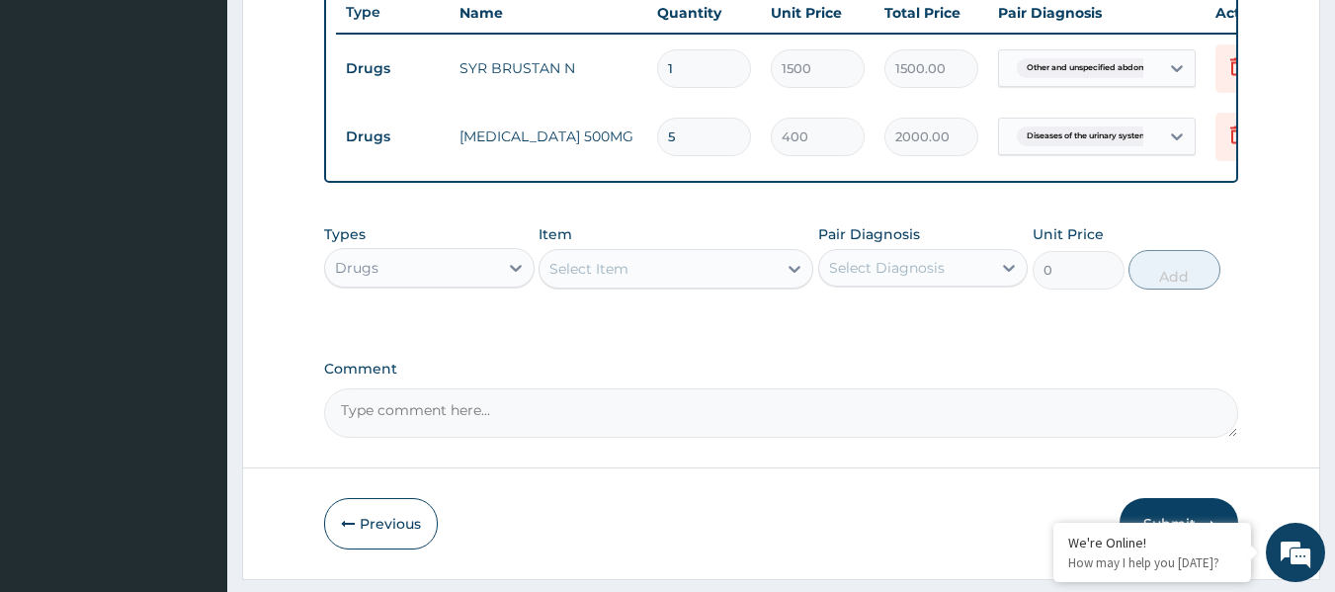
drag, startPoint x: 697, startPoint y: 214, endPoint x: 689, endPoint y: 160, distance: 54.9
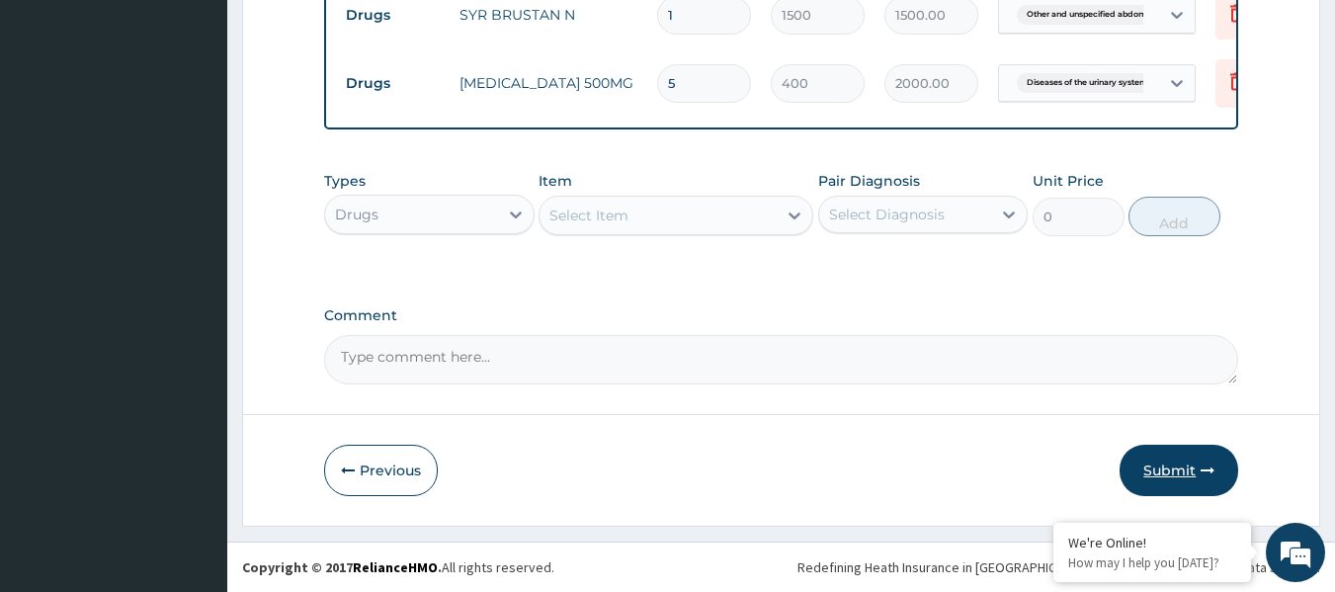
click at [1173, 474] on button "Submit" at bounding box center [1179, 470] width 119 height 51
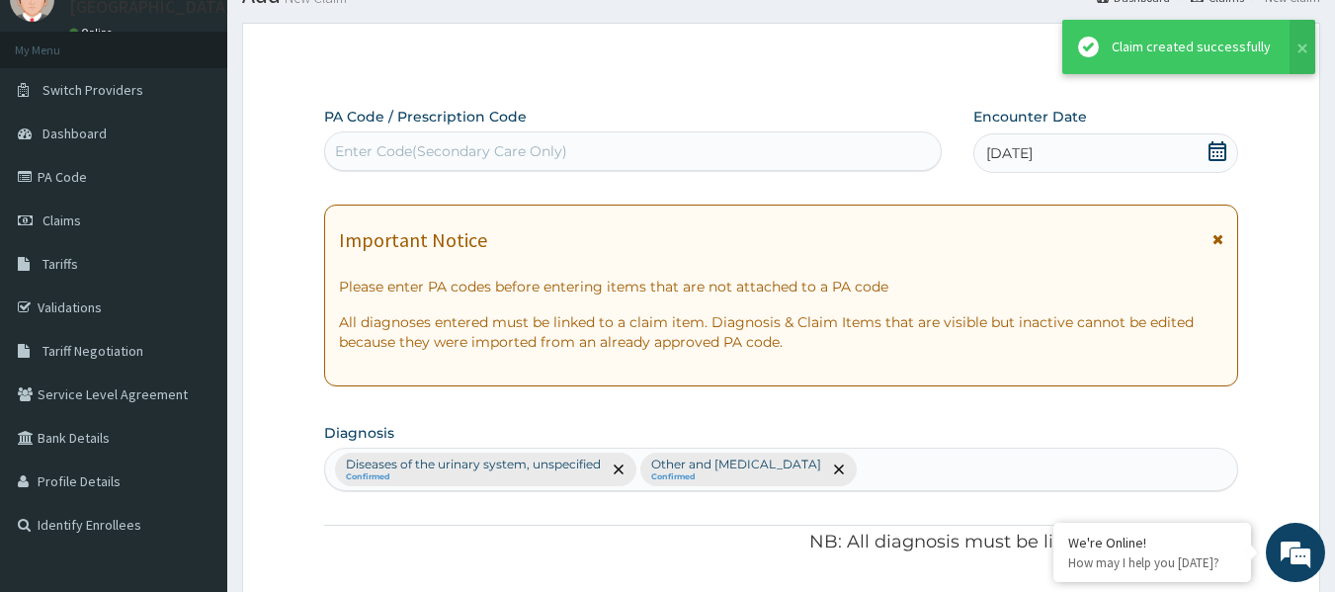
scroll to position [822, 0]
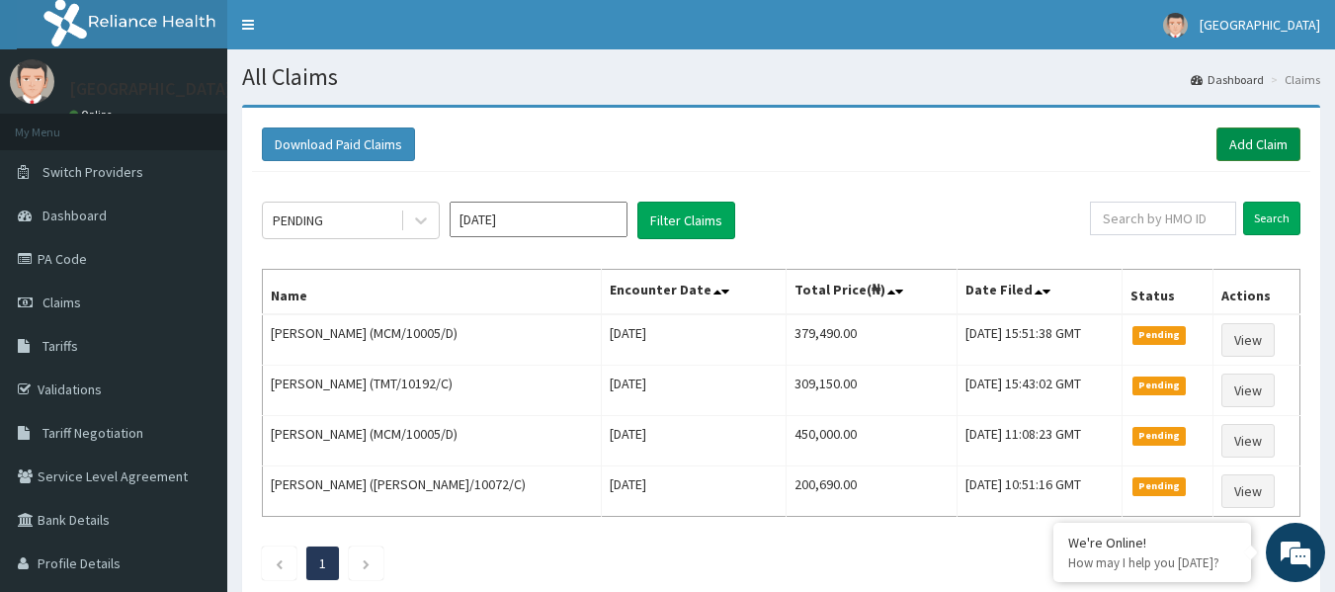
click at [1264, 140] on link "Add Claim" at bounding box center [1259, 145] width 84 height 34
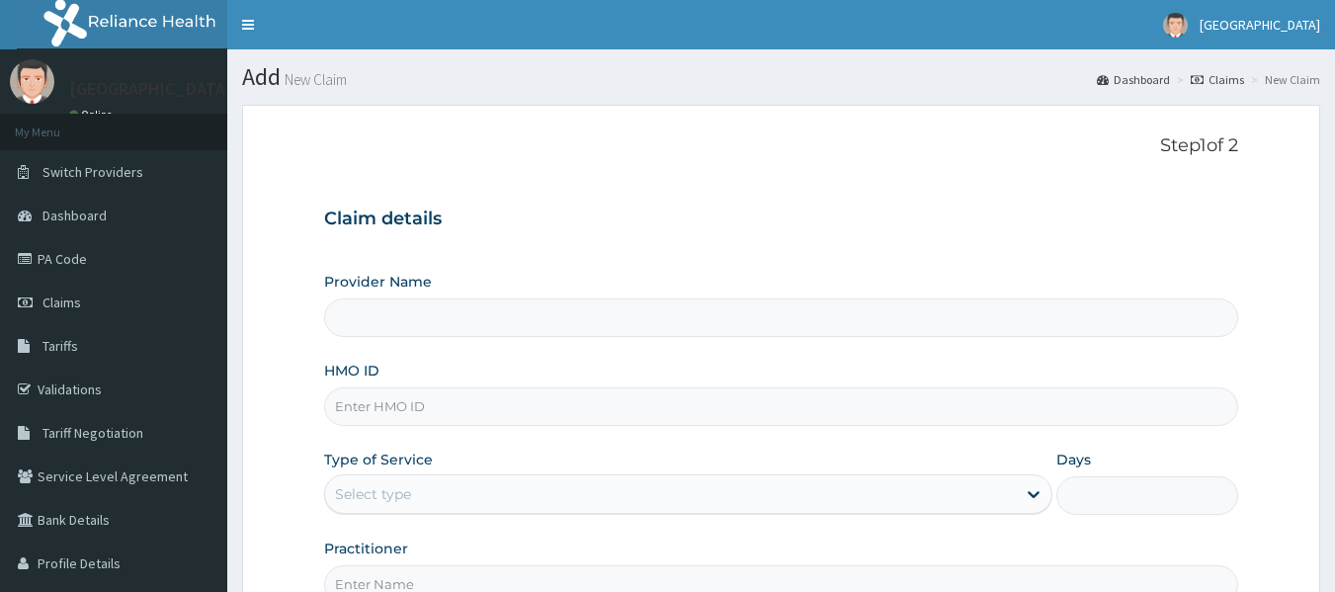
click at [385, 409] on input "HMO ID" at bounding box center [781, 406] width 915 height 39
paste input "TMT/10202/E"
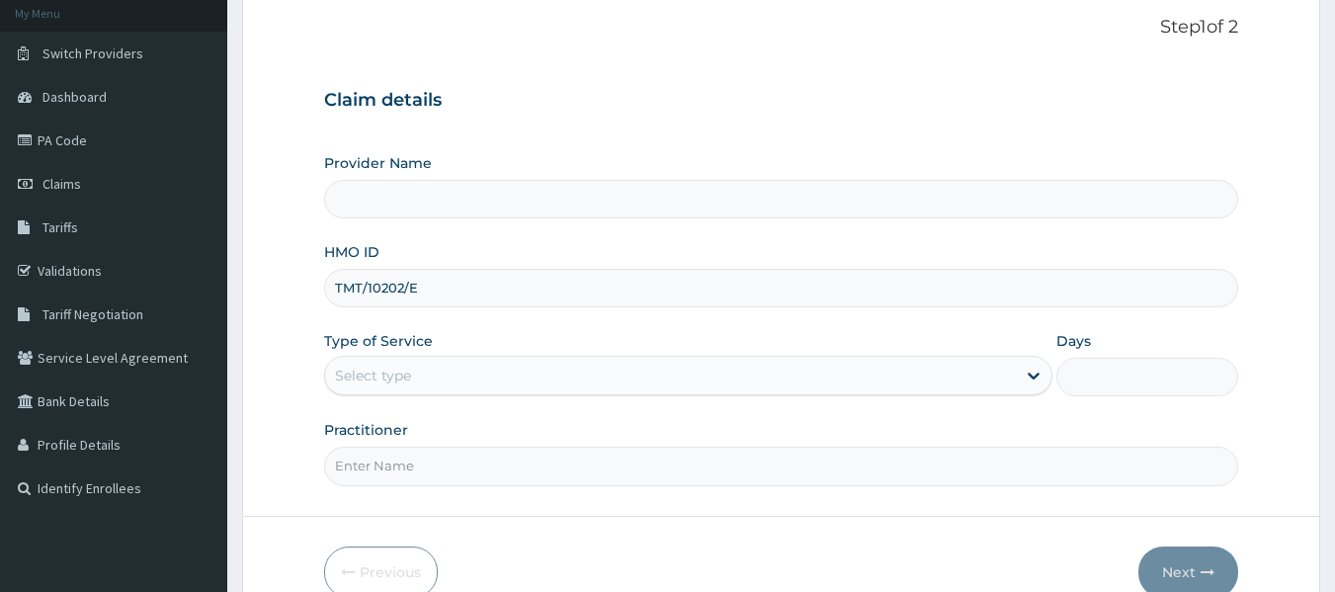
scroll to position [198, 0]
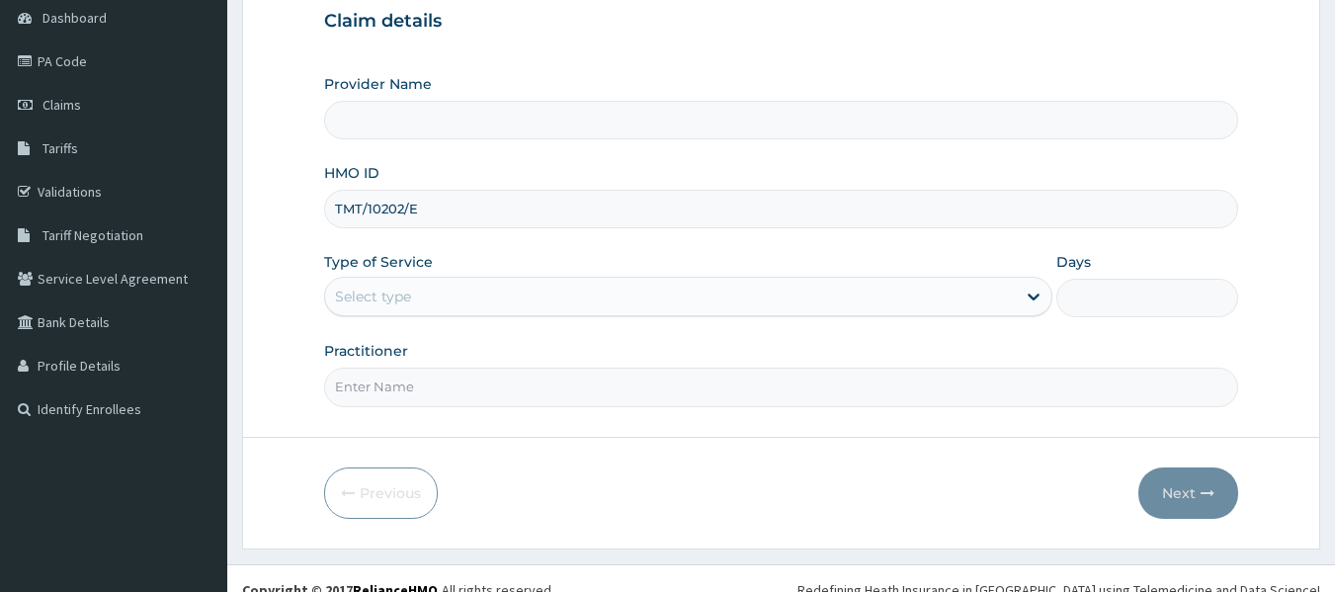
type input "TMT/10202/E"
drag, startPoint x: 494, startPoint y: 285, endPoint x: 485, endPoint y: 293, distance: 11.9
click at [493, 285] on div "Select type" at bounding box center [670, 297] width 691 height 32
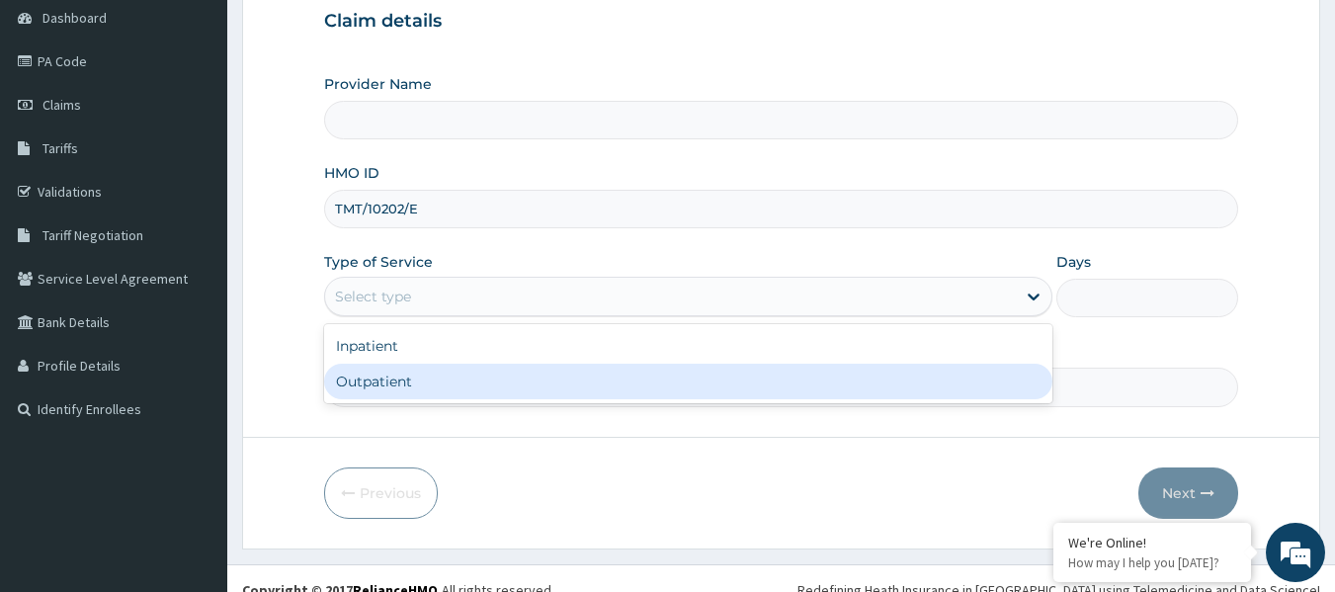
click at [414, 372] on div "Outpatient" at bounding box center [688, 382] width 728 height 36
type input "1"
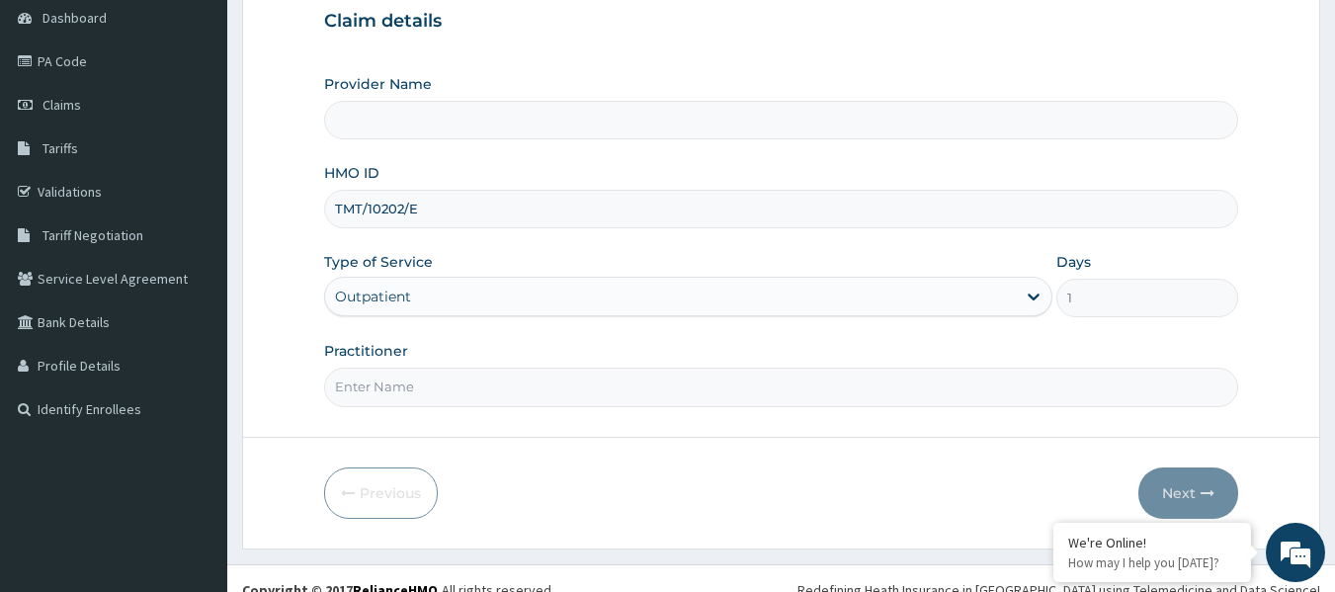
type input "[GEOGRAPHIC_DATA]"
click at [417, 389] on input "Practitioner" at bounding box center [781, 387] width 915 height 39
paste input "DR. [PERSON_NAME]"
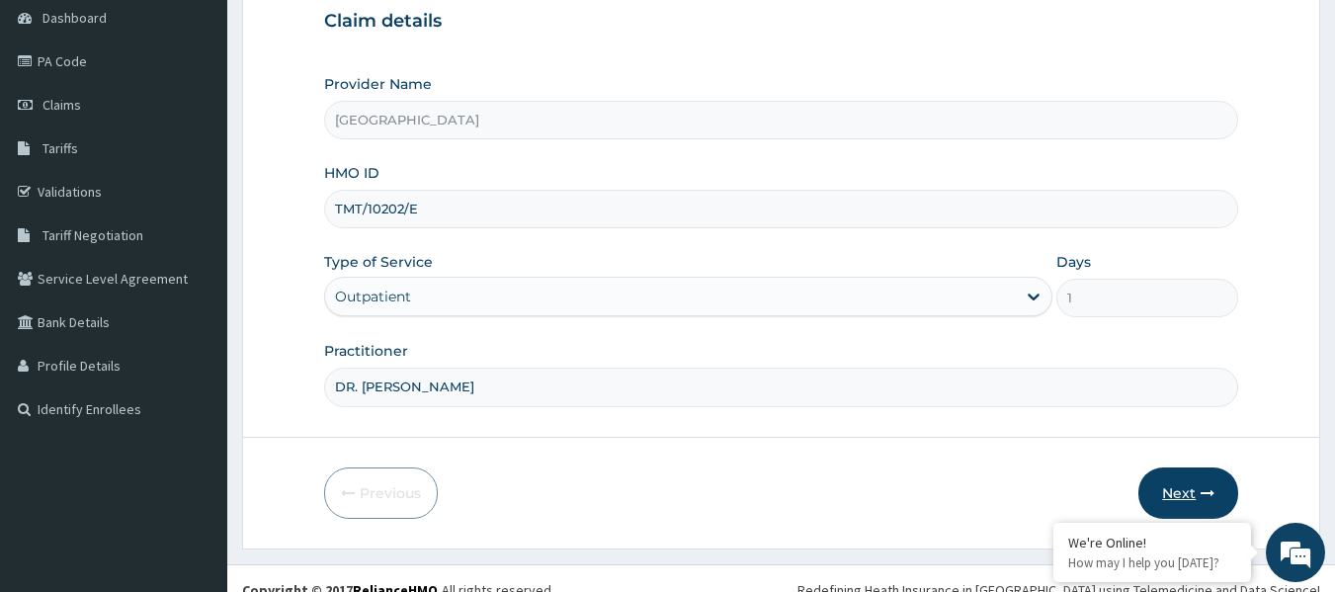
type input "DR. [PERSON_NAME]"
click at [1168, 482] on button "Next" at bounding box center [1189, 493] width 100 height 51
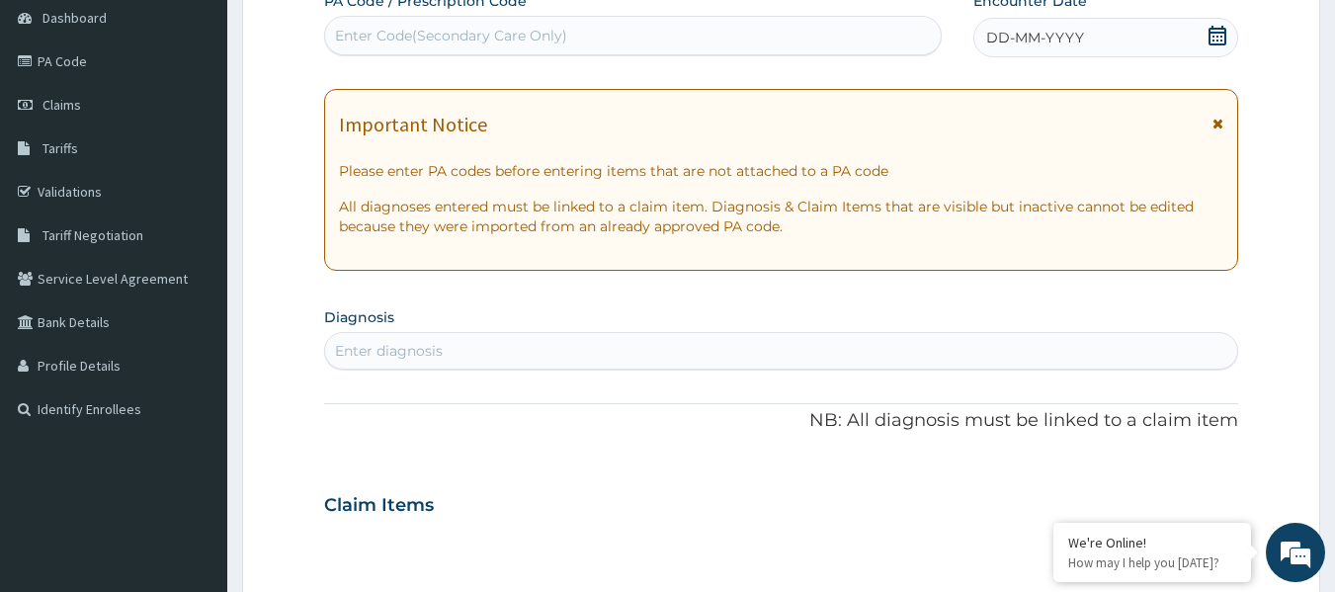
click at [1216, 35] on icon at bounding box center [1218, 36] width 20 height 20
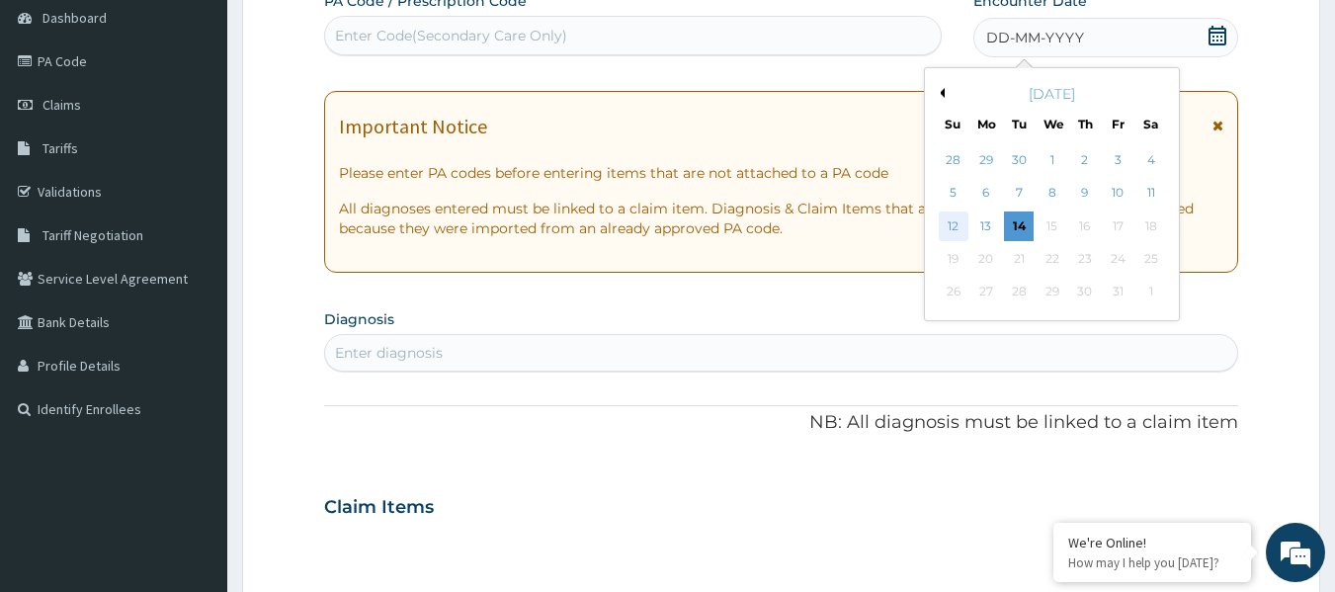
click at [955, 218] on div "12" at bounding box center [954, 227] width 30 height 30
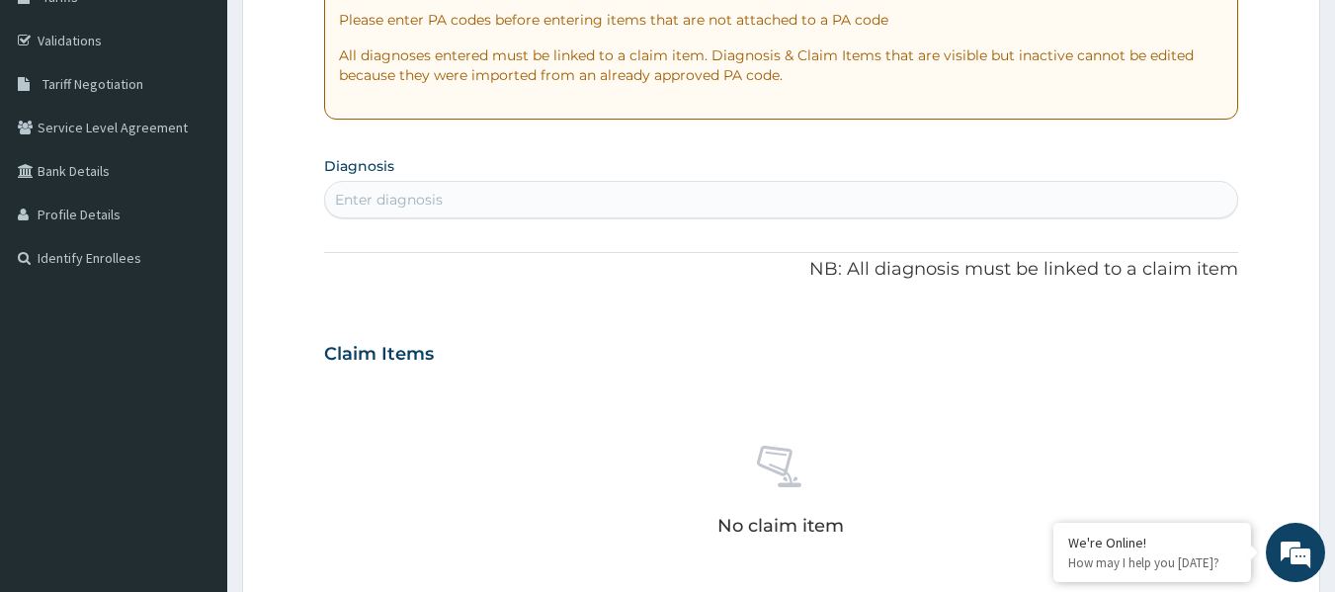
scroll to position [494, 0]
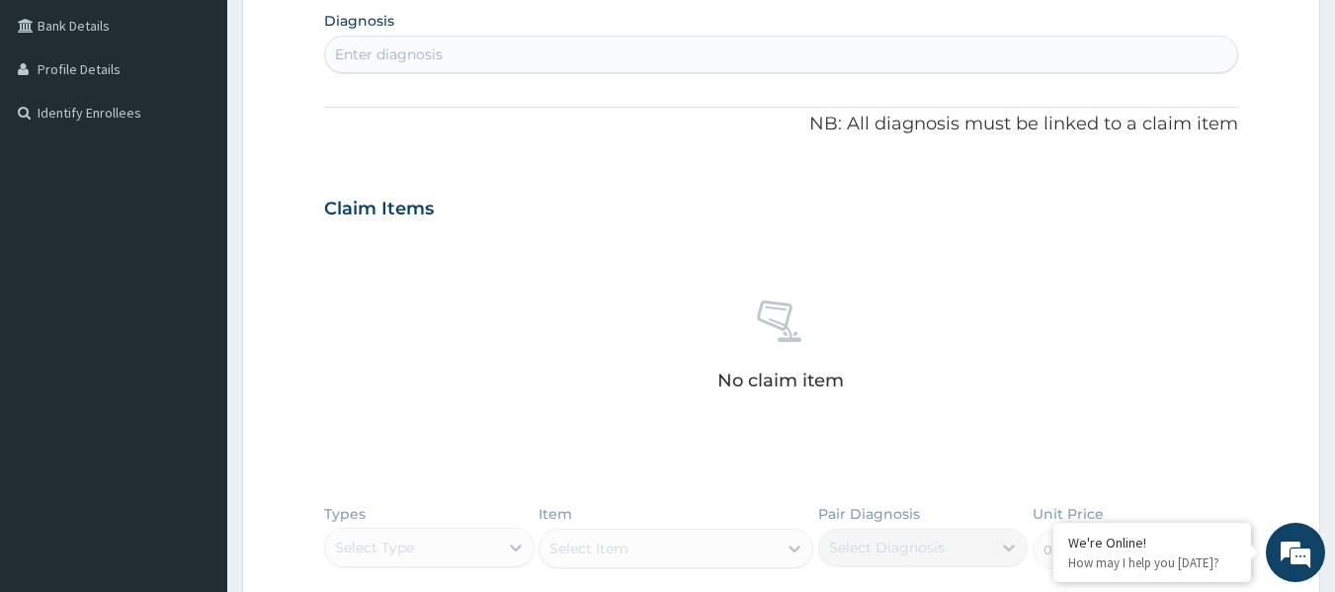
click at [489, 62] on div "Enter diagnosis" at bounding box center [781, 55] width 913 height 32
type input "[MEDICAL_DATA]"
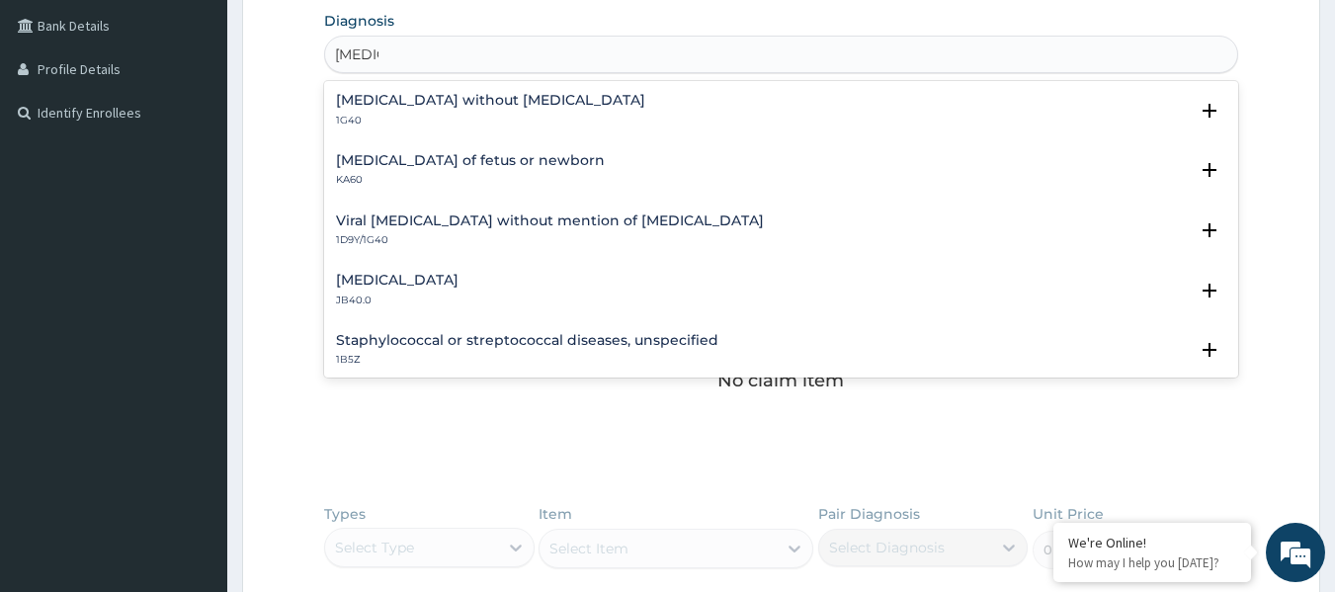
click at [419, 106] on h4 "[MEDICAL_DATA] without [MEDICAL_DATA]" at bounding box center [490, 100] width 309 height 15
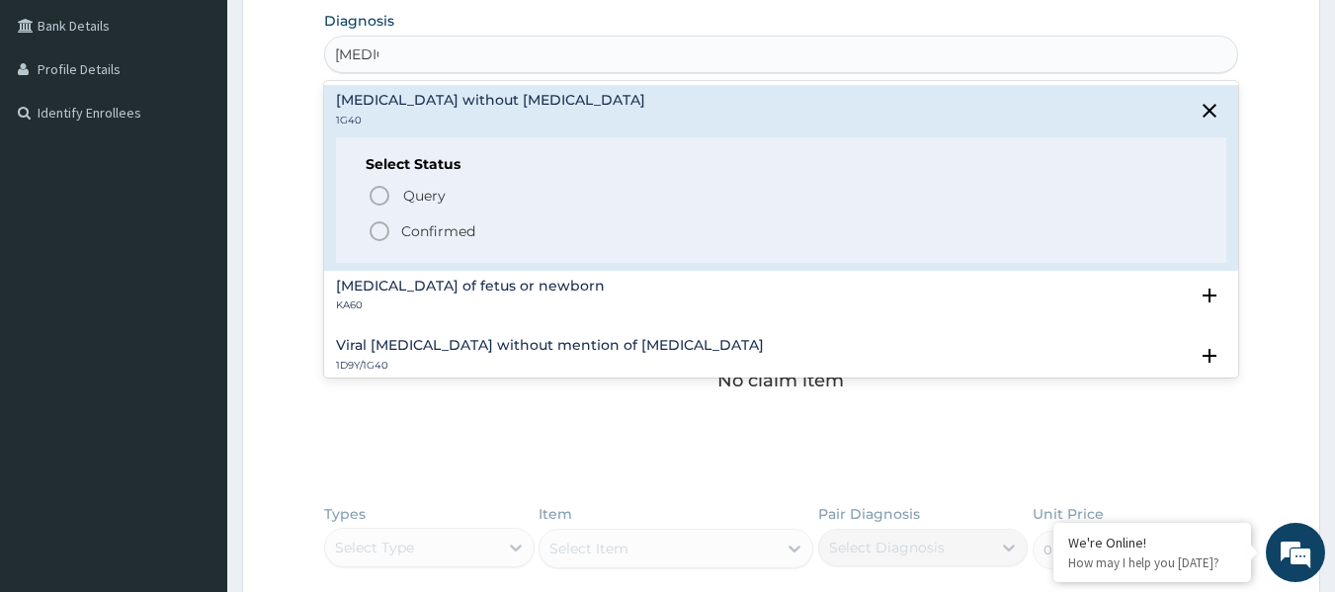
click at [391, 228] on span "Confirmed" at bounding box center [783, 231] width 830 height 24
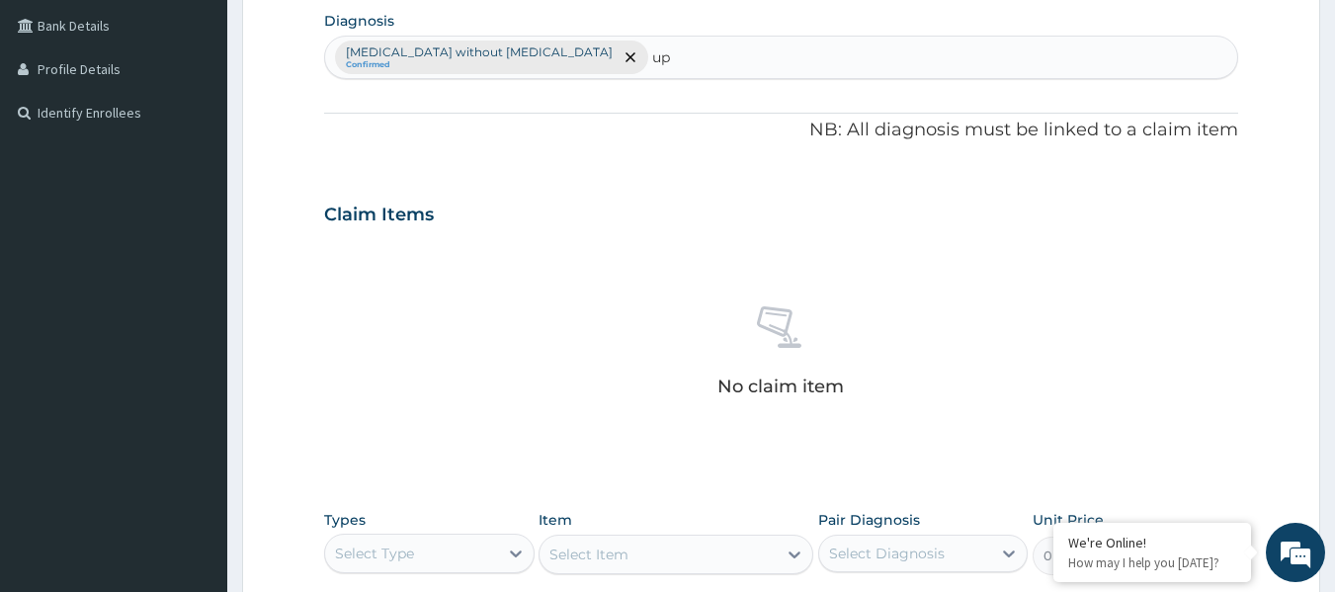
type input "u"
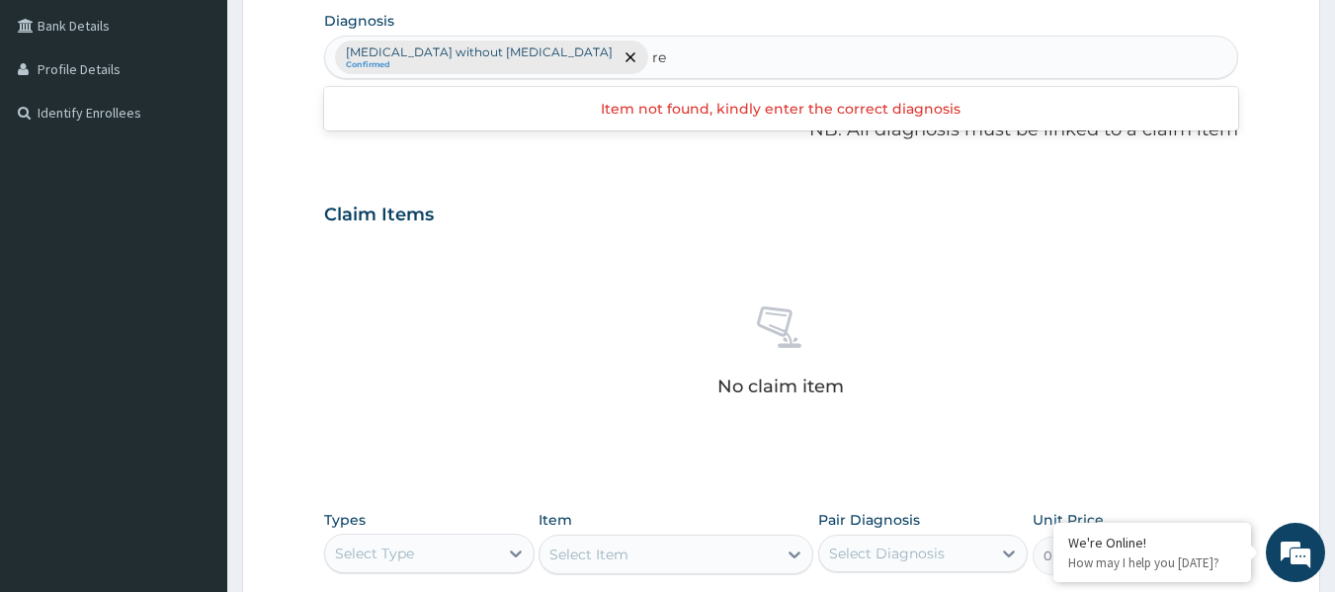
type input "r"
type input "a"
type input "tract"
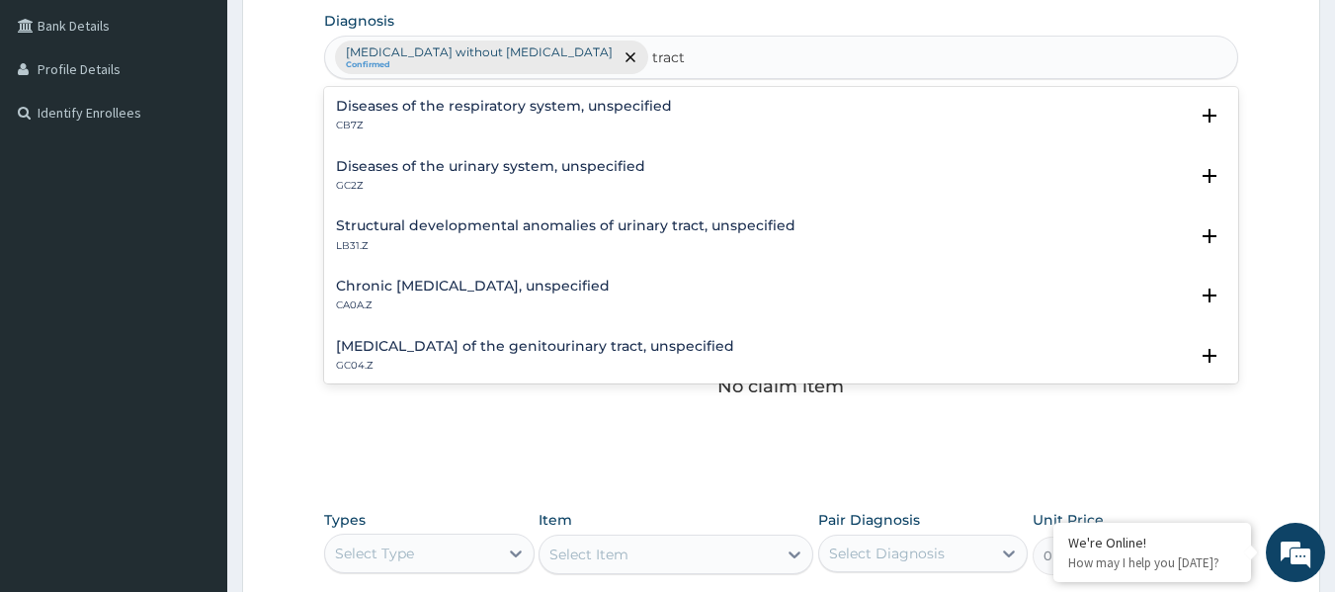
click at [561, 115] on div "Diseases of the respiratory system, unspecified CB7Z" at bounding box center [504, 116] width 336 height 35
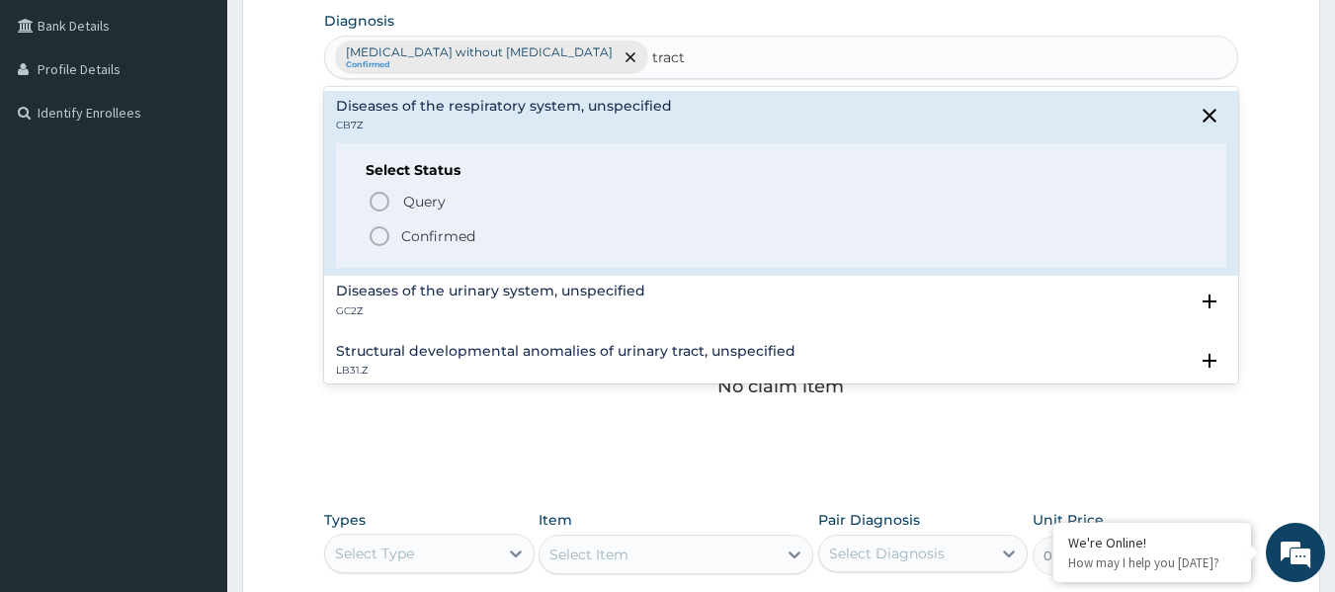
click at [438, 239] on p "Confirmed" at bounding box center [438, 236] width 74 height 20
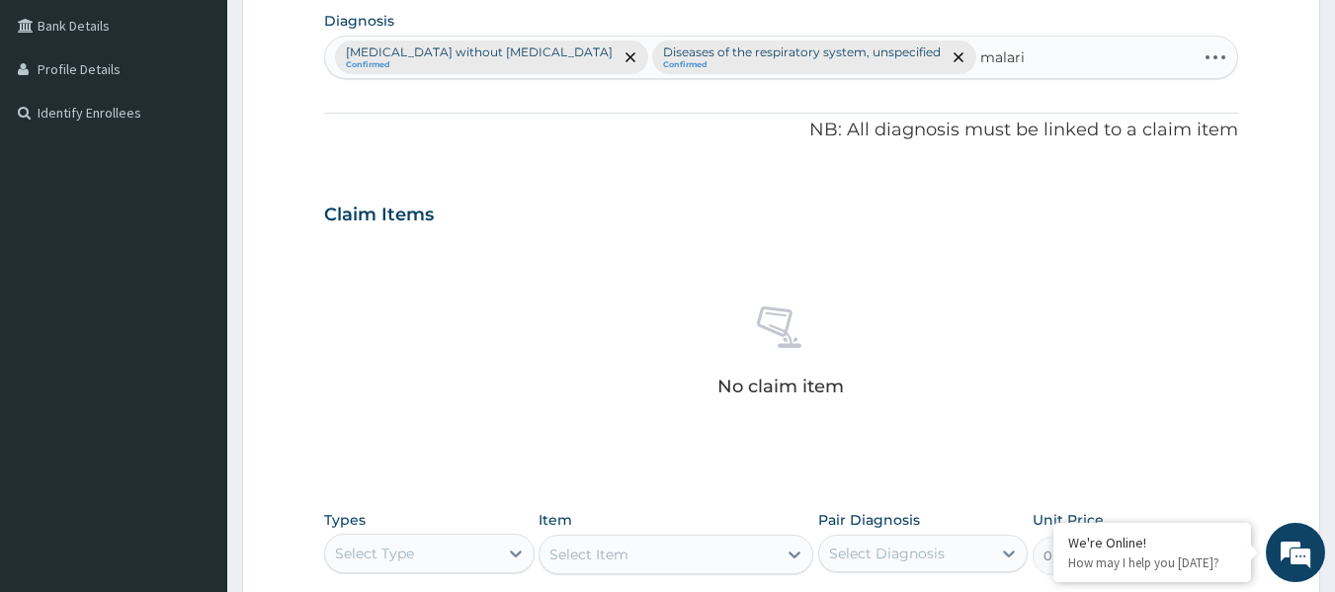
type input "[MEDICAL_DATA]"
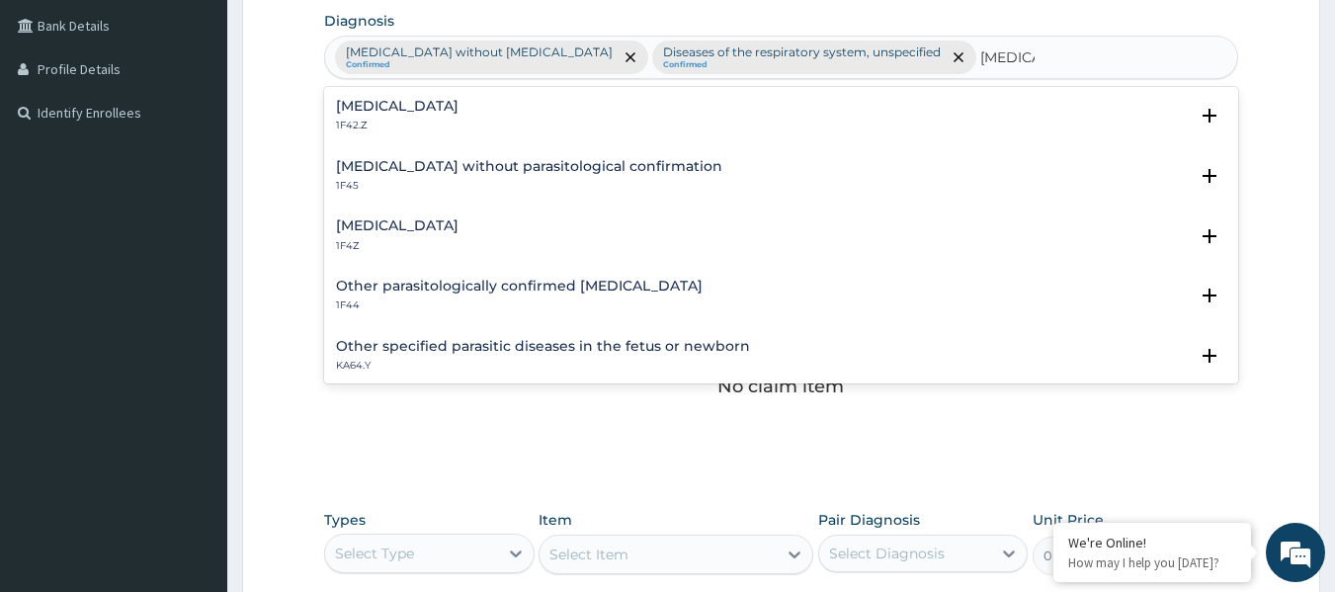
click at [459, 105] on h4 "[MEDICAL_DATA]" at bounding box center [397, 106] width 123 height 15
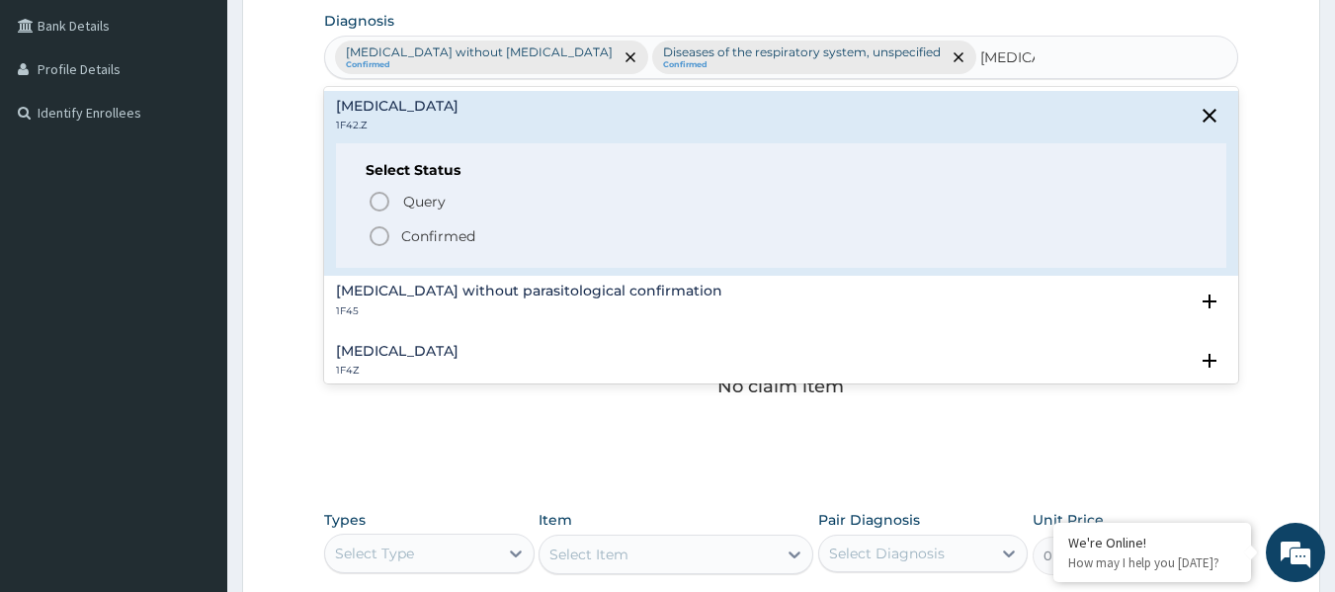
click at [412, 238] on p "Confirmed" at bounding box center [438, 236] width 74 height 20
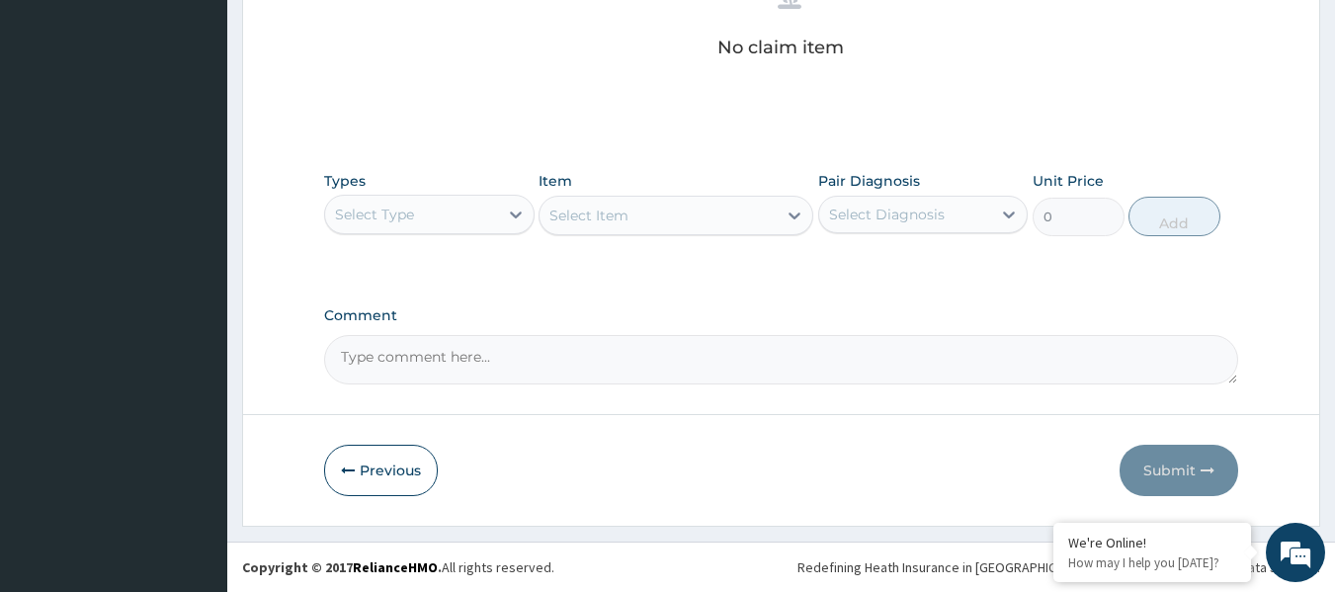
scroll to position [871, 0]
click at [486, 214] on div "Select Type" at bounding box center [411, 215] width 173 height 32
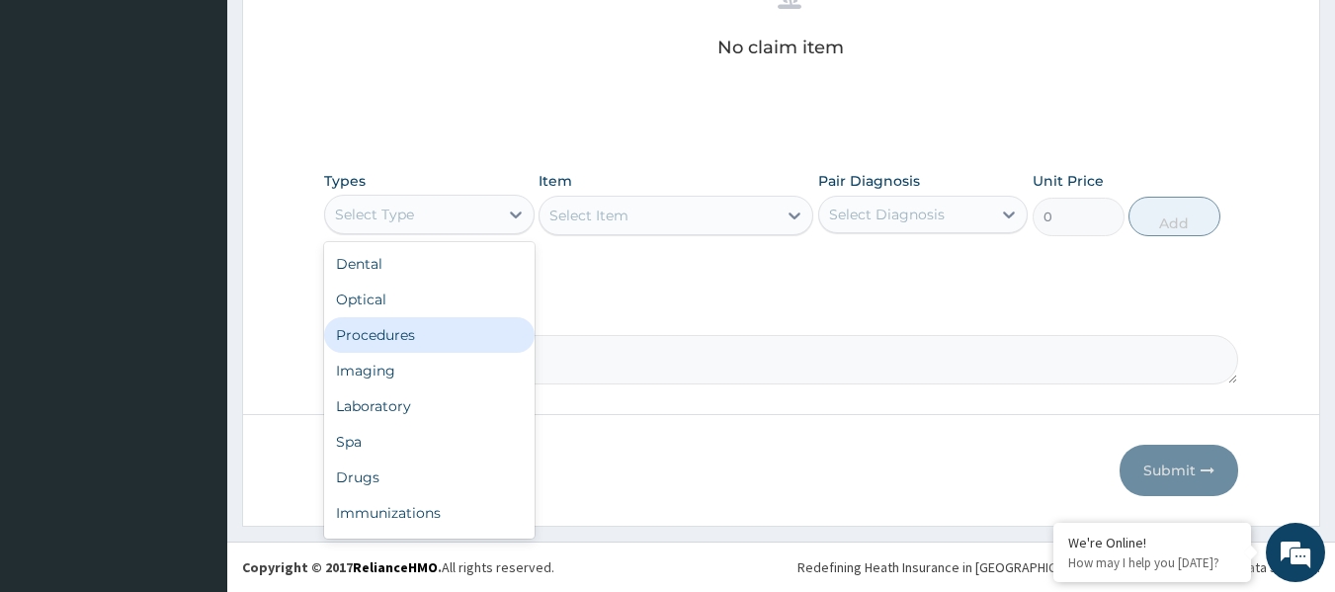
click at [438, 340] on div "Procedures" at bounding box center [429, 335] width 211 height 36
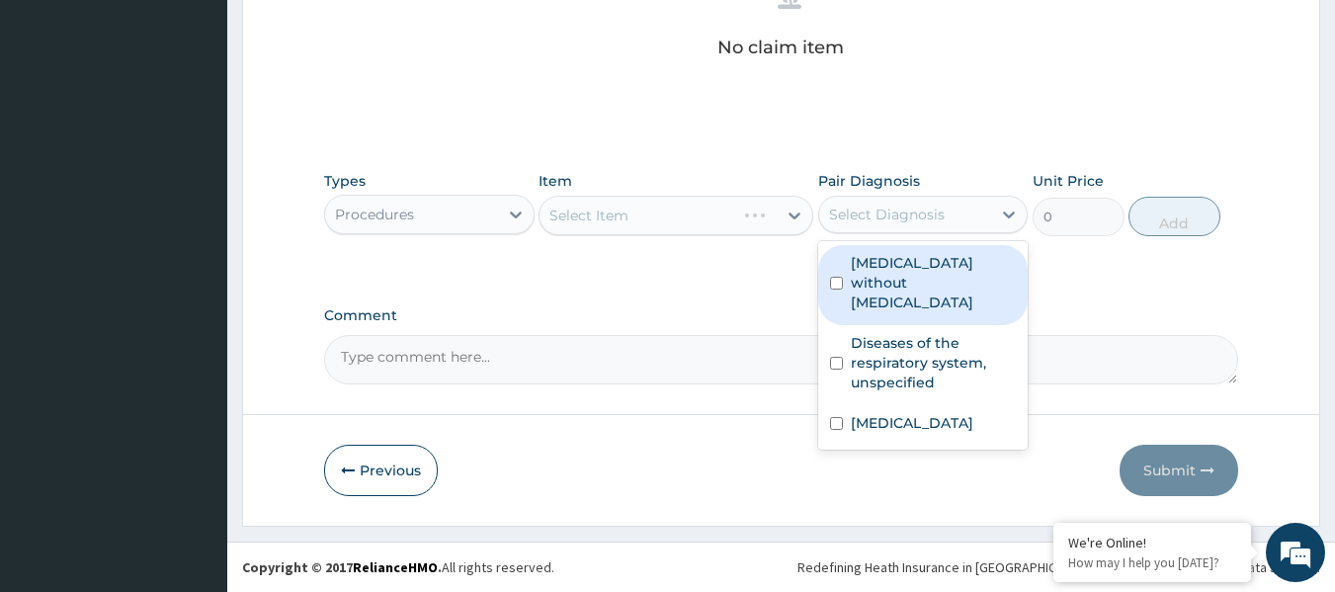
drag, startPoint x: 972, startPoint y: 222, endPoint x: 961, endPoint y: 234, distance: 16.1
click at [972, 223] on div "Select Diagnosis" at bounding box center [905, 215] width 173 height 32
drag, startPoint x: 920, startPoint y: 281, endPoint x: 907, endPoint y: 311, distance: 33.2
click at [916, 283] on label "[MEDICAL_DATA] without [MEDICAL_DATA]" at bounding box center [934, 282] width 166 height 59
checkbox input "true"
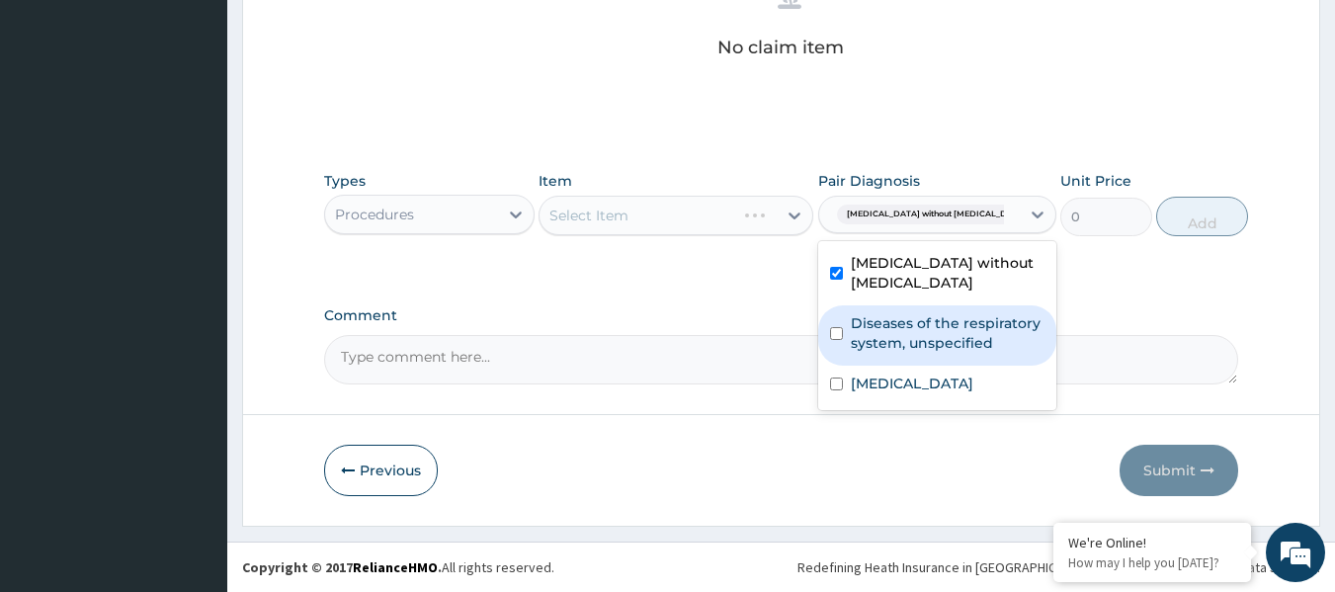
drag, startPoint x: 902, startPoint y: 338, endPoint x: 892, endPoint y: 430, distance: 92.6
click at [900, 349] on label "Diseases of the respiratory system, unspecified" at bounding box center [948, 333] width 194 height 40
checkbox input "true"
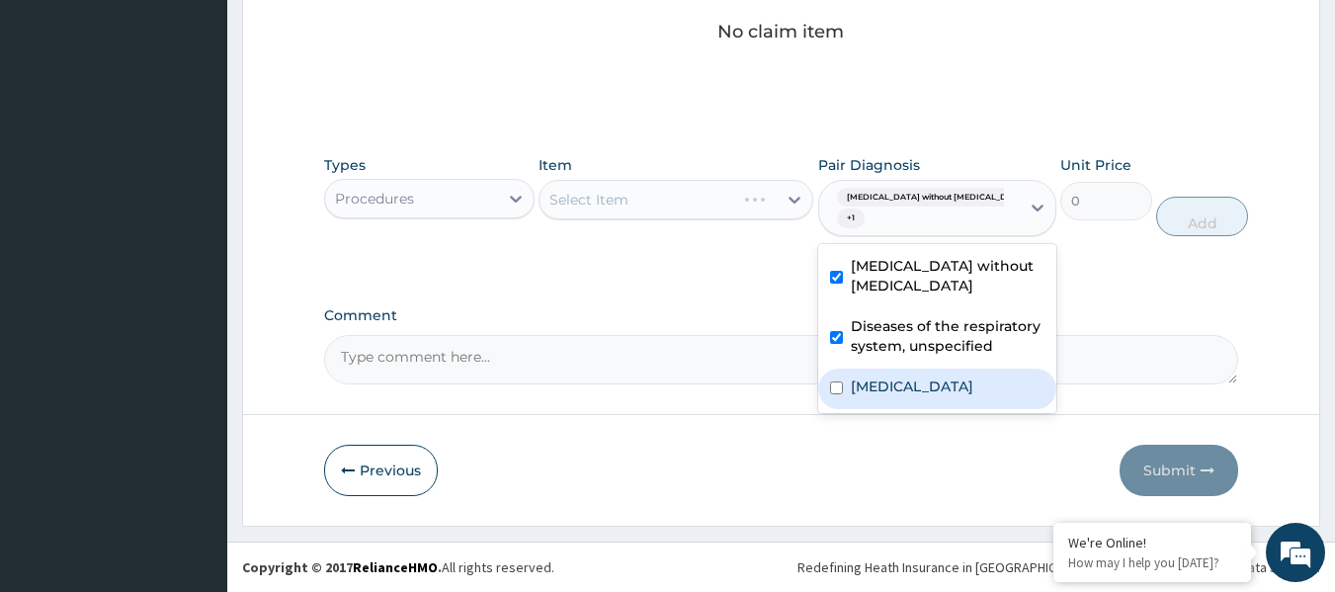
drag, startPoint x: 892, startPoint y: 431, endPoint x: 874, endPoint y: 418, distance: 21.9
click at [888, 396] on label "[MEDICAL_DATA]" at bounding box center [912, 387] width 123 height 20
checkbox input "true"
click at [635, 210] on div "Select Item" at bounding box center [658, 200] width 237 height 32
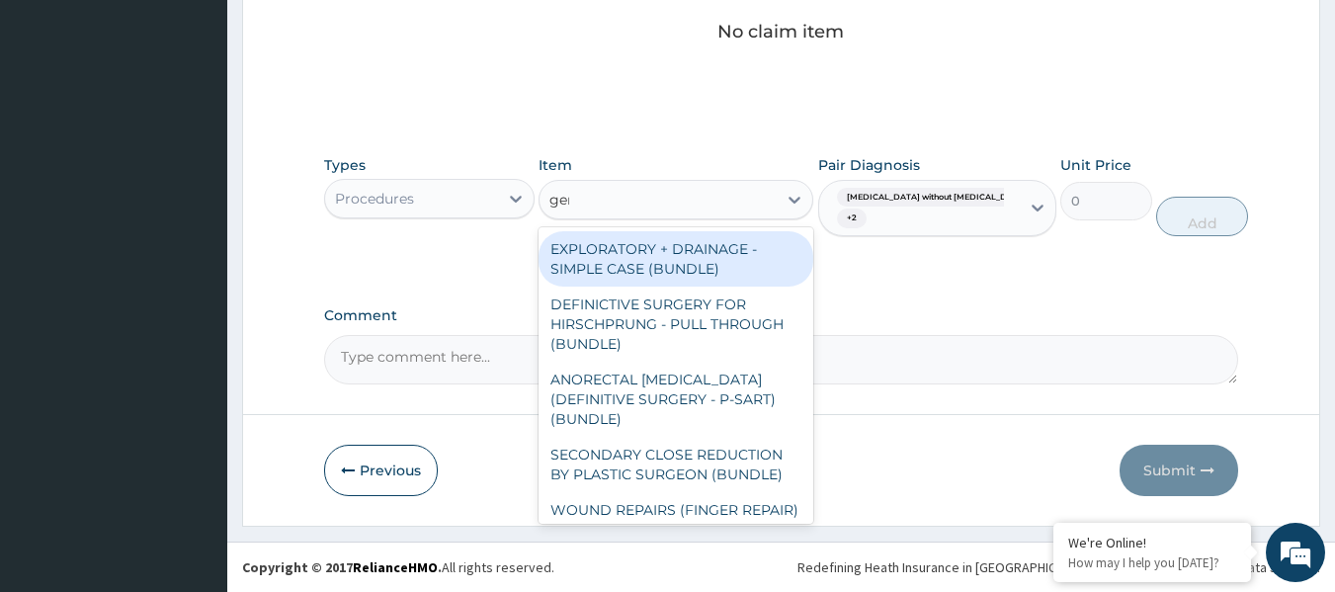
type input "gene"
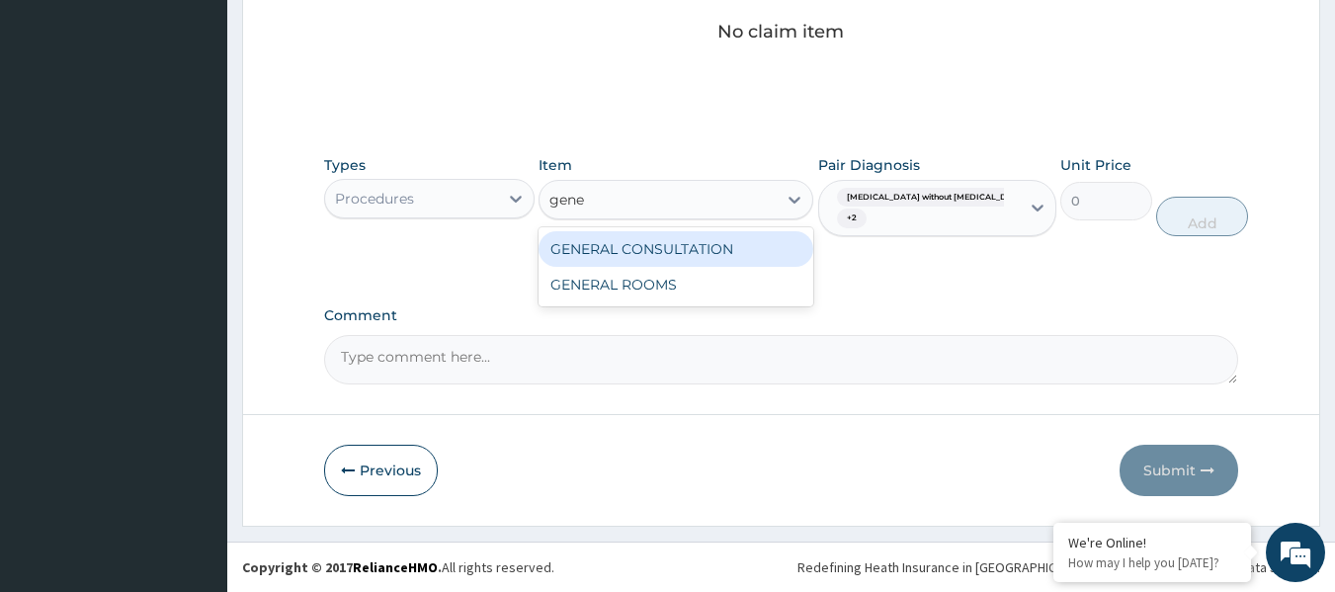
drag, startPoint x: 729, startPoint y: 261, endPoint x: 966, endPoint y: 237, distance: 237.4
click at [735, 262] on div "GENERAL CONSULTATION" at bounding box center [676, 249] width 275 height 36
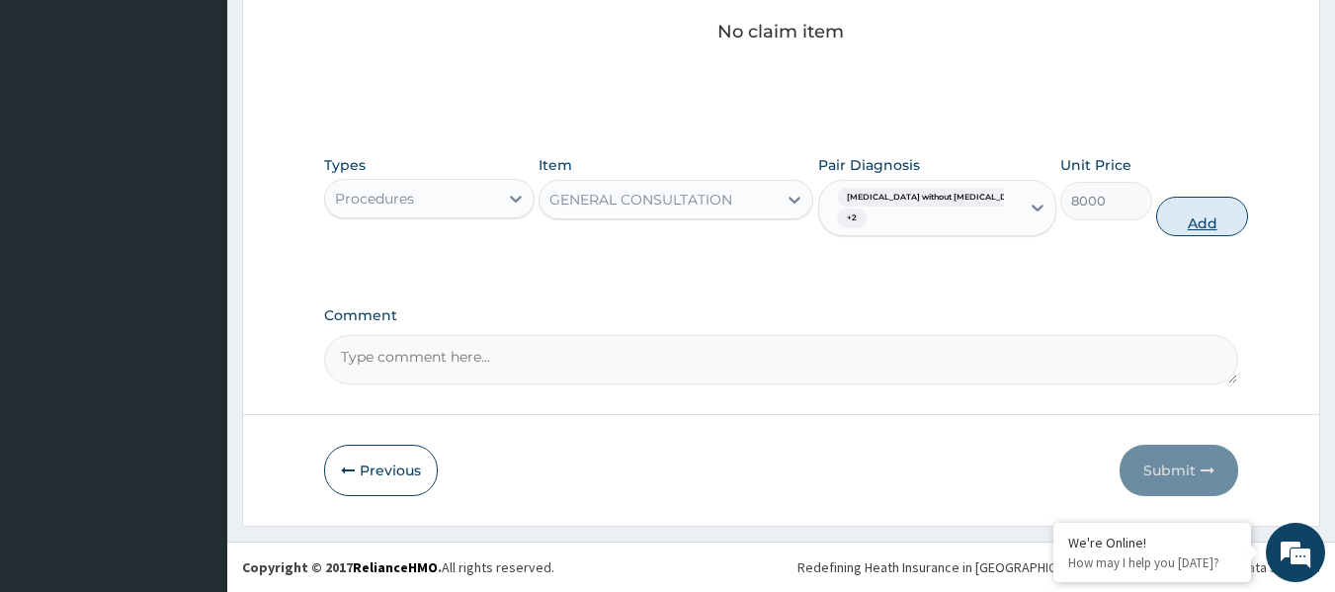
click at [1176, 234] on button "Add" at bounding box center [1202, 217] width 92 height 40
type input "0"
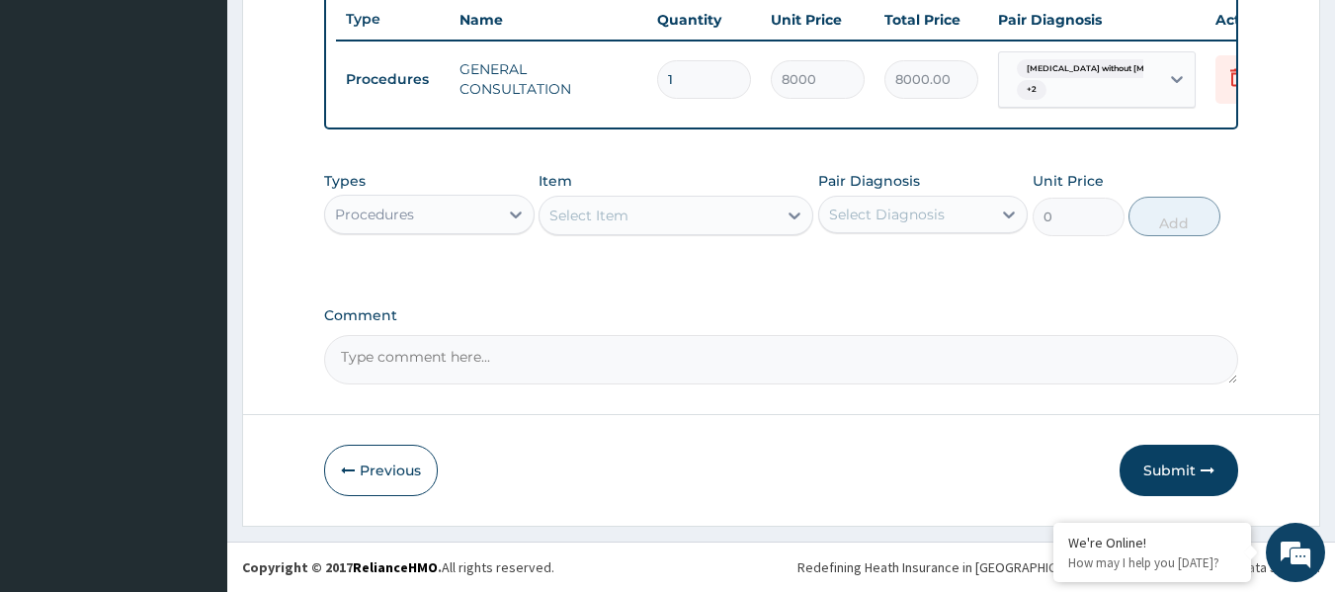
scroll to position [800, 0]
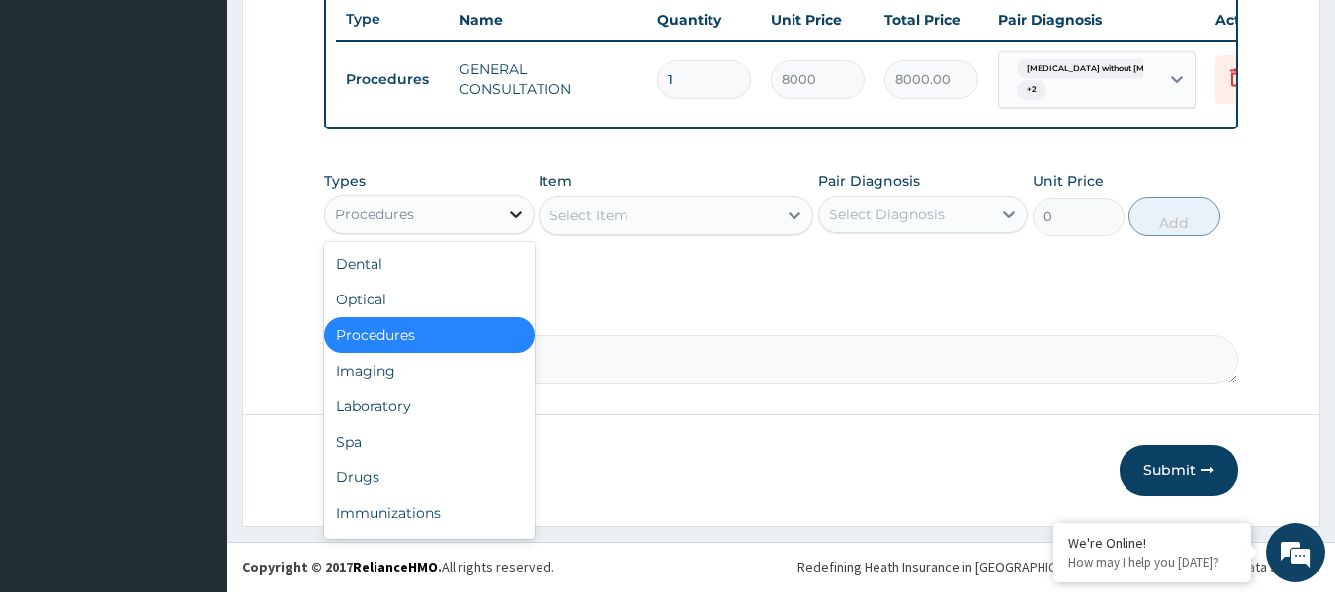
click at [511, 214] on icon at bounding box center [516, 215] width 12 height 7
drag, startPoint x: 459, startPoint y: 400, endPoint x: 568, endPoint y: 353, distance: 119.5
click at [463, 396] on div "Laboratory" at bounding box center [429, 406] width 211 height 36
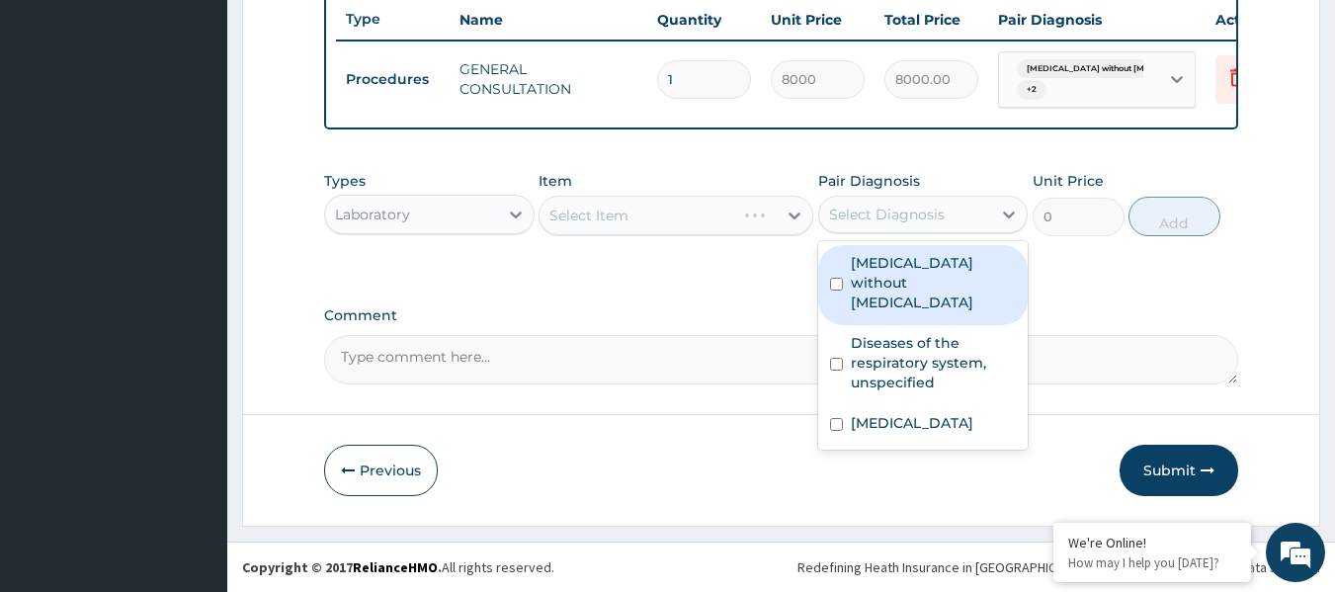
click at [967, 220] on div "Select Diagnosis" at bounding box center [905, 215] width 173 height 32
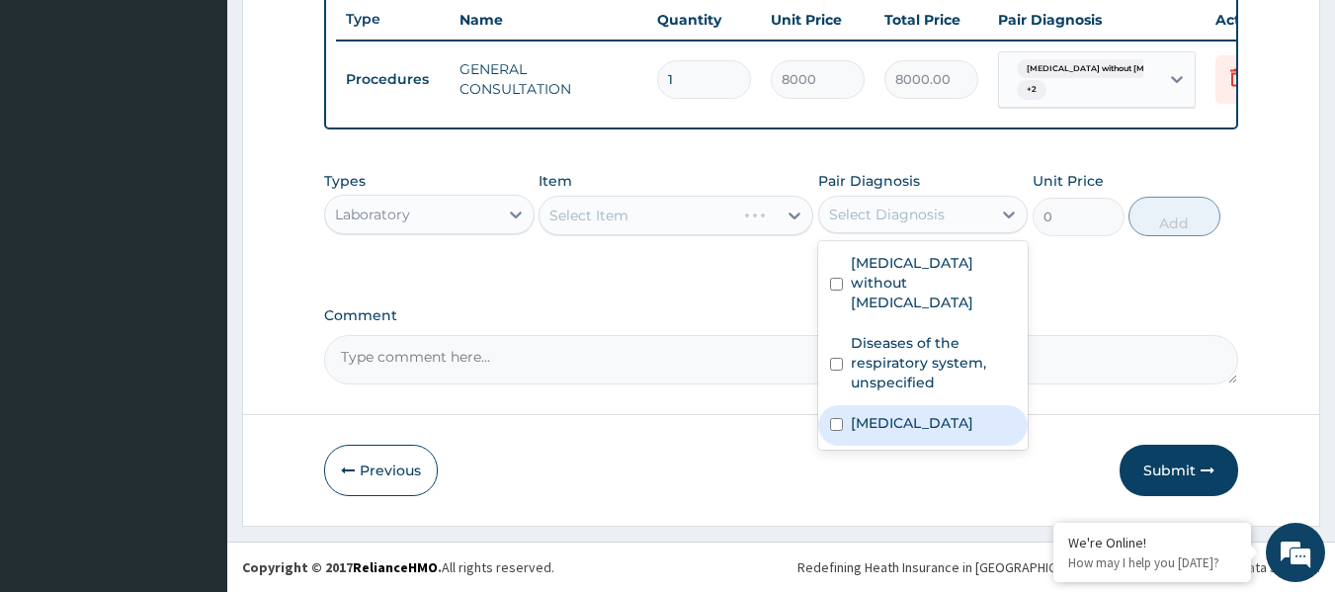
drag, startPoint x: 920, startPoint y: 414, endPoint x: 844, endPoint y: 328, distance: 114.8
click at [919, 414] on label "[MEDICAL_DATA]" at bounding box center [912, 423] width 123 height 20
checkbox input "true"
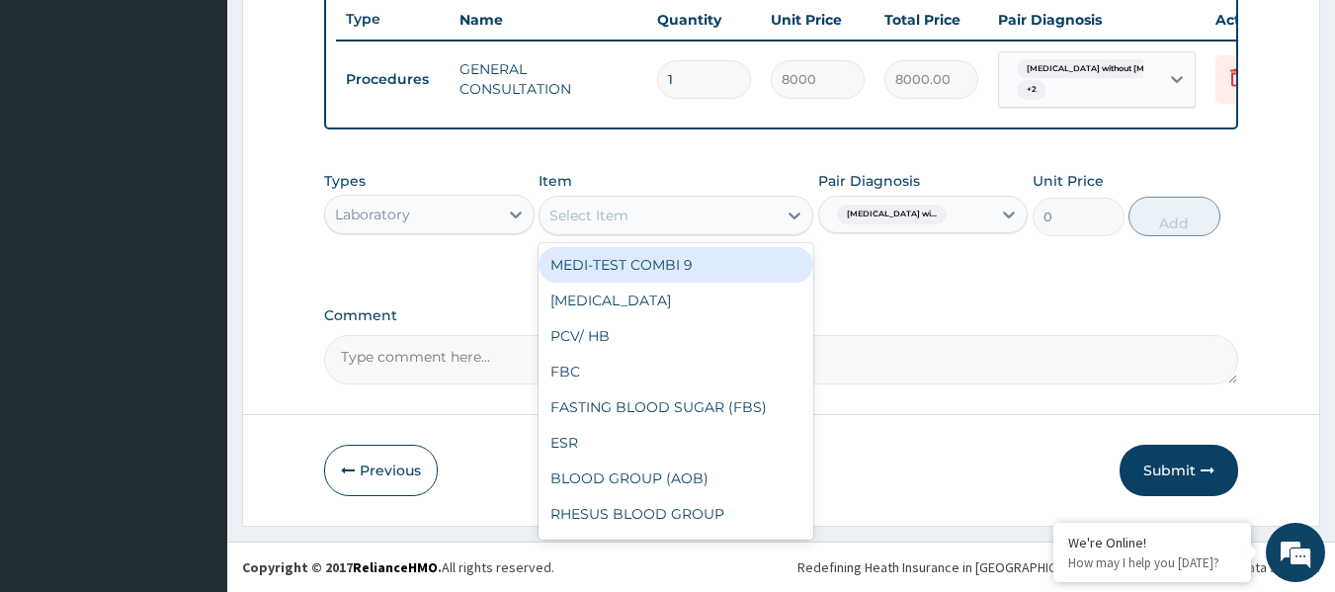
click at [645, 215] on div "Select Item" at bounding box center [658, 216] width 237 height 32
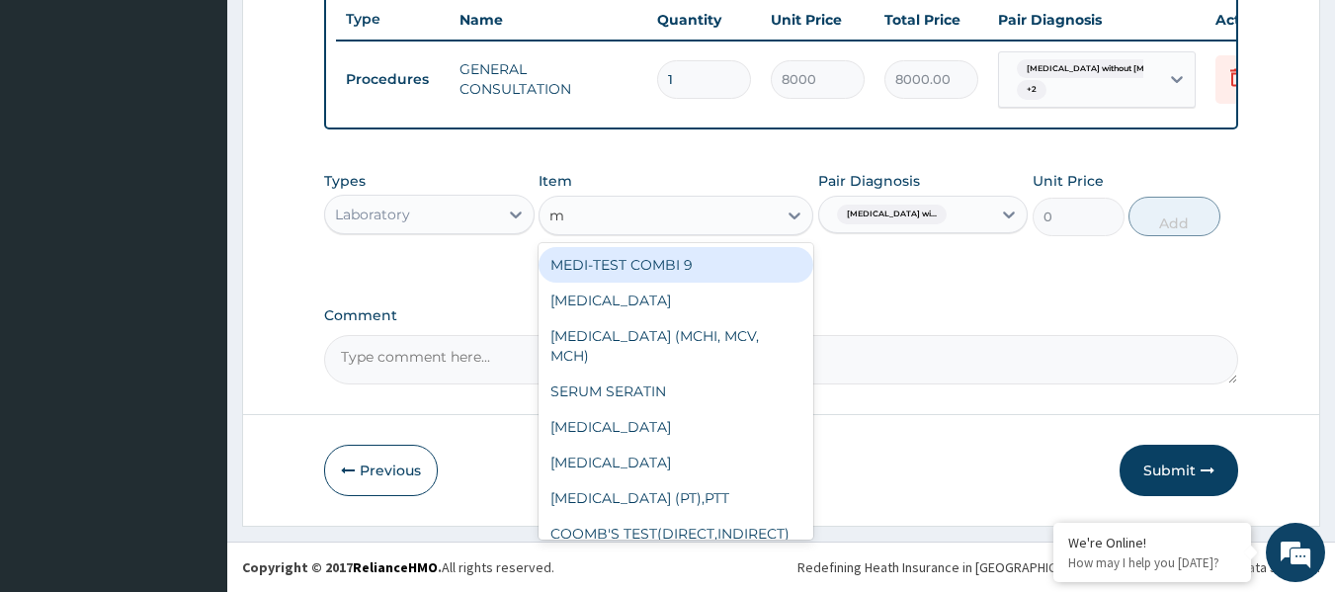
type input "mp"
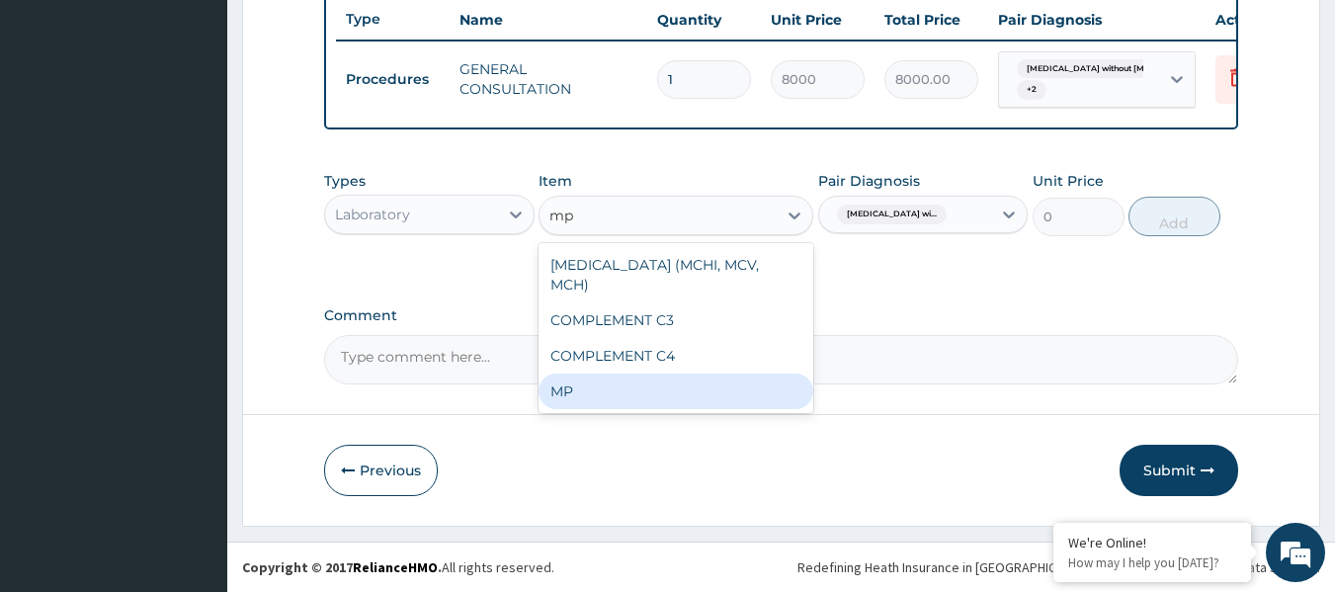
drag, startPoint x: 687, startPoint y: 393, endPoint x: 945, endPoint y: 260, distance: 290.4
click at [688, 388] on div "MP" at bounding box center [676, 392] width 275 height 36
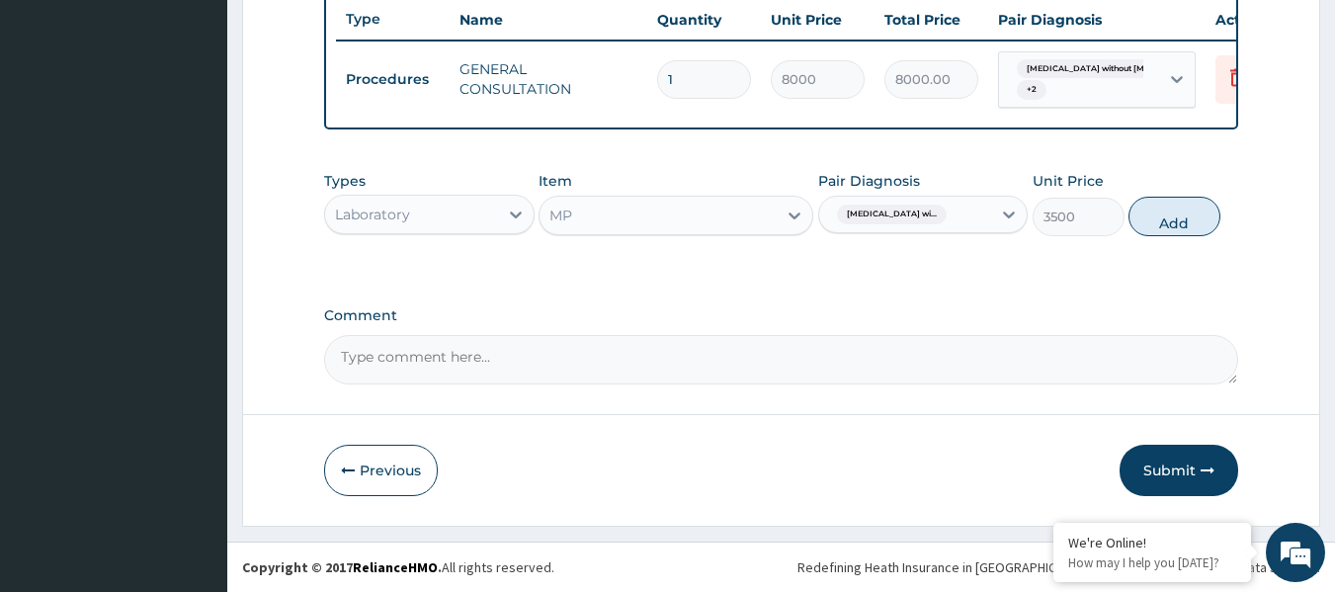
drag, startPoint x: 1154, startPoint y: 216, endPoint x: 931, endPoint y: 63, distance: 270.9
click at [1154, 216] on button "Add" at bounding box center [1175, 217] width 92 height 40
type input "0"
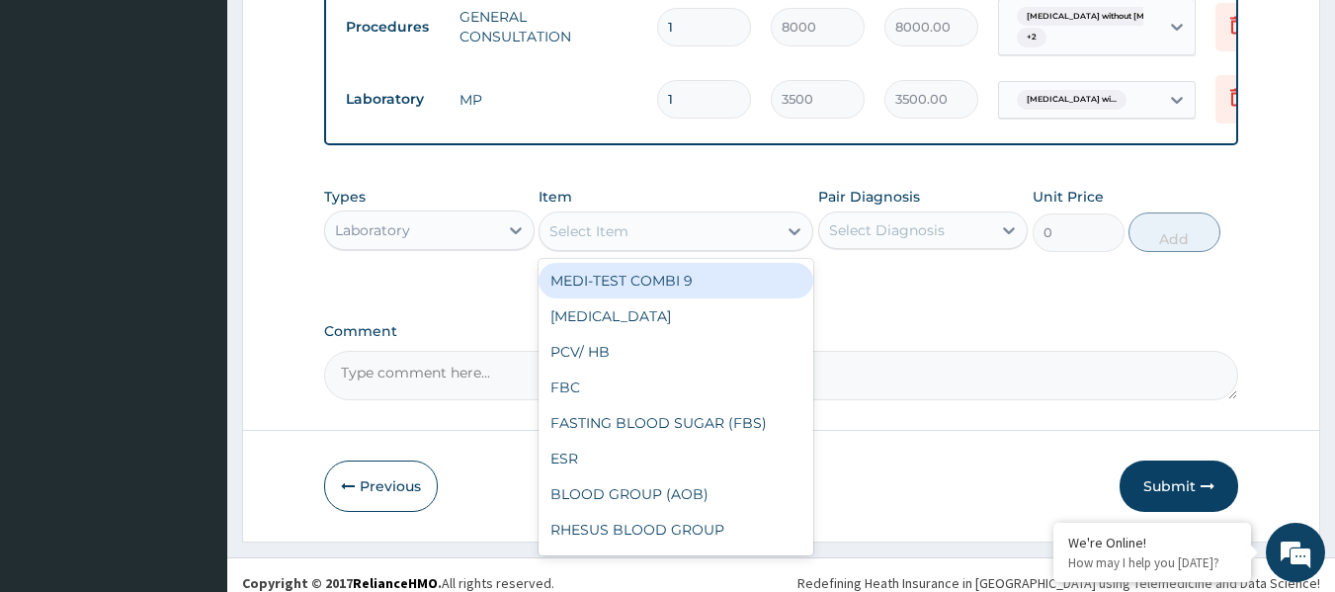
drag, startPoint x: 598, startPoint y: 274, endPoint x: 613, endPoint y: 271, distance: 15.1
click at [599, 241] on div "Select Item" at bounding box center [589, 231] width 79 height 20
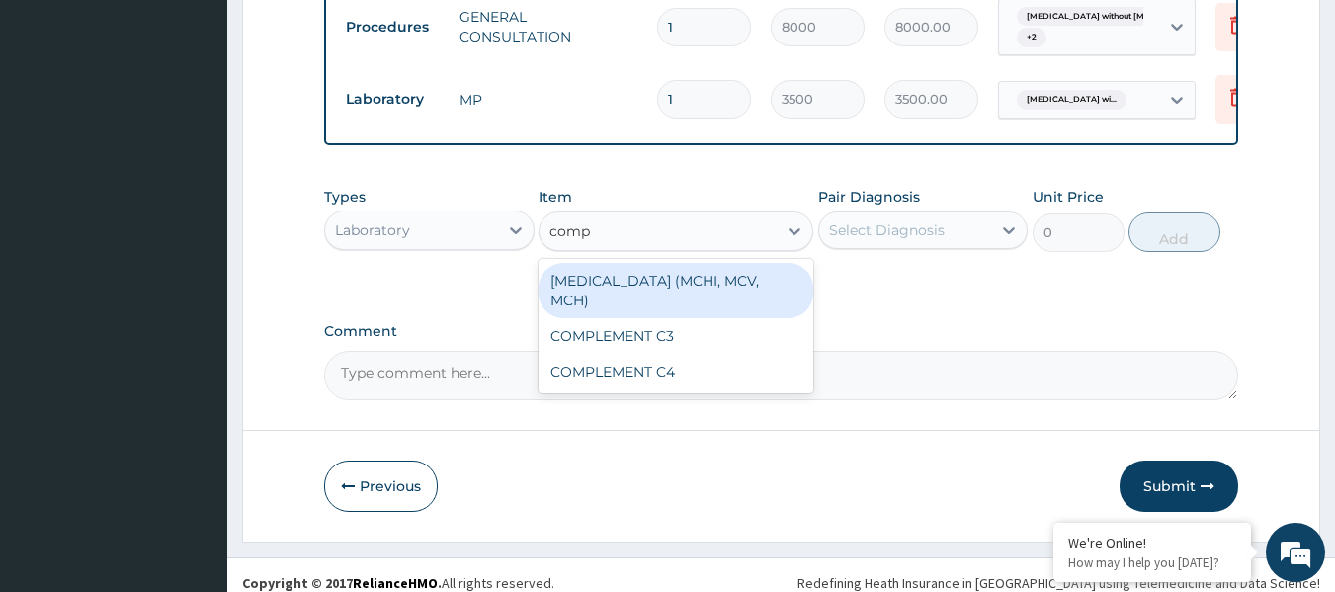
type input "compl"
drag, startPoint x: 776, startPoint y: 353, endPoint x: 785, endPoint y: 339, distance: 16.5
click at [775, 318] on div "[MEDICAL_DATA] (MCHI, MCV, MCH)" at bounding box center [676, 290] width 275 height 55
type input "6500"
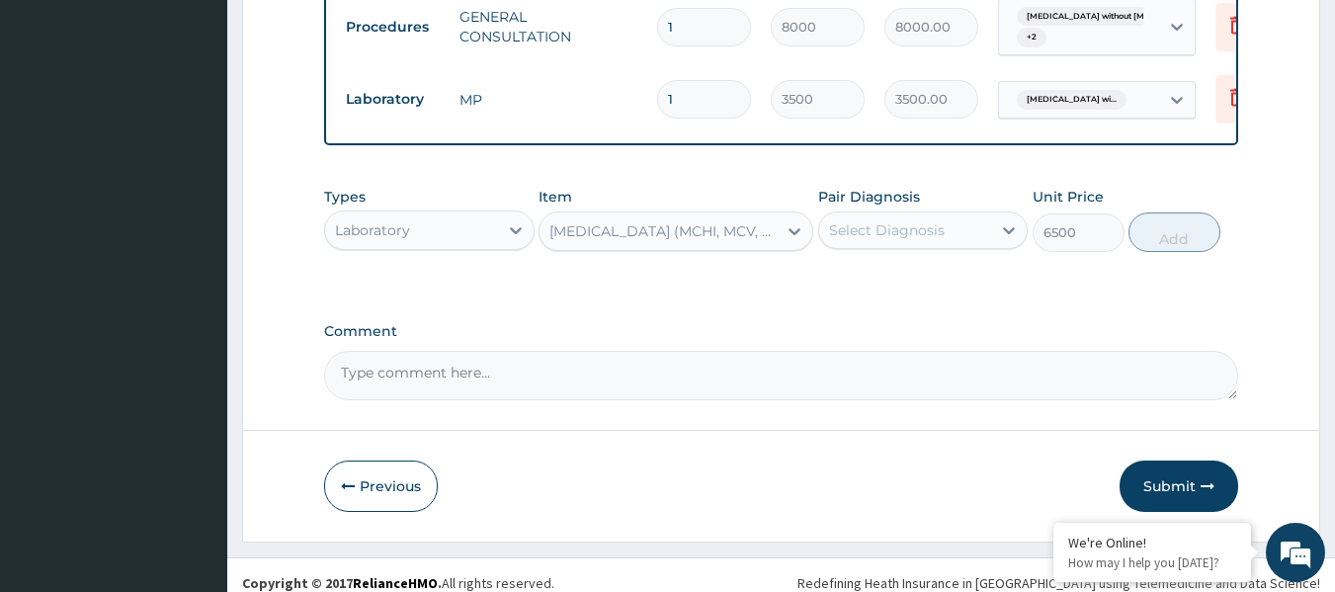
click at [921, 246] on div "Select Diagnosis" at bounding box center [905, 230] width 173 height 32
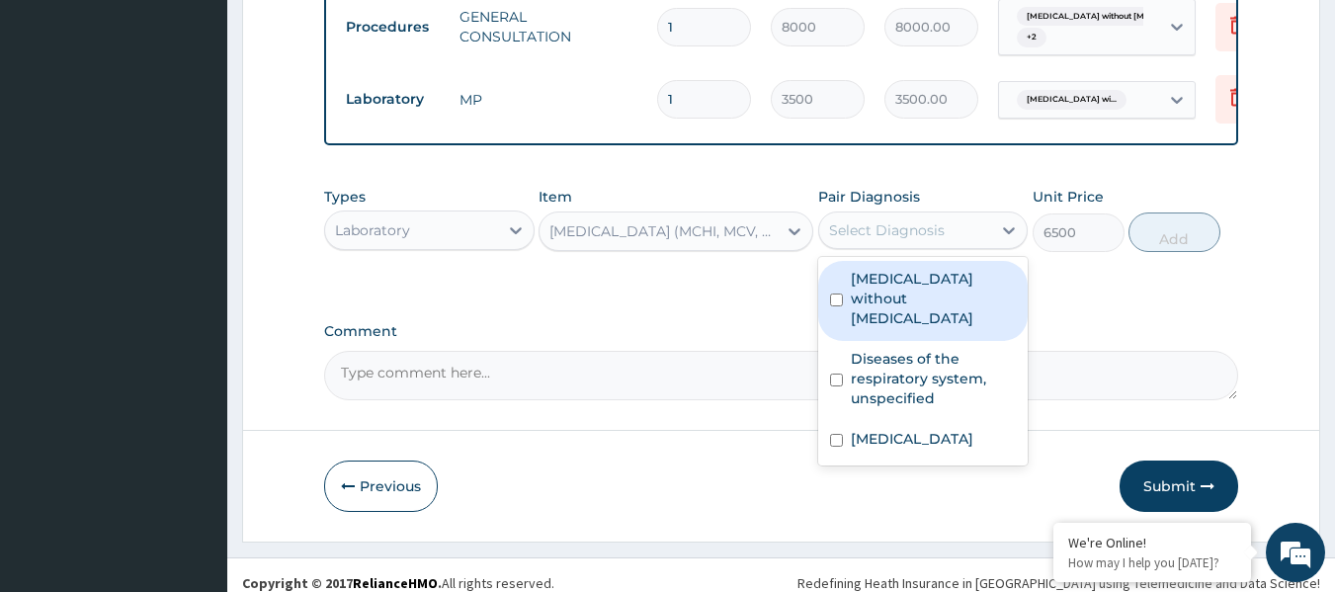
drag, startPoint x: 935, startPoint y: 340, endPoint x: 959, endPoint y: 322, distance: 29.7
click at [936, 328] on label "Sepsis without septic shock" at bounding box center [934, 298] width 166 height 59
checkbox input "true"
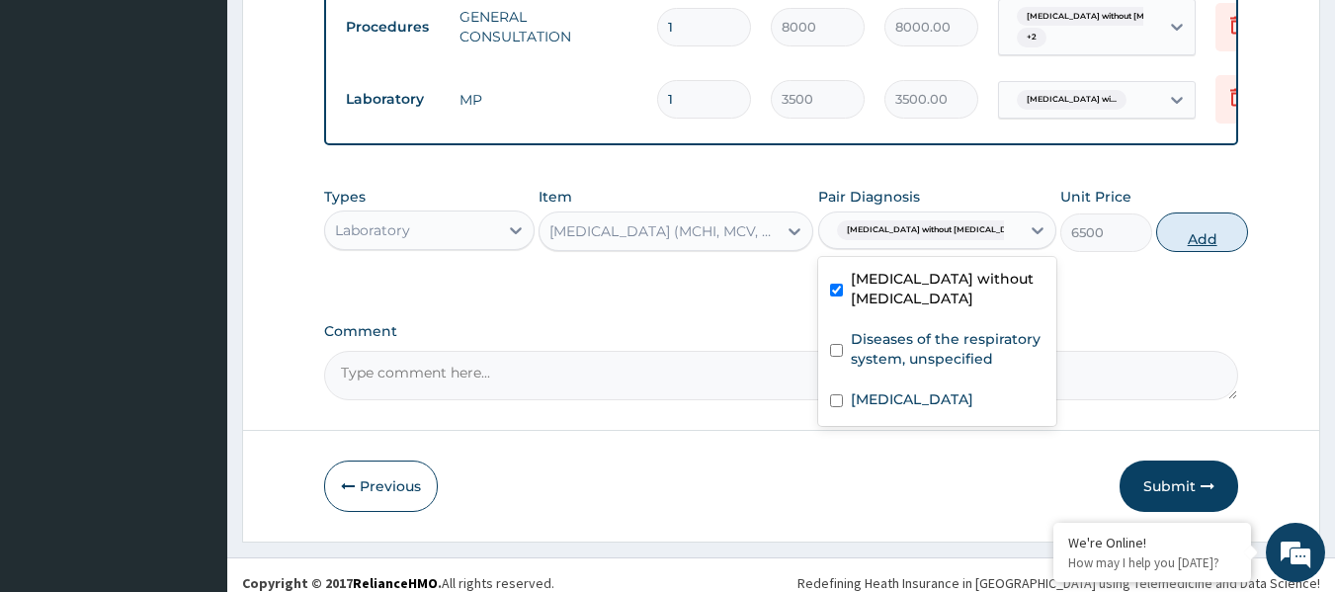
click at [1158, 252] on button "Add" at bounding box center [1202, 233] width 92 height 40
type input "0"
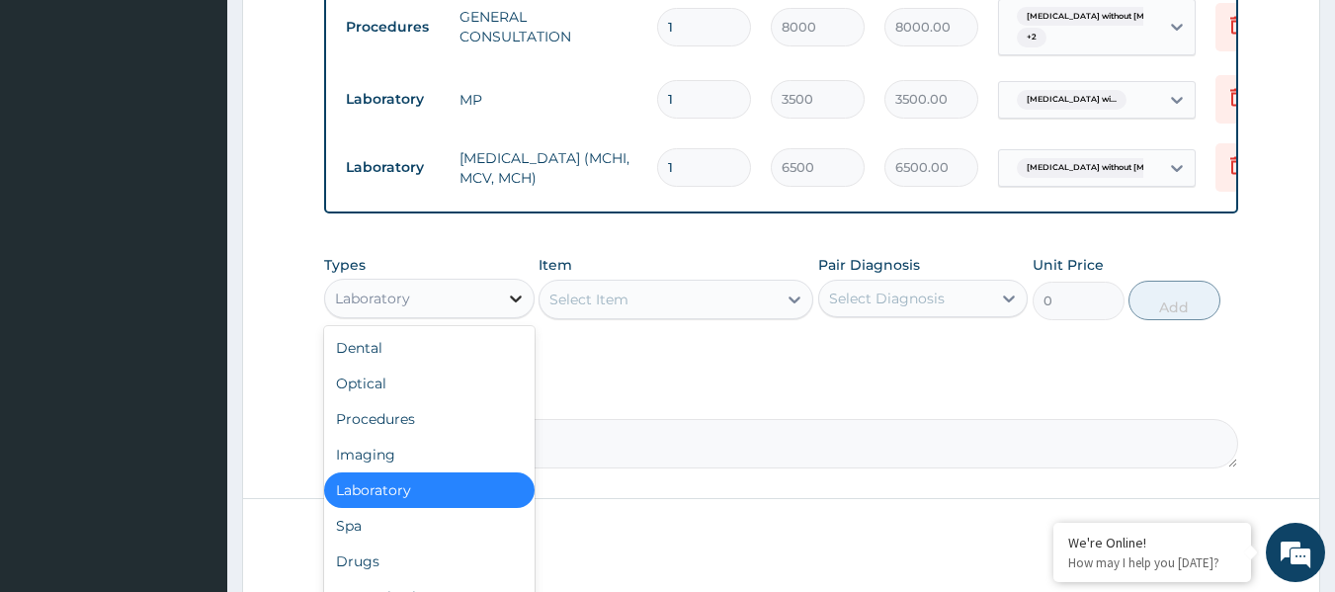
click at [502, 316] on div at bounding box center [516, 299] width 36 height 36
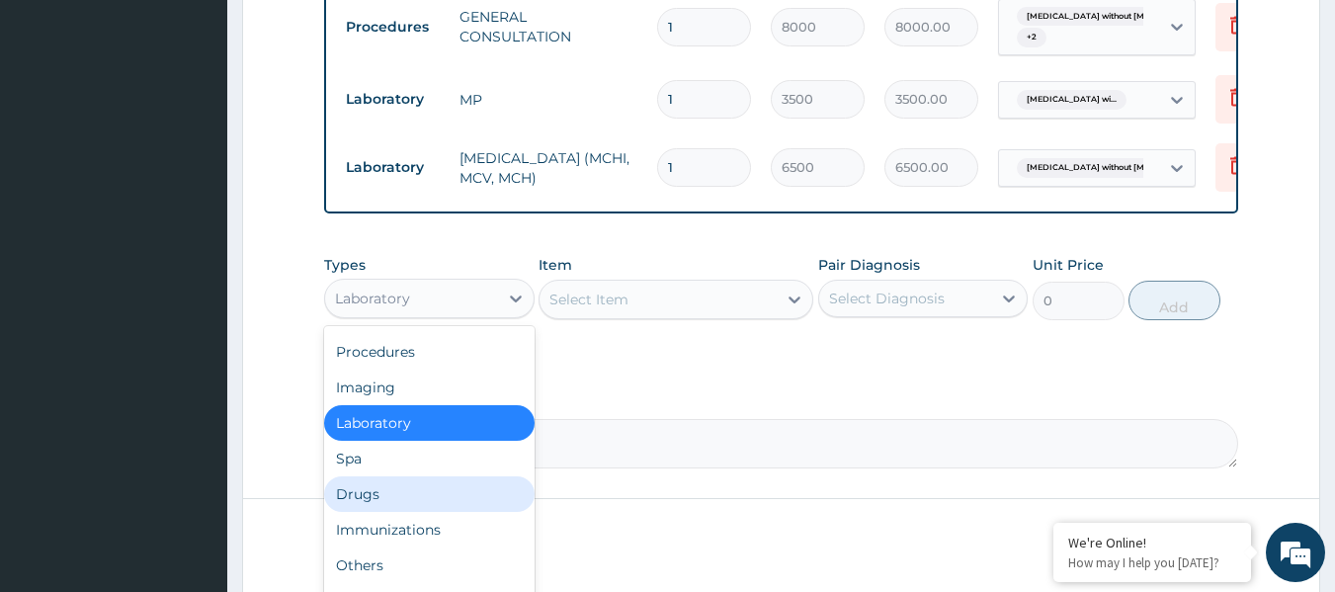
click at [448, 512] on div "Drugs" at bounding box center [429, 494] width 211 height 36
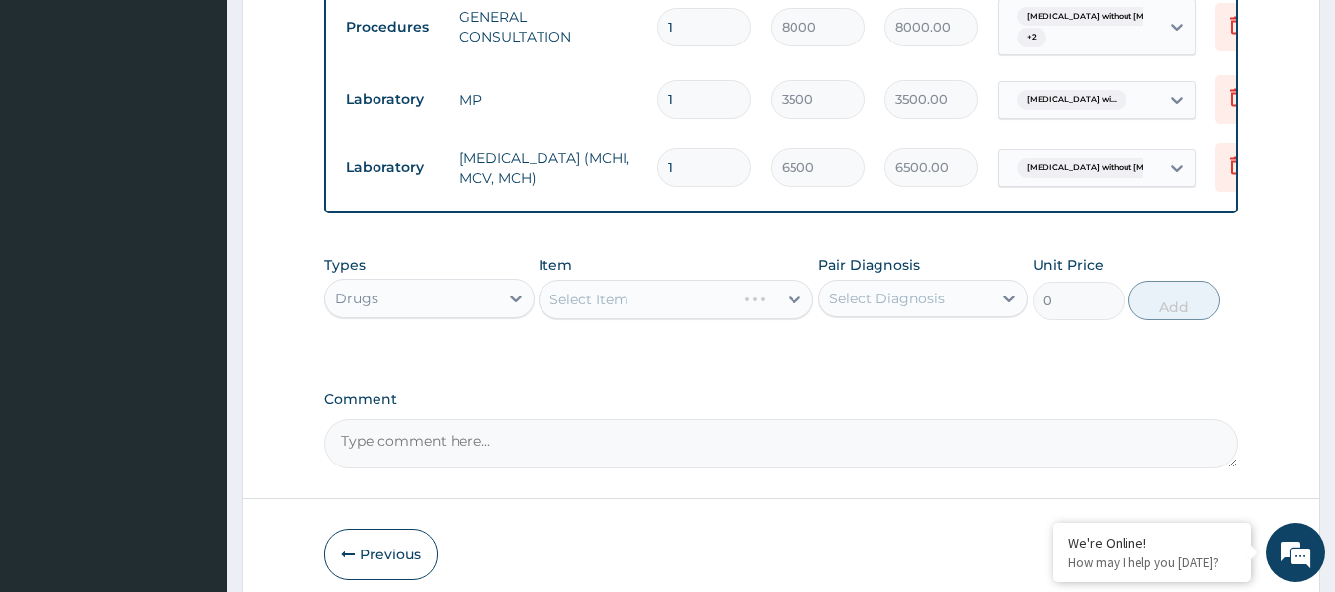
click at [898, 308] on div "Select Diagnosis" at bounding box center [887, 299] width 116 height 20
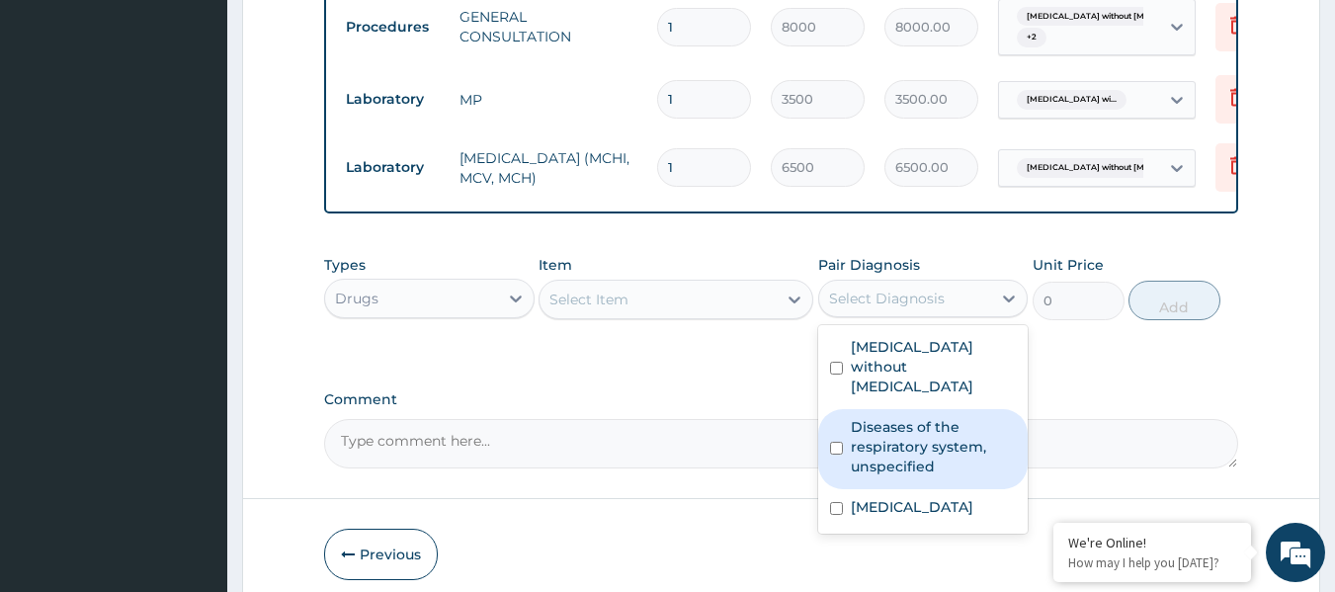
click at [962, 476] on label "Diseases of the respiratory system, unspecified" at bounding box center [934, 446] width 166 height 59
checkbox input "true"
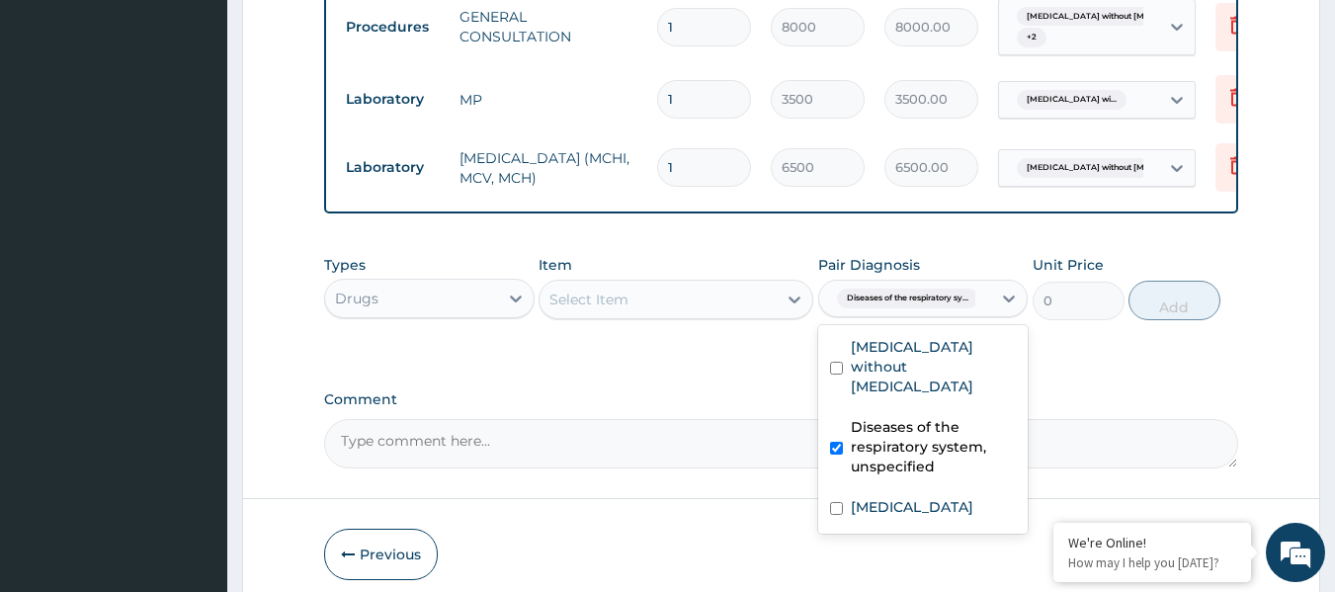
click at [623, 309] on div "Select Item" at bounding box center [589, 300] width 79 height 20
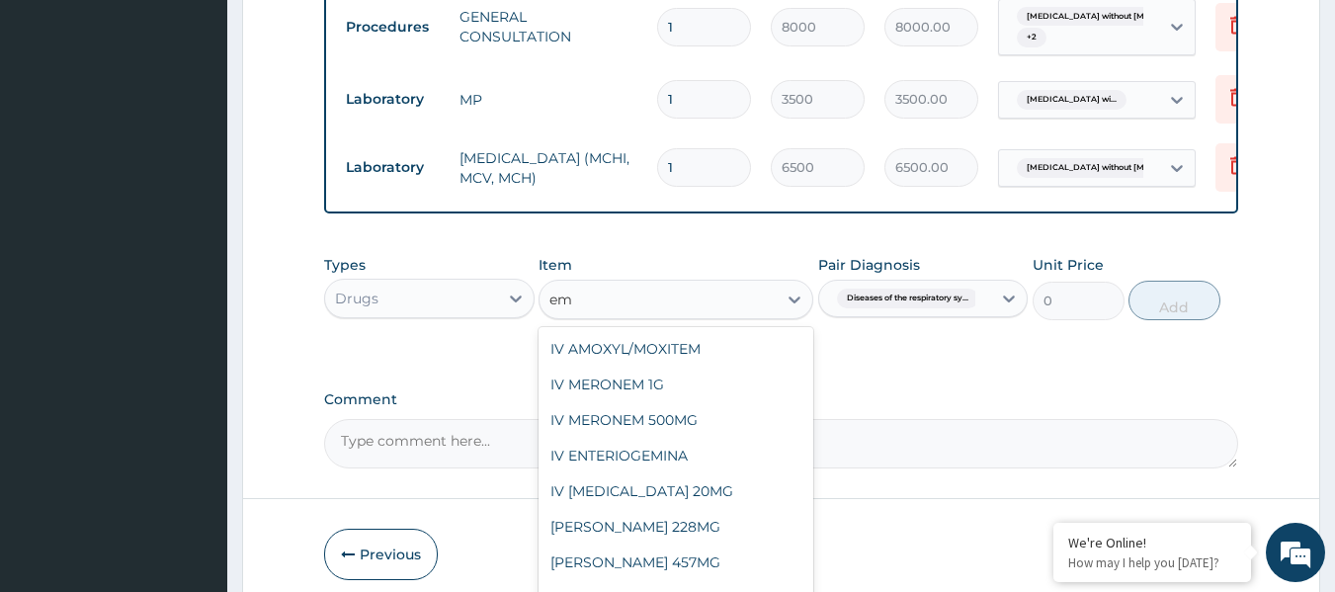
type input "e"
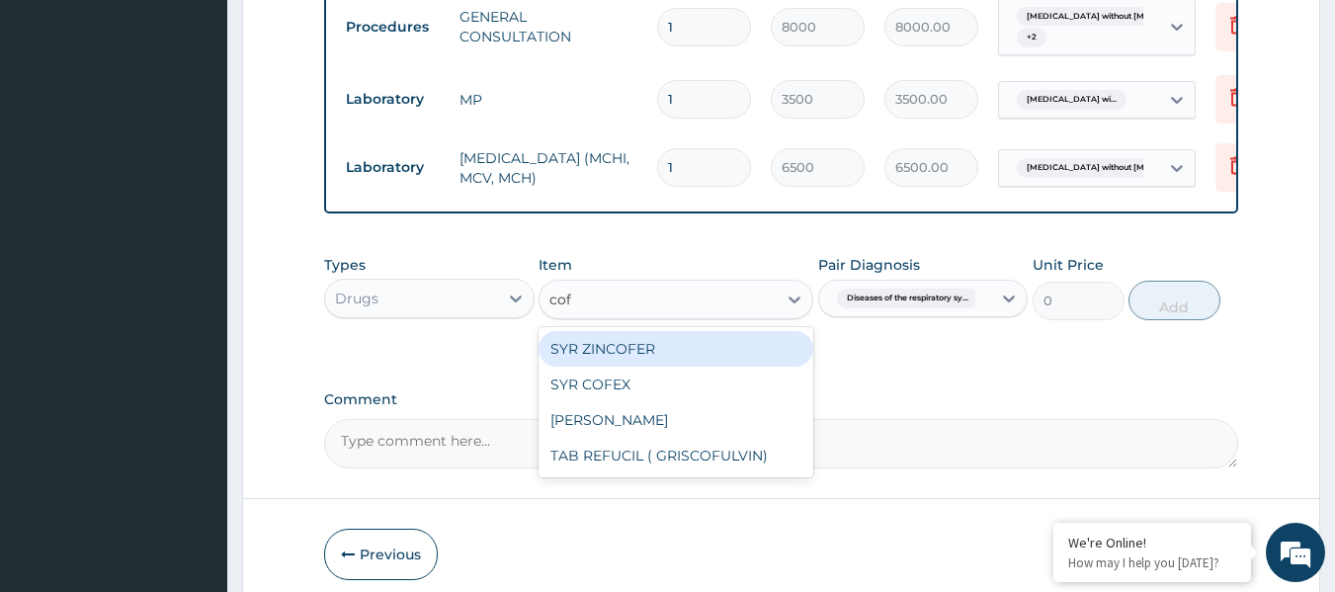
type input "cofe"
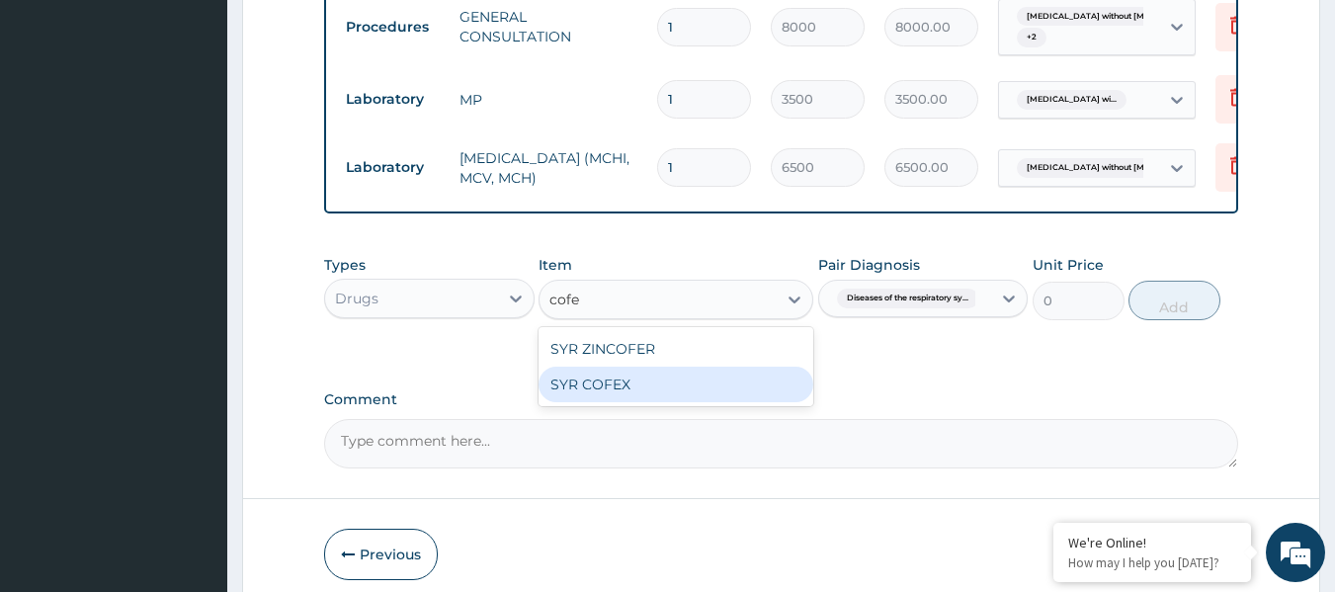
click at [675, 402] on div "SYR COFEX" at bounding box center [676, 385] width 275 height 36
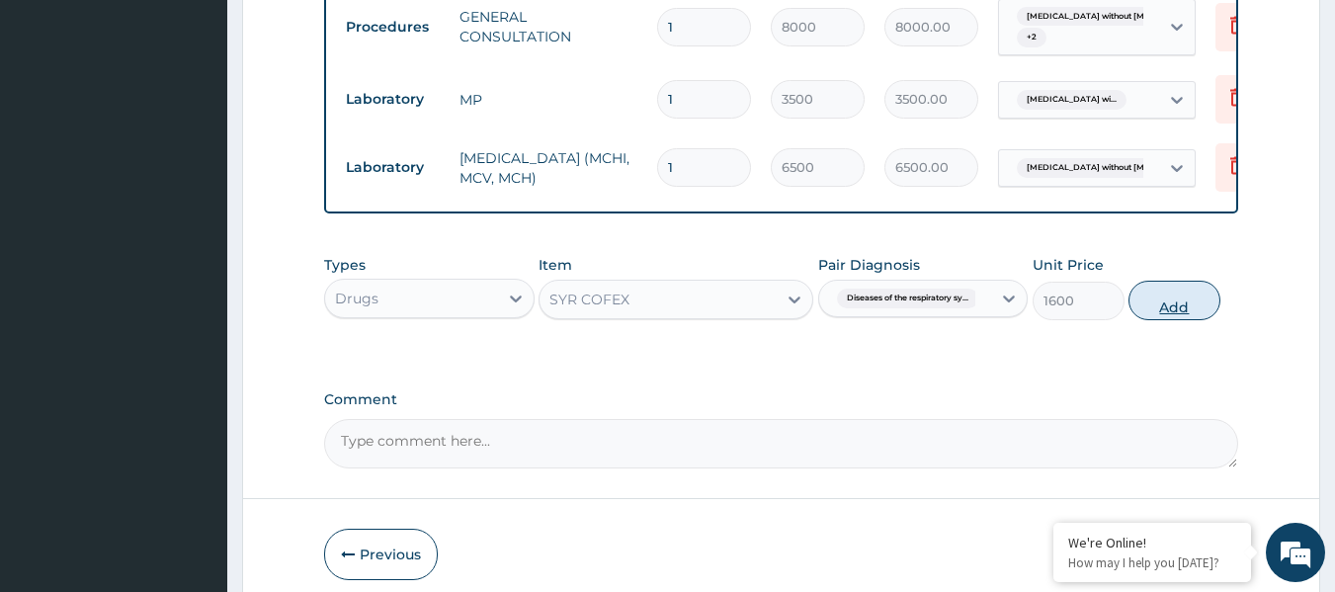
click at [1206, 320] on button "Add" at bounding box center [1175, 301] width 92 height 40
type input "0"
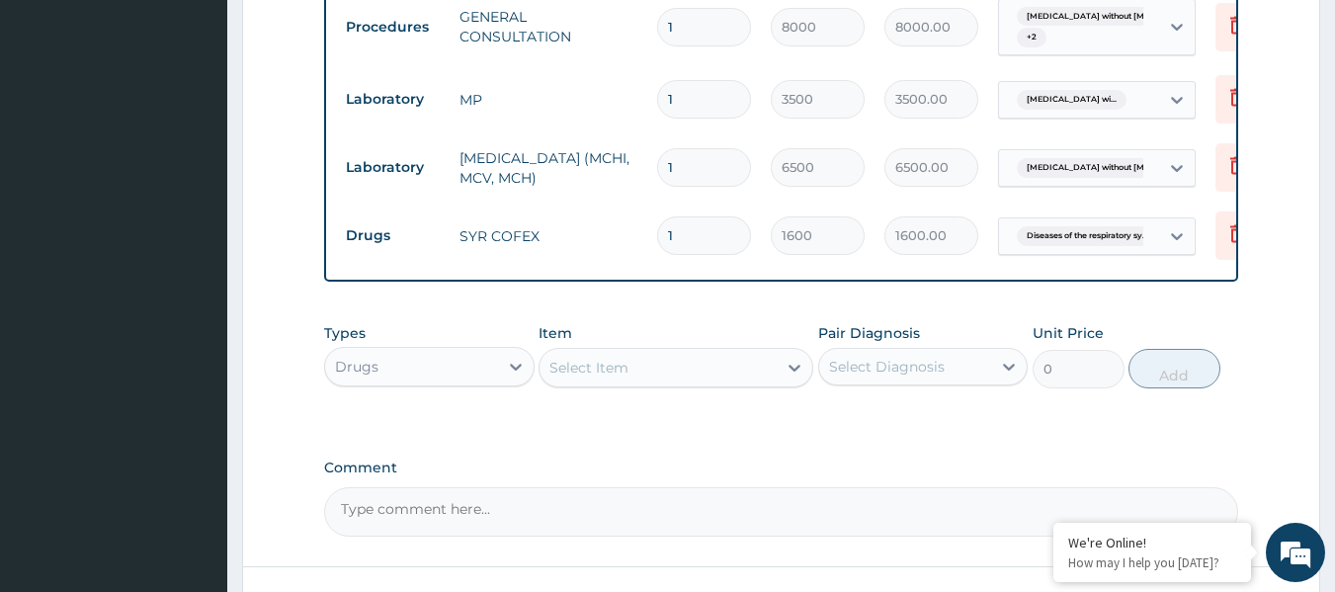
click at [607, 378] on div "Select Item" at bounding box center [589, 368] width 79 height 20
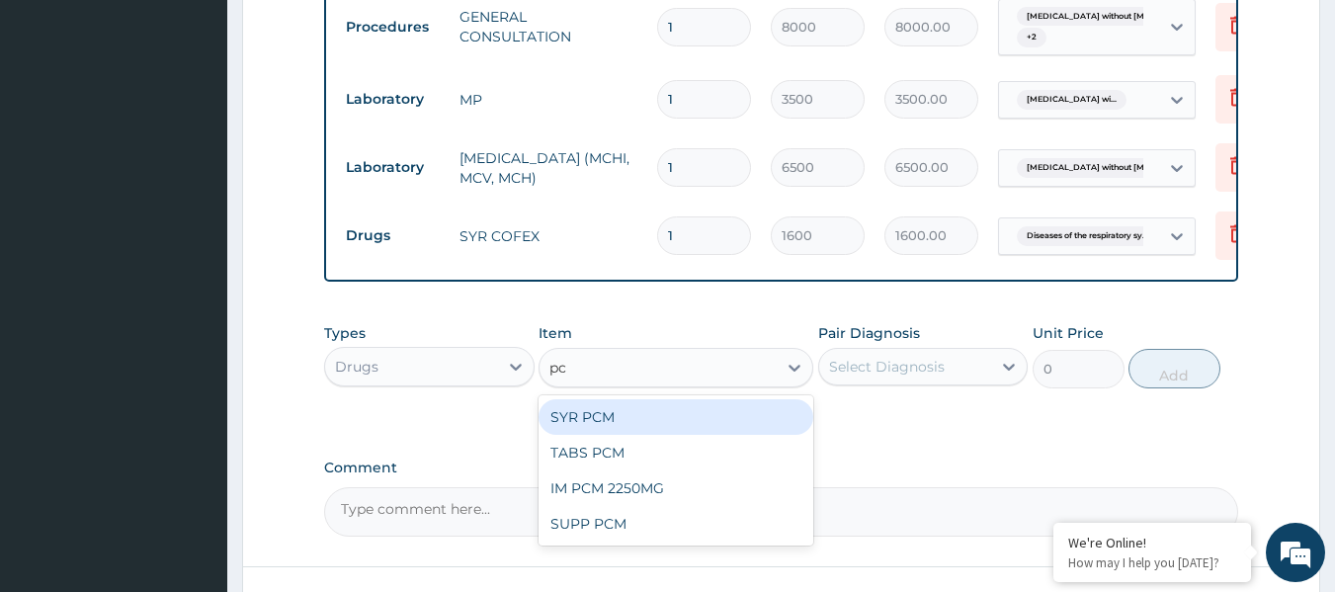
type input "pcm"
click at [736, 435] on div "SYR PCM" at bounding box center [676, 417] width 275 height 36
type input "1500"
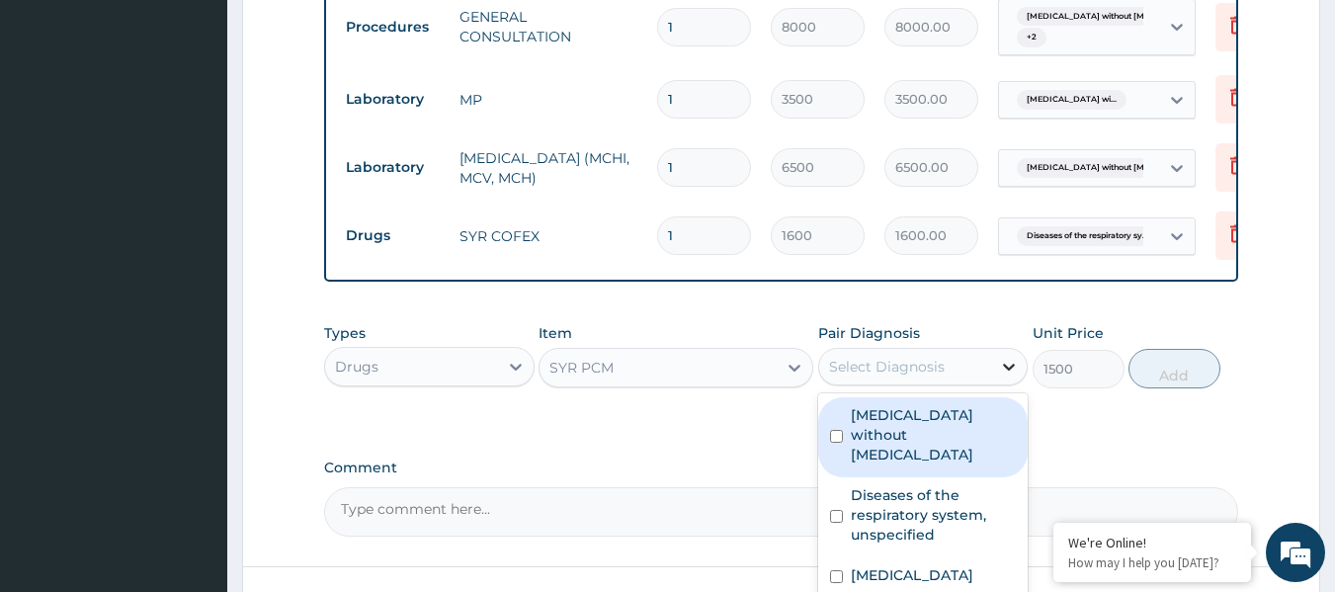
click at [1006, 385] on div at bounding box center [1009, 367] width 36 height 36
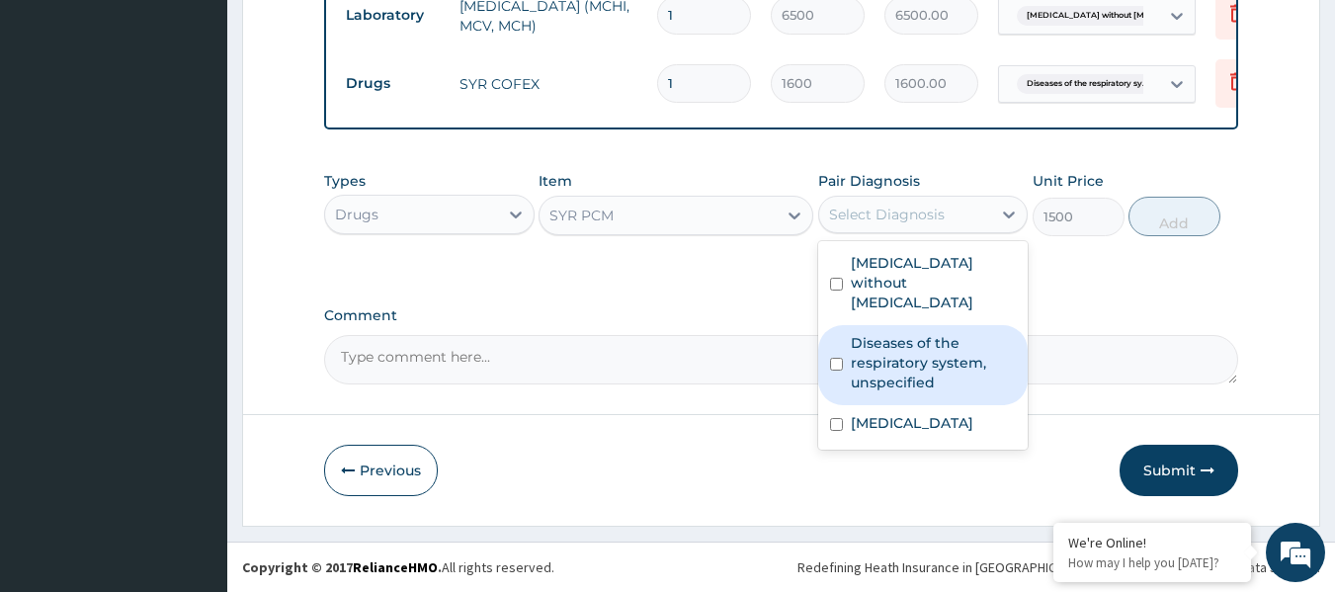
scroll to position [997, 0]
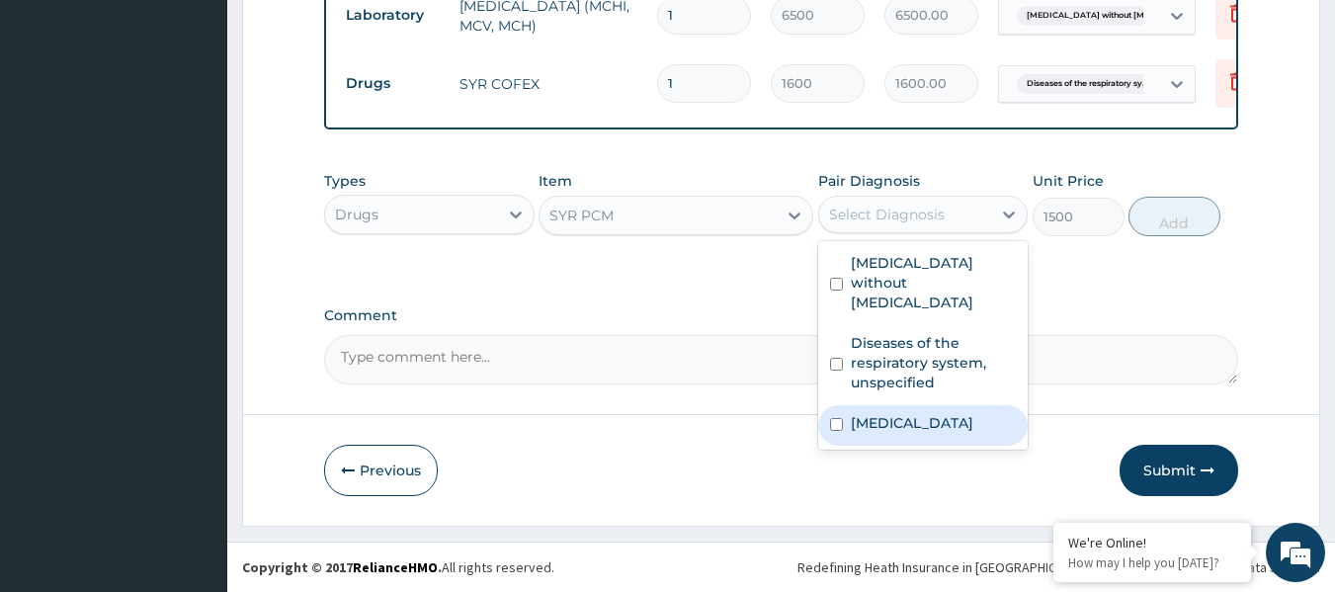
click at [931, 429] on label "Plasmodium malariae malaria without complication" at bounding box center [912, 423] width 123 height 20
checkbox input "true"
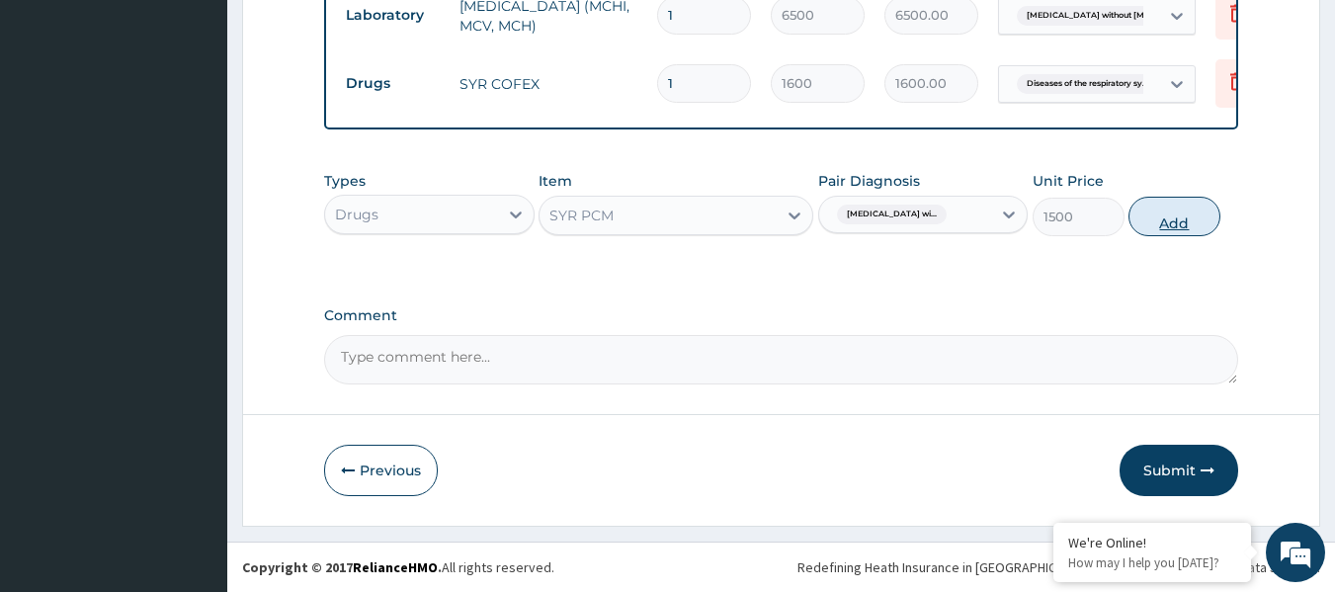
click at [1189, 236] on button "Add" at bounding box center [1175, 217] width 92 height 40
type input "0"
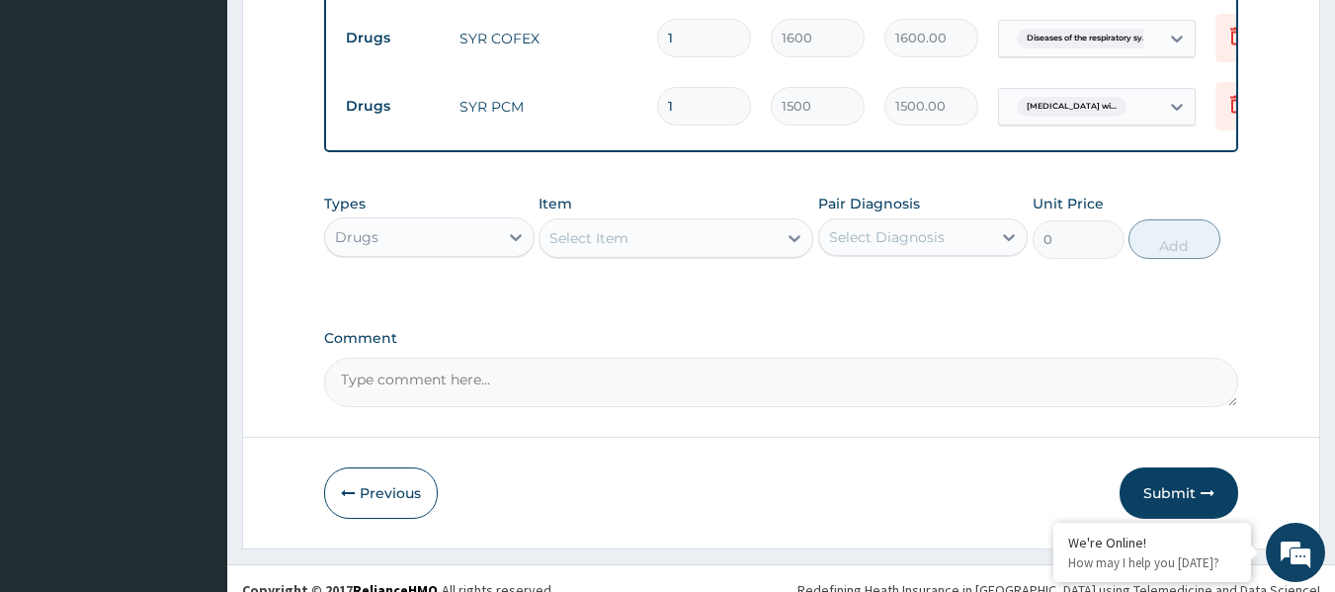
click at [580, 248] on div "Select Item" at bounding box center [589, 238] width 79 height 20
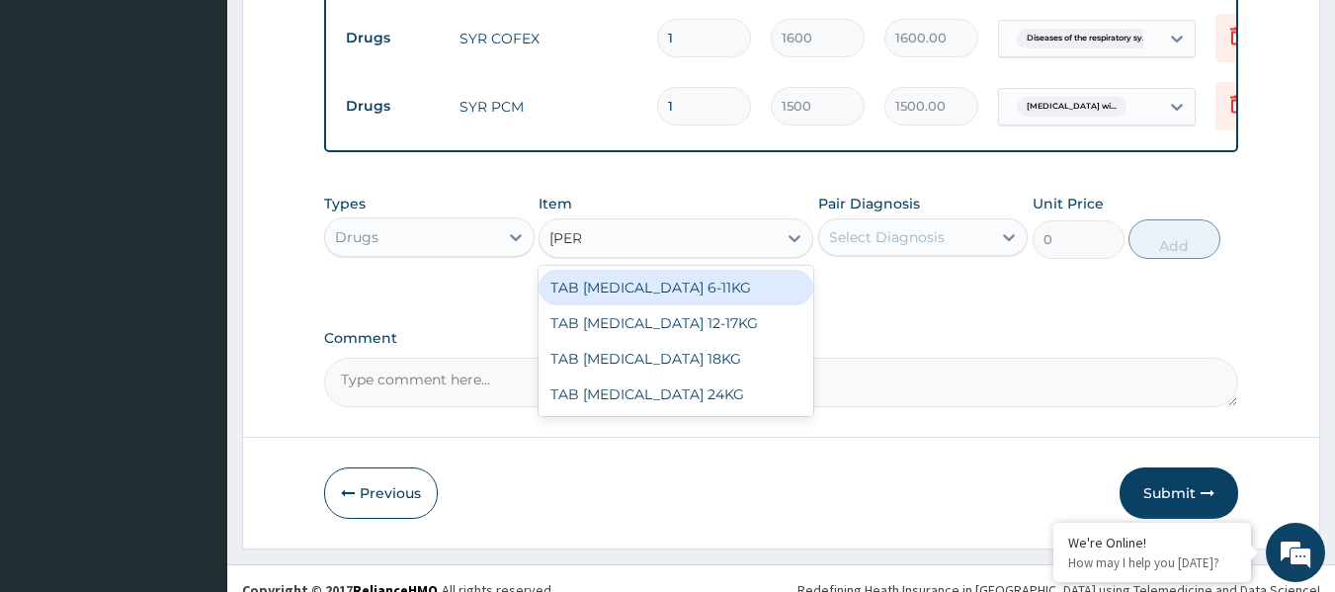
type input "coart"
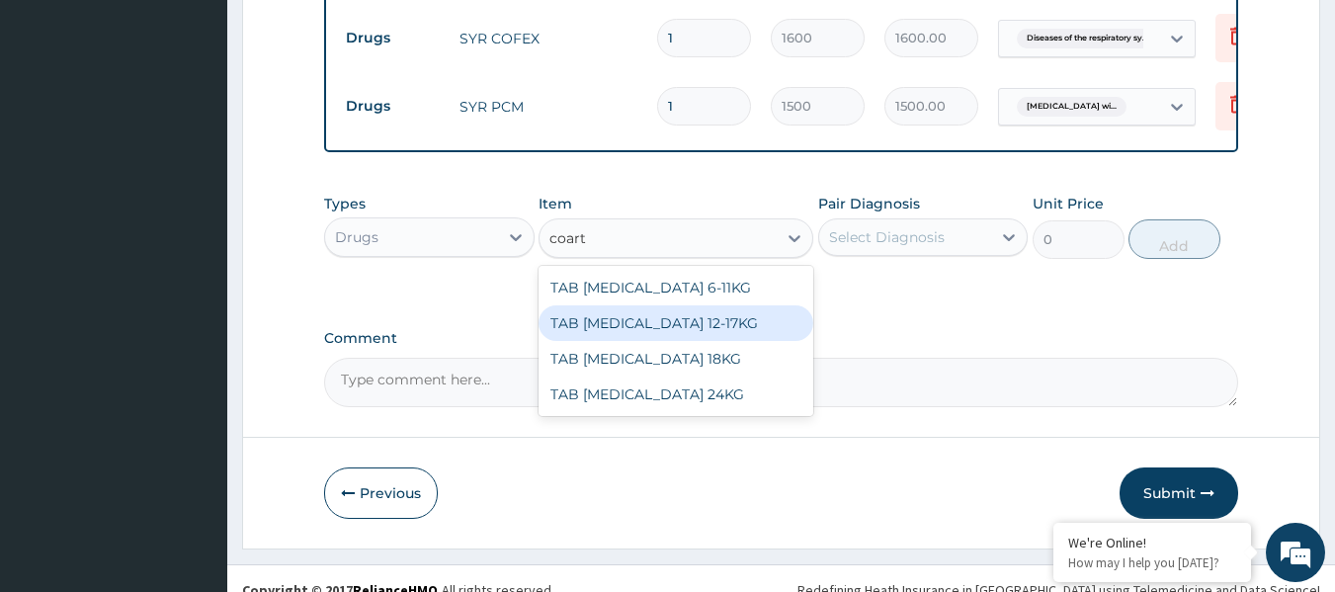
click at [753, 341] on div "TAB COARTEM 12-17KG" at bounding box center [676, 323] width 275 height 36
type input "250"
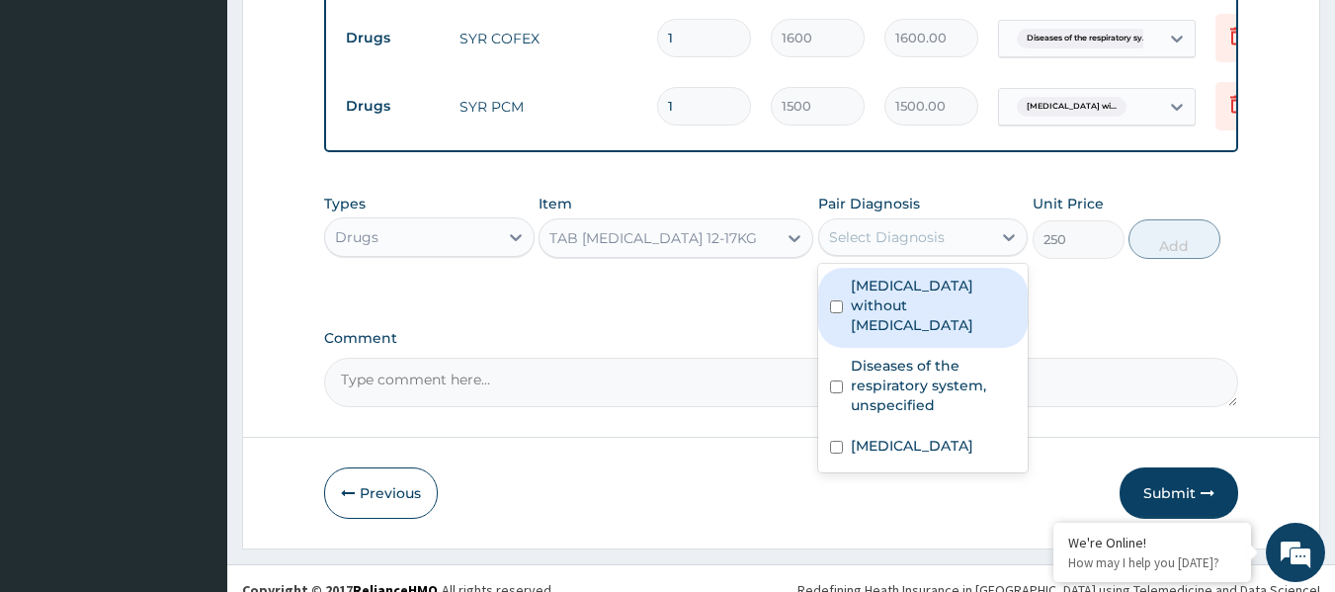
drag, startPoint x: 897, startPoint y: 301, endPoint x: 930, endPoint y: 325, distance: 40.3
click at [897, 247] on div "Select Diagnosis" at bounding box center [887, 237] width 116 height 20
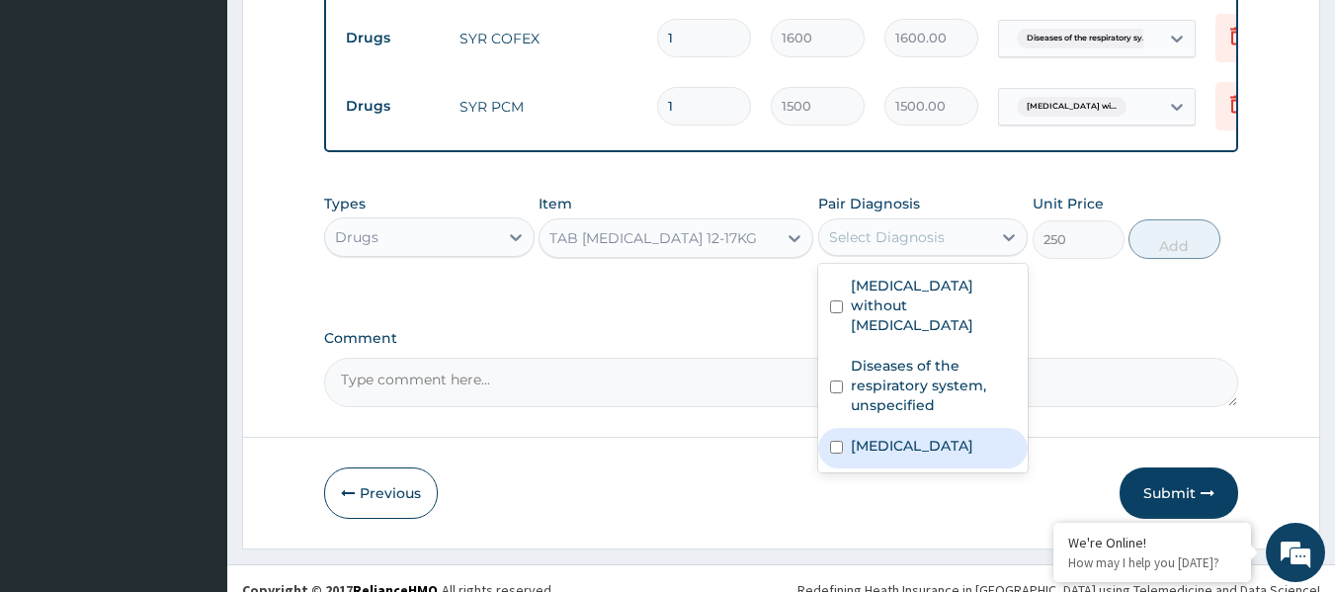
drag, startPoint x: 930, startPoint y: 525, endPoint x: 1077, endPoint y: 340, distance: 236.3
click at [928, 456] on label "Plasmodium malariae malaria without complication" at bounding box center [912, 446] width 123 height 20
checkbox input "true"
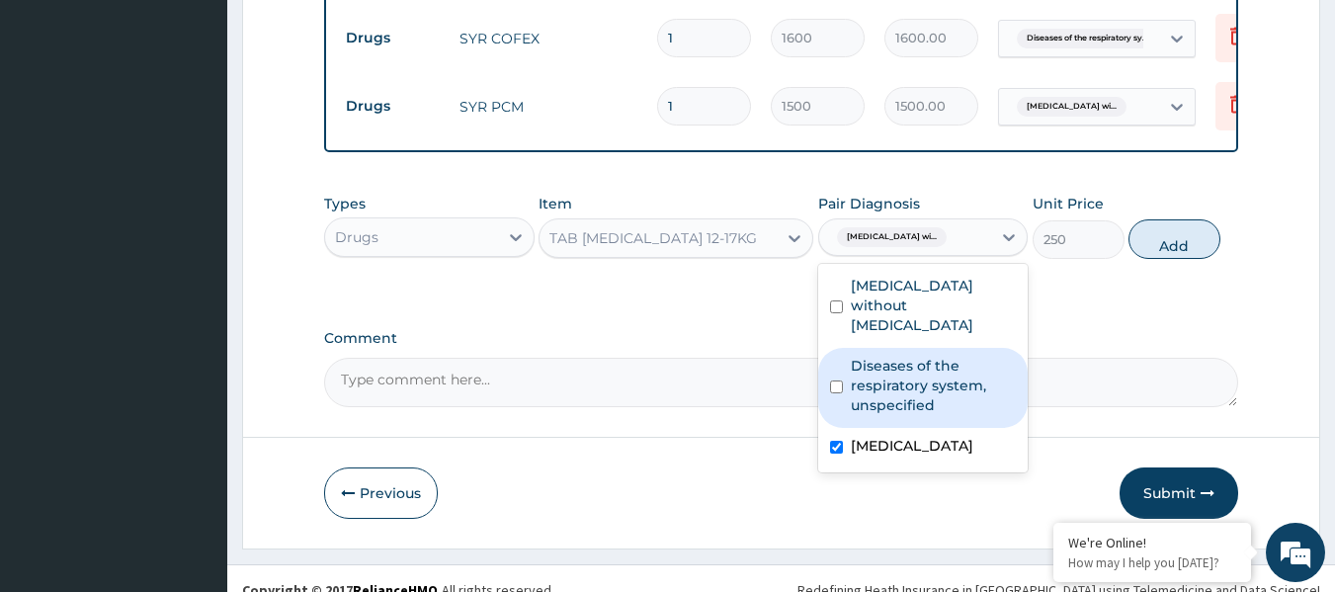
drag, startPoint x: 1154, startPoint y: 312, endPoint x: 1144, endPoint y: 293, distance: 22.6
click at [1155, 259] on button "Add" at bounding box center [1175, 239] width 92 height 40
type input "0"
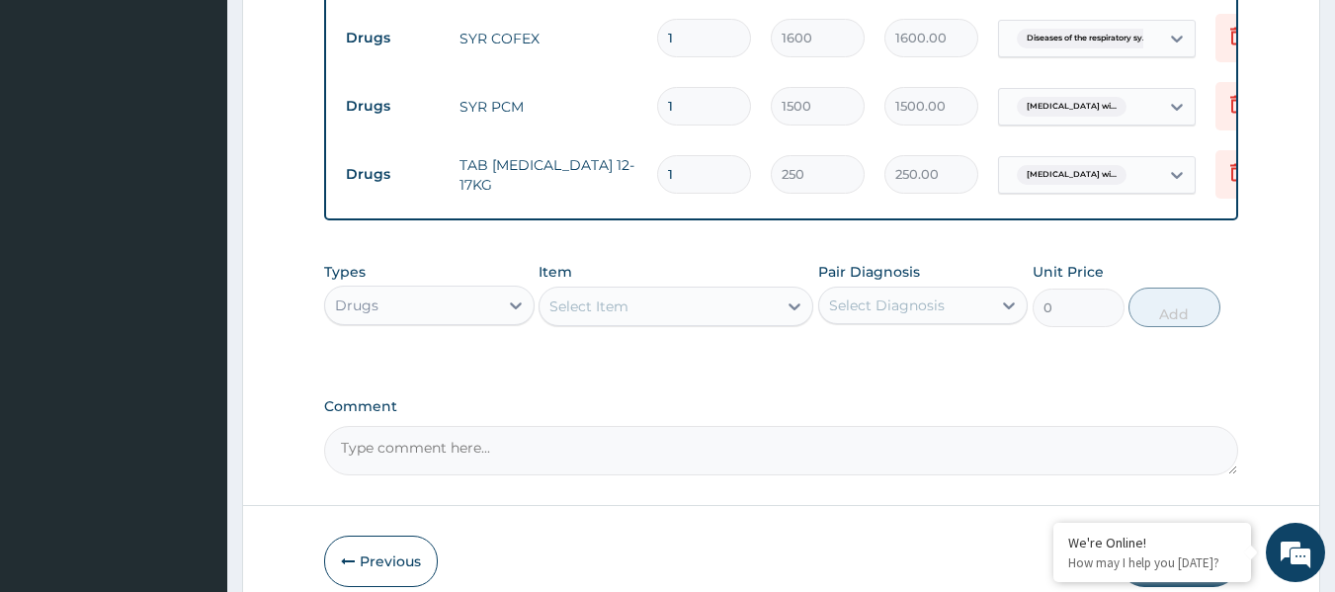
drag, startPoint x: 712, startPoint y: 238, endPoint x: 708, endPoint y: 225, distance: 13.4
click at [708, 194] on input "1" at bounding box center [704, 174] width 94 height 39
type input "12"
type input "3000.00"
type input "12"
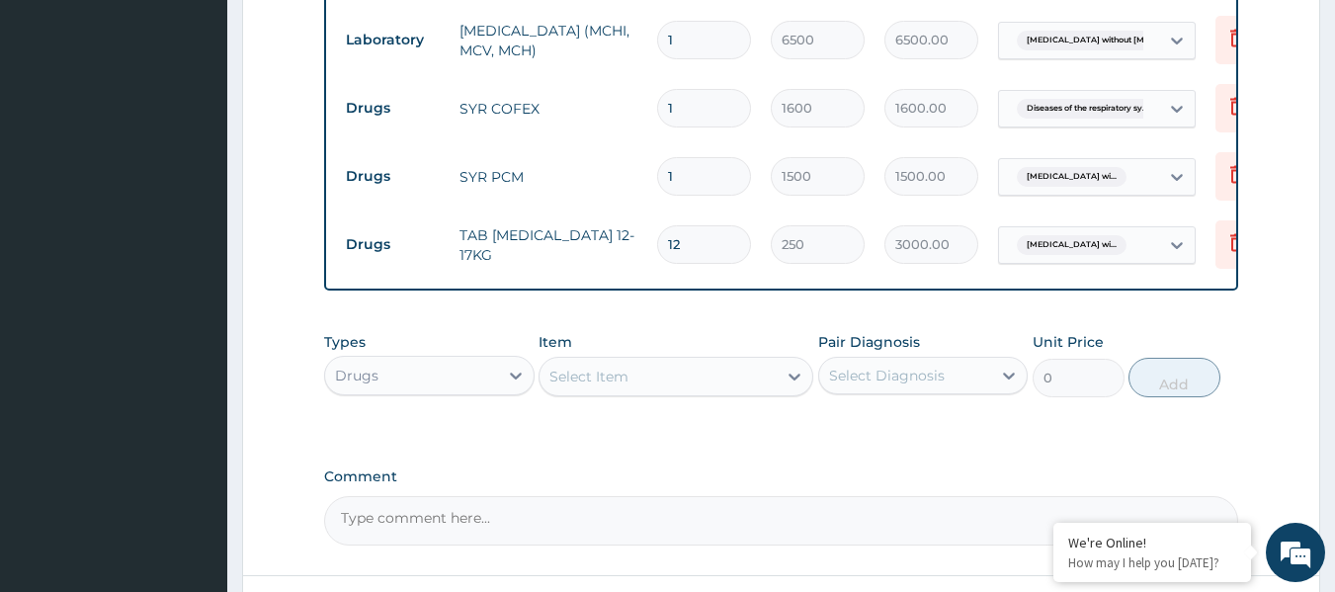
scroll to position [1096, 0]
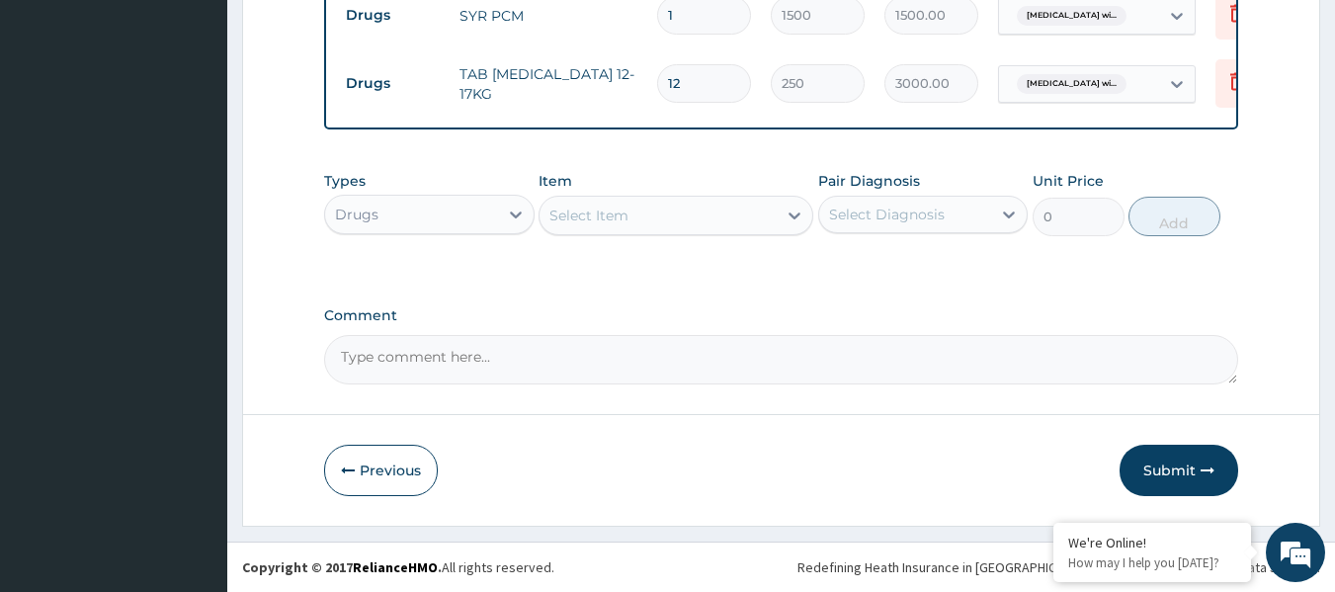
click at [1155, 486] on button "Submit" at bounding box center [1179, 470] width 119 height 51
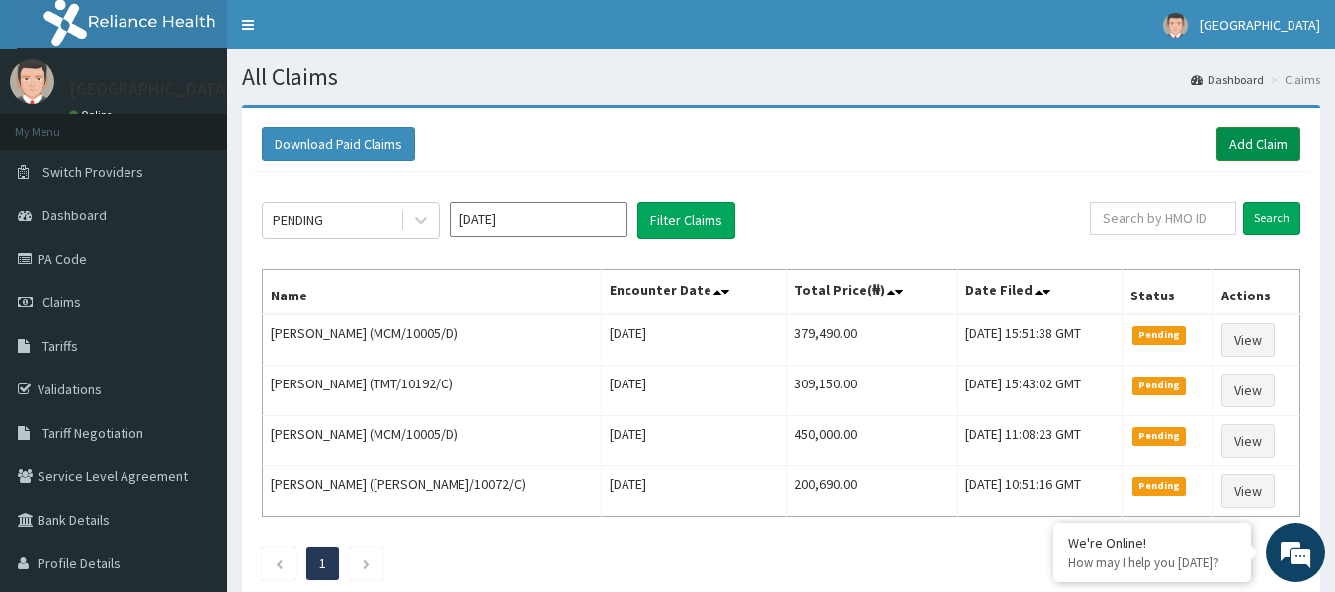
click at [1251, 138] on link "Add Claim" at bounding box center [1259, 145] width 84 height 34
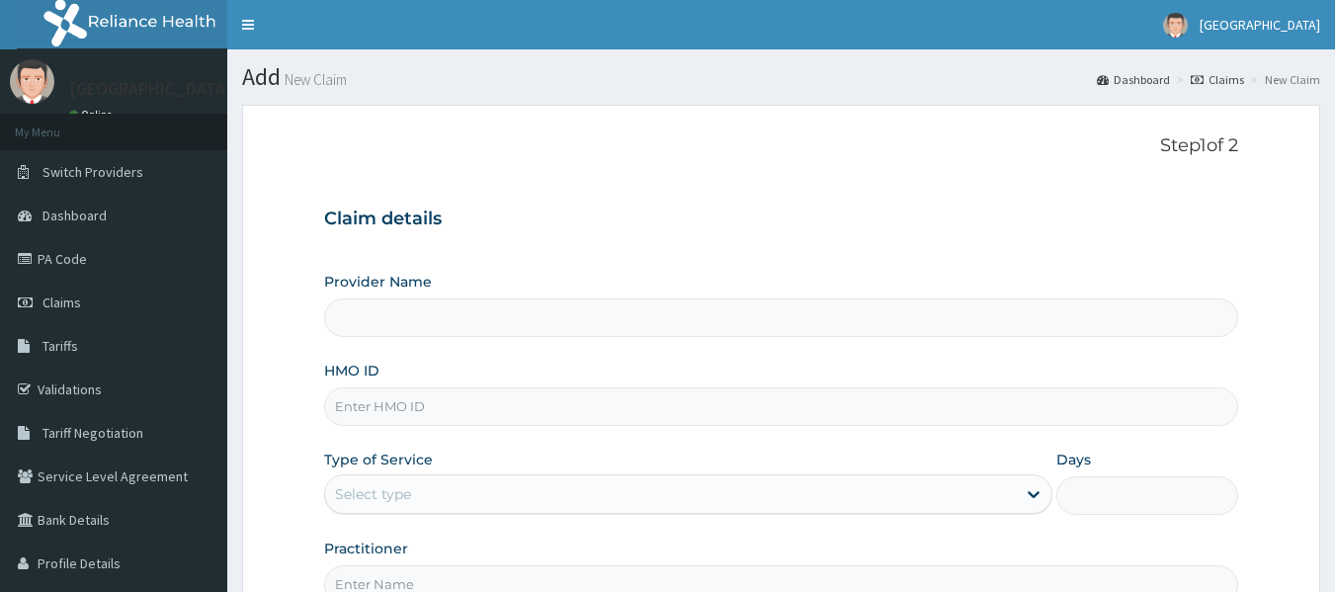
click at [365, 418] on input "HMO ID" at bounding box center [781, 406] width 915 height 39
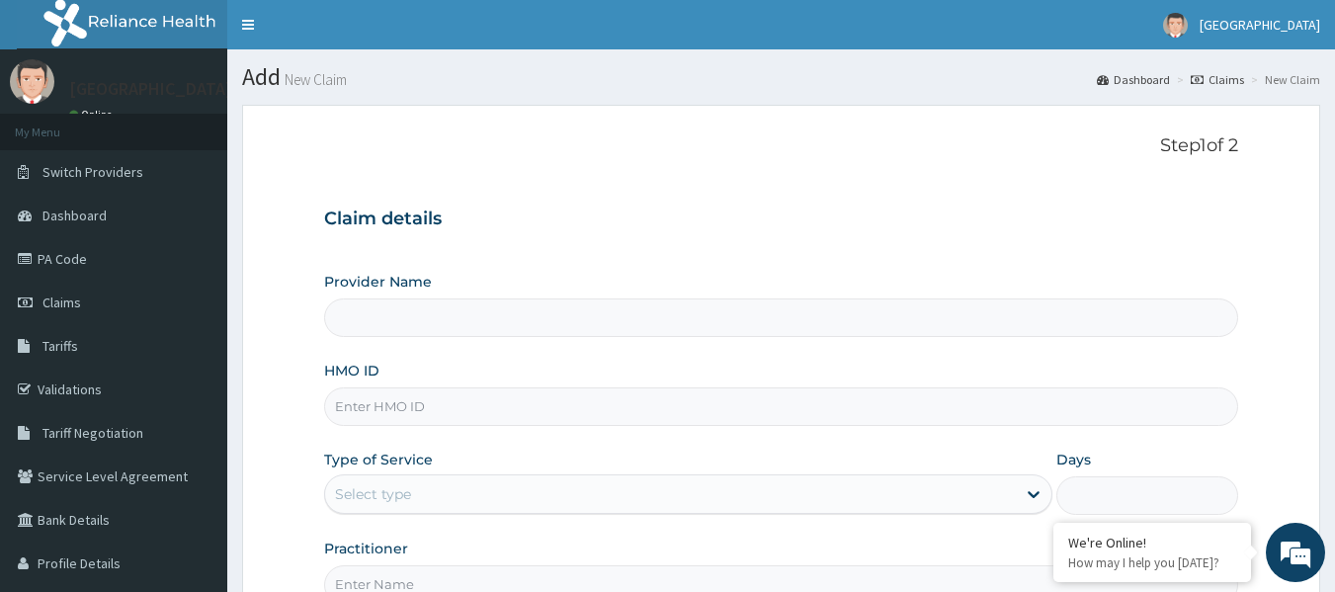
paste input "GMS/10015/C"
type input "GMS/10015/C"
type input "[GEOGRAPHIC_DATA]"
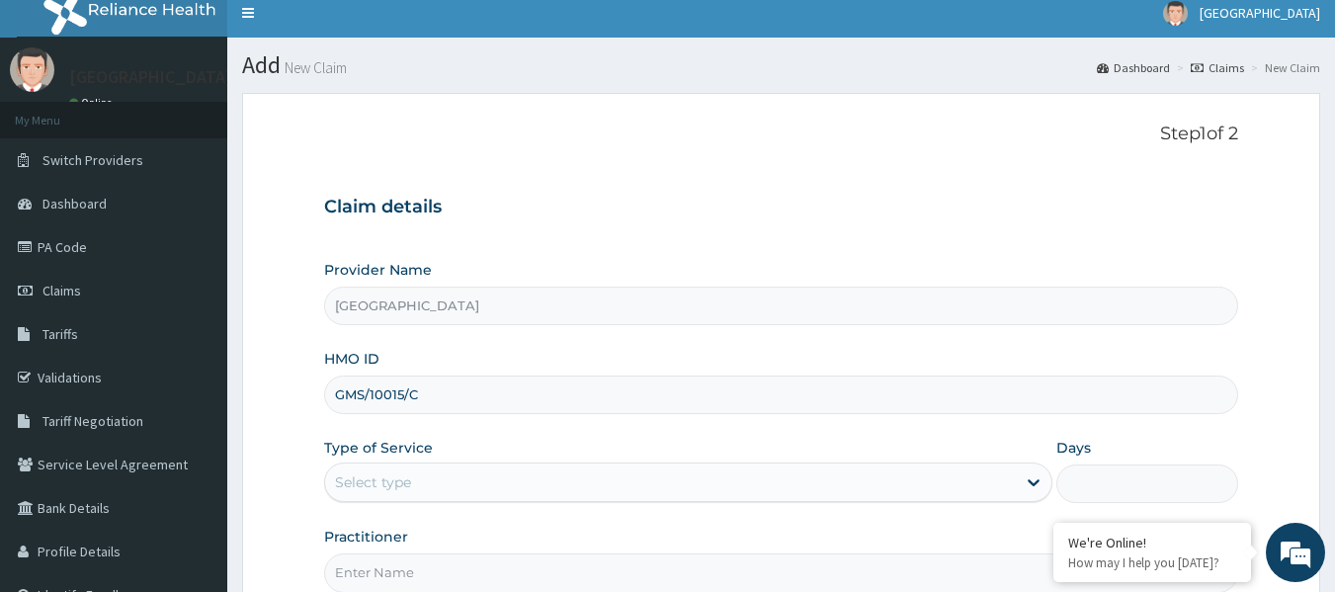
scroll to position [99, 0]
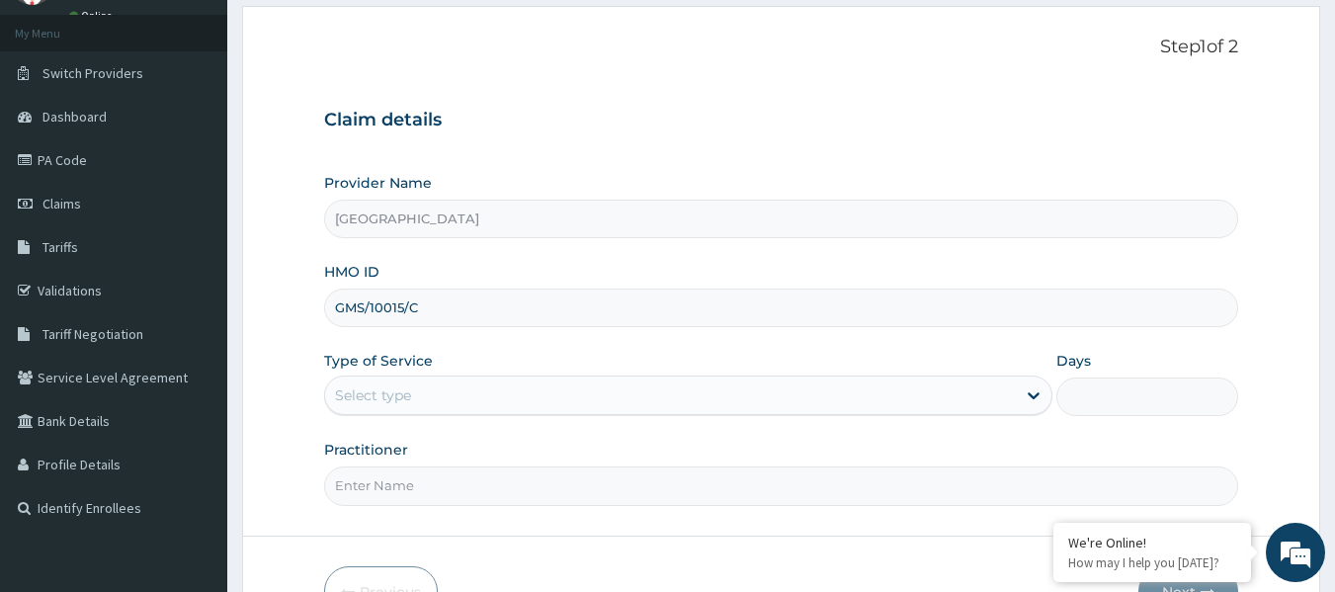
type input "GMS/10015/C"
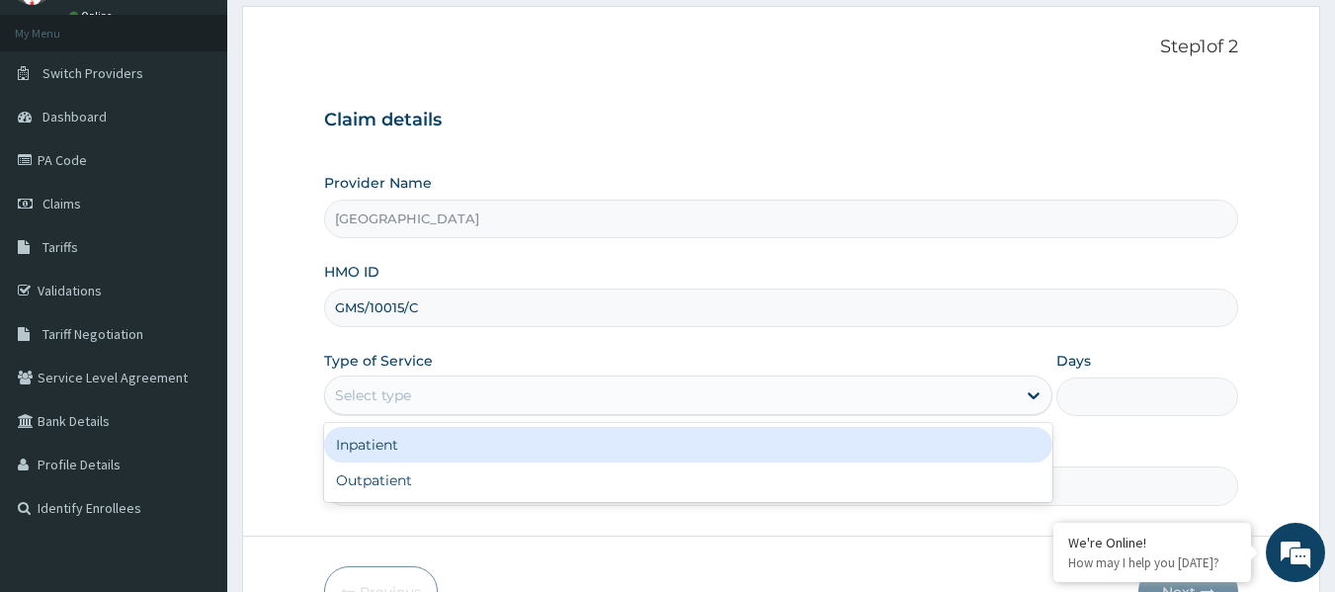
click at [469, 380] on div "Select type" at bounding box center [670, 396] width 691 height 32
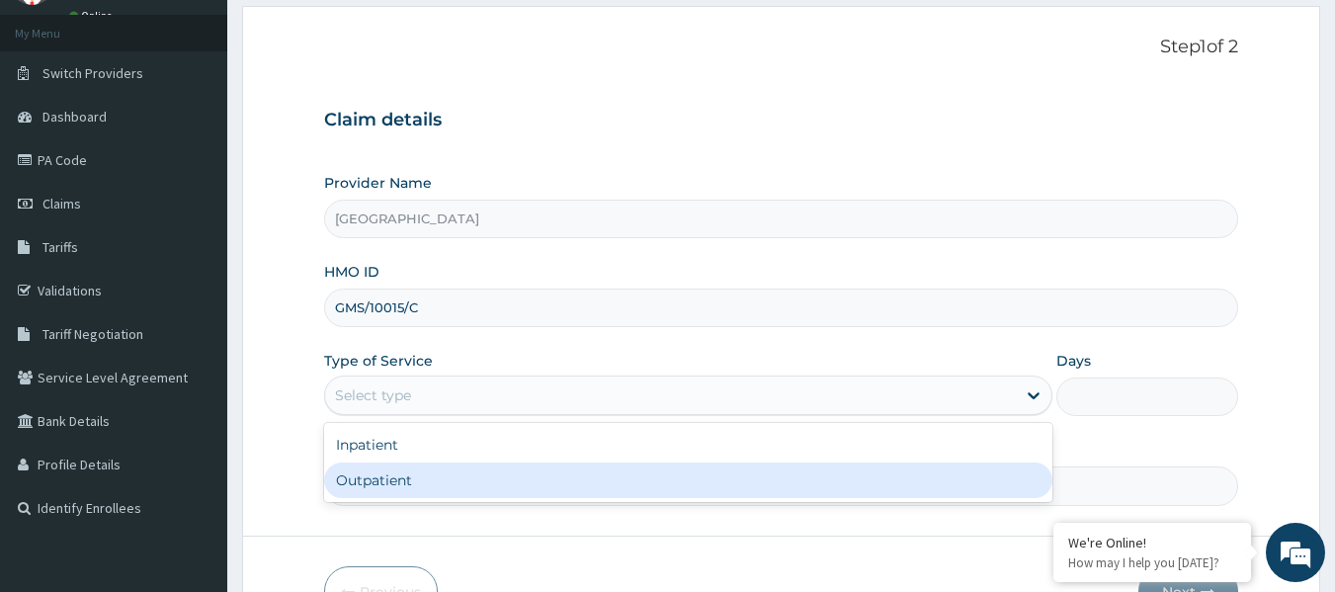
click at [454, 469] on div "Outpatient" at bounding box center [688, 481] width 728 height 36
type input "1"
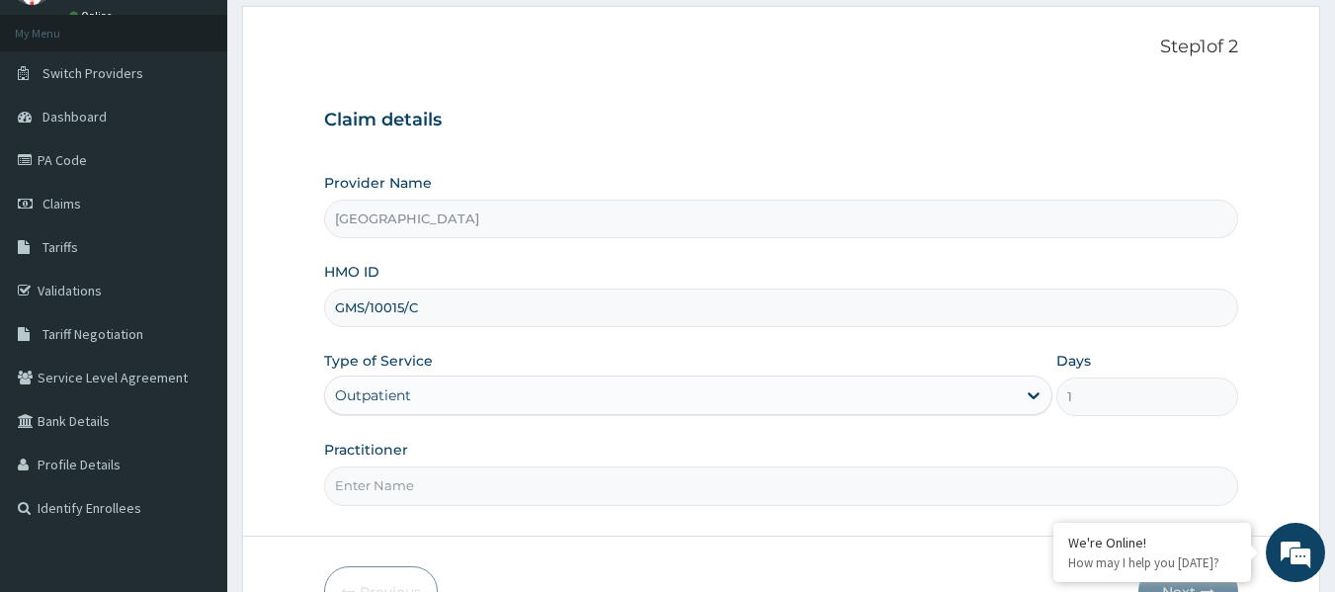
click at [463, 470] on input "Practitioner" at bounding box center [781, 486] width 915 height 39
paste input "DR WEST"
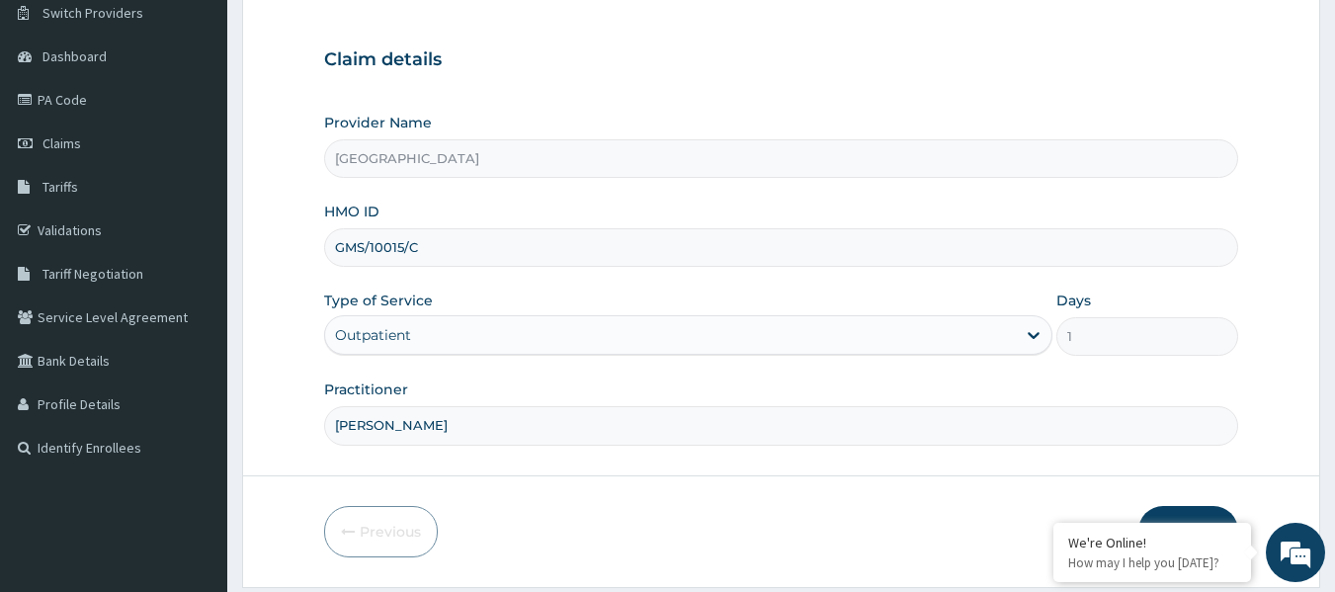
scroll to position [220, 0]
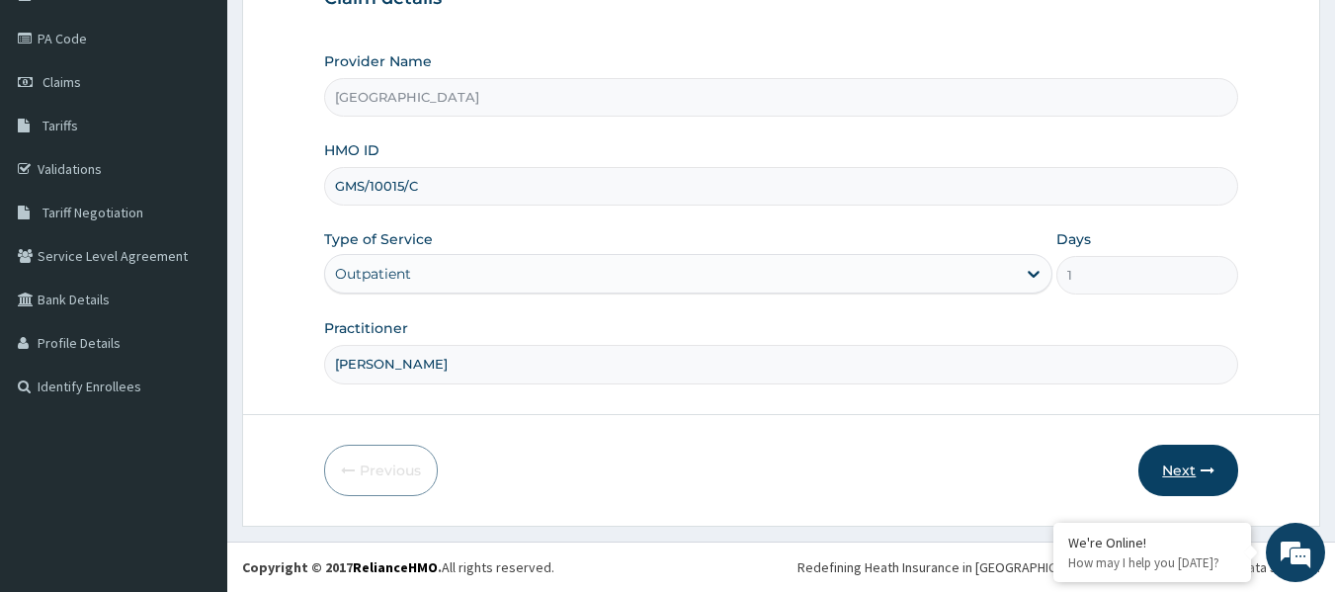
type input "DR WEST"
click at [1163, 469] on button "Next" at bounding box center [1189, 470] width 100 height 51
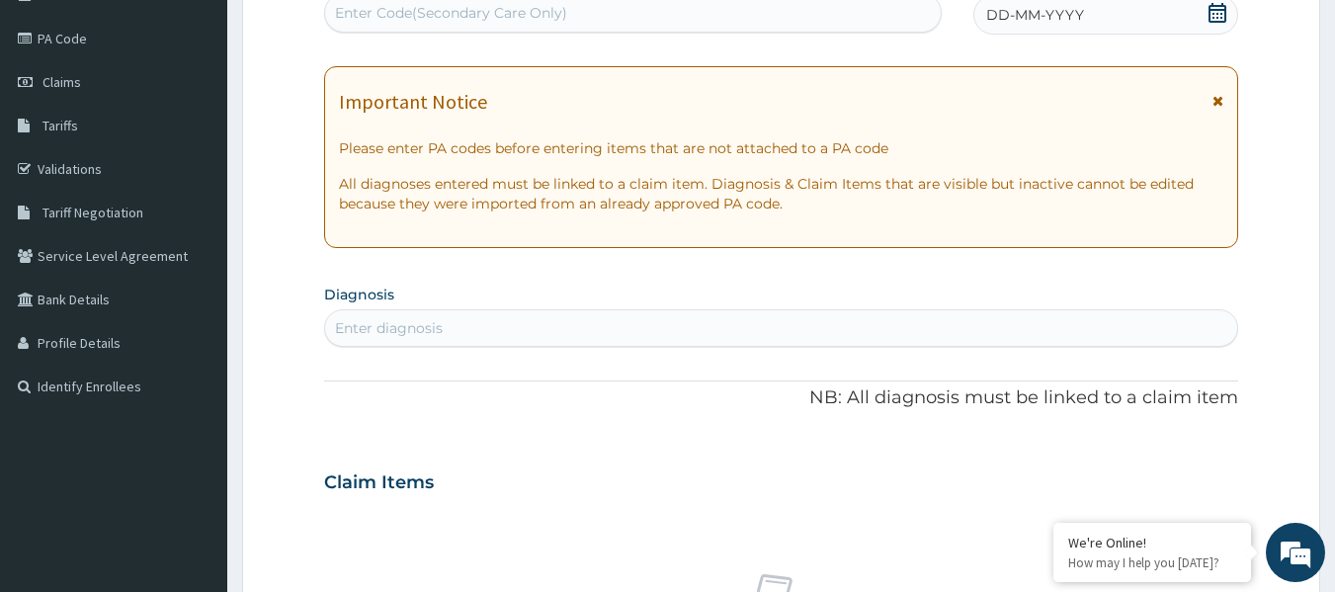
click at [637, 25] on div "Enter Code(Secondary Care Only)" at bounding box center [633, 13] width 617 height 32
paste input "PA/EDABE8"
type input "PA/EDABE8"
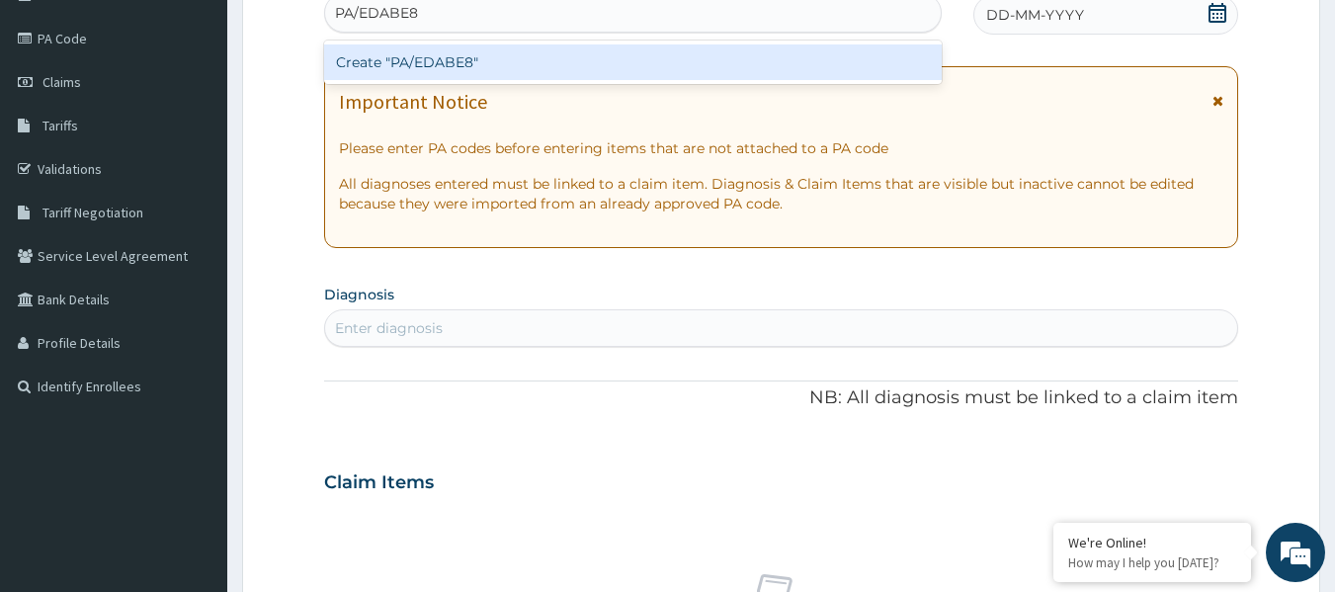
click at [644, 69] on div "Create "PA/EDABE8"" at bounding box center [633, 62] width 619 height 36
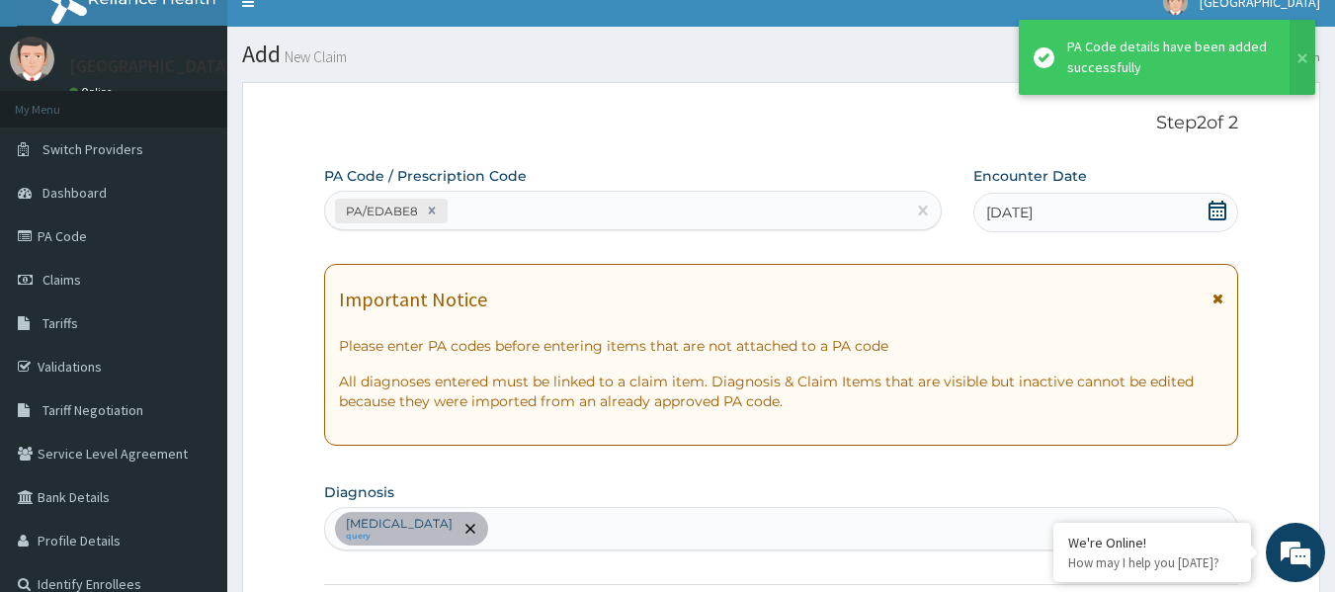
scroll to position [527, 0]
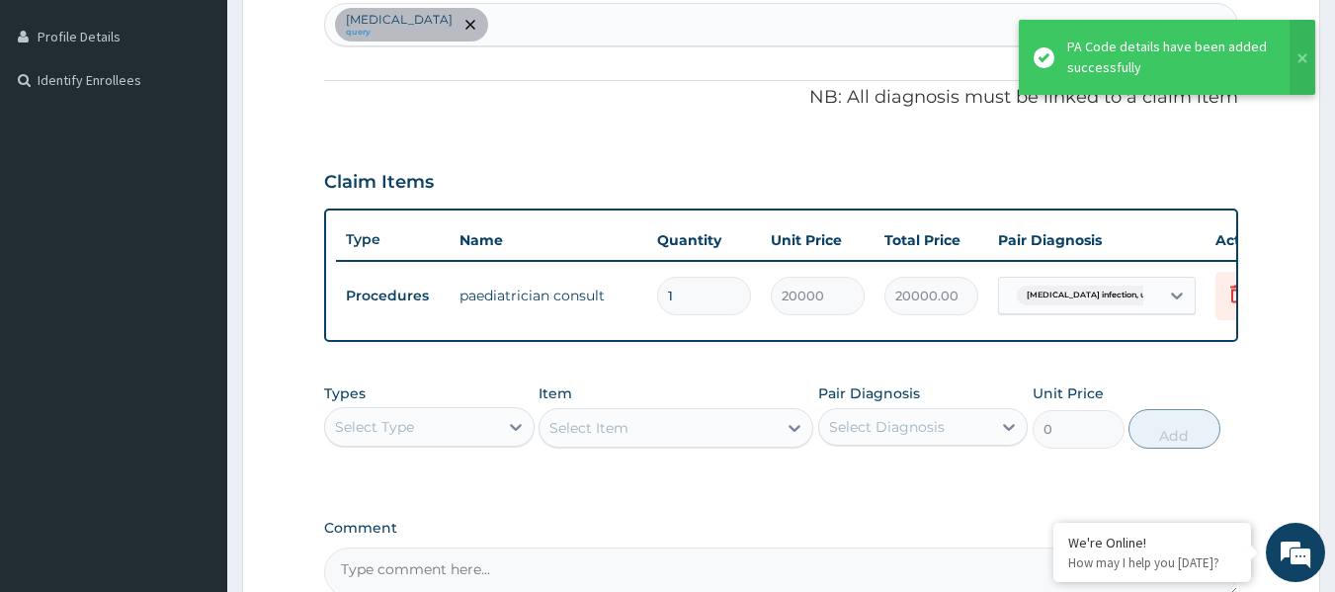
click at [662, 20] on div "Salmonella infection, unspecified query" at bounding box center [781, 25] width 913 height 42
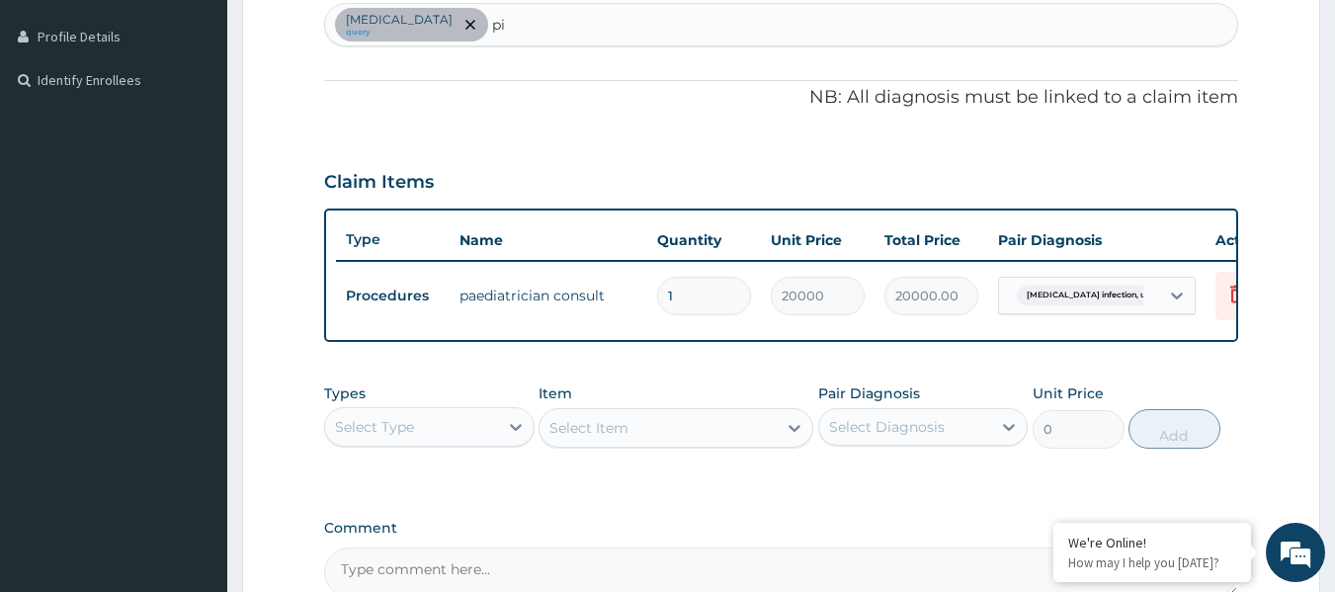
type input "p"
type input "r"
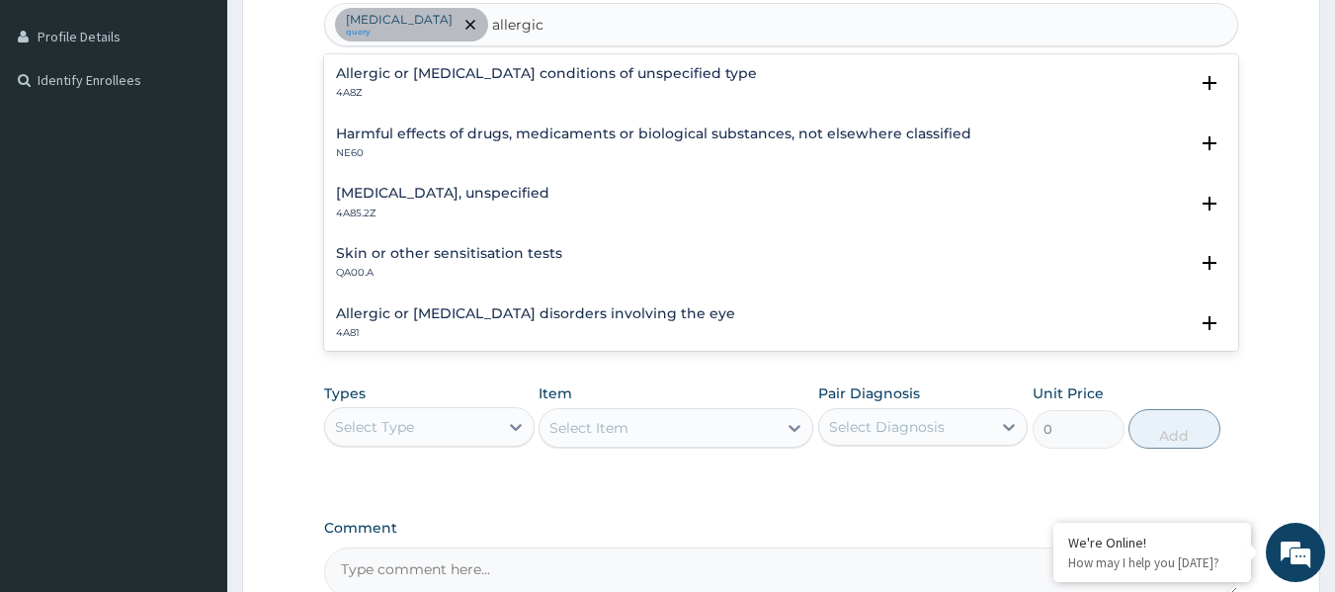
type input "allergic"
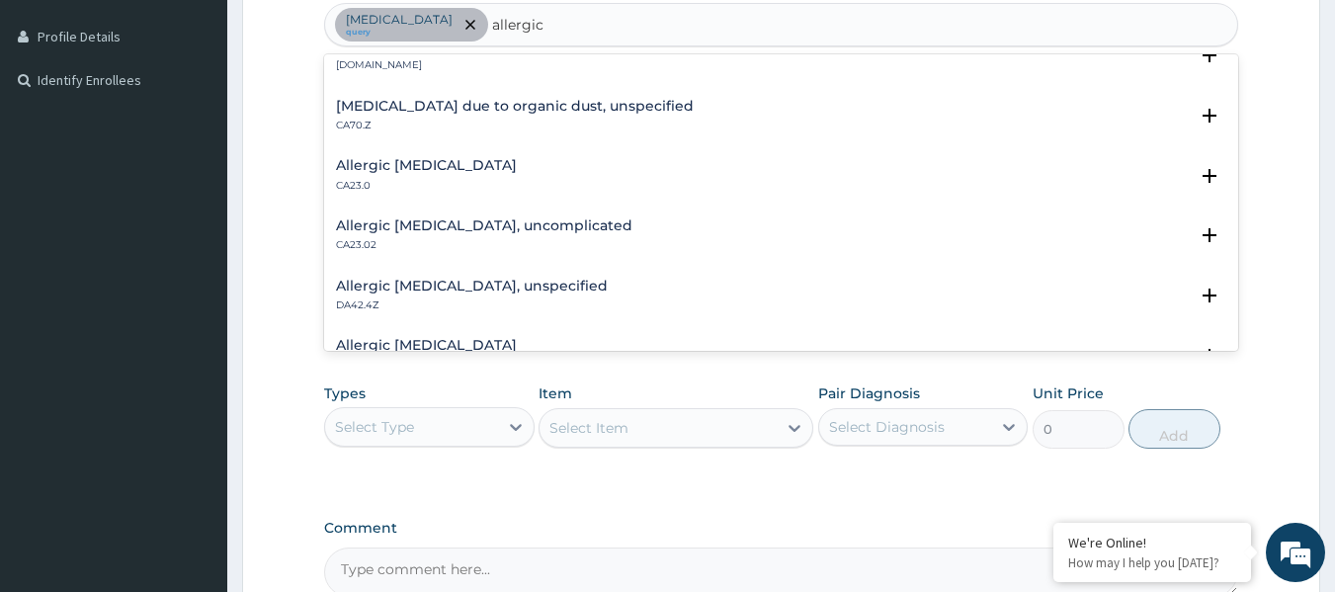
scroll to position [1680, 0]
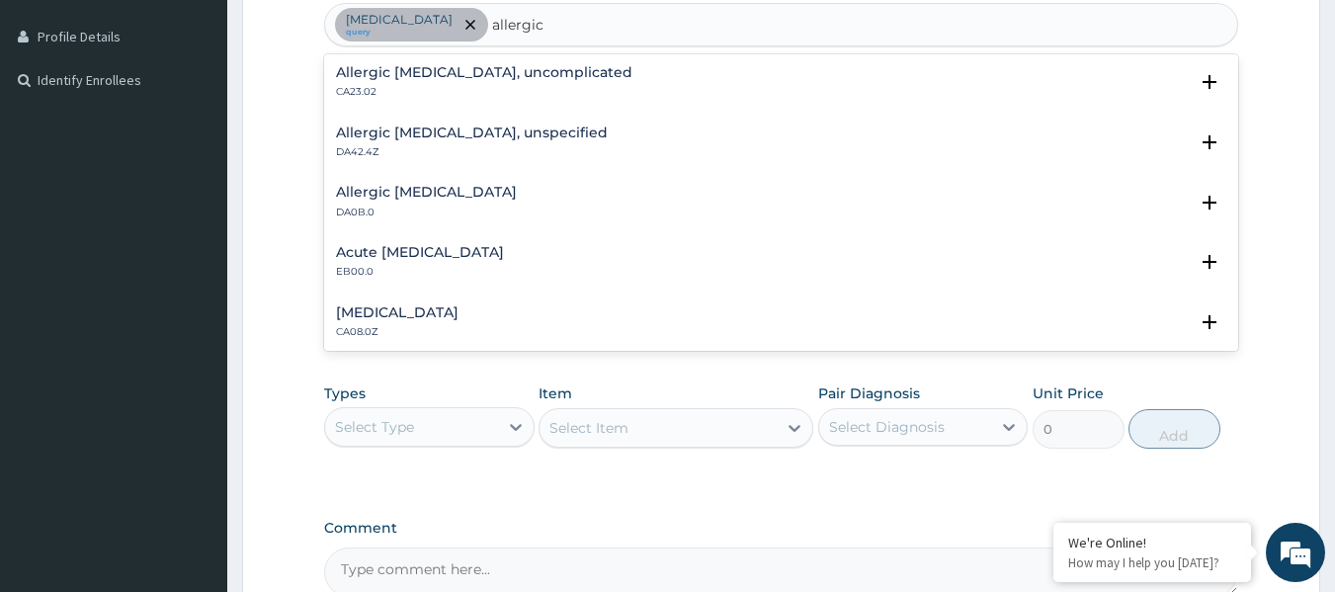
click at [459, 312] on h4 "Allergic rhinitis, unspecified" at bounding box center [397, 312] width 123 height 15
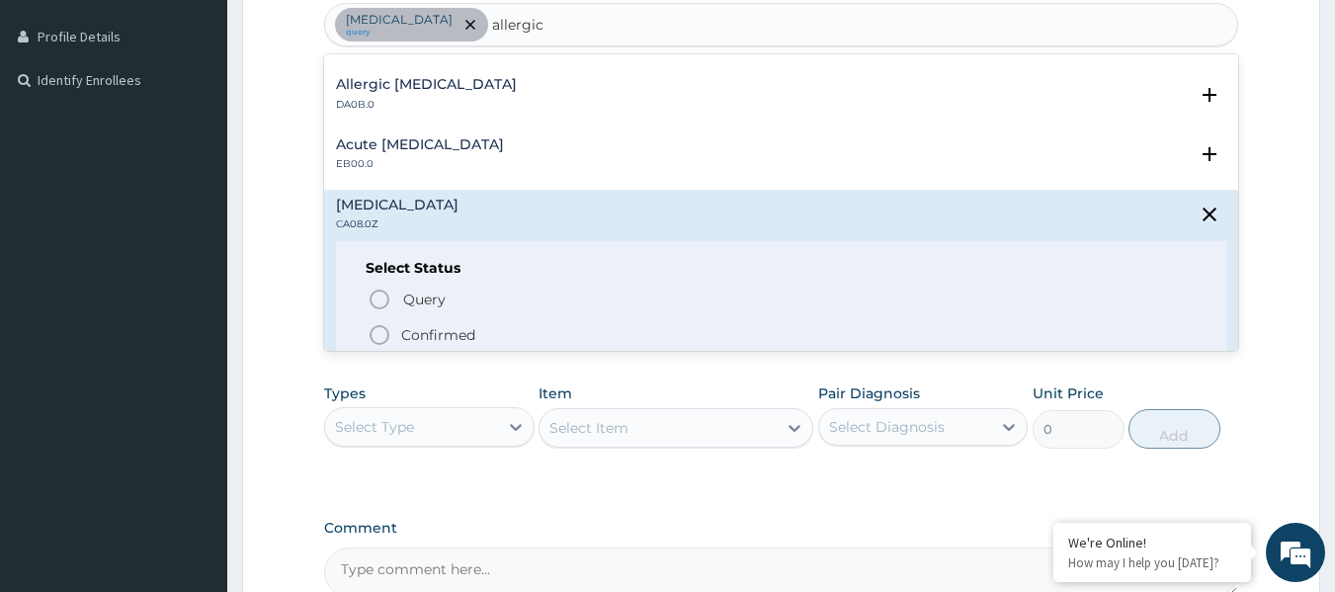
scroll to position [1878, 0]
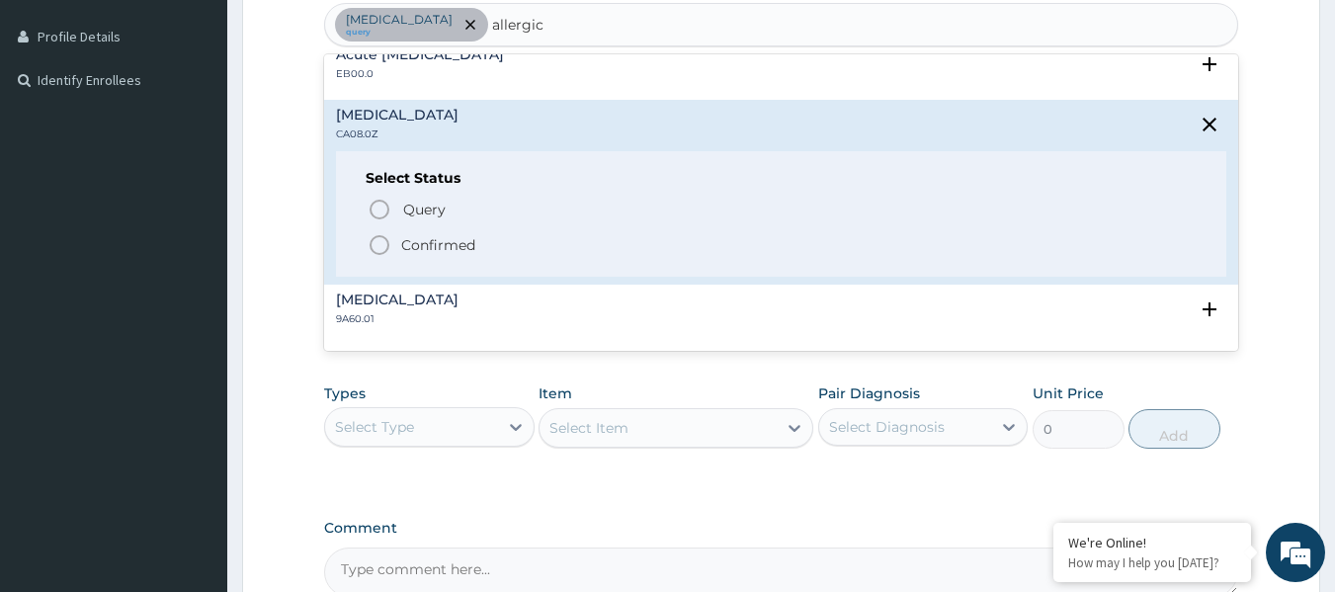
drag, startPoint x: 413, startPoint y: 237, endPoint x: 423, endPoint y: 234, distance: 10.3
click at [415, 237] on p "Confirmed" at bounding box center [438, 245] width 74 height 20
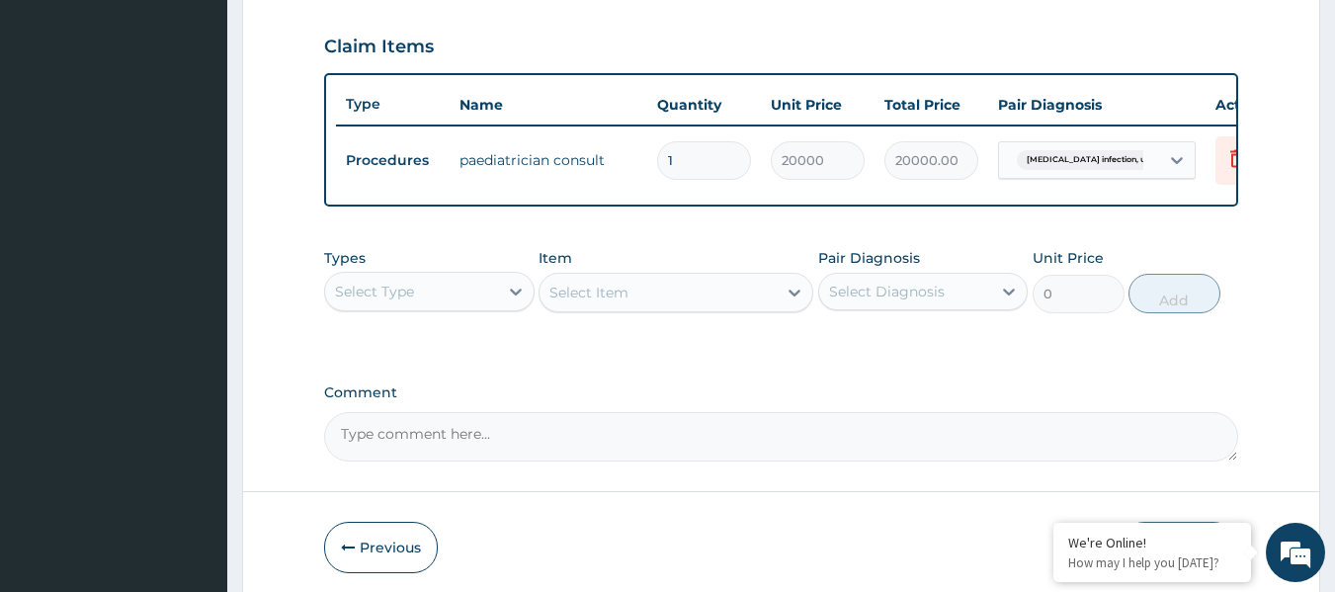
scroll to position [725, 0]
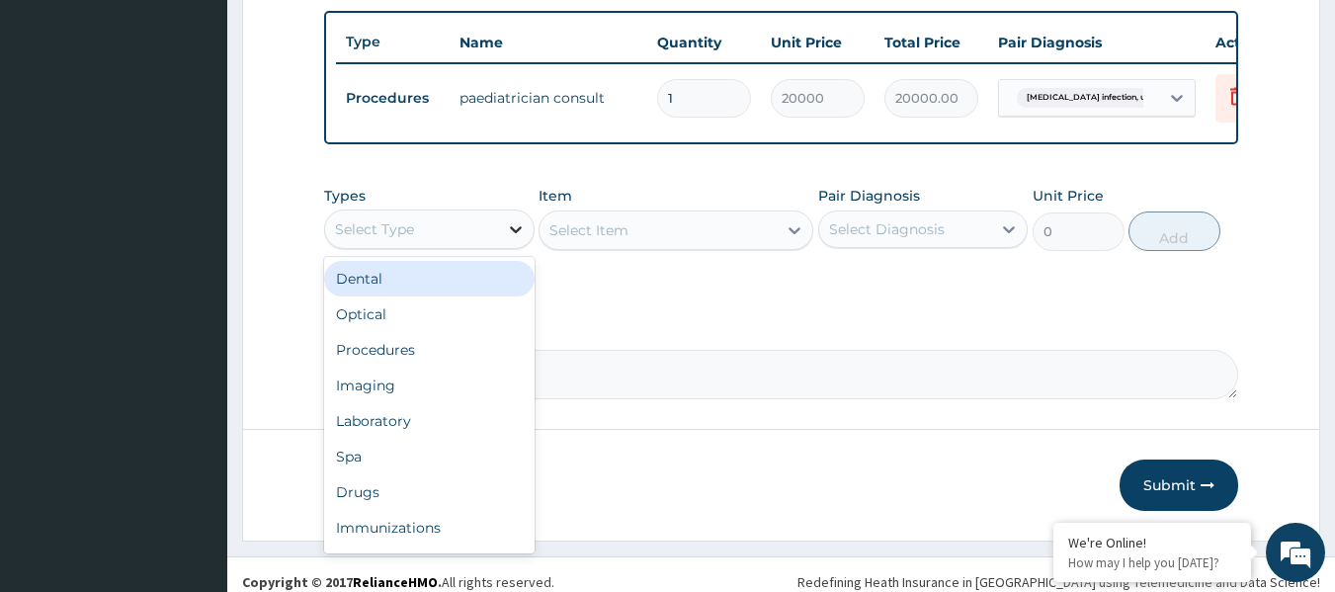
click at [515, 239] on icon at bounding box center [516, 229] width 20 height 20
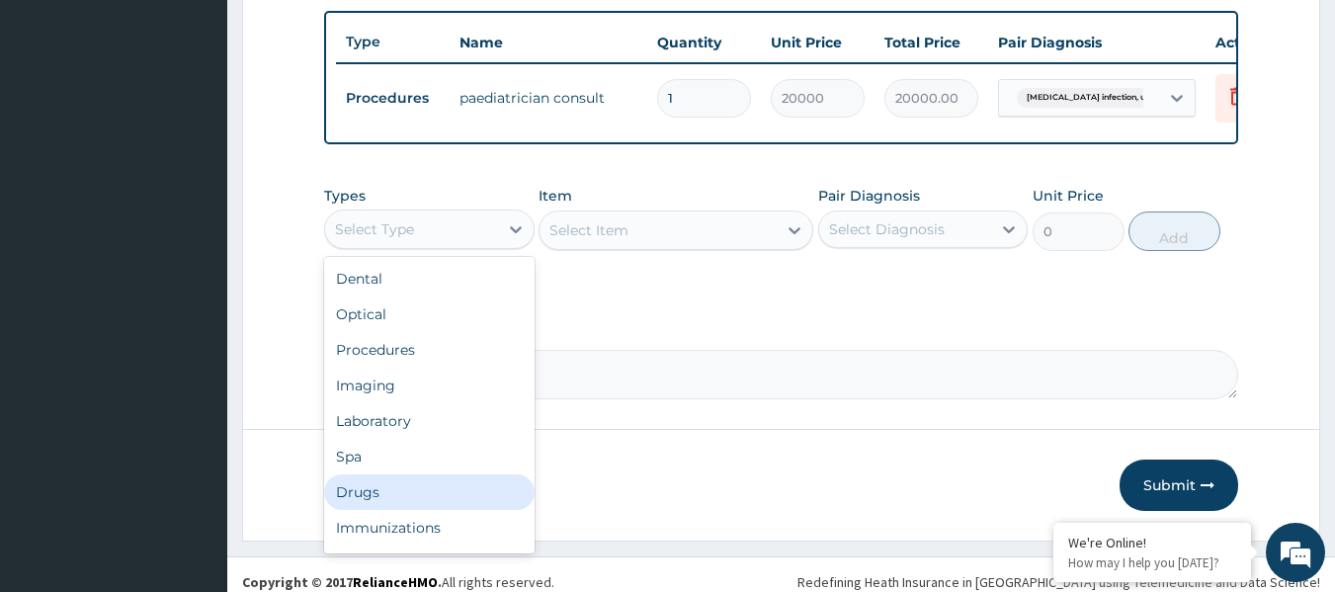
click at [455, 510] on div "Drugs" at bounding box center [429, 492] width 211 height 36
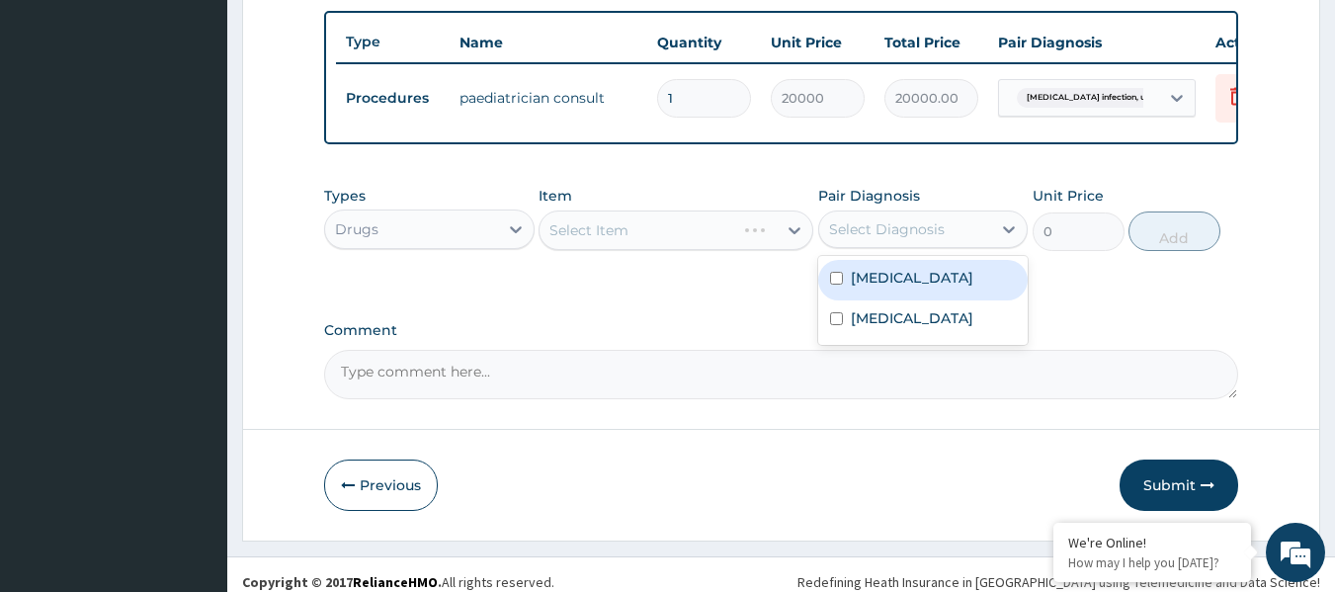
click at [901, 239] on div "Select Diagnosis" at bounding box center [887, 229] width 116 height 20
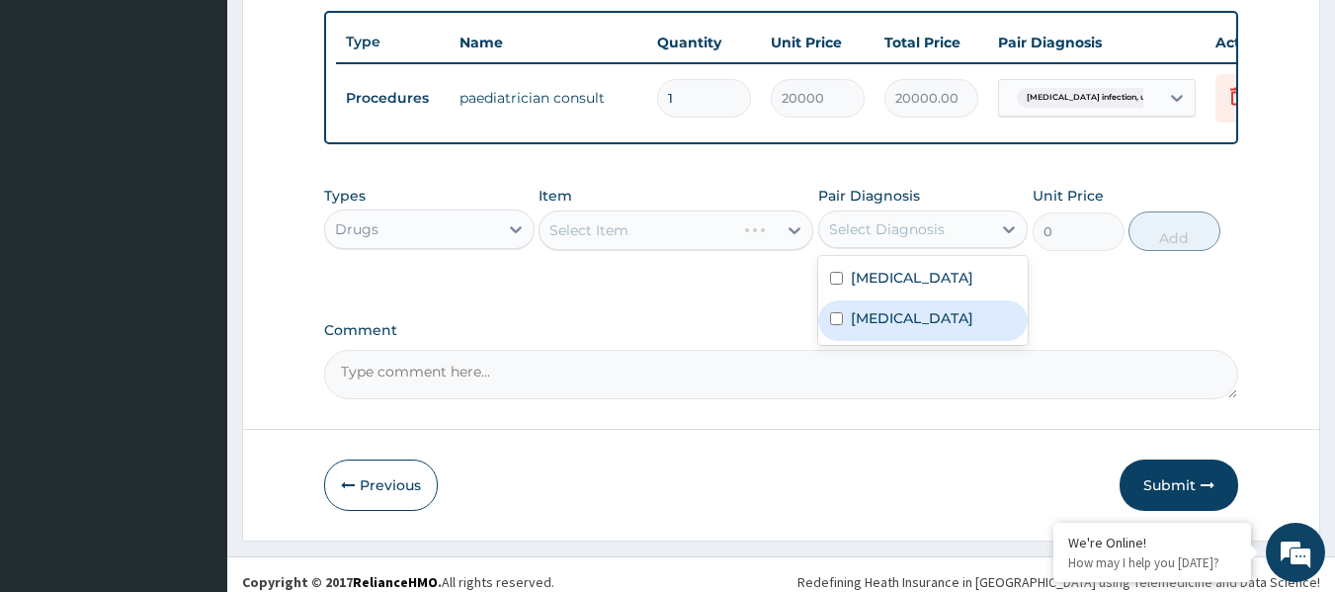
drag, startPoint x: 897, startPoint y: 366, endPoint x: 700, endPoint y: 233, distance: 238.0
click at [883, 328] on label "Allergic rhinitis, unspecified" at bounding box center [912, 318] width 123 height 20
checkbox input "true"
click at [641, 246] on div "Select Item" at bounding box center [638, 230] width 196 height 32
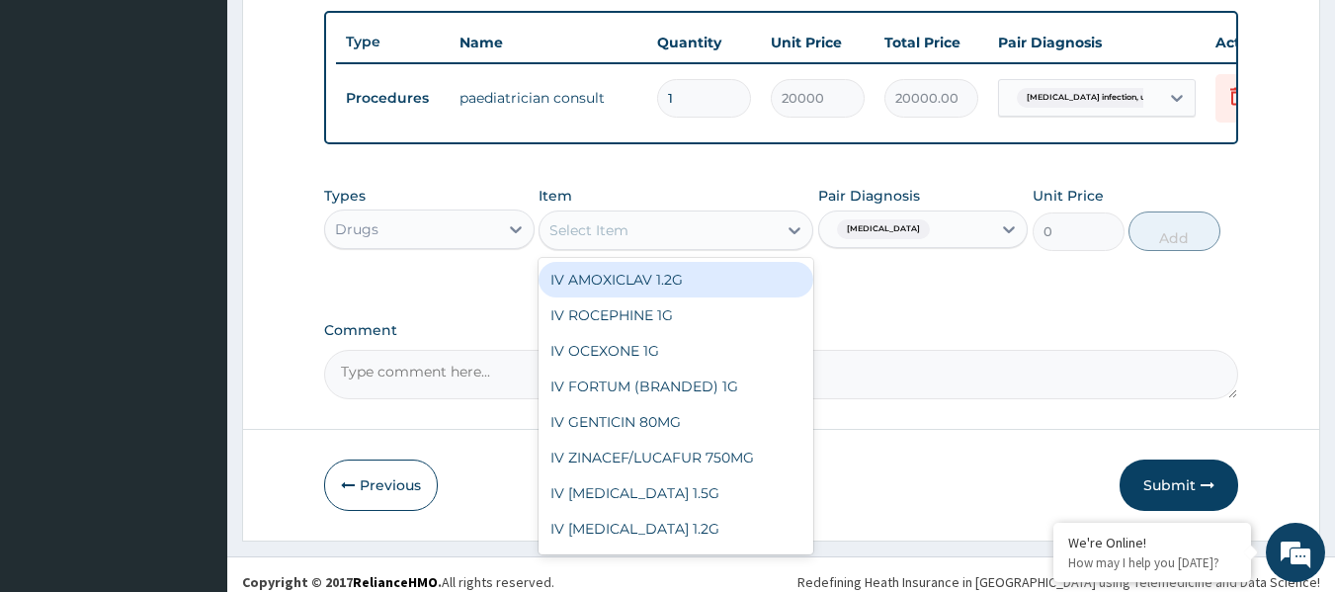
click at [641, 246] on div "Select Item" at bounding box center [658, 230] width 237 height 32
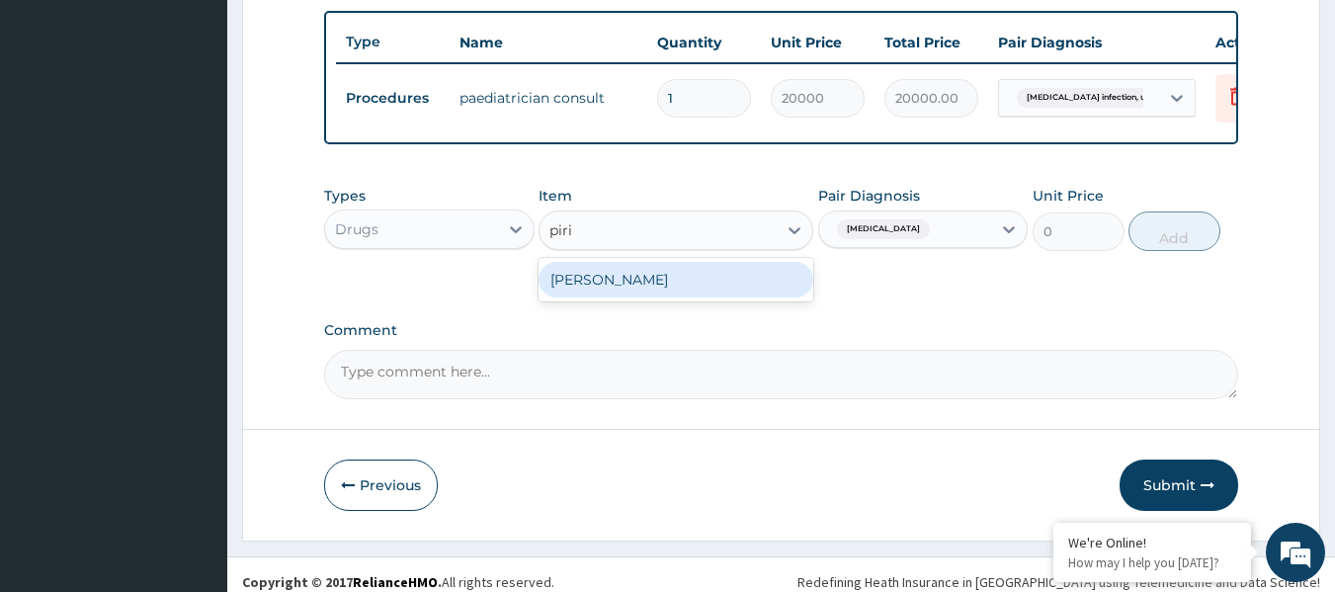
type input "pirit"
click at [732, 298] on div "SYR PIRITON" at bounding box center [676, 280] width 275 height 36
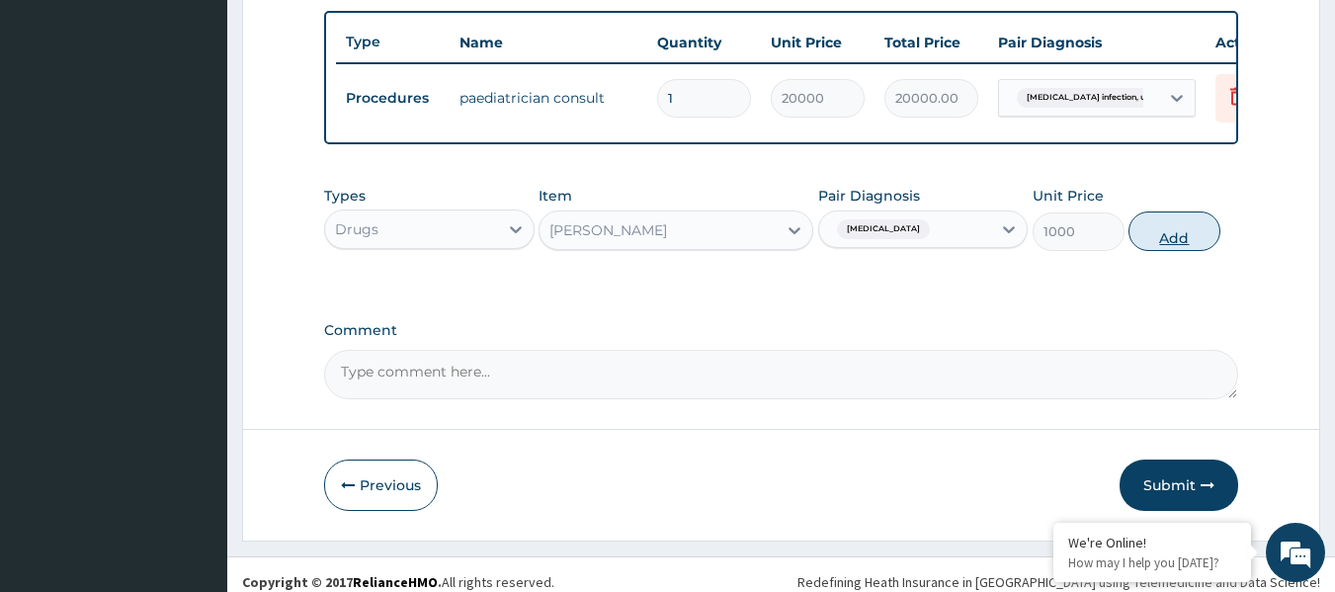
drag, startPoint x: 1180, startPoint y: 245, endPoint x: 1183, endPoint y: 234, distance: 11.3
click at [1181, 245] on button "Add" at bounding box center [1175, 232] width 92 height 40
type input "0"
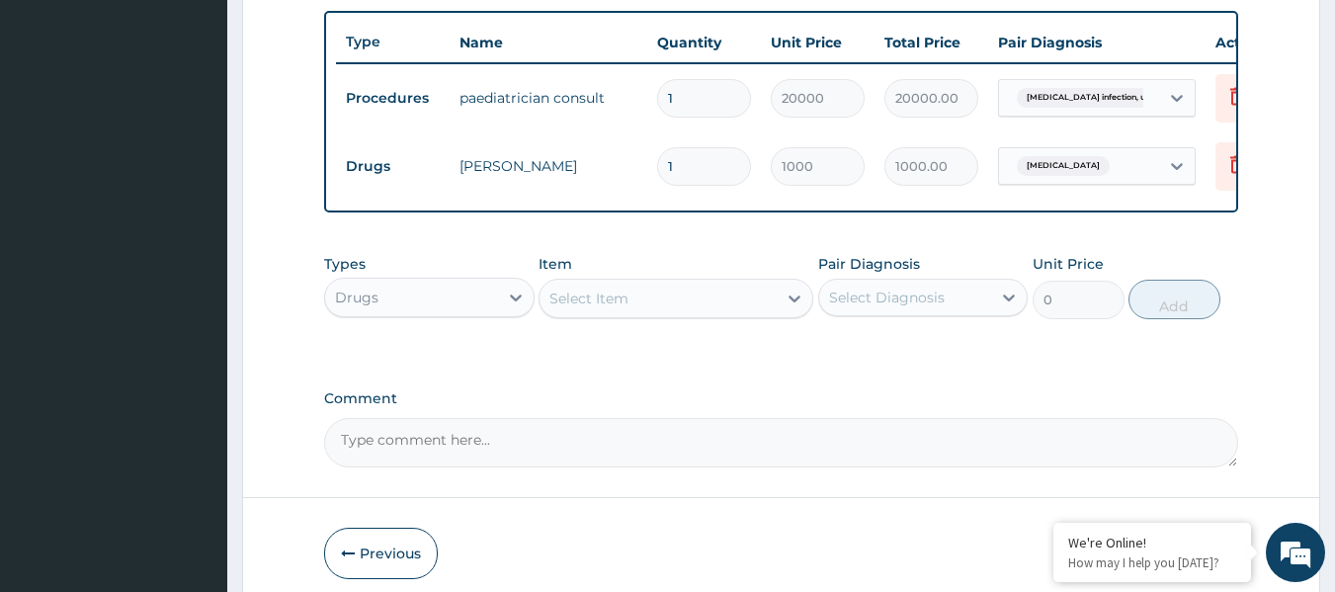
click at [695, 261] on div "Types Drugs Item Select Item Pair Diagnosis Select Diagnosis Unit Price 0 Add" at bounding box center [781, 286] width 915 height 85
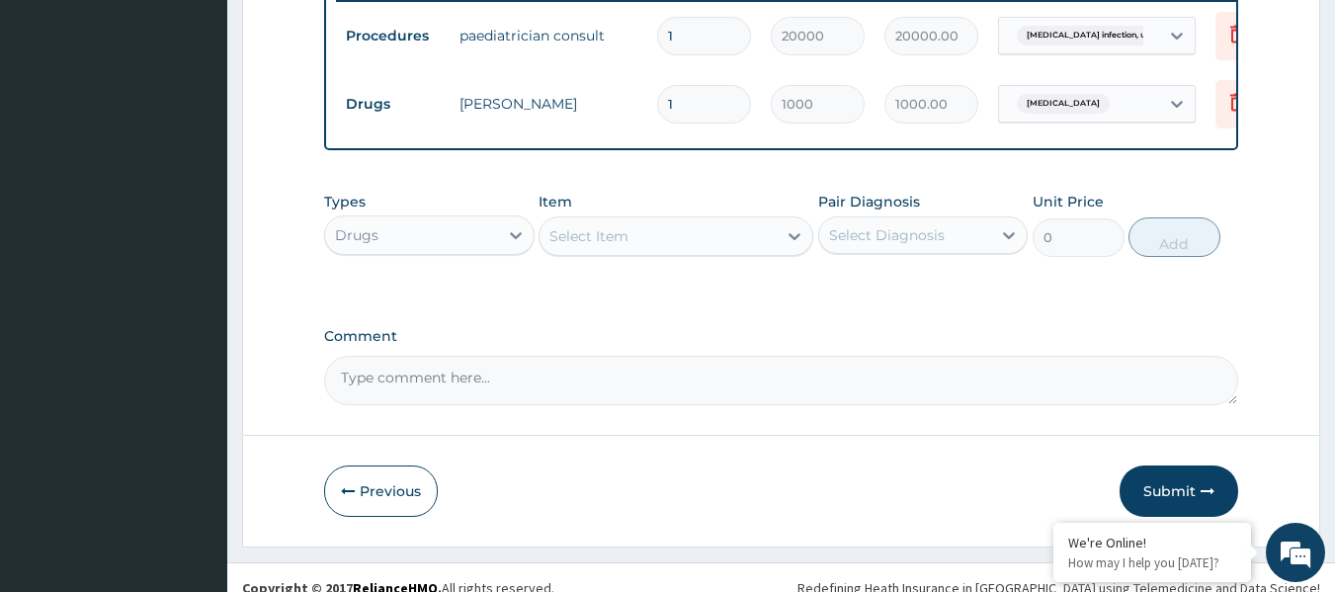
scroll to position [822, 0]
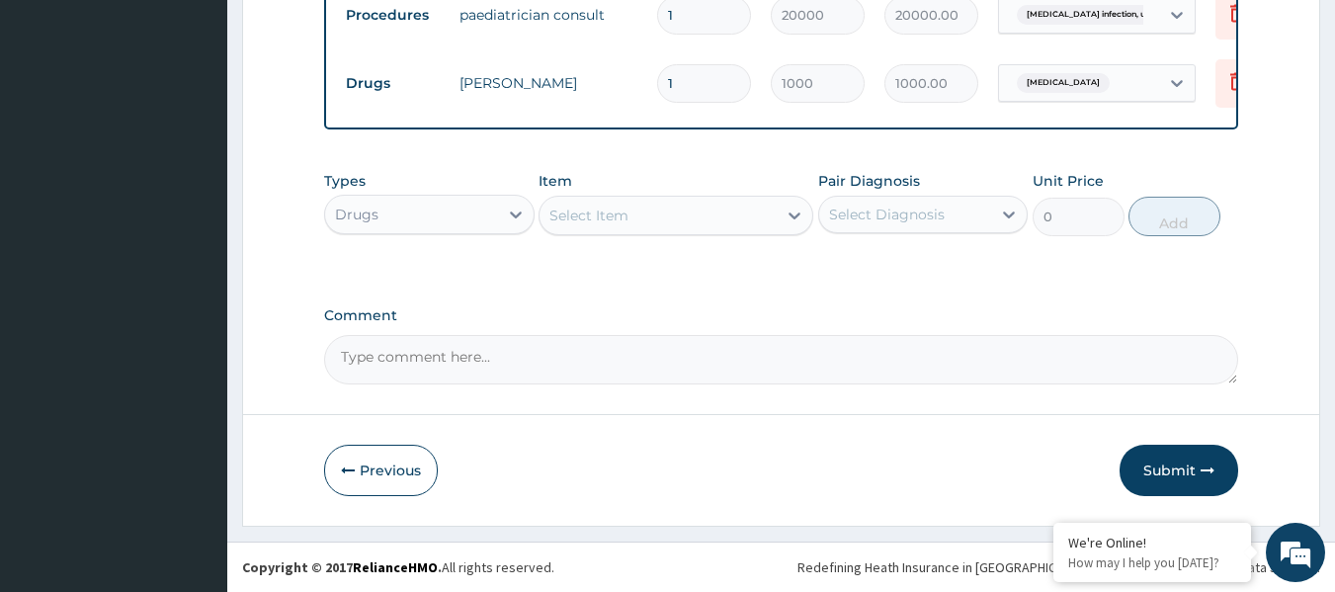
click at [1141, 458] on button "Submit" at bounding box center [1179, 470] width 119 height 51
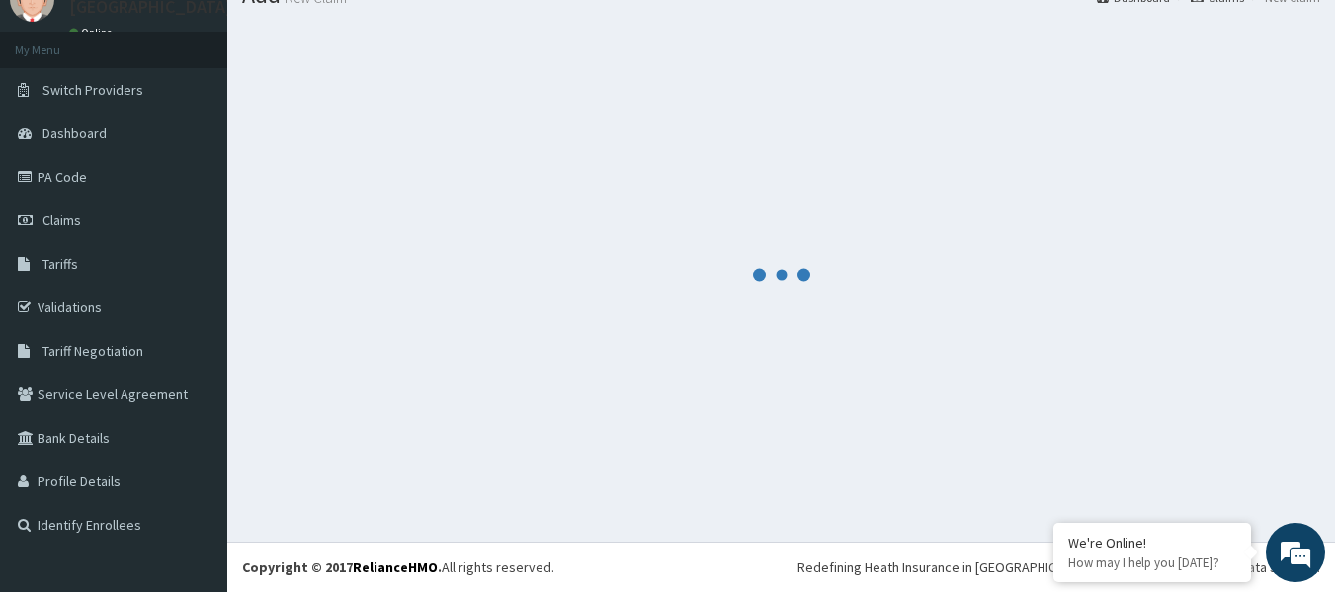
scroll to position [82, 0]
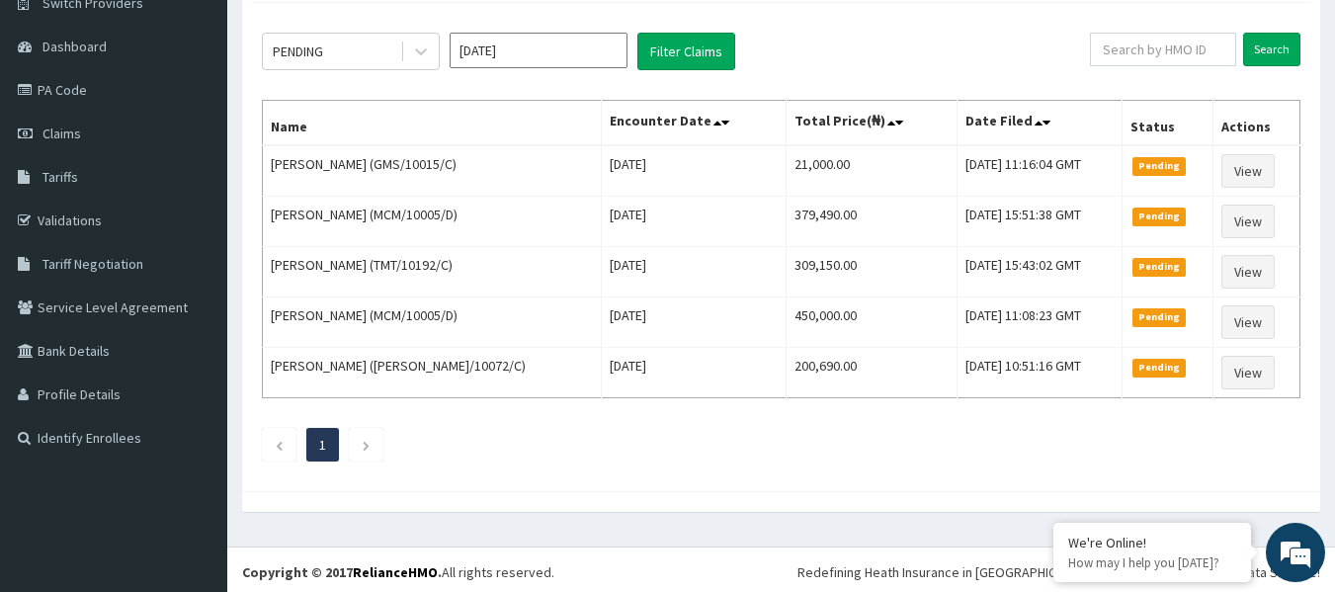
scroll to position [174, 0]
